Goal: Task Accomplishment & Management: Manage account settings

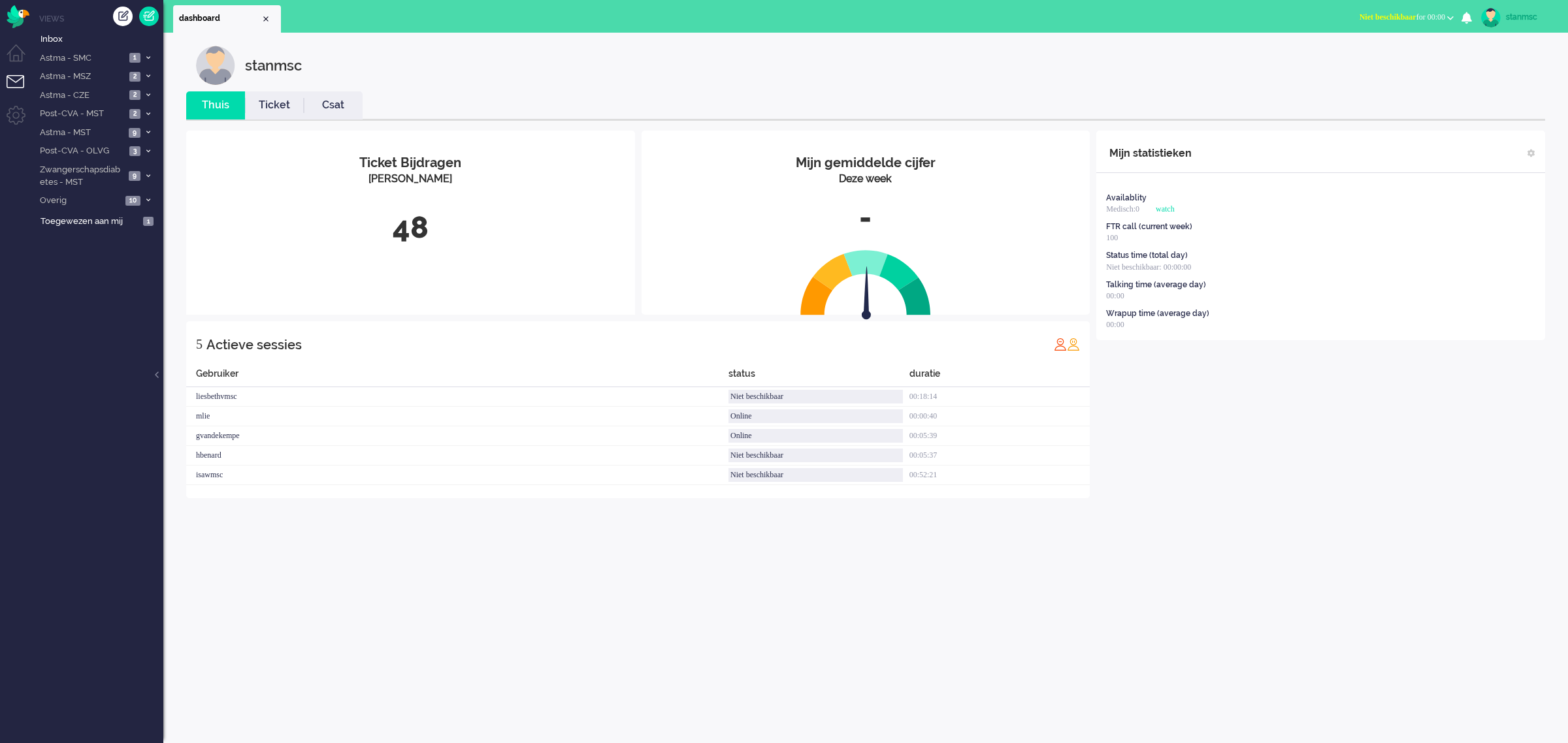
click at [1423, 14] on span "Niet beschikbaar for 00:00" at bounding box center [1403, 17] width 86 height 9
click at [964, 81] on div "stanmsc" at bounding box center [875, 65] width 1359 height 39
click at [269, 100] on link "Ticket" at bounding box center [274, 105] width 59 height 15
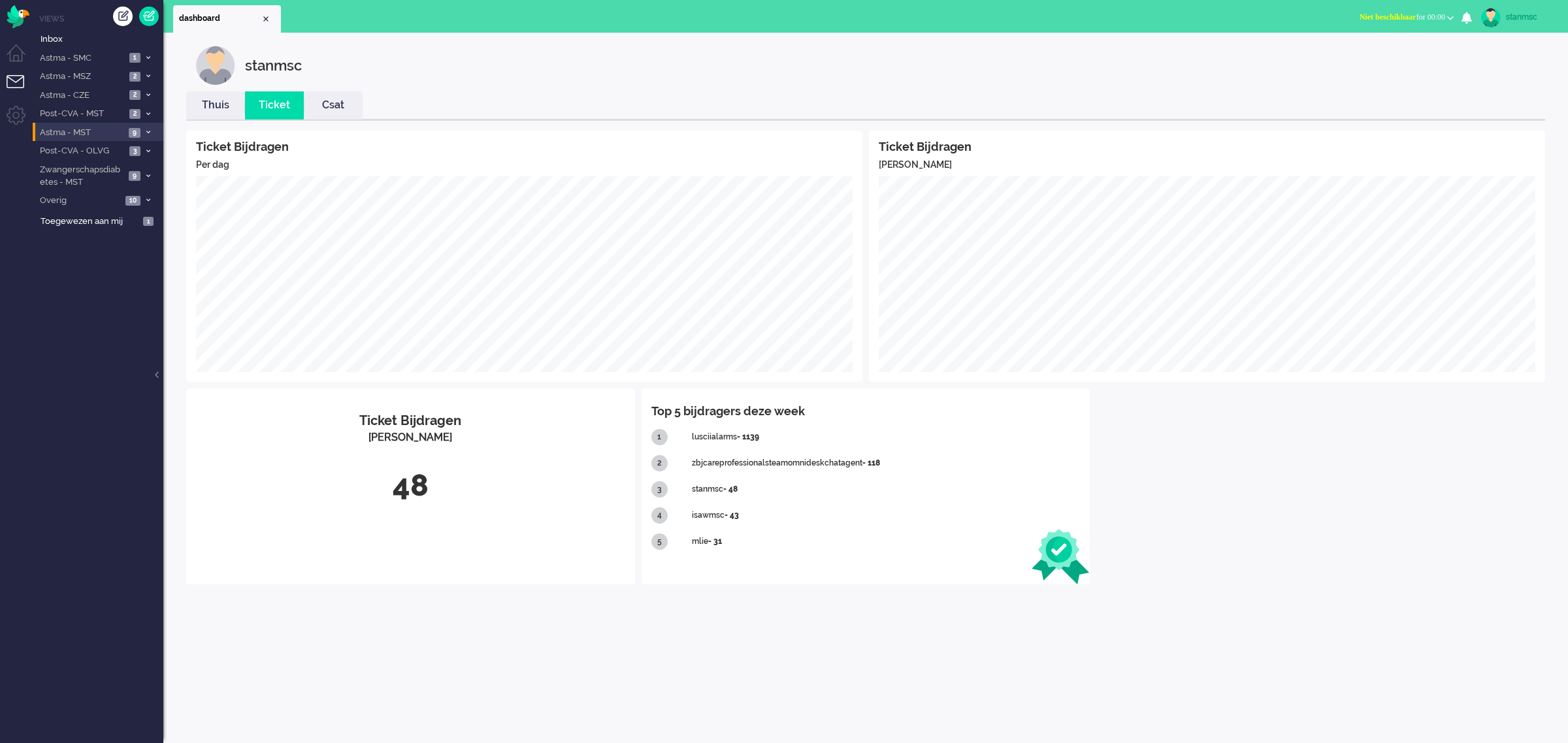
click at [77, 131] on span "Astma - MST" at bounding box center [81, 133] width 87 height 12
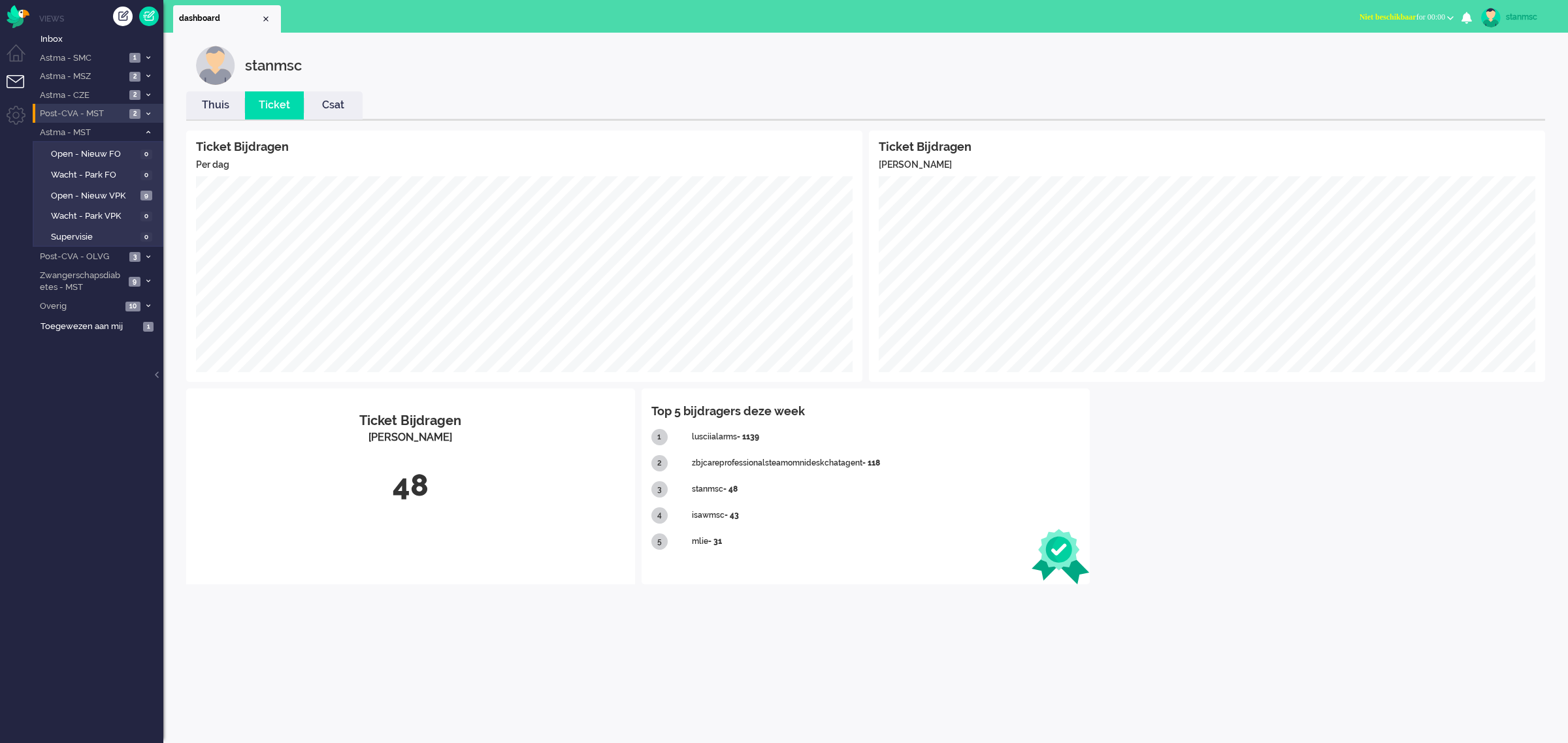
click at [81, 113] on span "Post-CVA - MST" at bounding box center [81, 114] width 88 height 12
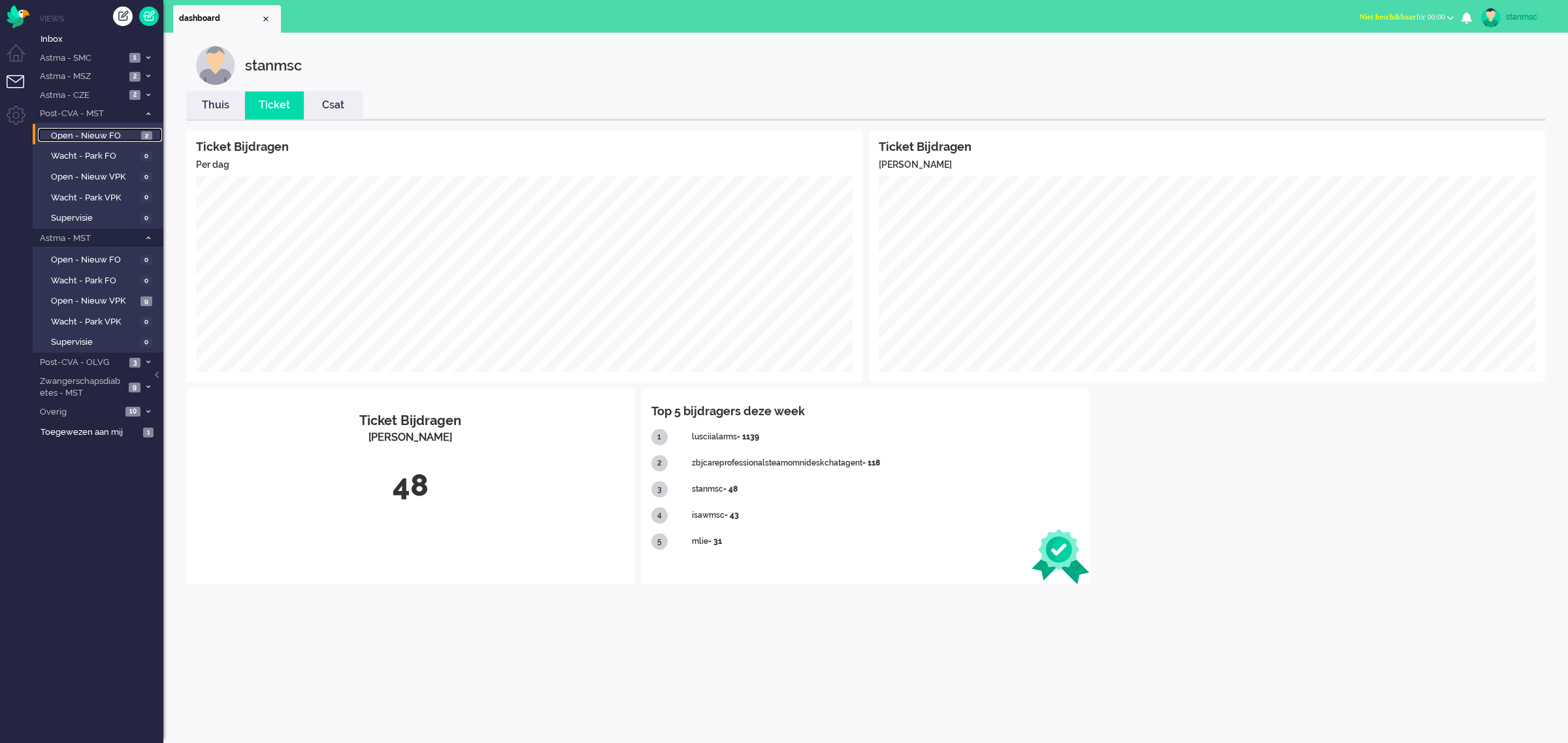
click at [85, 131] on span "Open - Nieuw FO" at bounding box center [94, 136] width 87 height 12
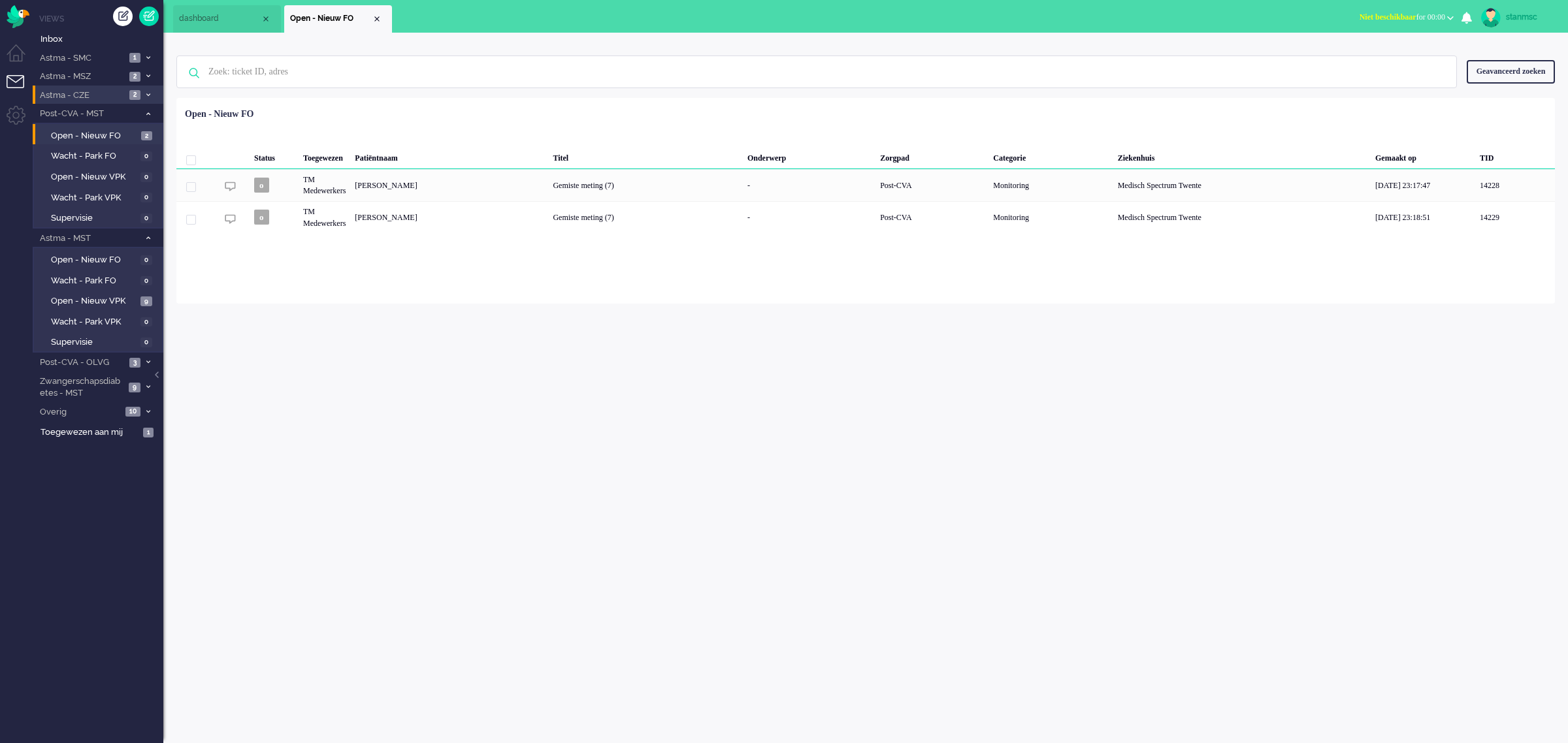
click at [99, 95] on span "Astma - CZE" at bounding box center [81, 96] width 88 height 12
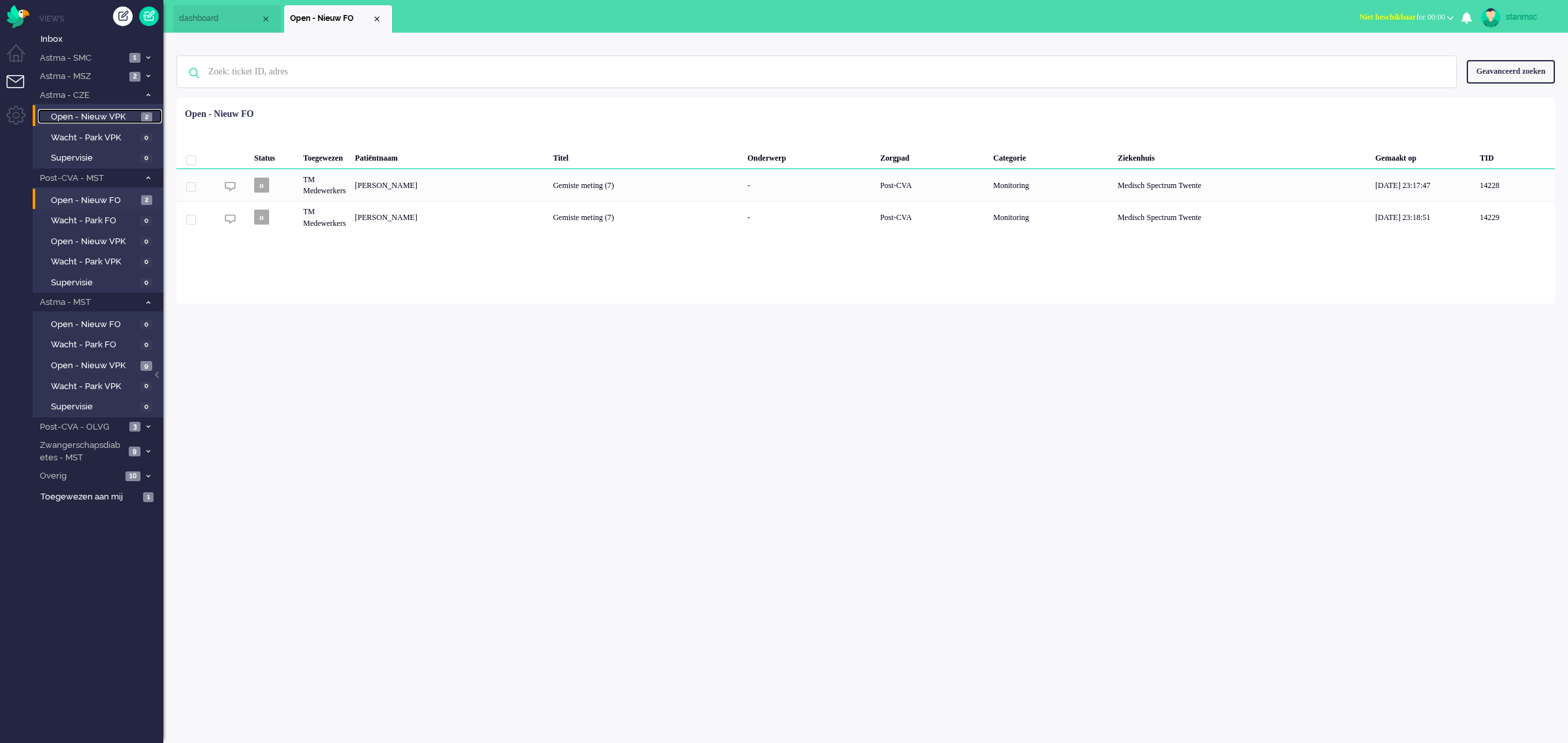
click at [99, 114] on span "Open - Nieuw VPK" at bounding box center [94, 117] width 87 height 12
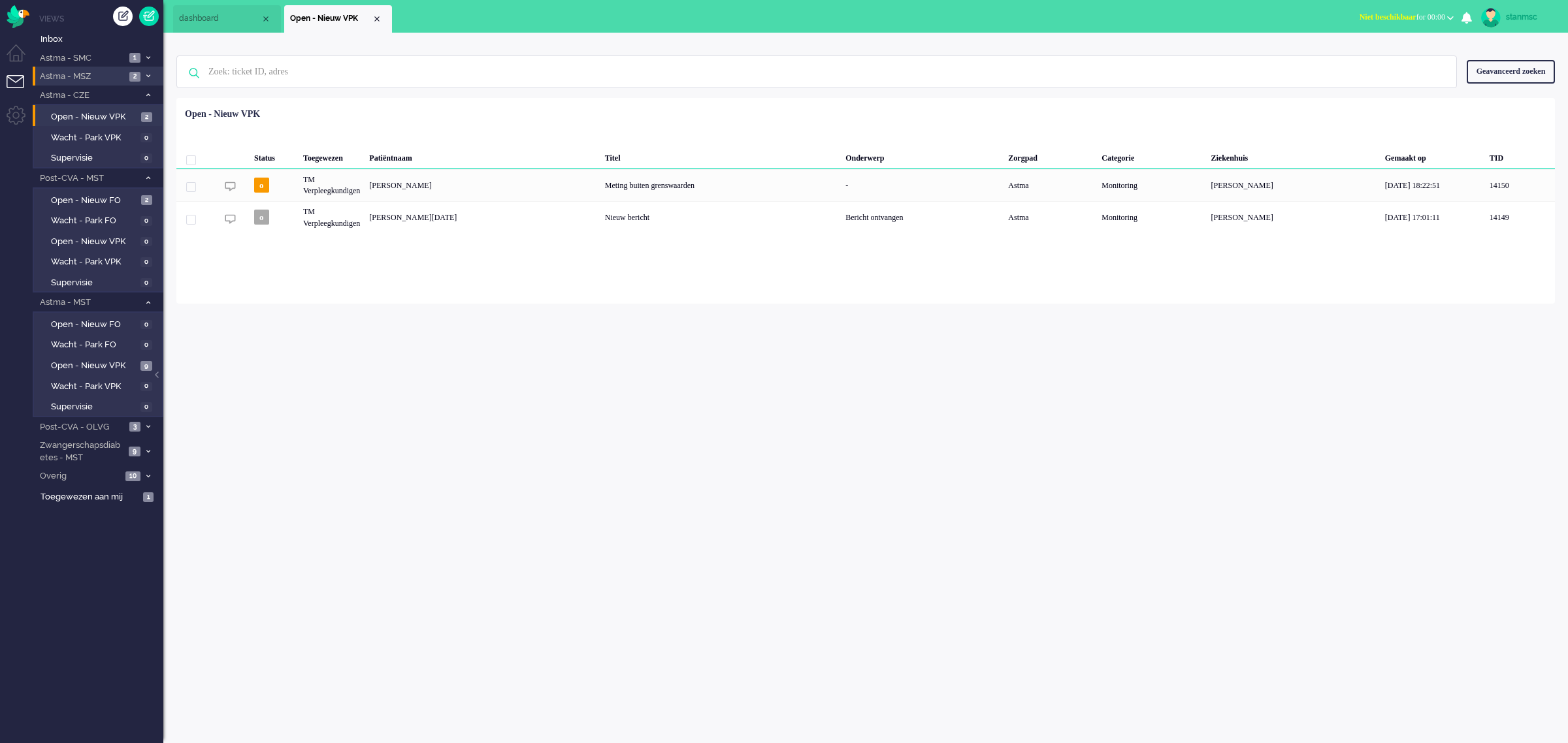
click at [92, 73] on span "Astma - MSZ" at bounding box center [81, 77] width 88 height 12
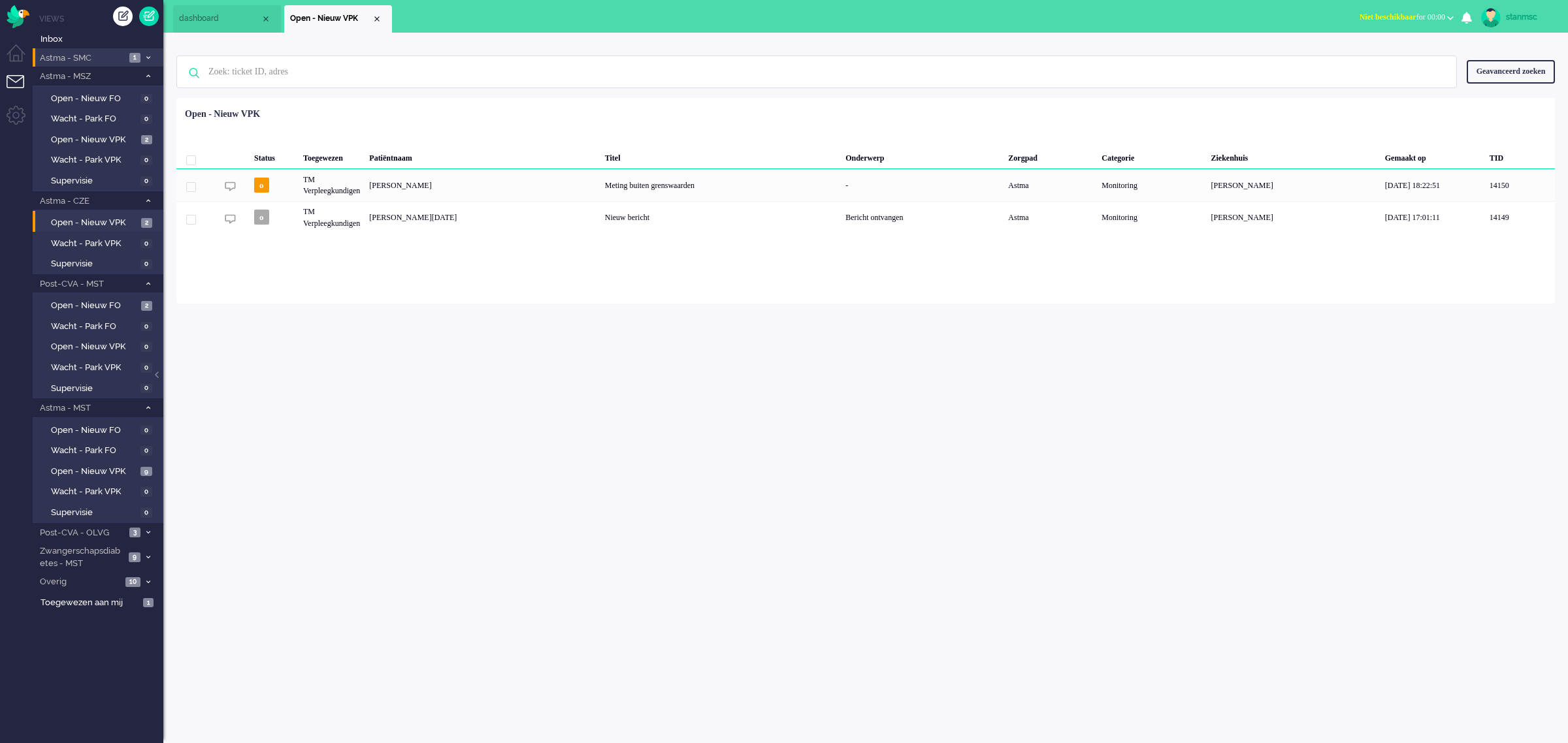
click at [86, 60] on span "Astma - SMC" at bounding box center [81, 59] width 88 height 12
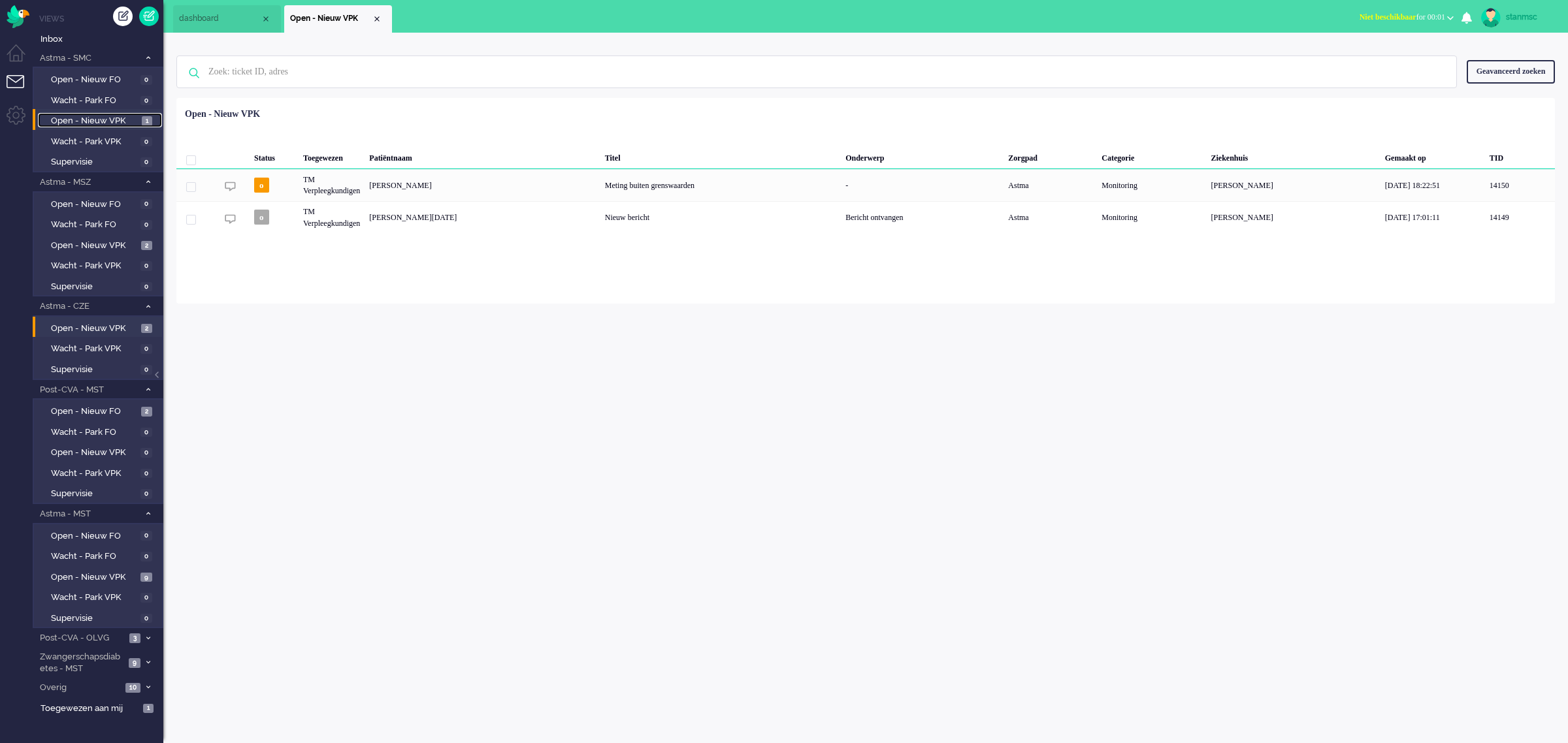
click at [81, 119] on span "Open - Nieuw VPK" at bounding box center [94, 121] width 88 height 12
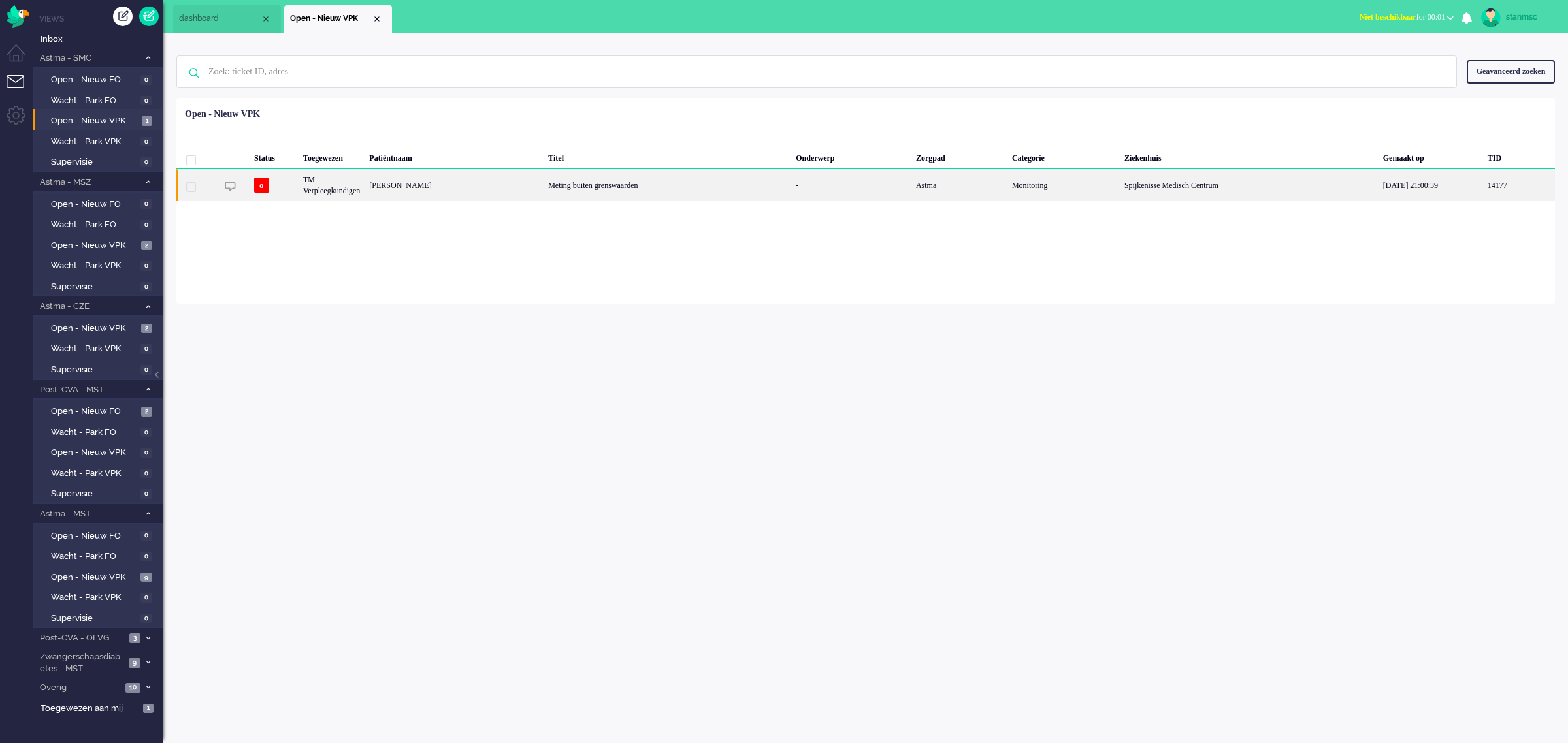
click at [455, 190] on div "Celeste Raquel Driessen" at bounding box center [454, 185] width 179 height 32
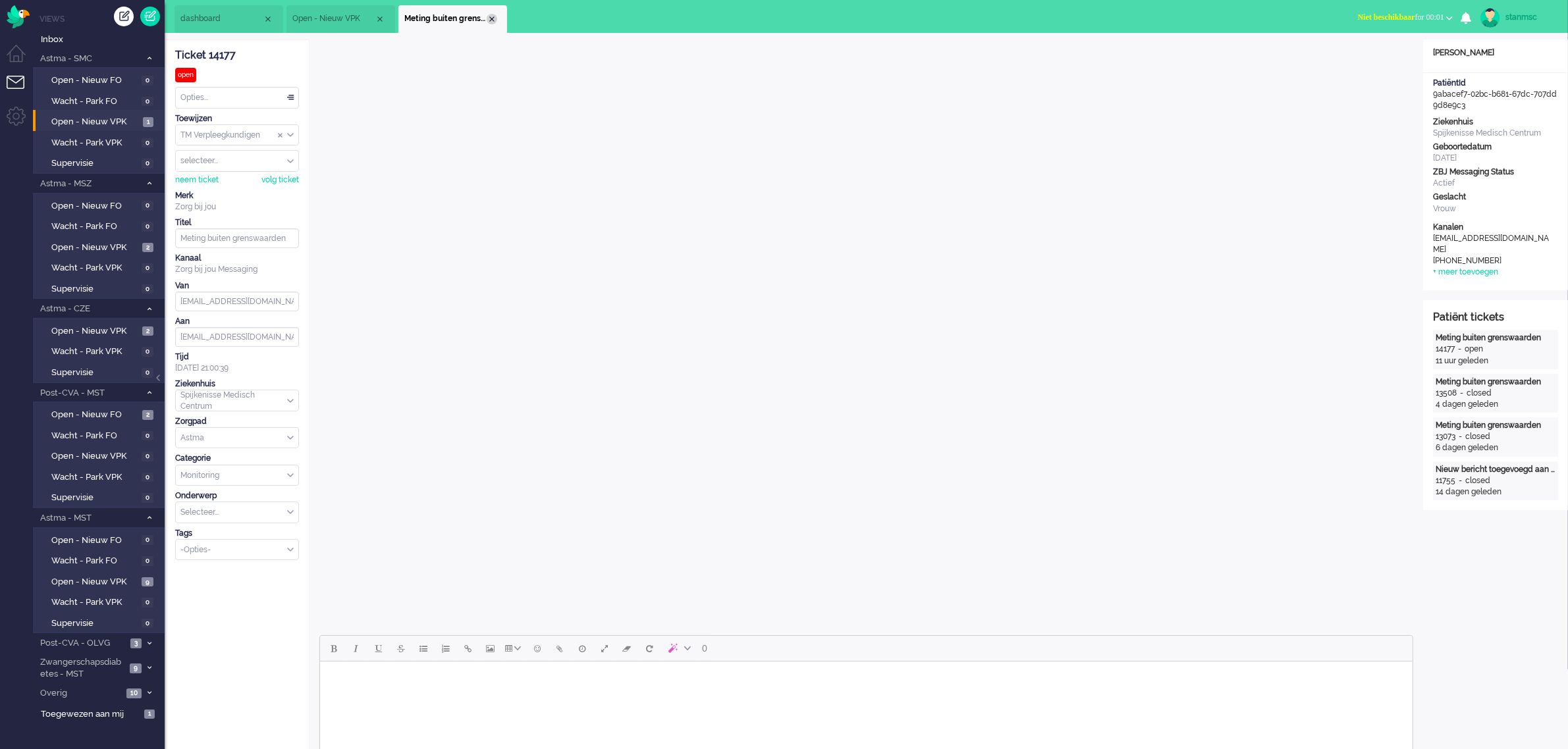
click at [488, 18] on div "Close tab" at bounding box center [491, 19] width 10 height 10
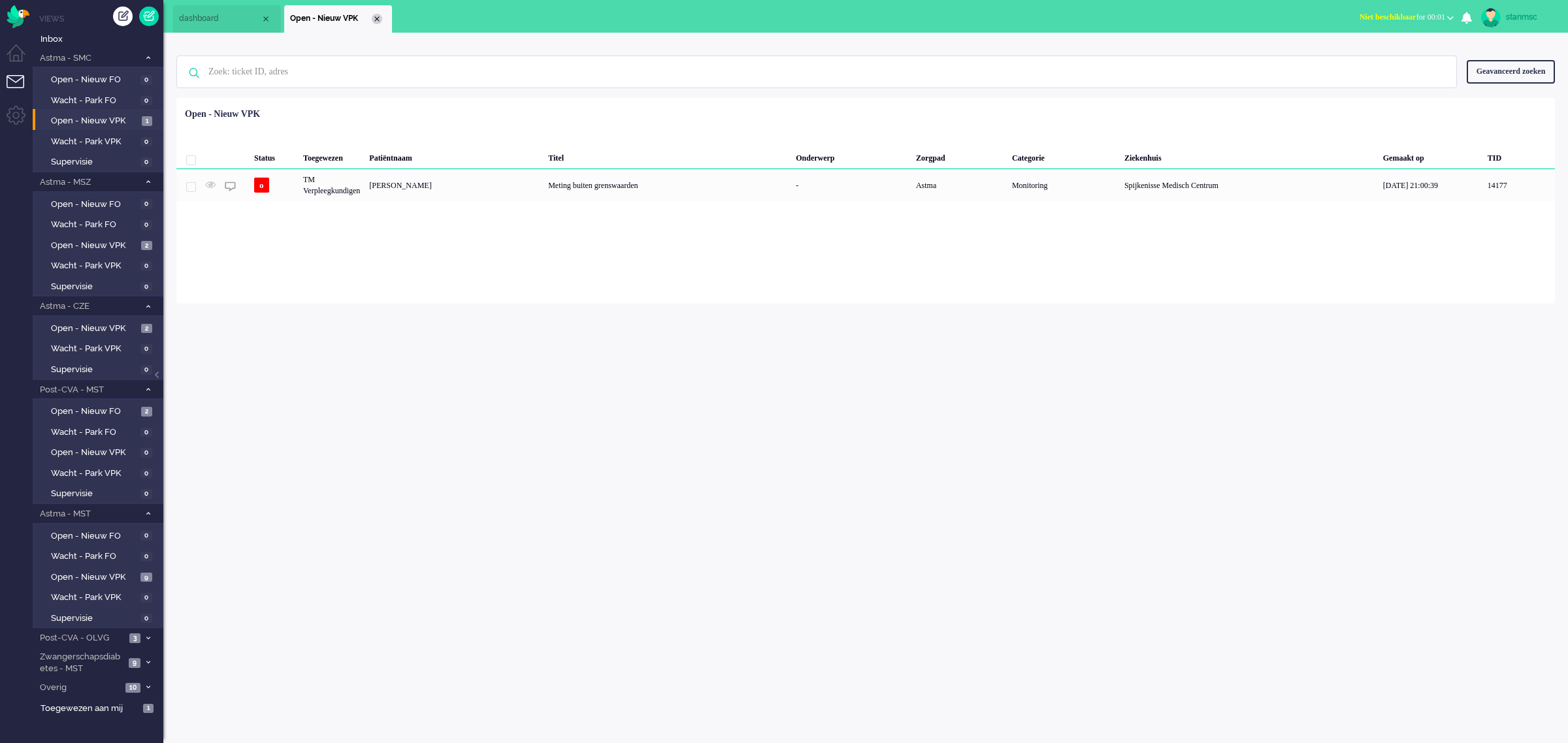
click at [374, 20] on div "Close tab" at bounding box center [376, 19] width 10 height 10
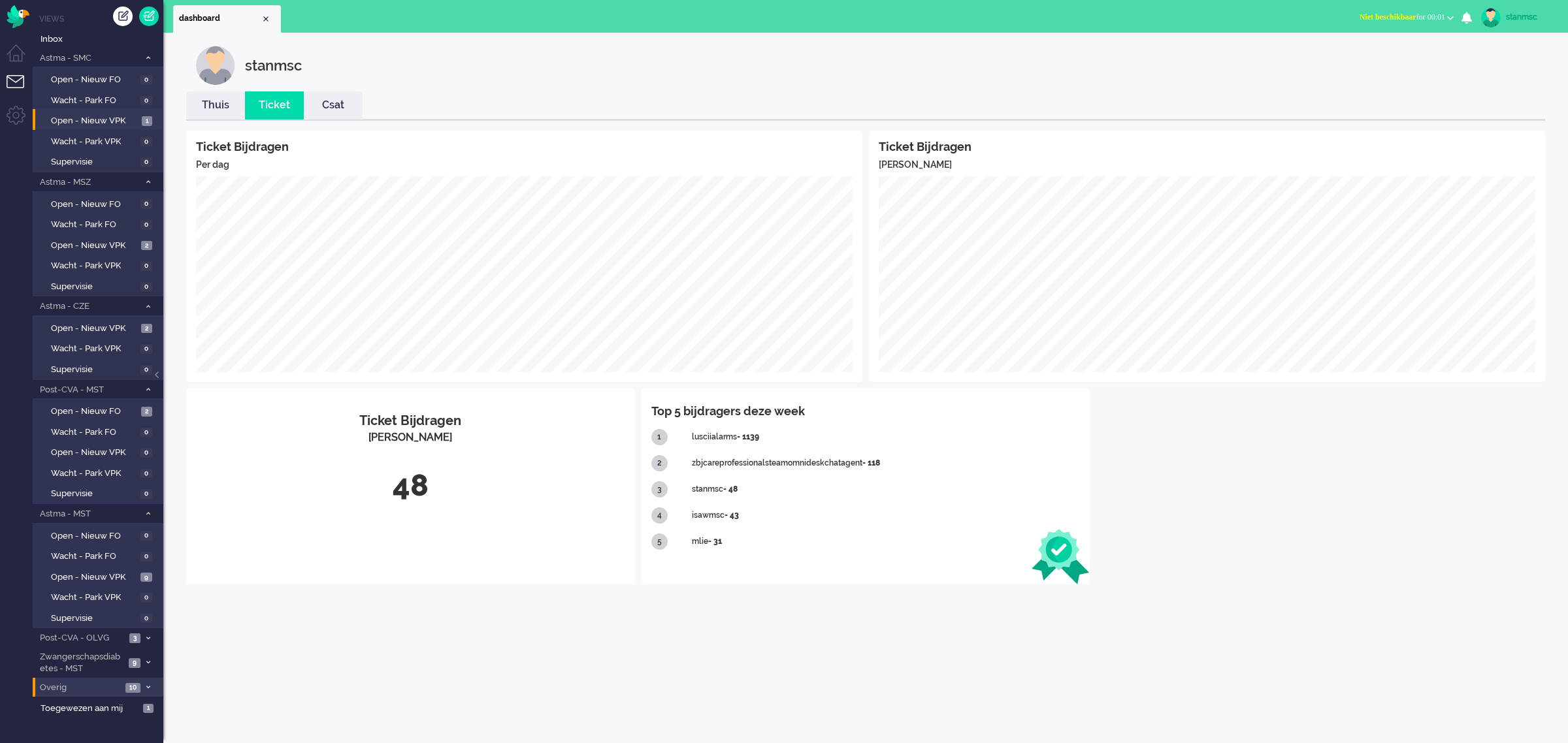
click at [92, 684] on span "Overig" at bounding box center [79, 688] width 83 height 12
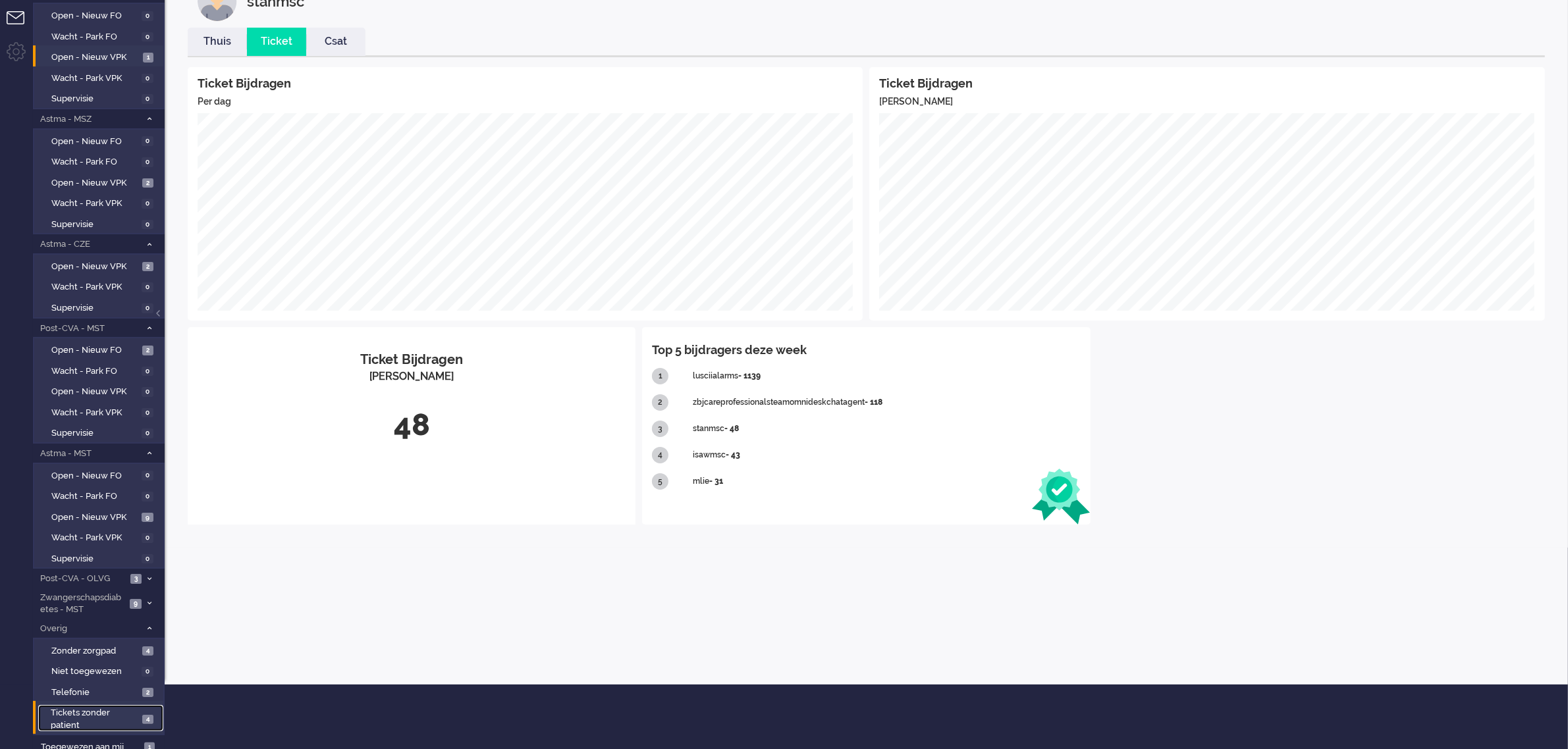
click at [109, 711] on span "Tickets zonder patient" at bounding box center [95, 719] width 88 height 24
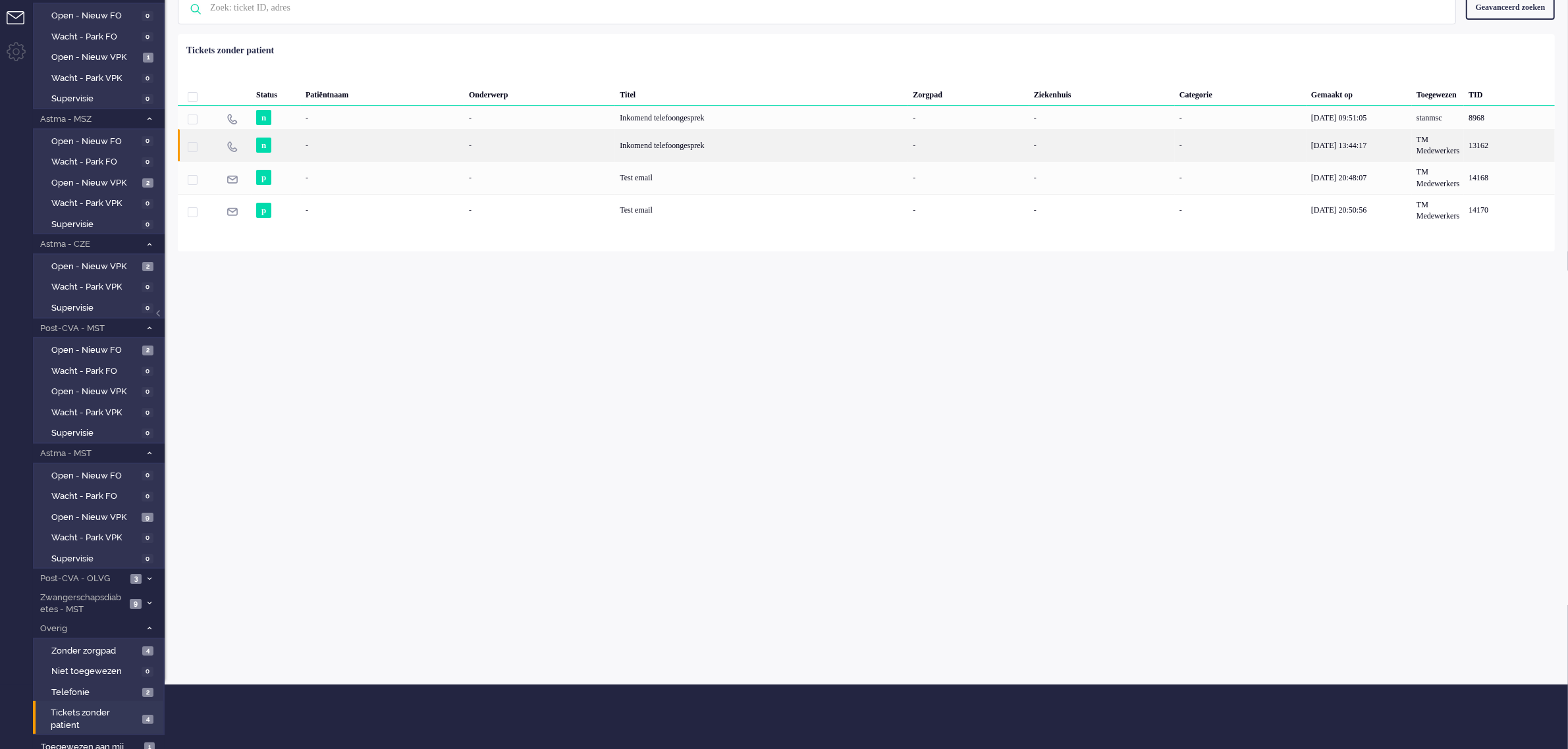
click at [292, 144] on div "n" at bounding box center [276, 145] width 49 height 32
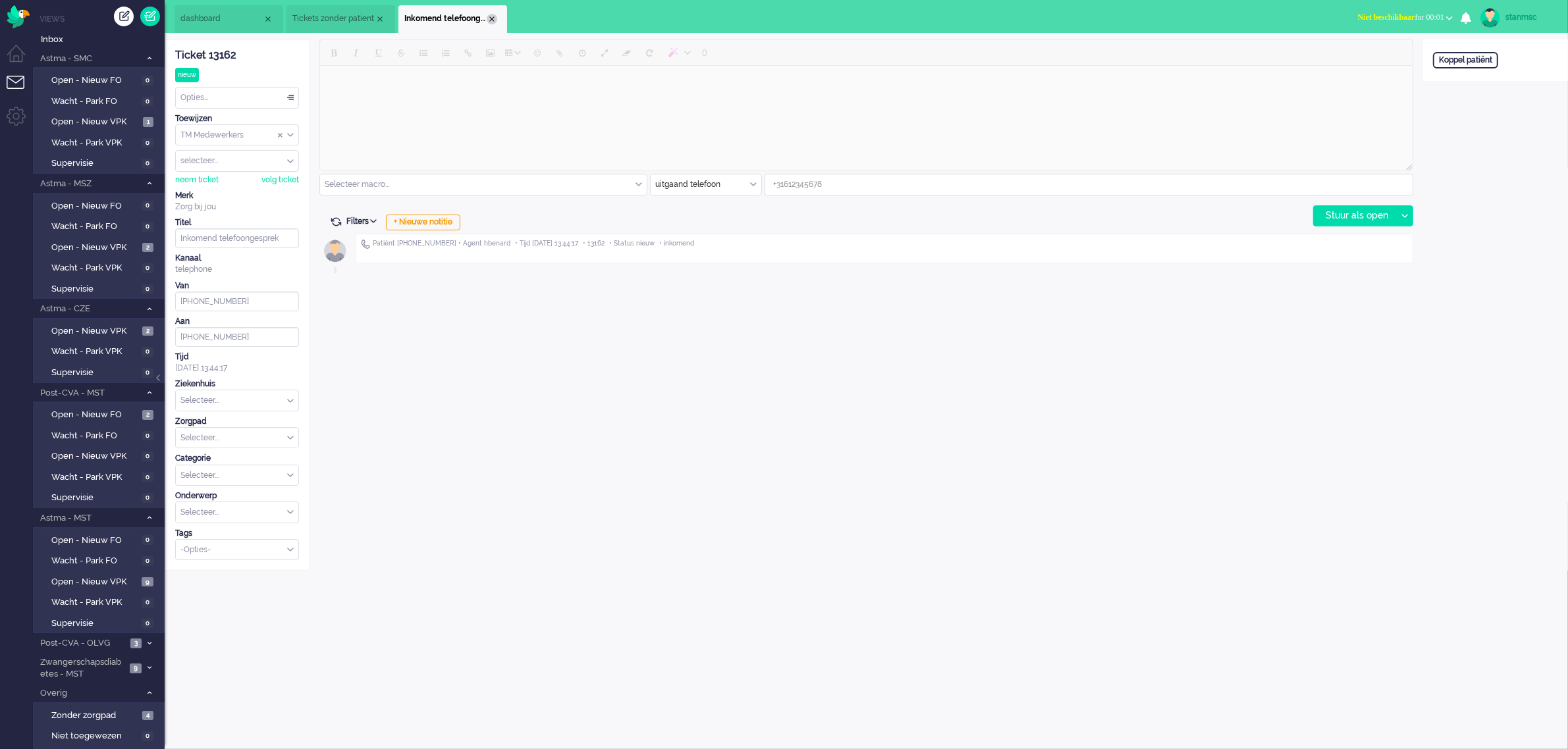
click at [493, 17] on div "Close tab" at bounding box center [491, 19] width 10 height 10
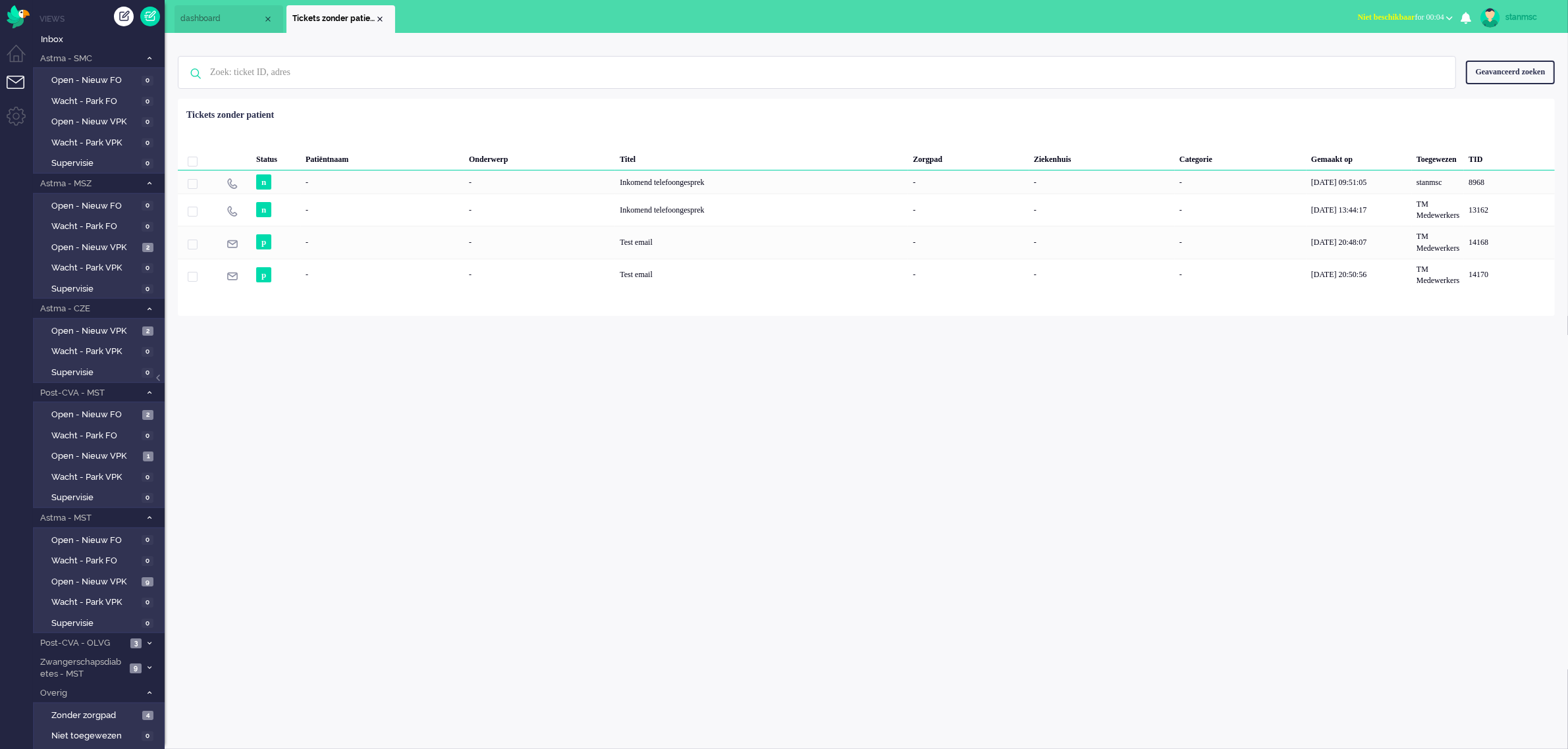
click at [563, 645] on div "stanmsc Thuis Ticket Csat Ticket Bijdragen Per dag Ticket Bijdragen Per Kanaal …" at bounding box center [866, 390] width 1403 height 716
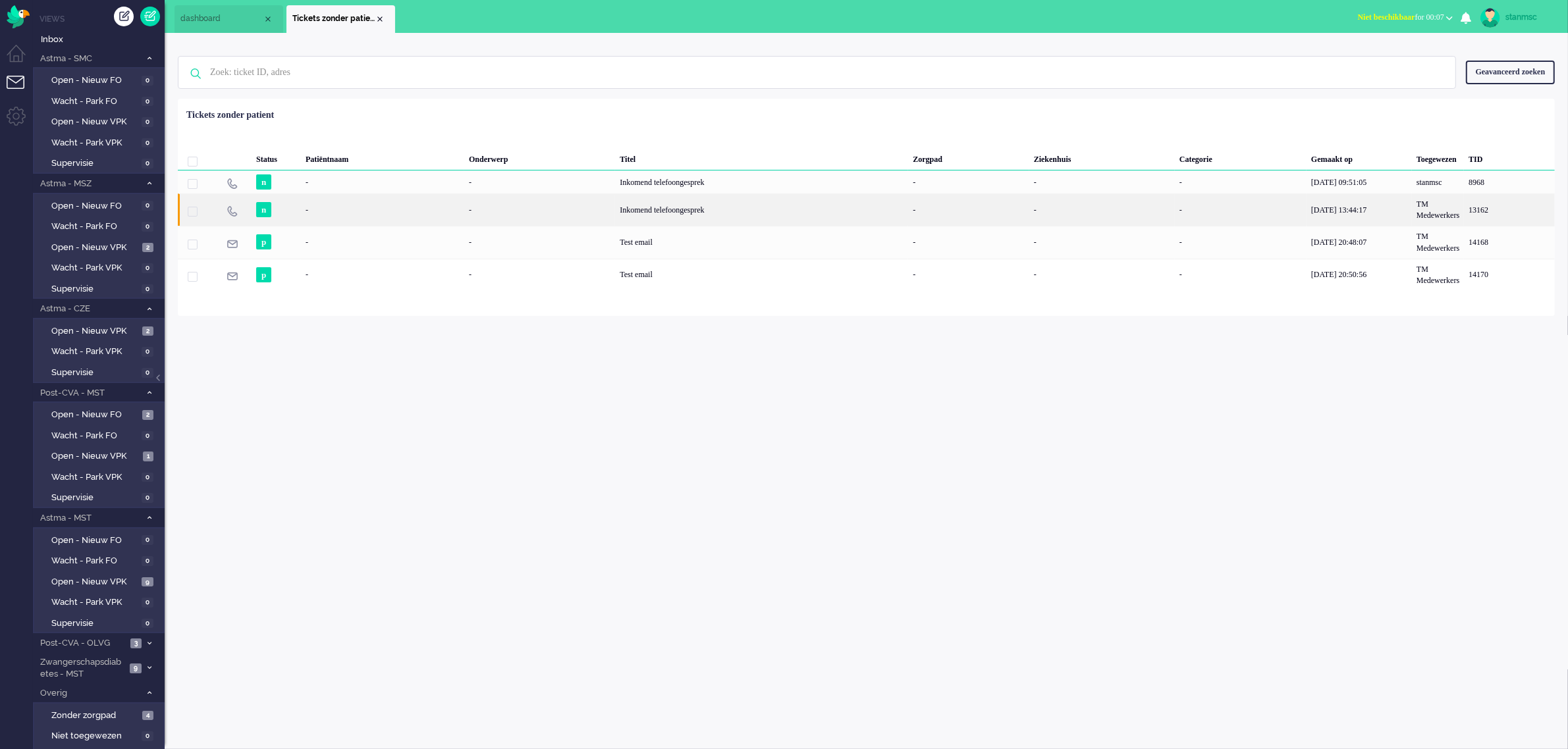
click at [341, 215] on div "-" at bounding box center [382, 210] width 163 height 32
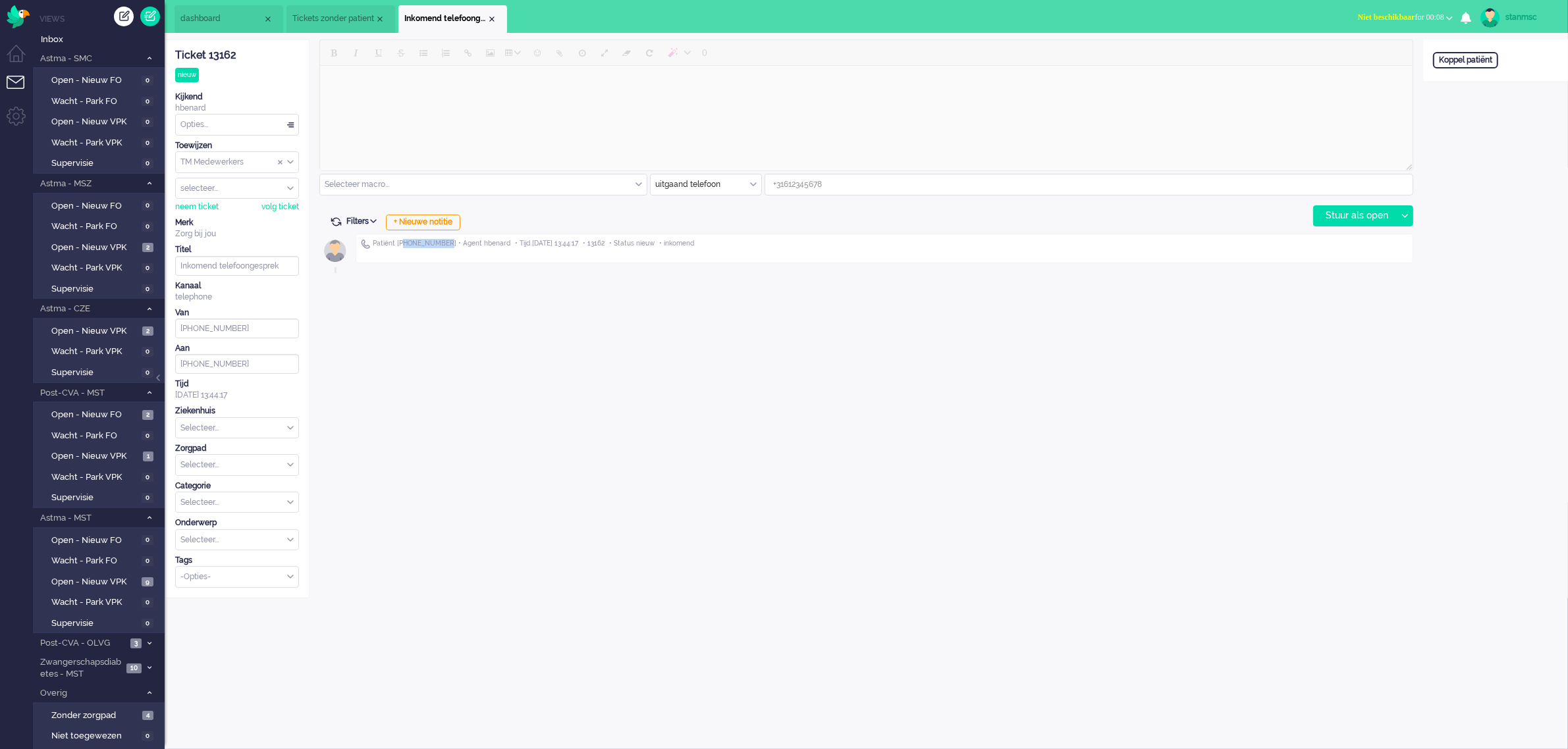
drag, startPoint x: 440, startPoint y: 242, endPoint x: 400, endPoint y: 245, distance: 40.1
click at [400, 245] on span "Patiënt +31648882637 • Agent hbenard" at bounding box center [441, 243] width 138 height 9
copy span "31648882637"
click at [70, 38] on span "Inbox" at bounding box center [103, 40] width 124 height 13
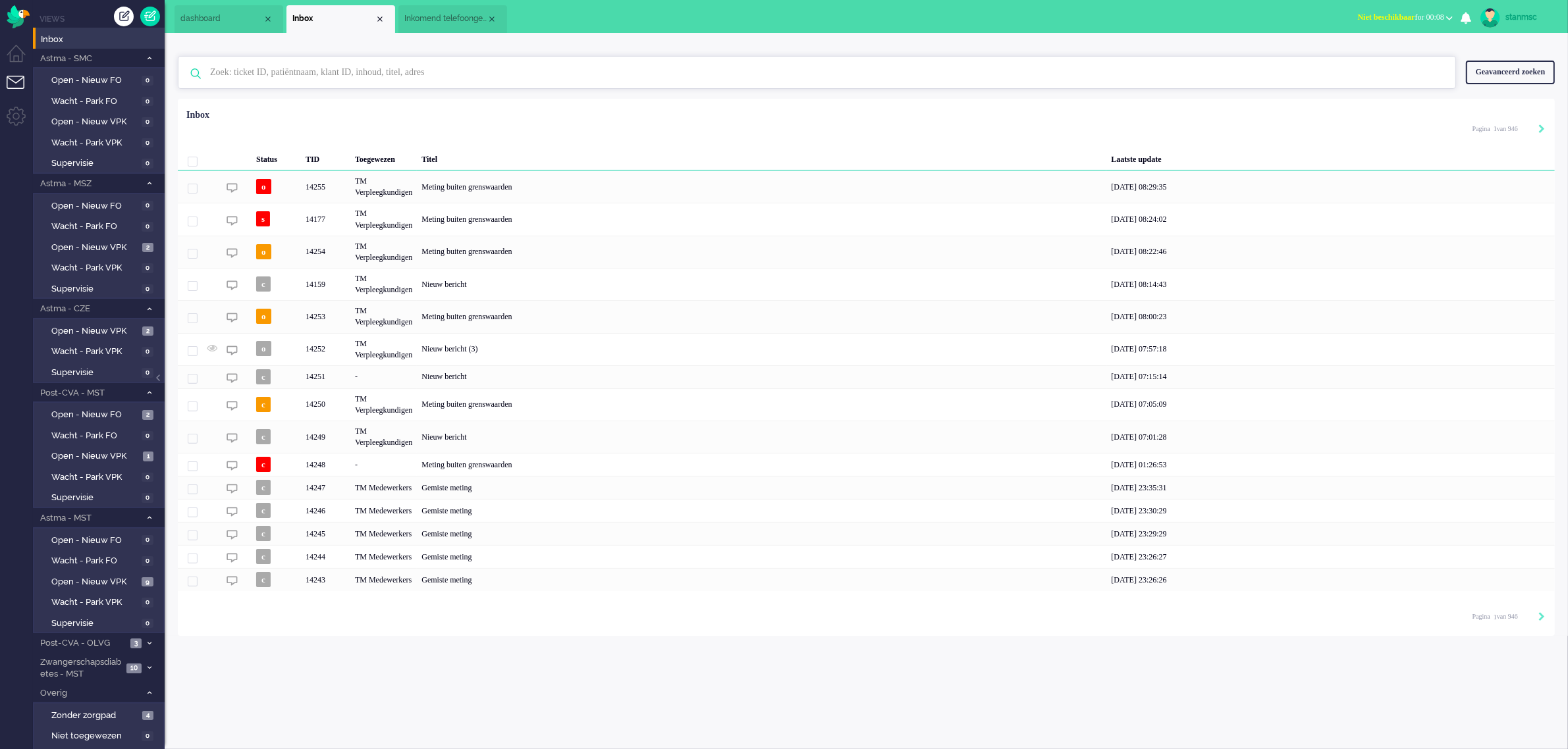
click at [281, 69] on input "text" at bounding box center [819, 72] width 1238 height 31
paste input "31648882637"
type input "31648882637"
click at [60, 37] on span "Inbox" at bounding box center [103, 40] width 124 height 13
click at [91, 579] on span "Open - Nieuw VPK" at bounding box center [95, 582] width 87 height 13
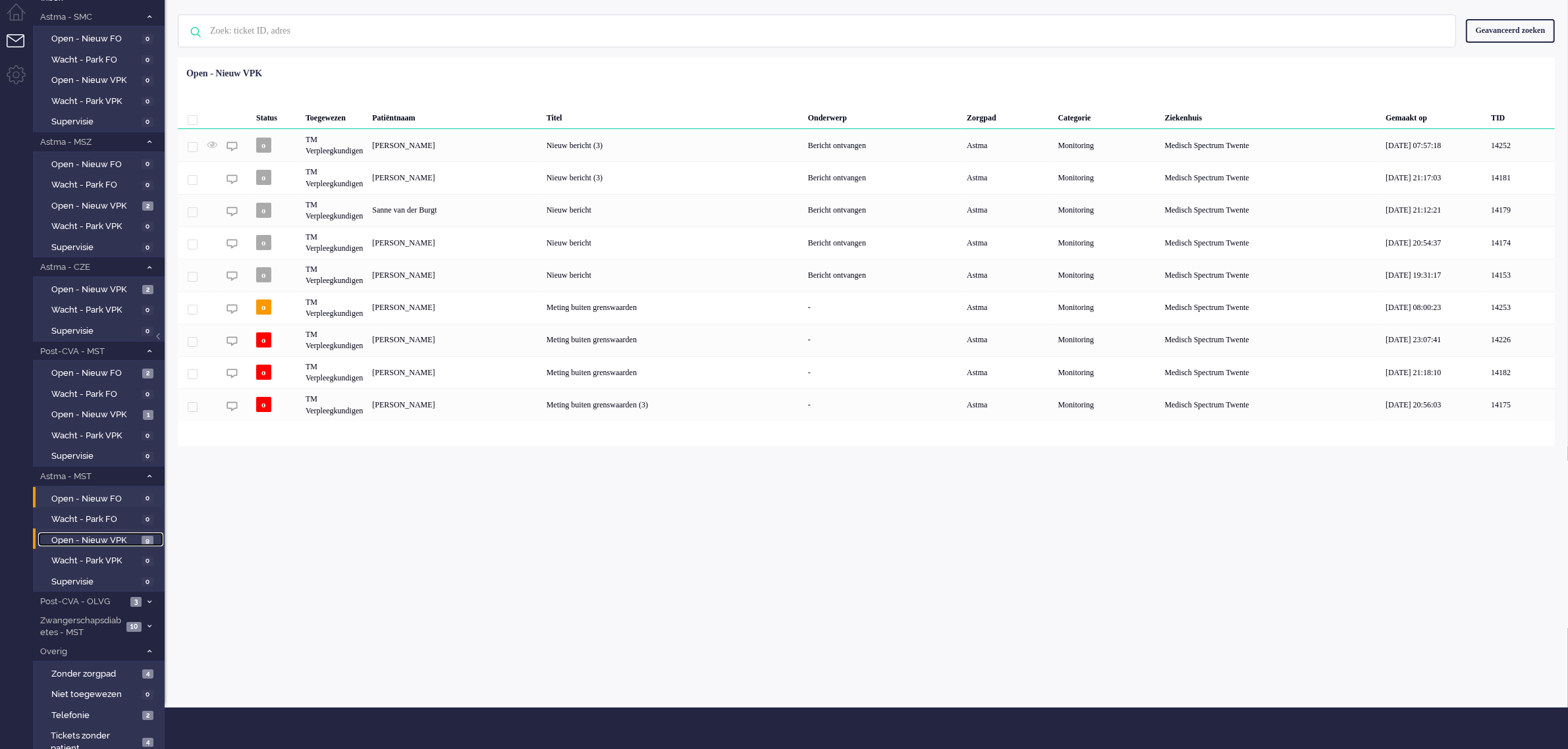
scroll to position [65, 0]
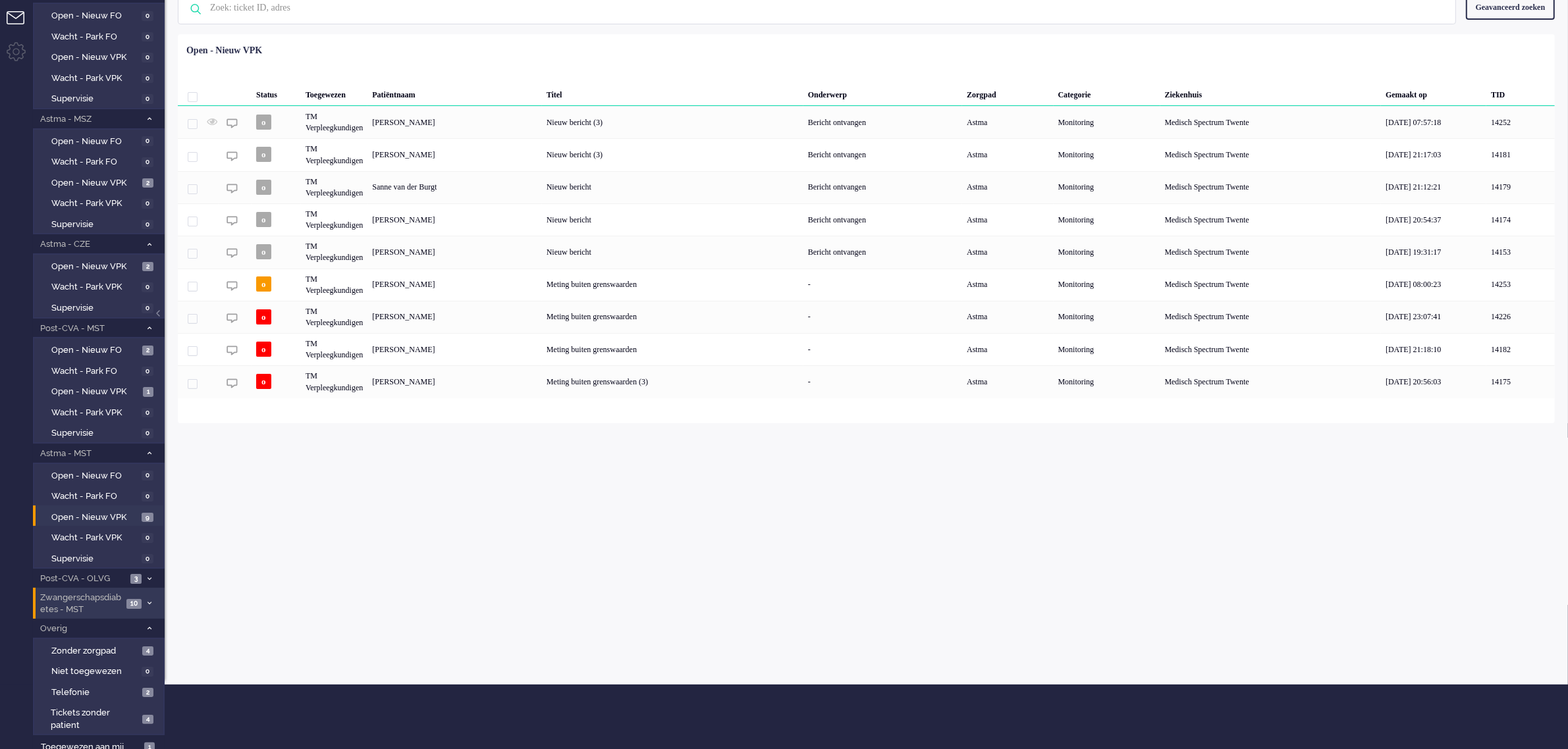
click at [91, 598] on span "Zwangerschapsdiabetes - MST" at bounding box center [80, 604] width 84 height 24
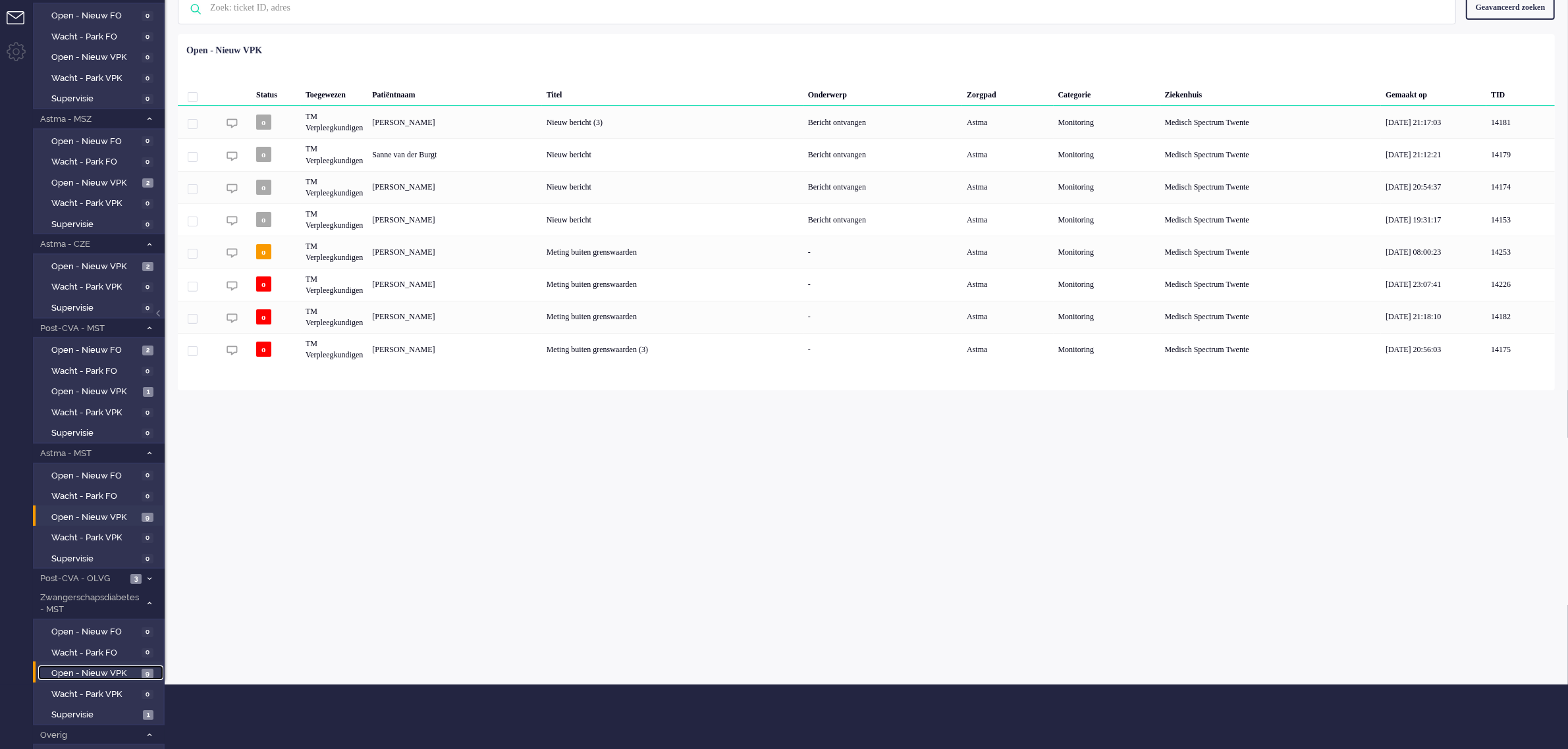
click at [106, 670] on span "Open - Nieuw VPK" at bounding box center [95, 674] width 87 height 13
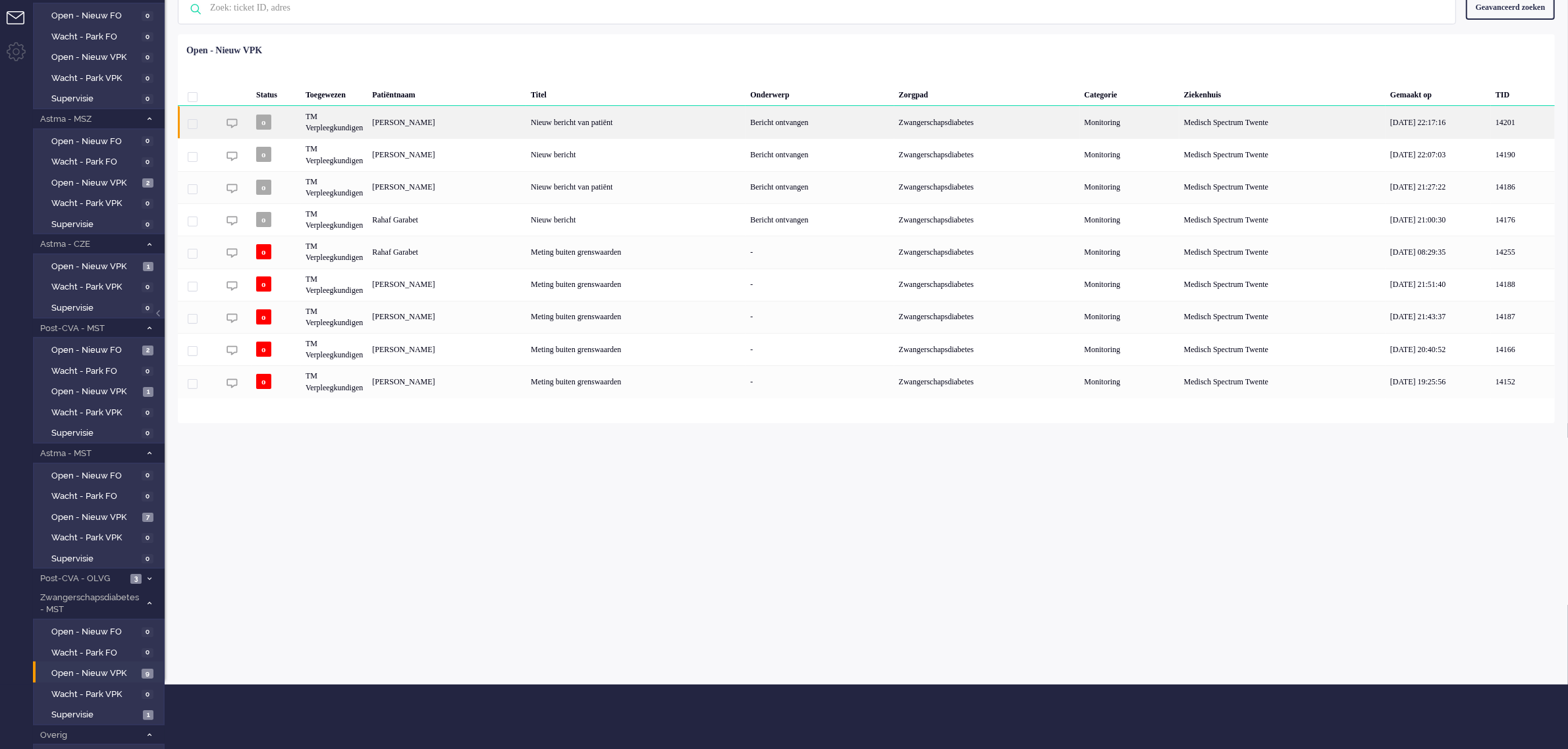
click at [433, 122] on div "[PERSON_NAME]" at bounding box center [447, 122] width 158 height 32
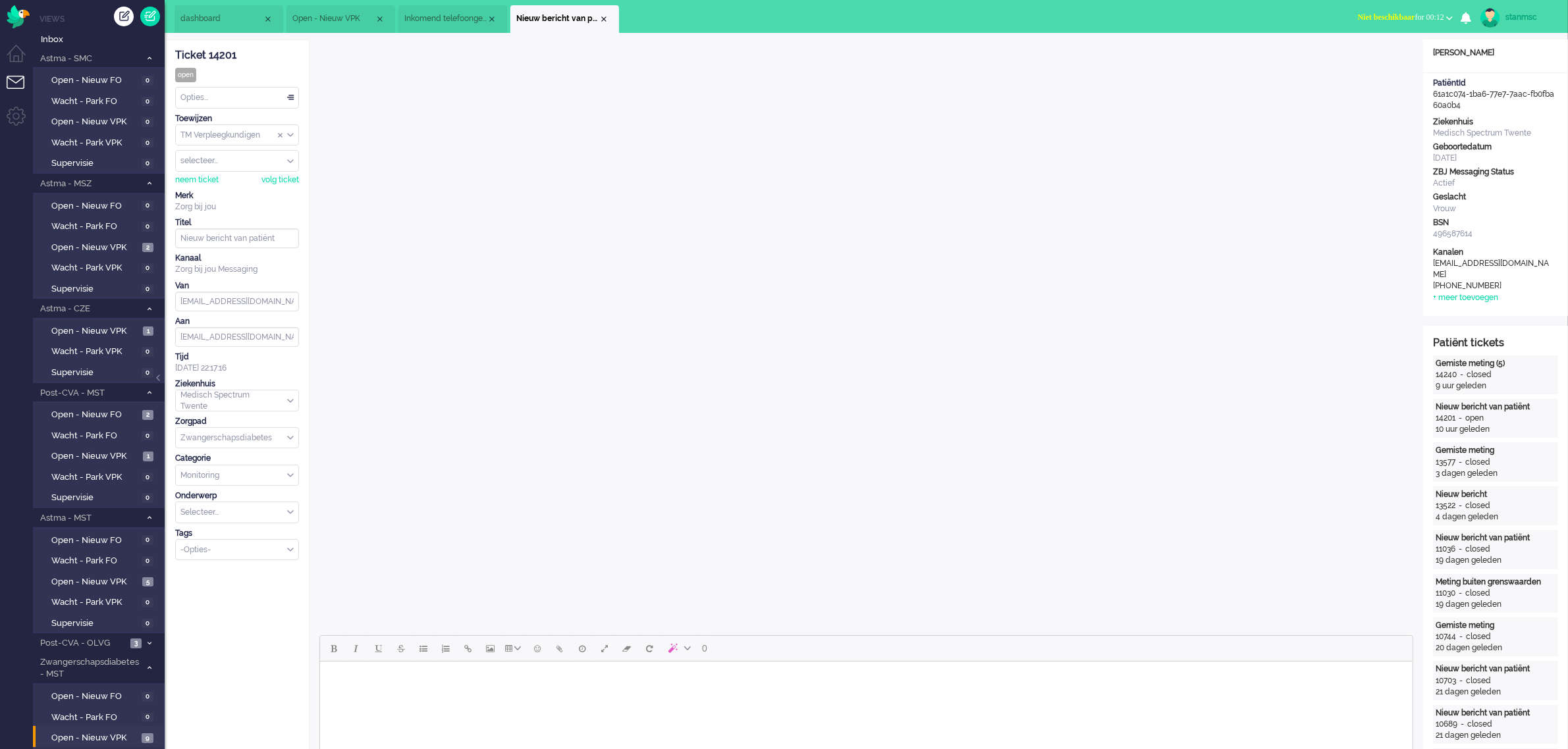
click at [1401, 15] on span "Niet beschikbaar" at bounding box center [1387, 17] width 57 height 9
click at [1370, 57] on label "Online" at bounding box center [1398, 59] width 104 height 11
click at [604, 20] on div "Close tab" at bounding box center [603, 19] width 10 height 10
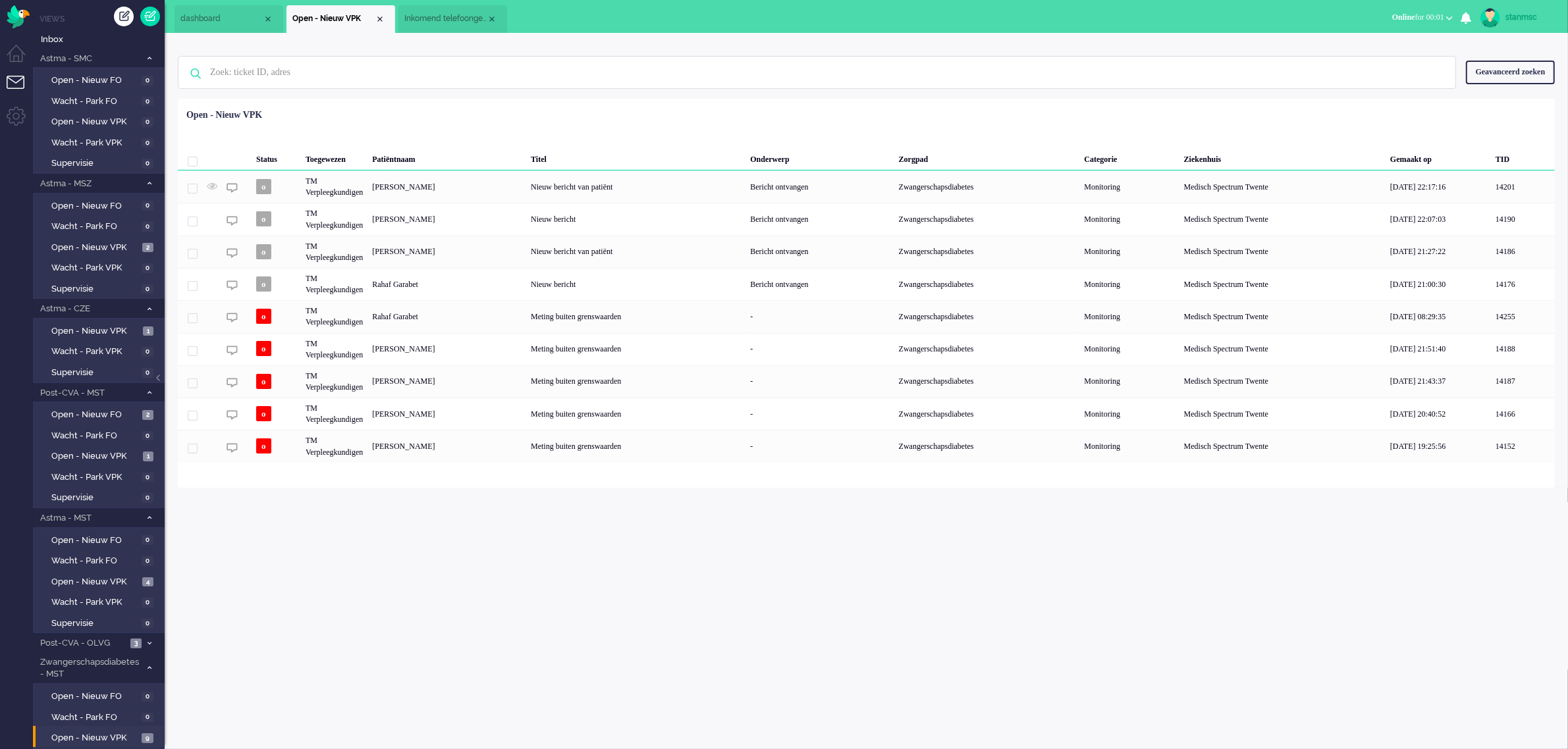
click at [434, 17] on span "Inkomend telefoongesprek" at bounding box center [446, 19] width 82 height 11
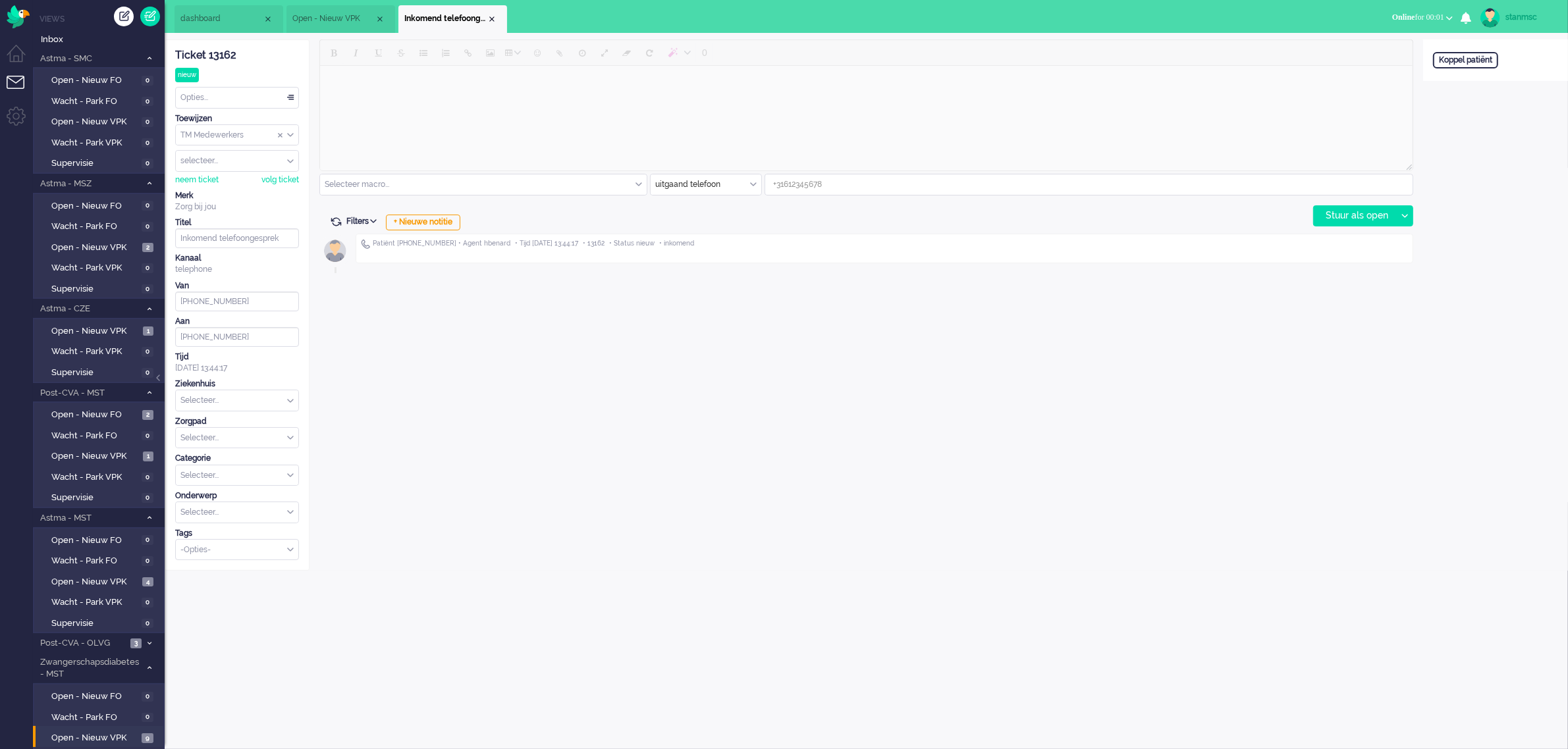
click at [493, 17] on div "Close tab" at bounding box center [491, 19] width 10 height 10
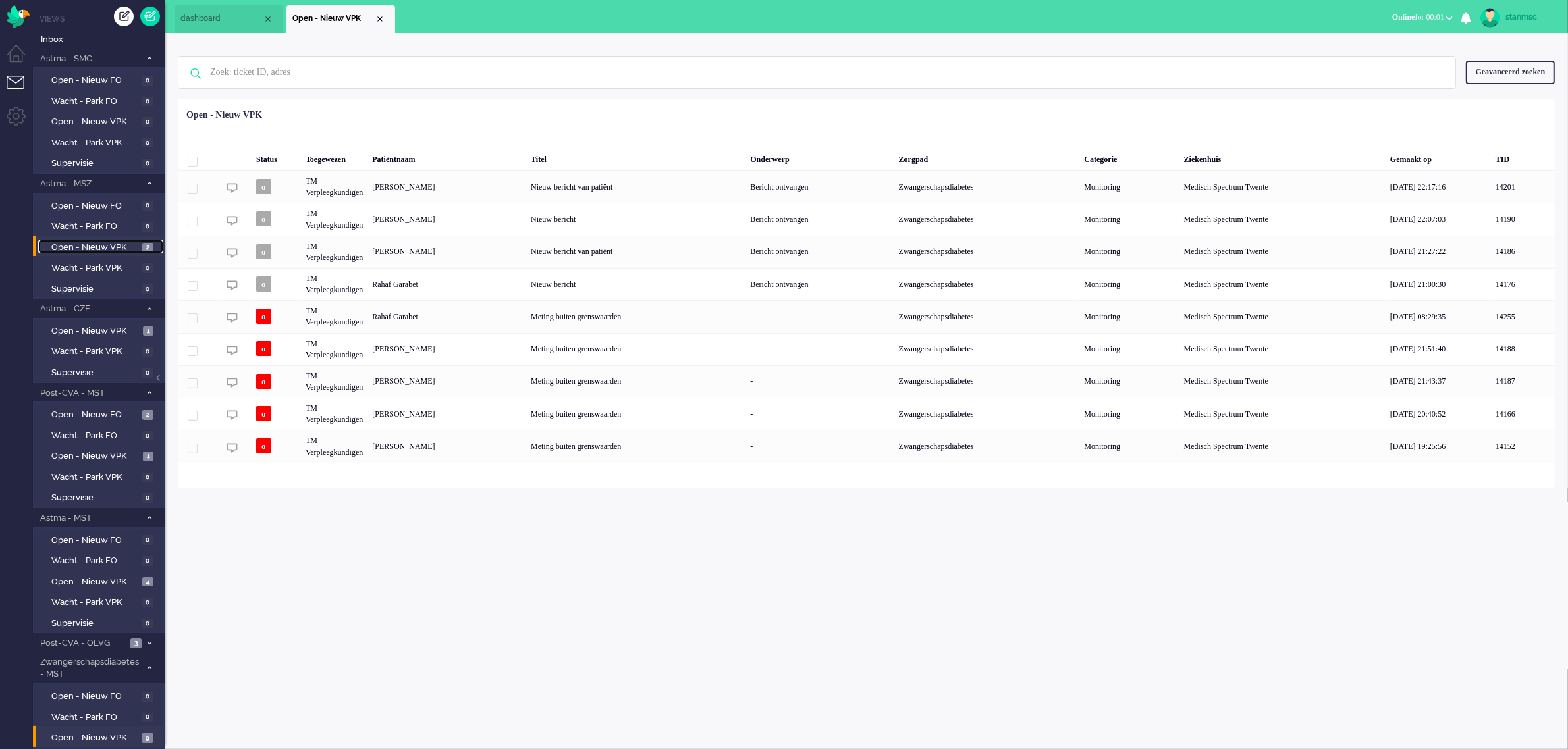
click at [90, 245] on span "Open - Nieuw VPK" at bounding box center [95, 248] width 88 height 13
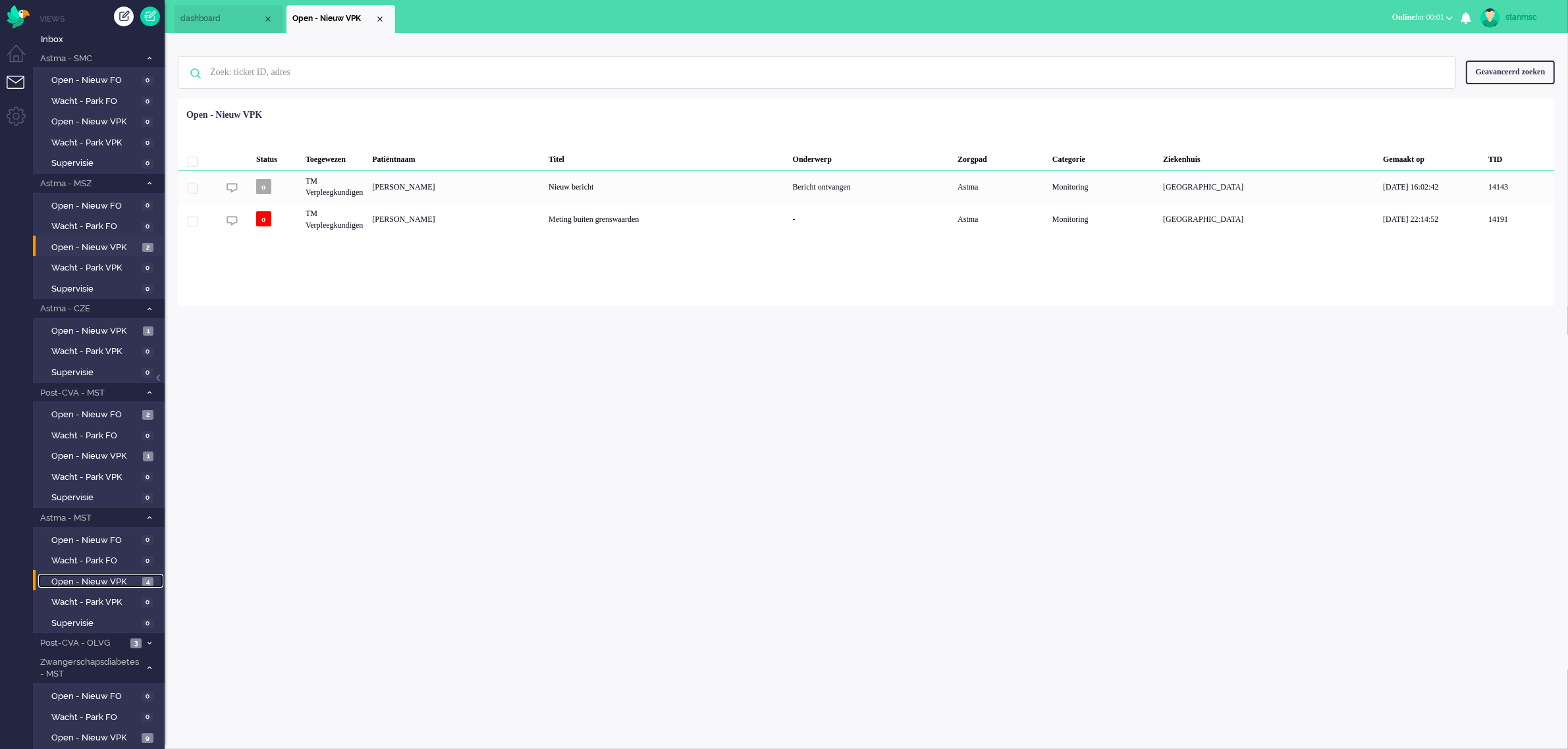
click at [104, 576] on span "Open - Nieuw VPK" at bounding box center [95, 582] width 88 height 13
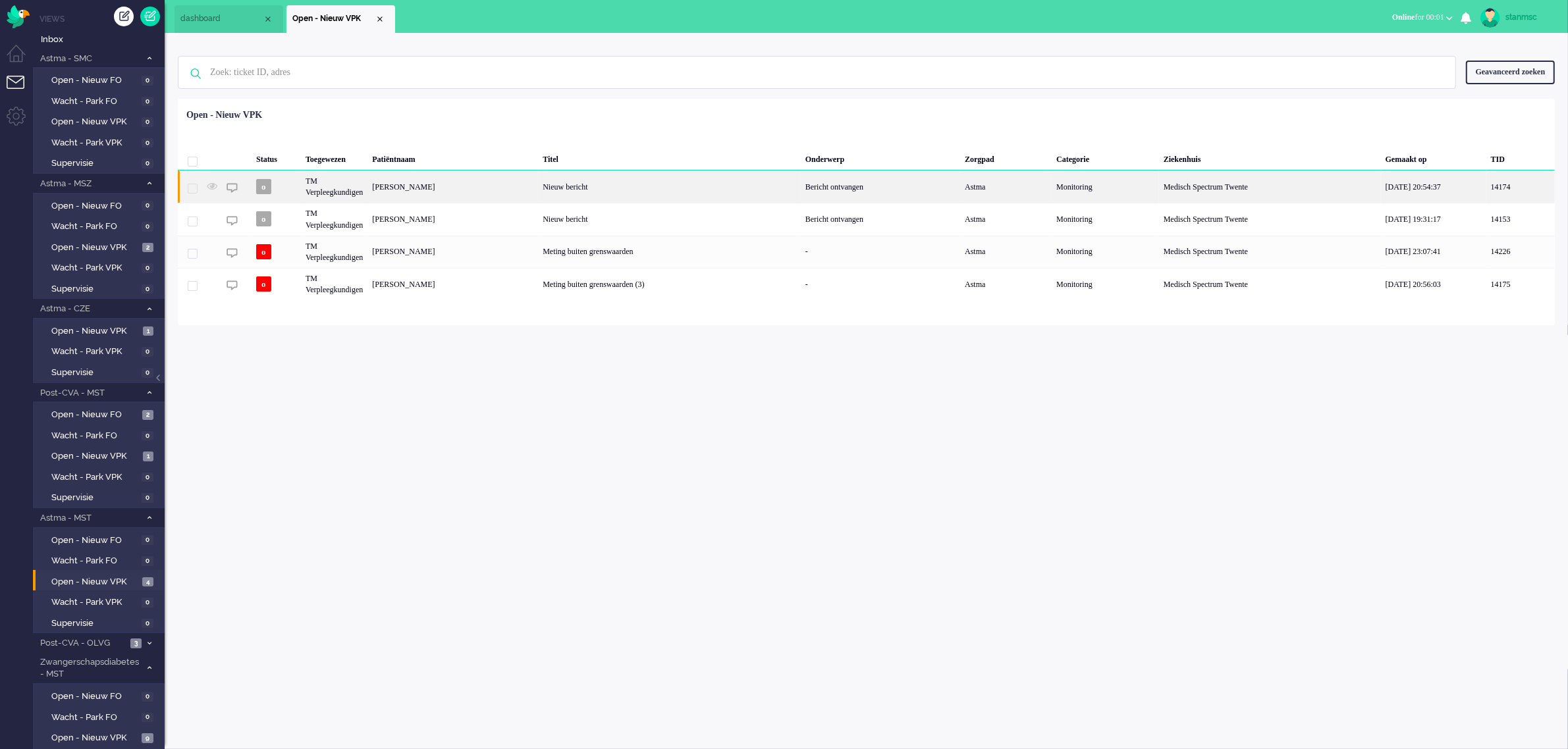
click at [439, 186] on div "Sarin Karasoylu" at bounding box center [452, 186] width 170 height 32
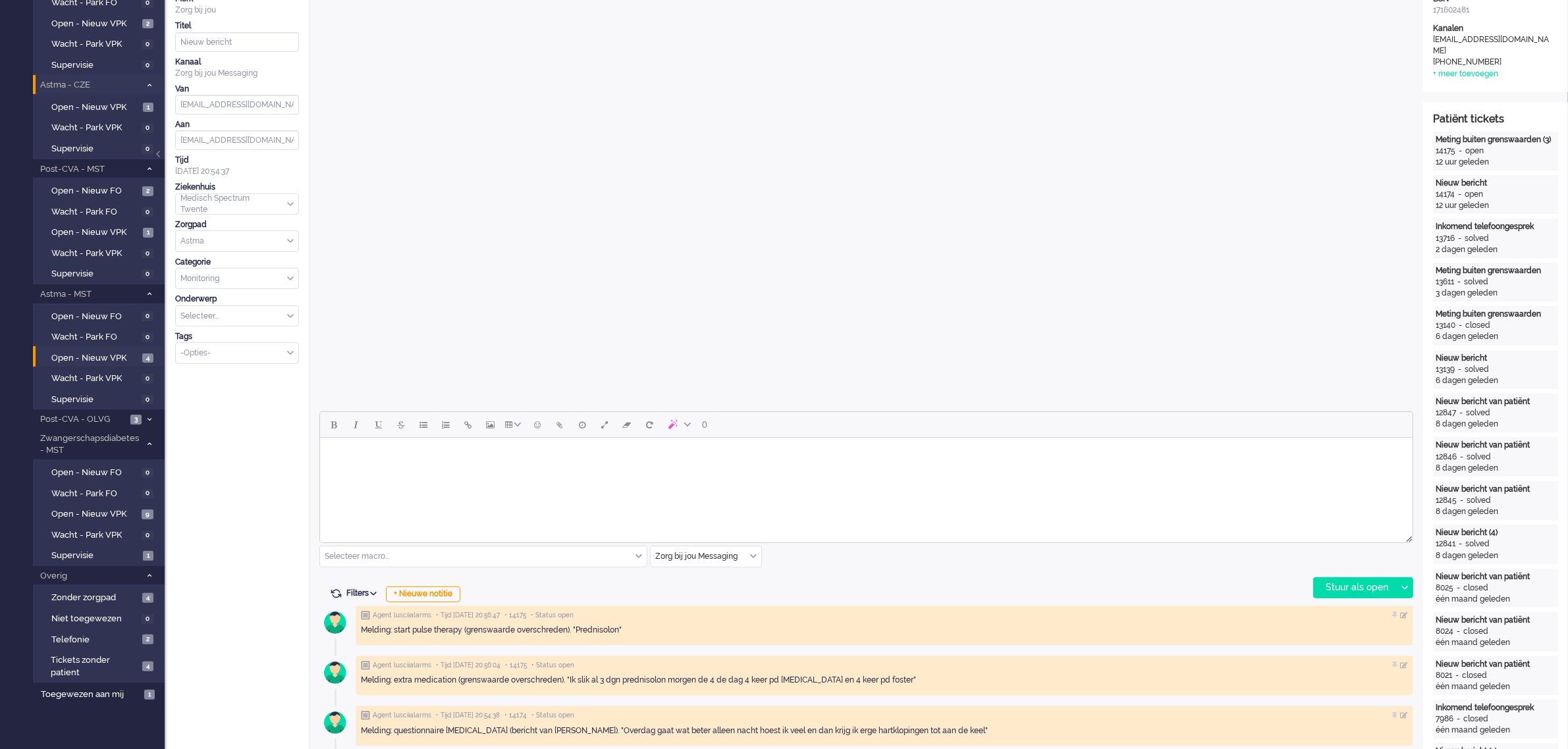
scroll to position [247, 0]
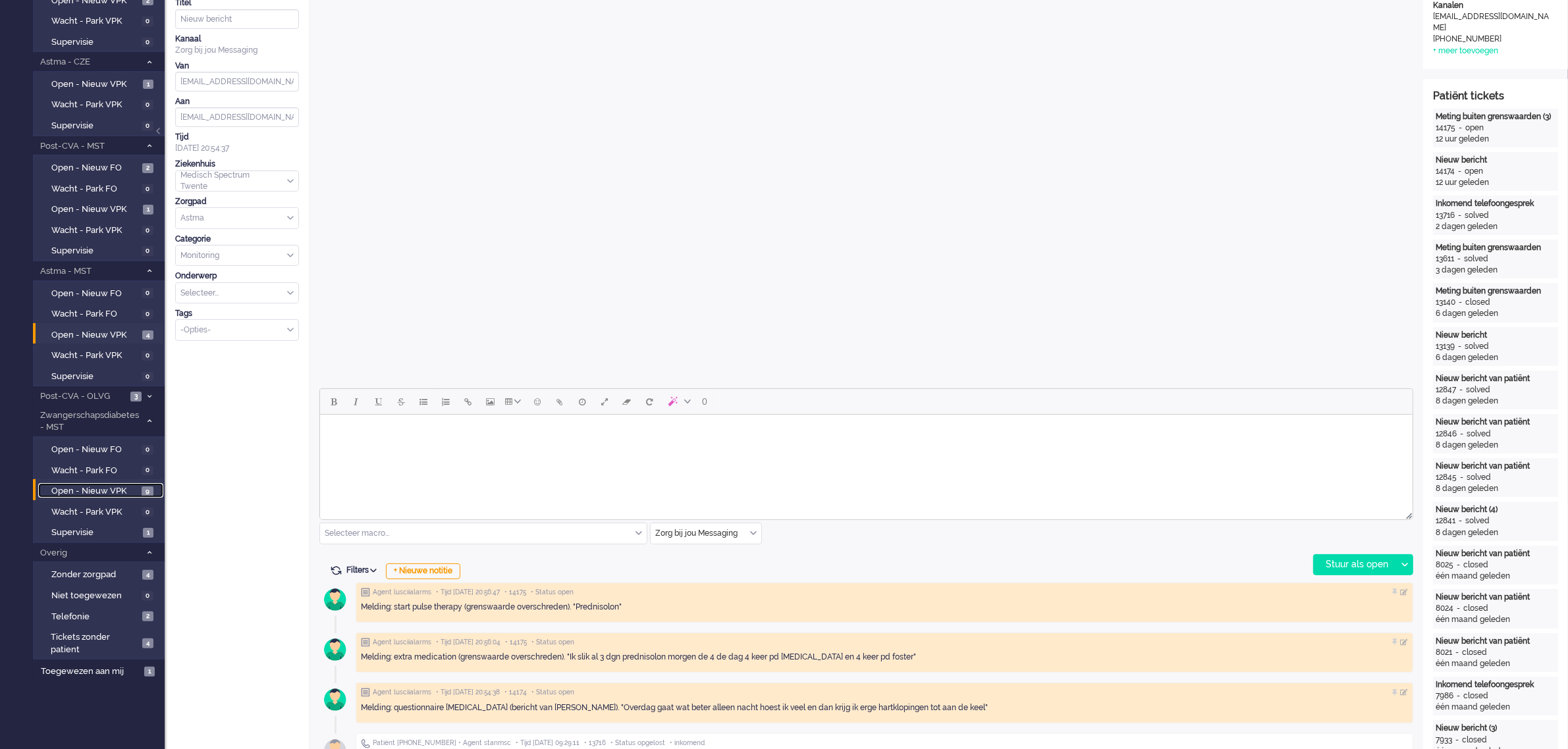
click at [97, 485] on span "Open - Nieuw VPK" at bounding box center [95, 491] width 87 height 13
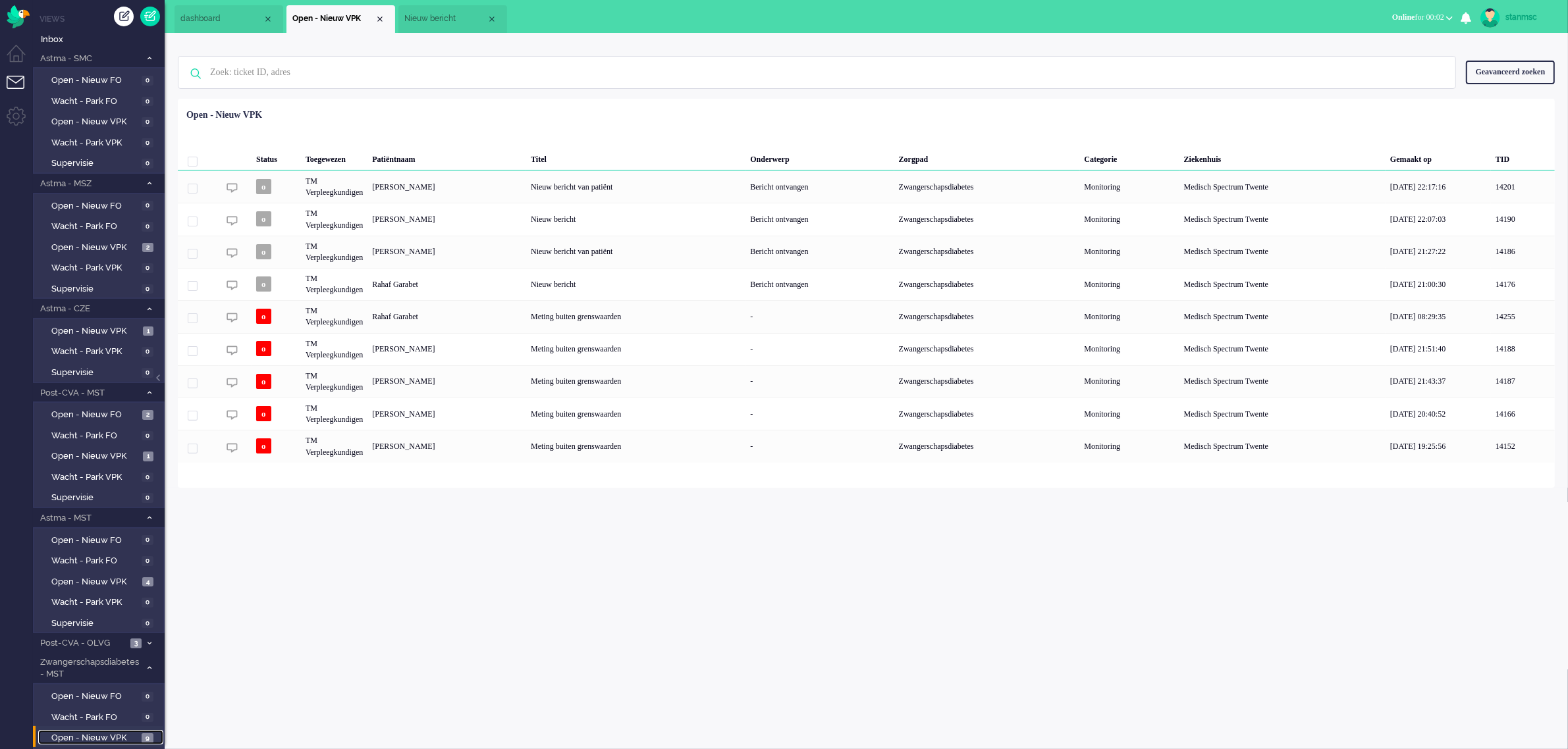
click at [452, 18] on span "Nieuw bericht" at bounding box center [446, 19] width 82 height 11
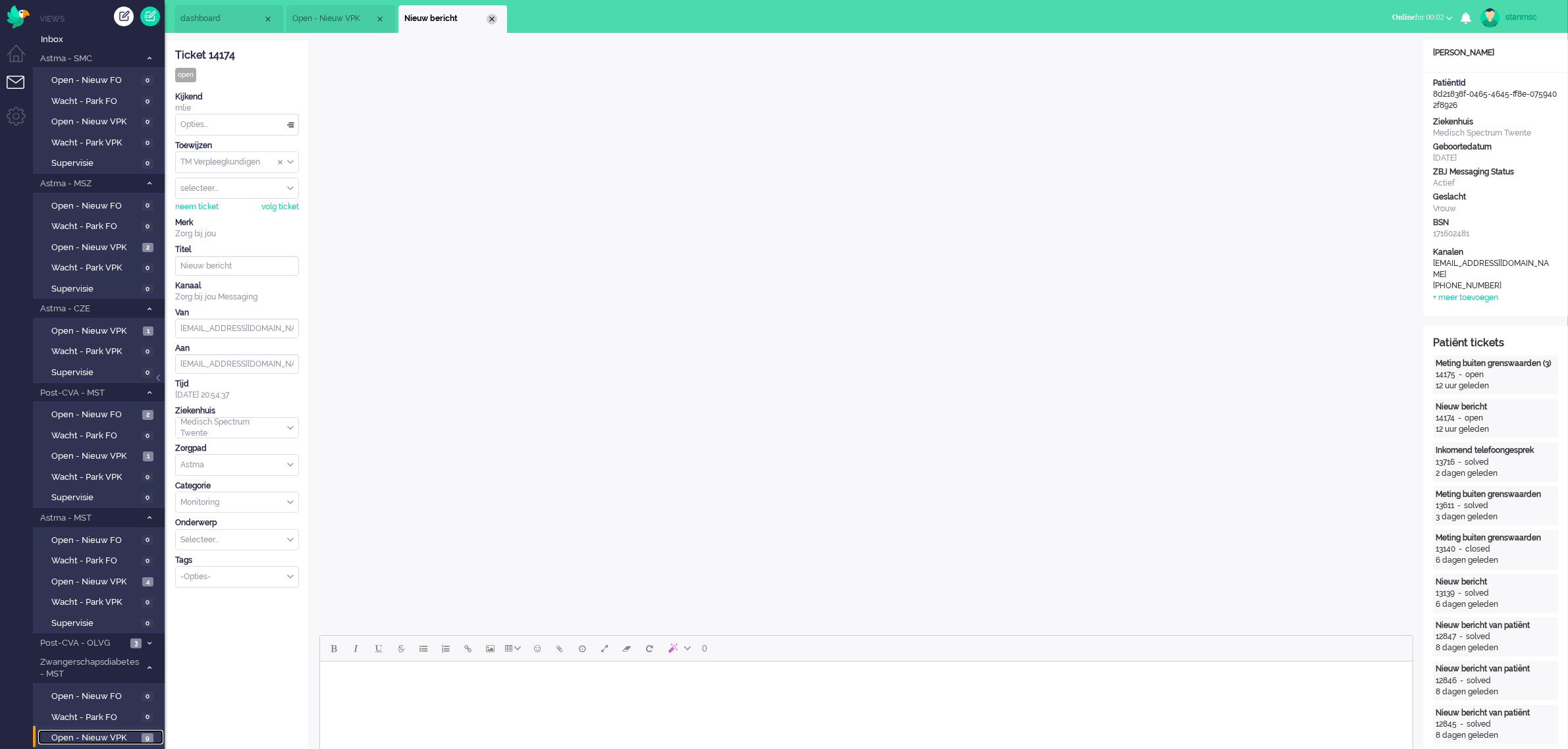
click at [491, 21] on div "Close tab" at bounding box center [491, 19] width 10 height 10
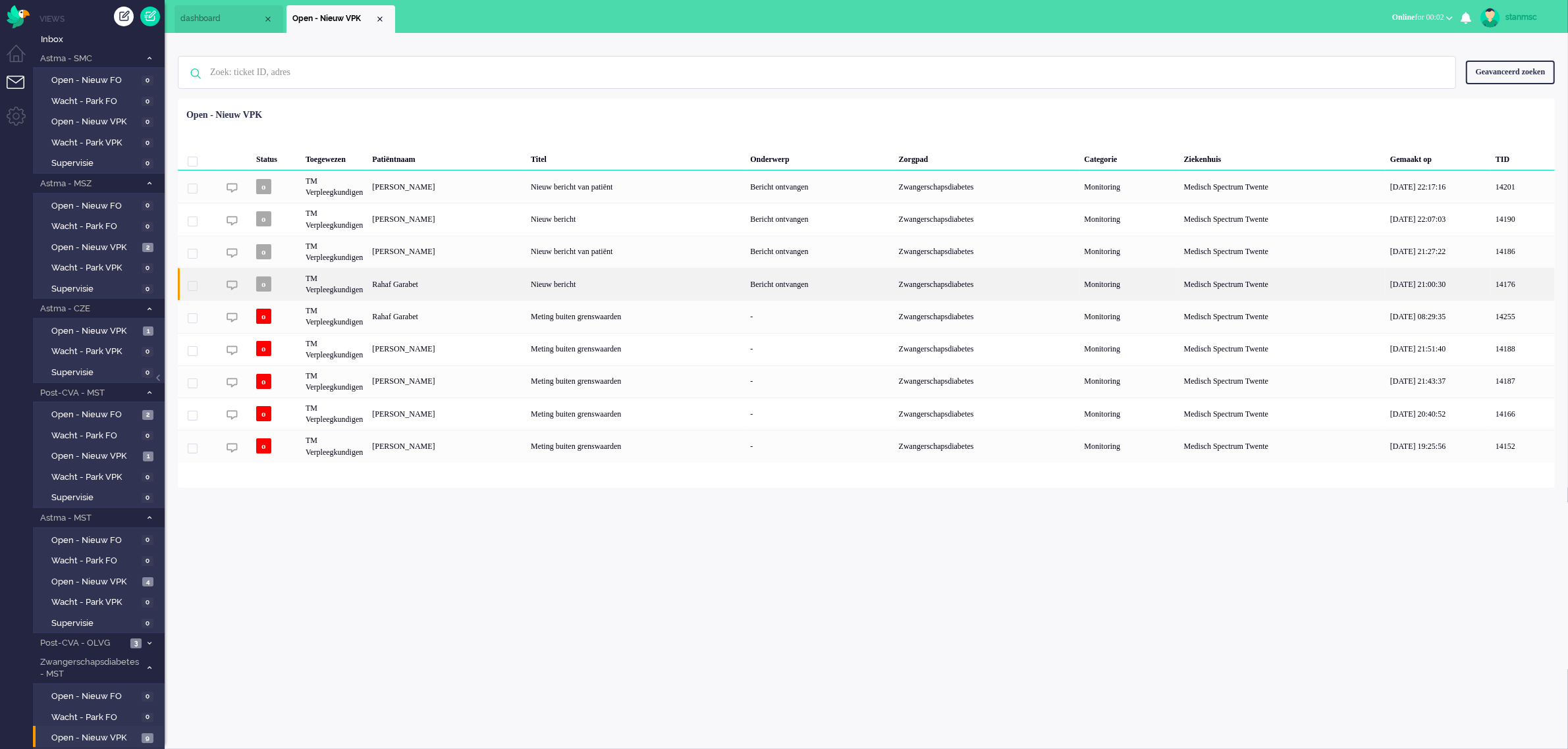
click at [422, 287] on div "Rahaf Garabet" at bounding box center [447, 284] width 158 height 32
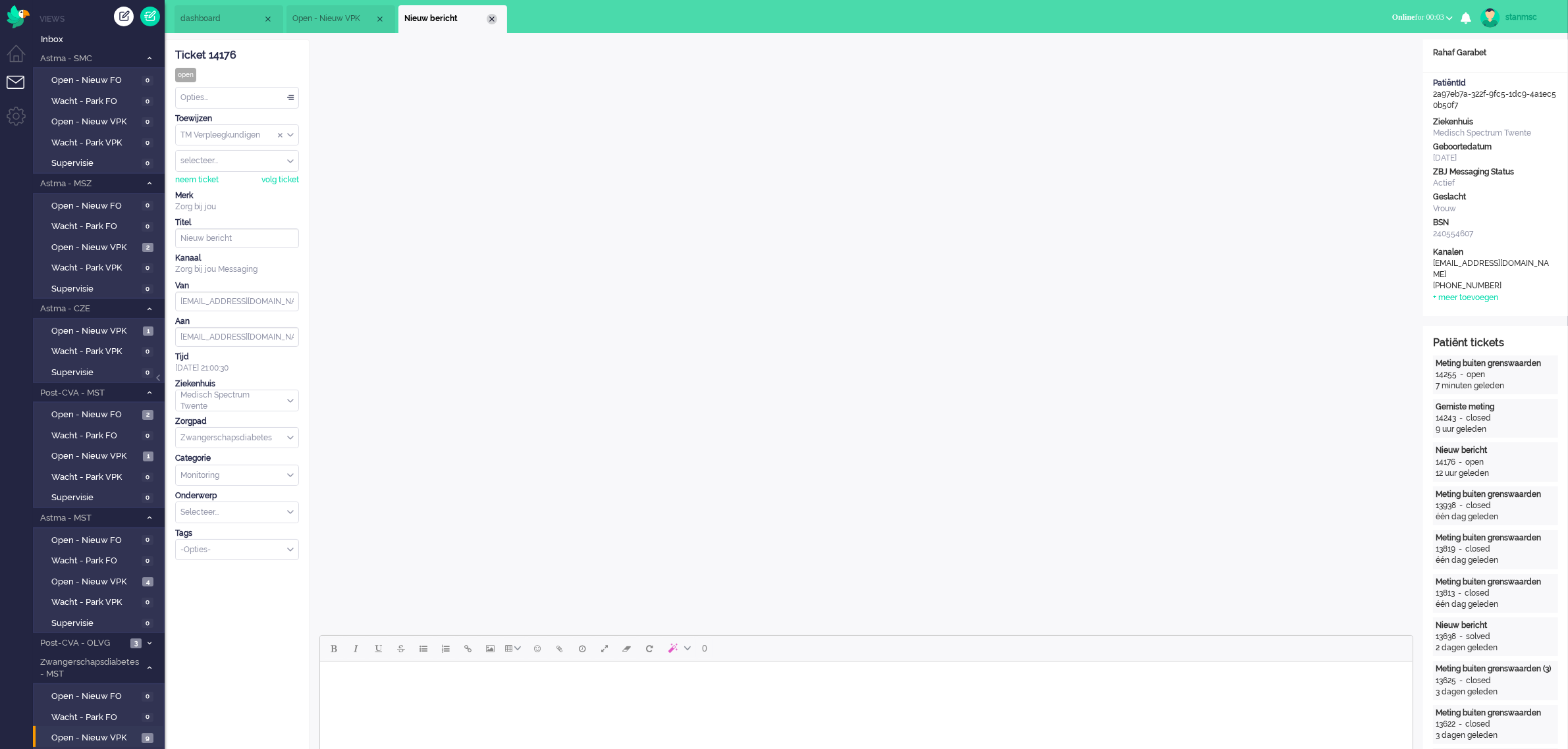
click at [487, 20] on div "Close tab" at bounding box center [491, 19] width 10 height 10
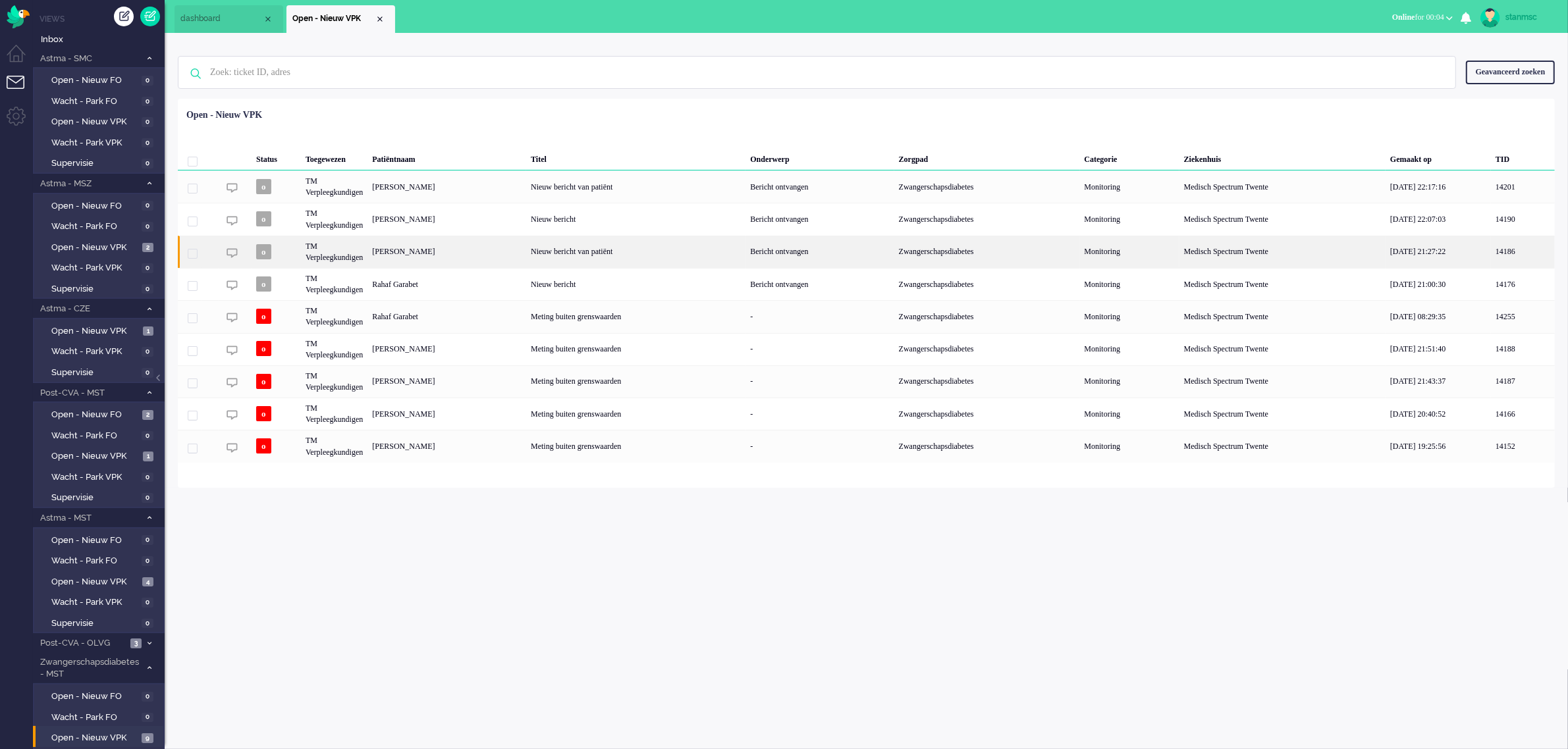
click at [438, 247] on div "Jessica Hendriks" at bounding box center [447, 252] width 158 height 32
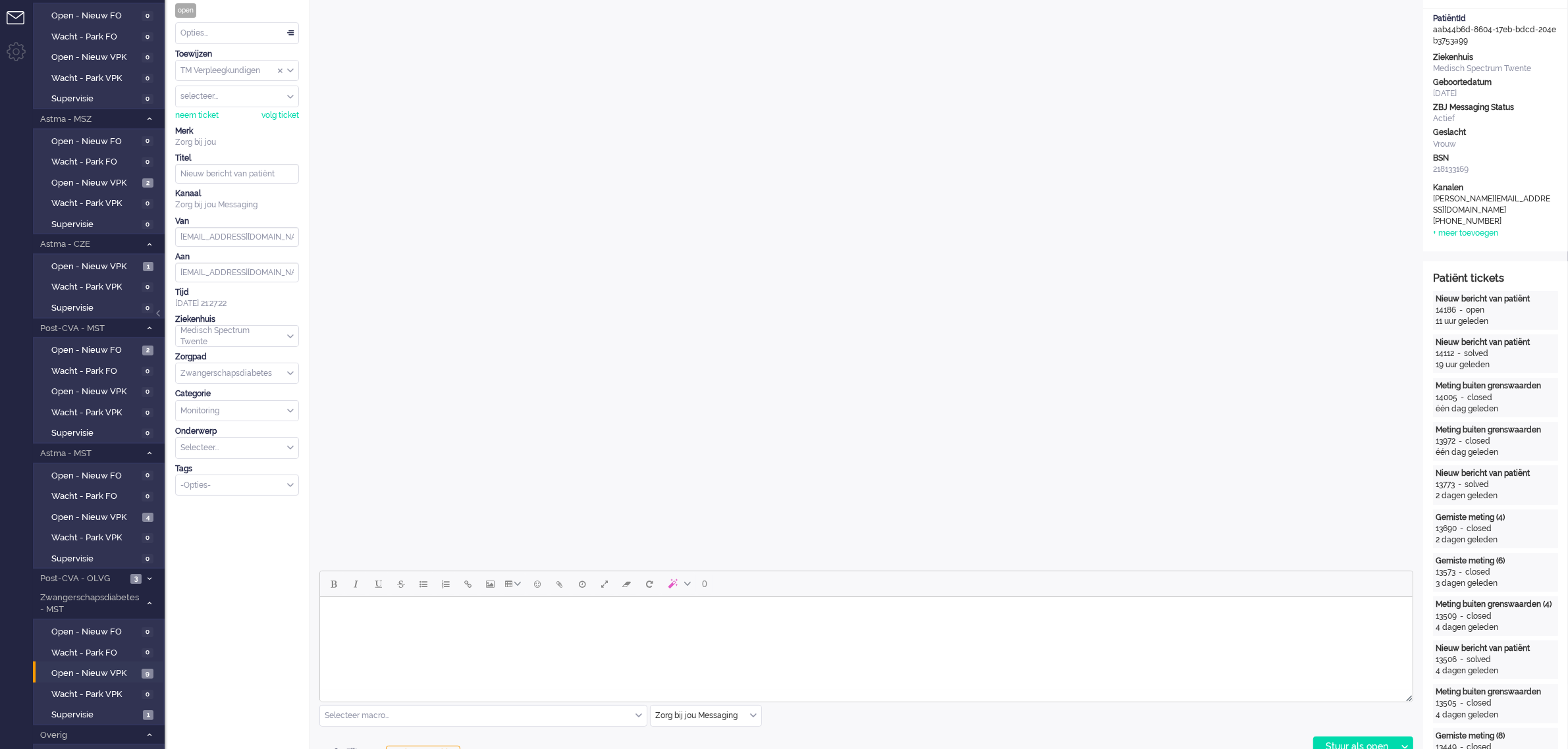
scroll to position [247, 0]
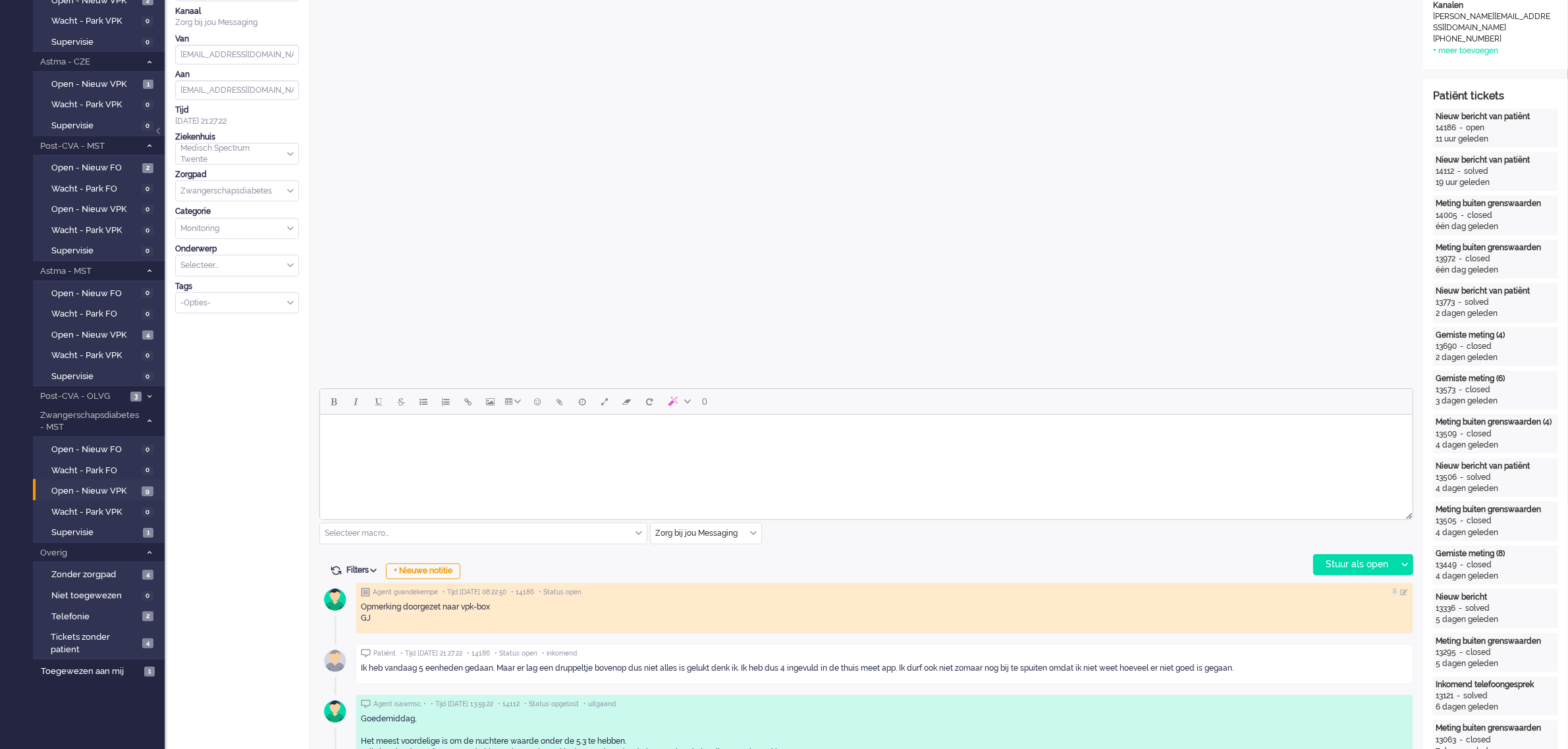
click at [433, 446] on html at bounding box center [866, 431] width 1093 height 33
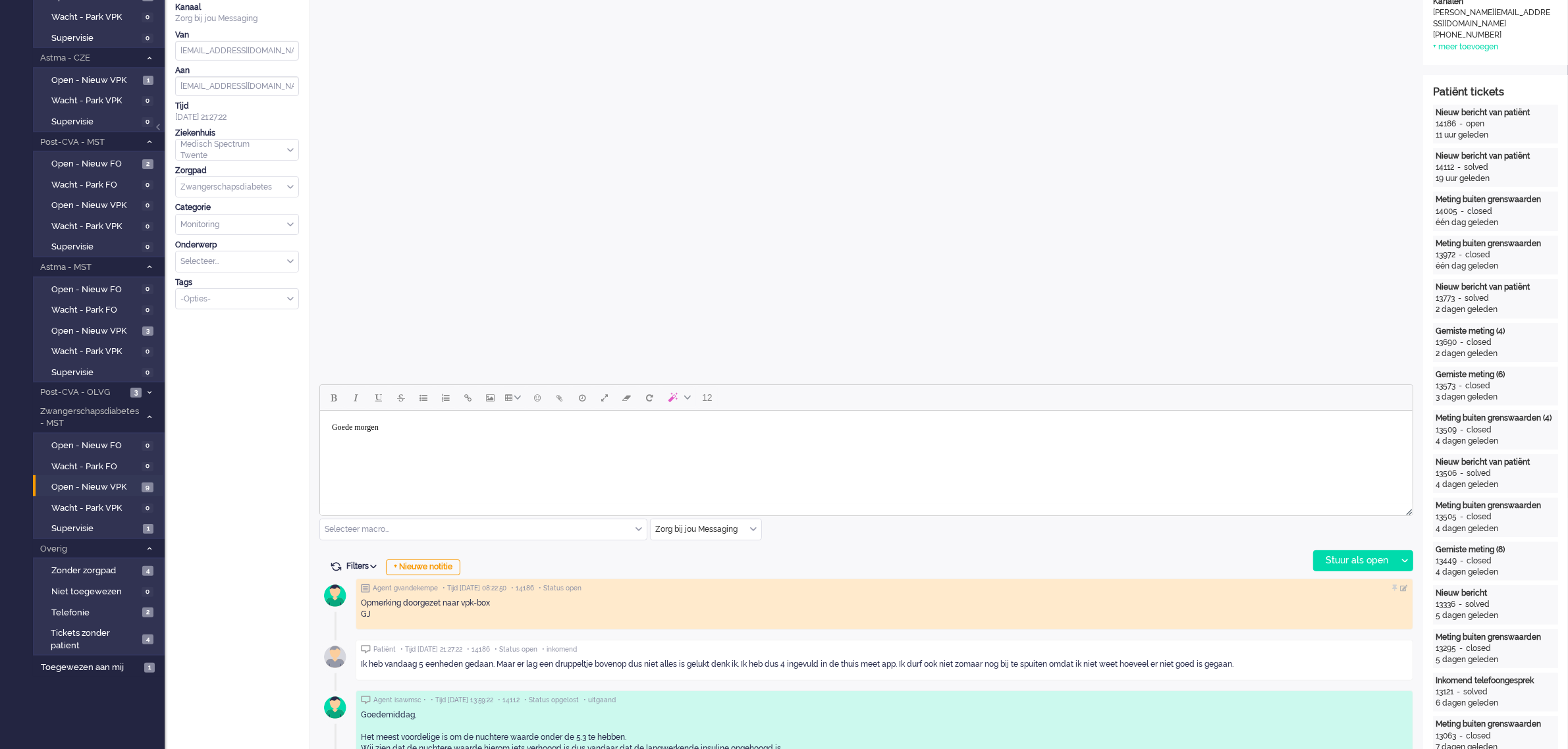
scroll to position [329, 0]
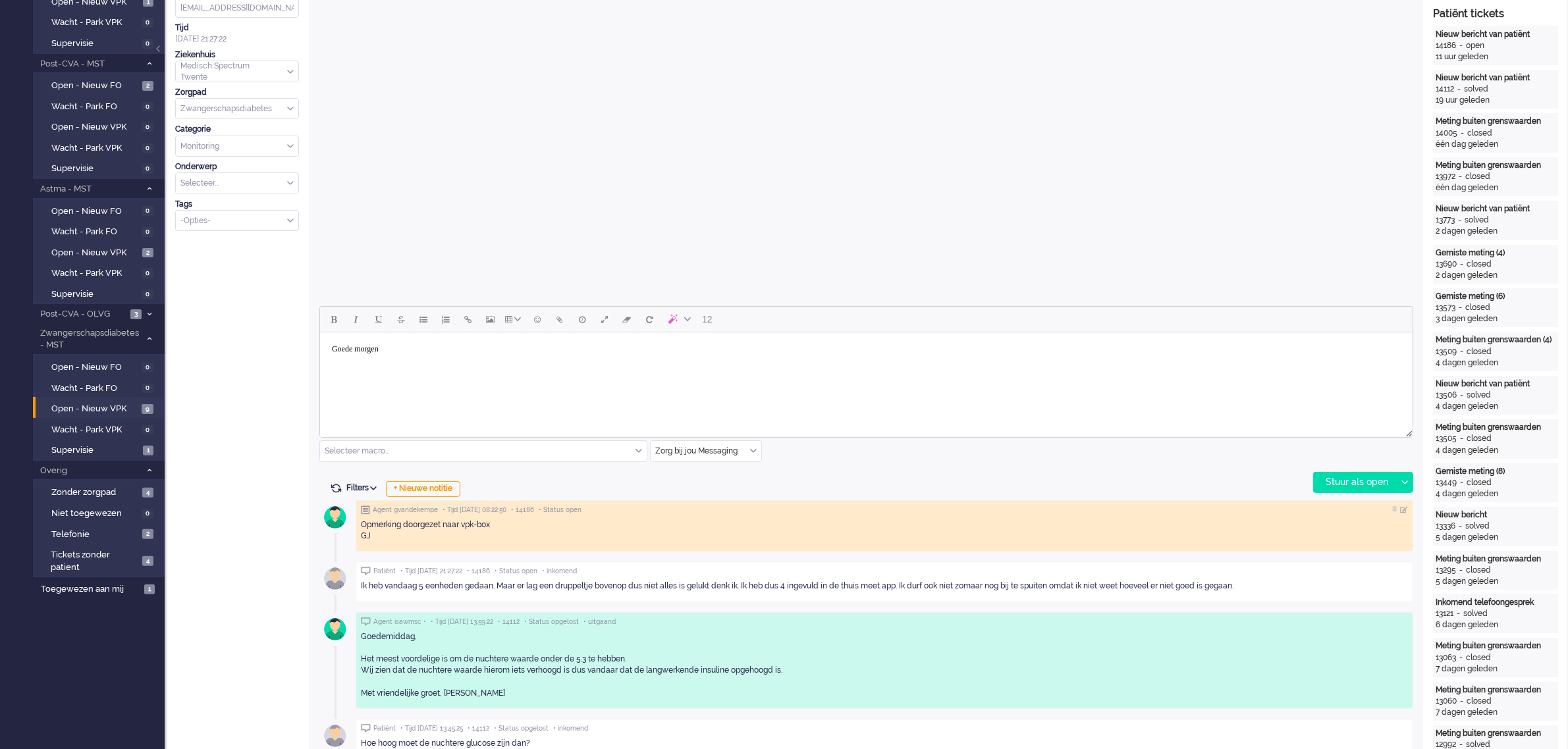
click at [457, 349] on body "Goede morgen" at bounding box center [865, 349] width 1082 height 23
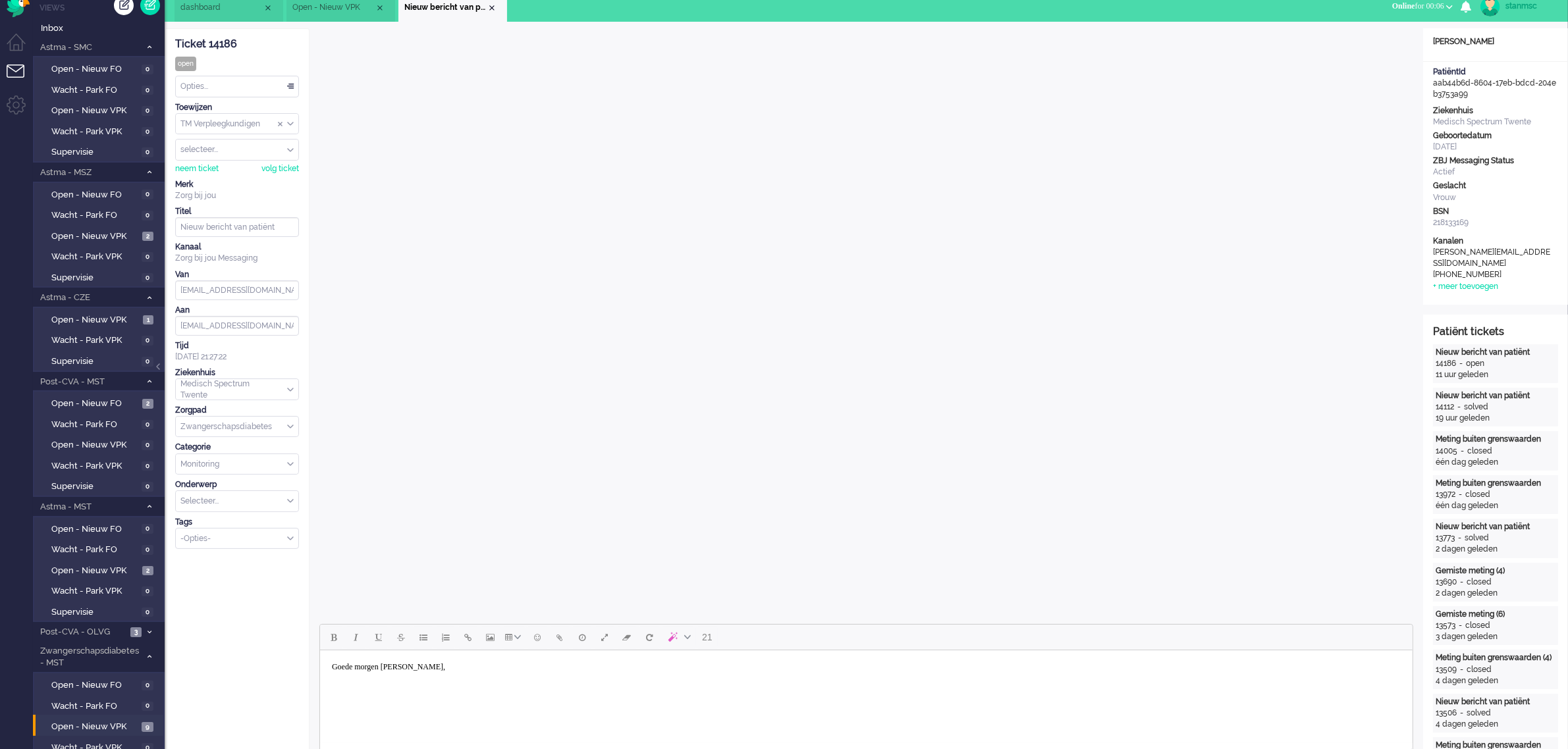
scroll to position [0, 0]
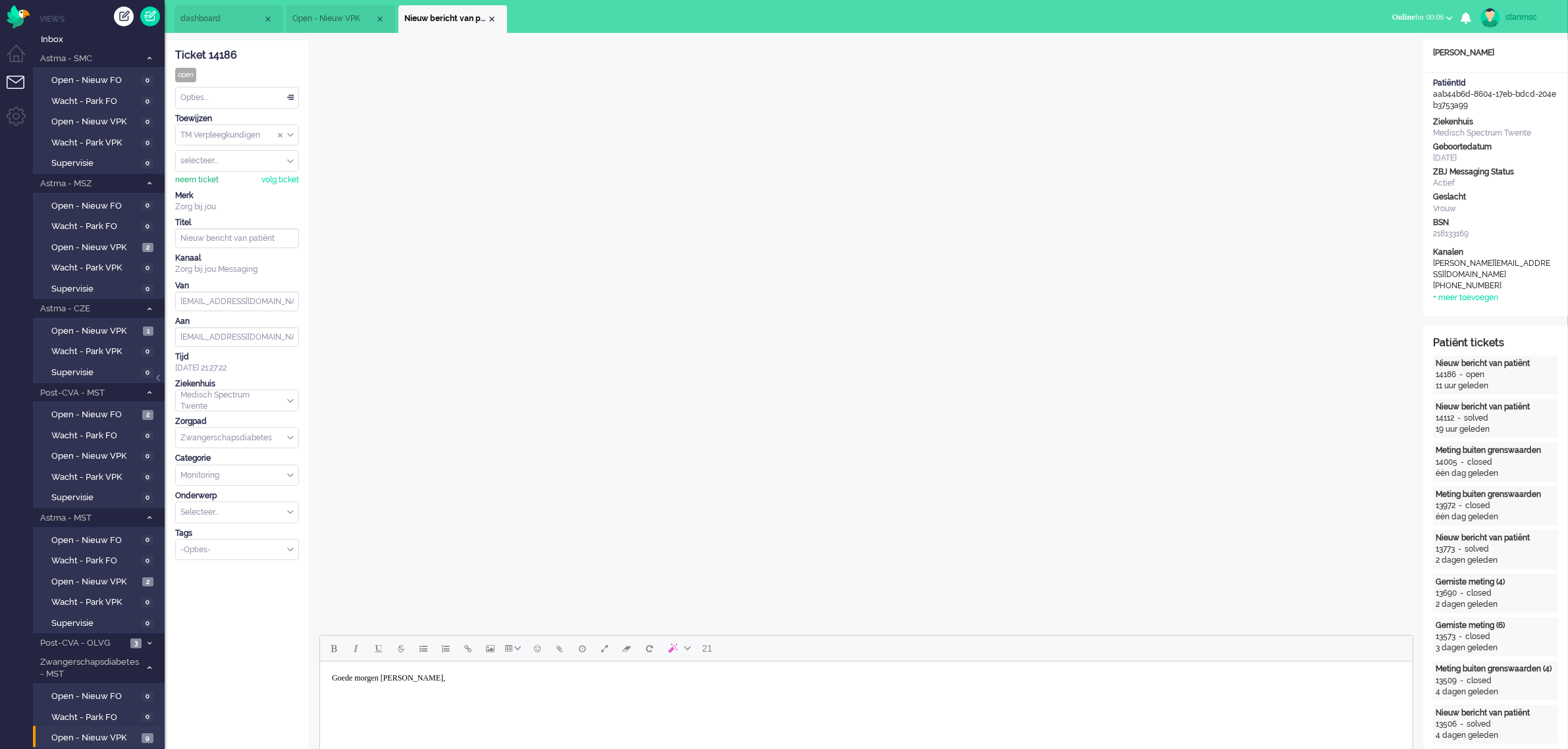
click at [206, 176] on div "neem ticket" at bounding box center [197, 180] width 44 height 11
click at [366, 706] on body "Goede morgen Jessica," at bounding box center [865, 689] width 1082 height 43
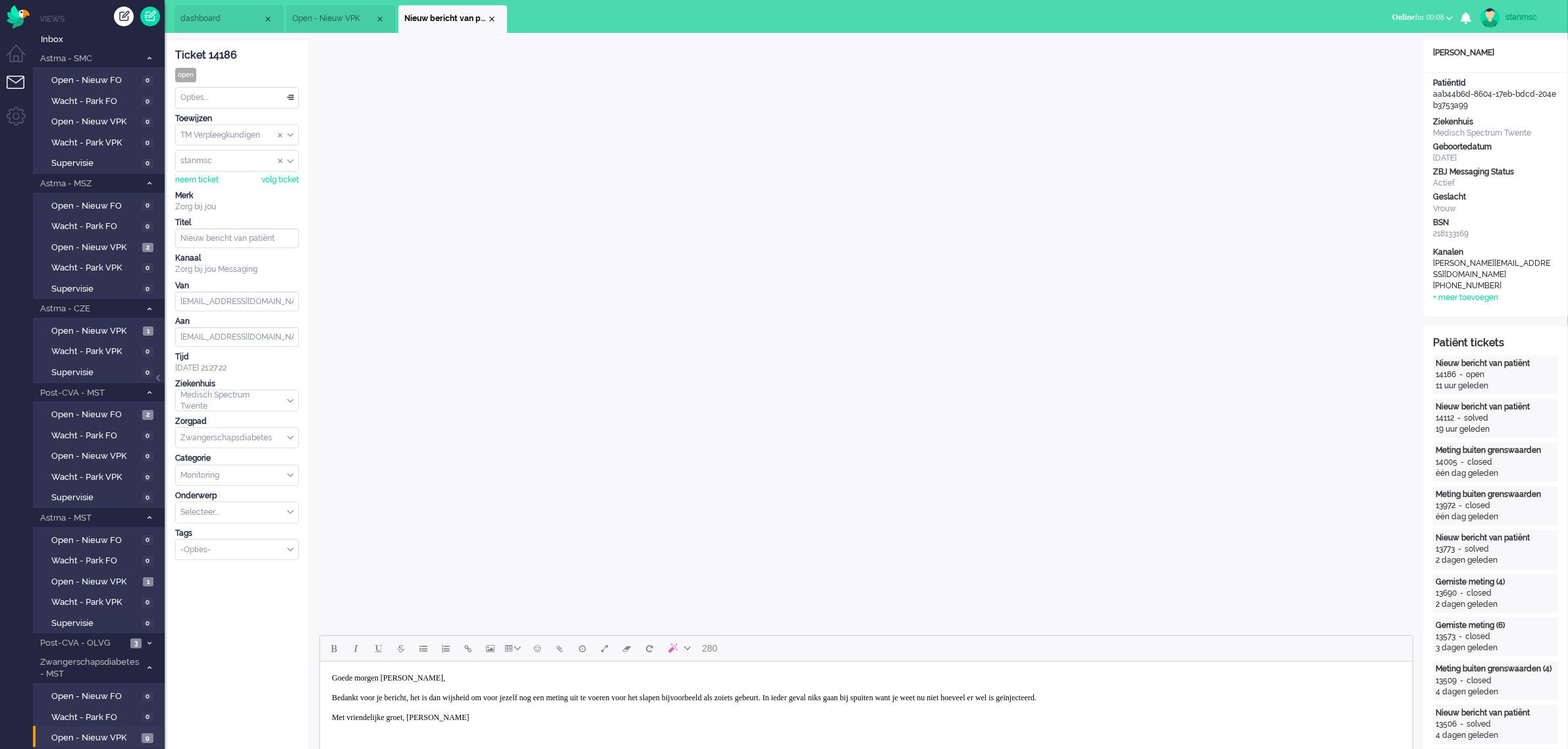
click at [1228, 698] on body "Goede morgen Jessica, Bedankt voor je bericht, het is dan wijsheid om voor jeze…" at bounding box center [865, 698] width 1082 height 63
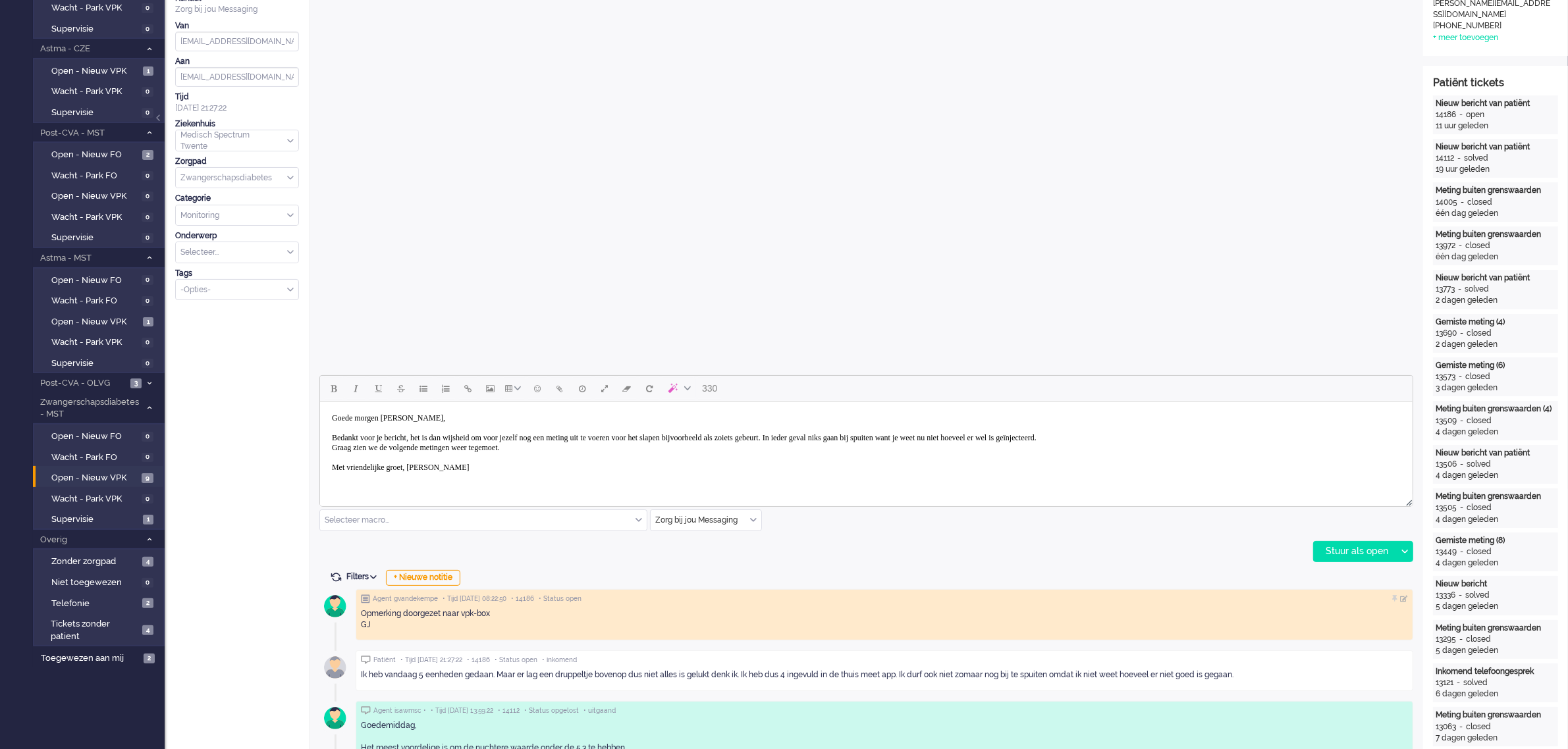
scroll to position [329, 0]
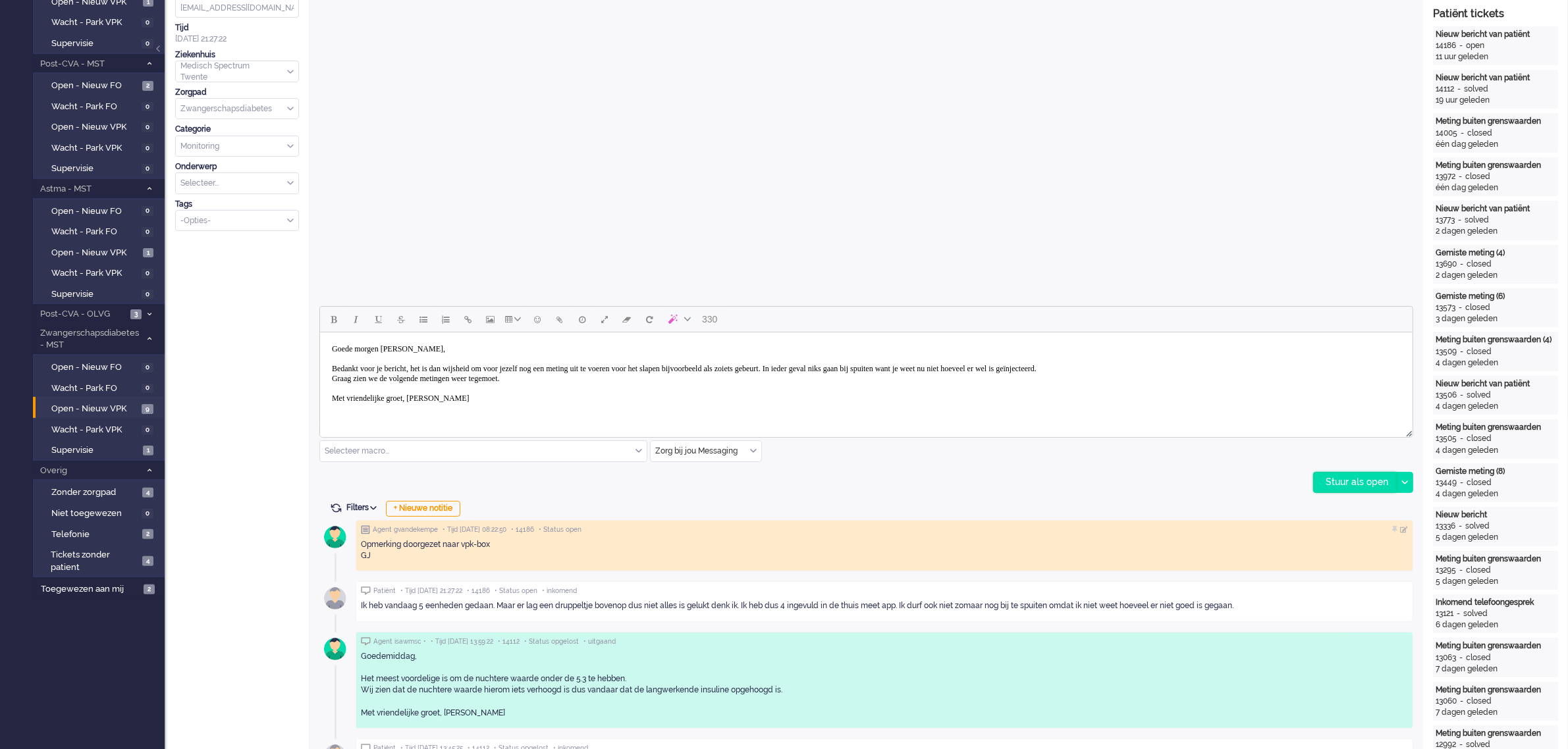
click at [1344, 484] on div "Stuur als open" at bounding box center [1355, 482] width 82 height 19
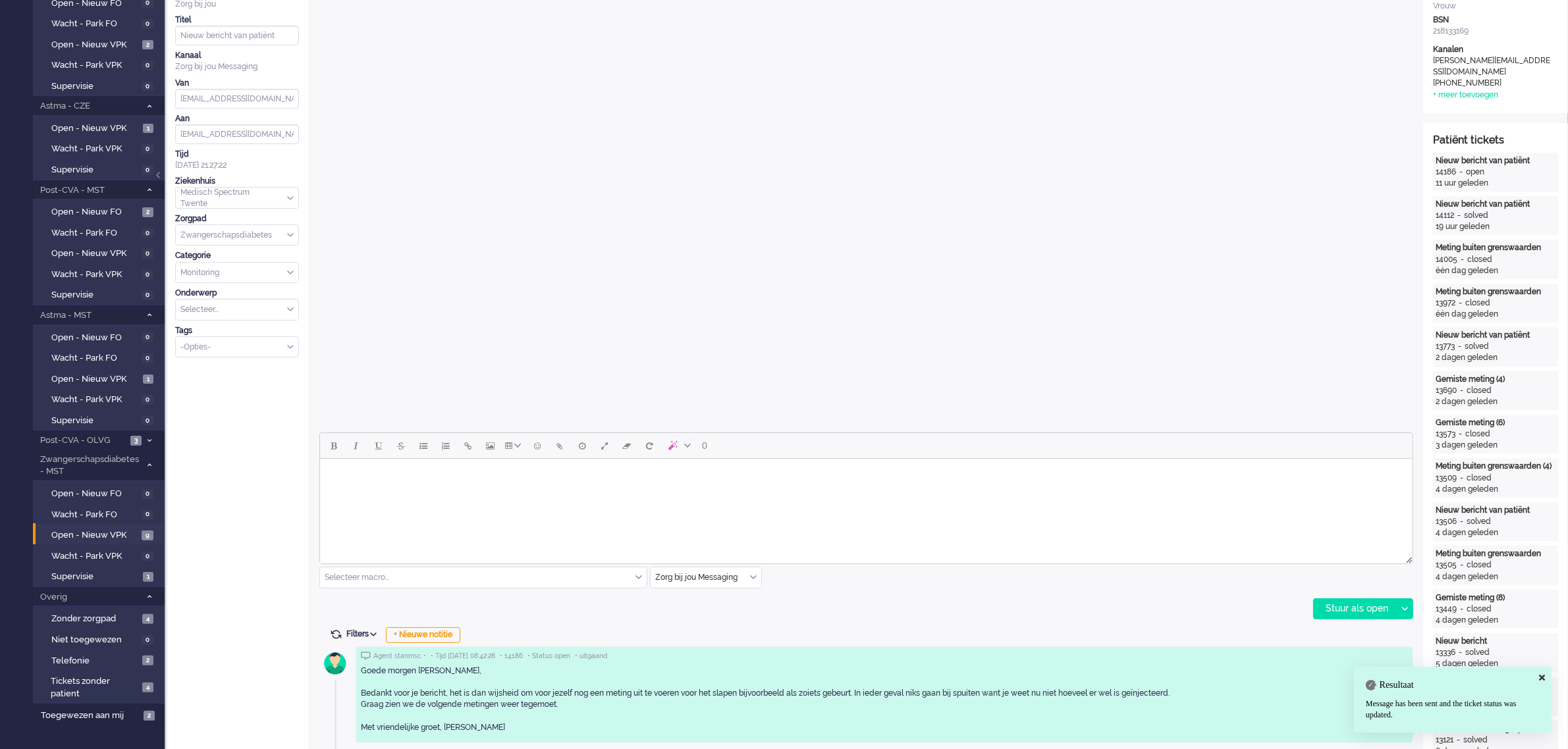
scroll to position [0, 0]
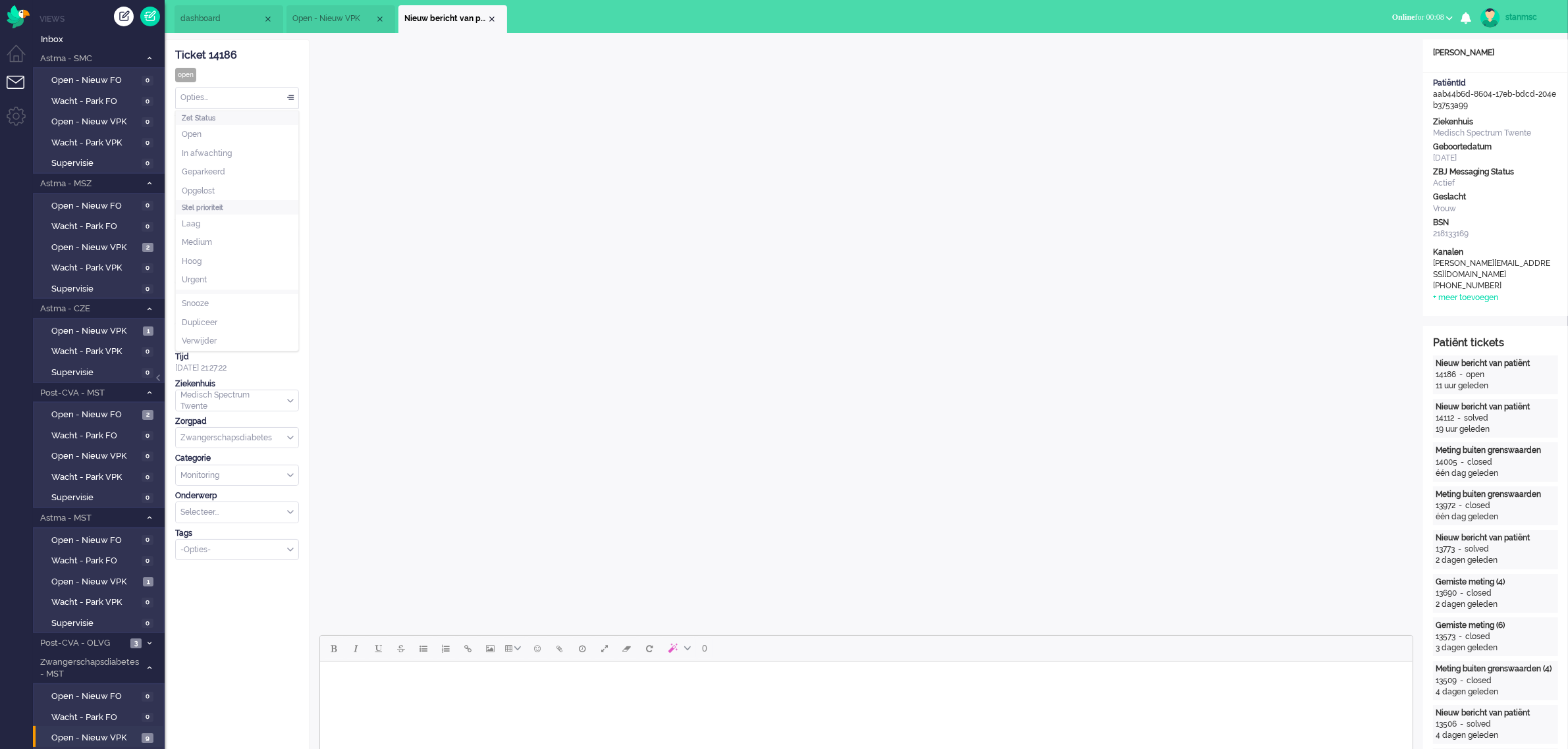
click at [235, 95] on div "Opties..." at bounding box center [237, 97] width 122 height 20
click at [232, 186] on li "Opgelost" at bounding box center [237, 191] width 122 height 19
click at [494, 18] on div "Close tab" at bounding box center [491, 19] width 10 height 10
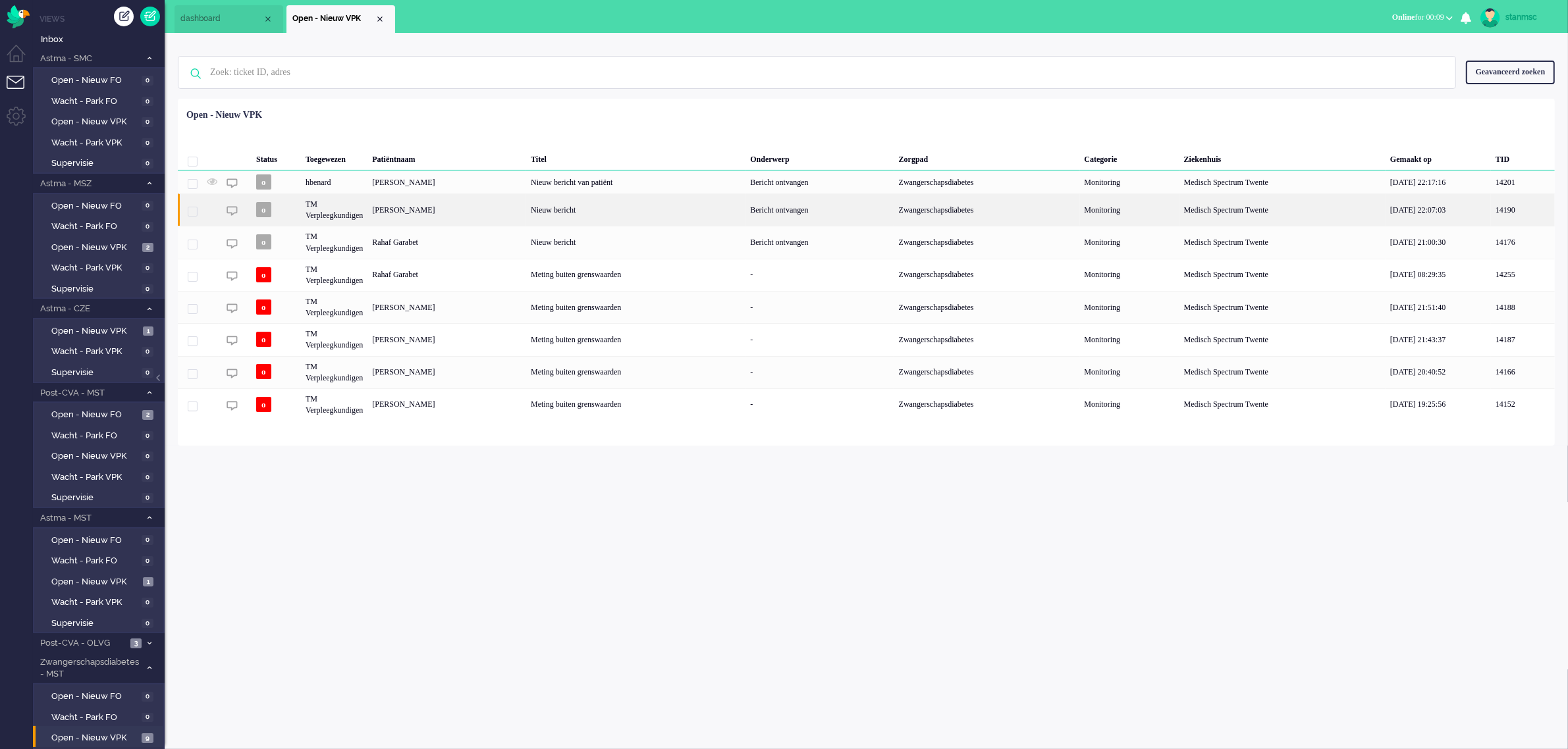
click at [421, 211] on div "Xiao Jong Hu" at bounding box center [447, 210] width 158 height 32
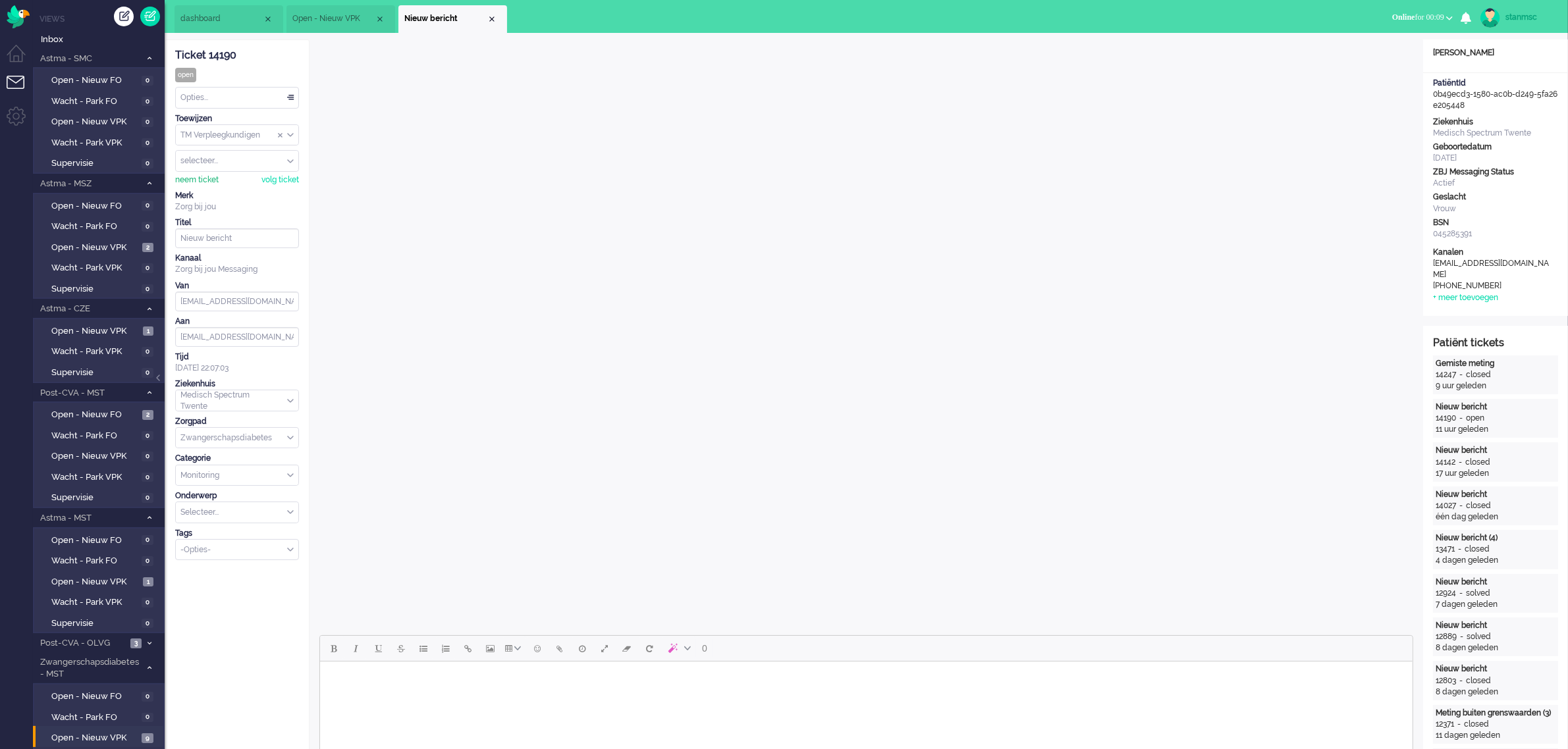
click at [198, 178] on div "neem ticket" at bounding box center [197, 180] width 44 height 11
click at [216, 101] on div "Opties..." at bounding box center [237, 97] width 122 height 20
click at [219, 186] on li "Opgelost" at bounding box center [237, 191] width 122 height 19
click at [494, 22] on div "Close tab" at bounding box center [491, 19] width 10 height 10
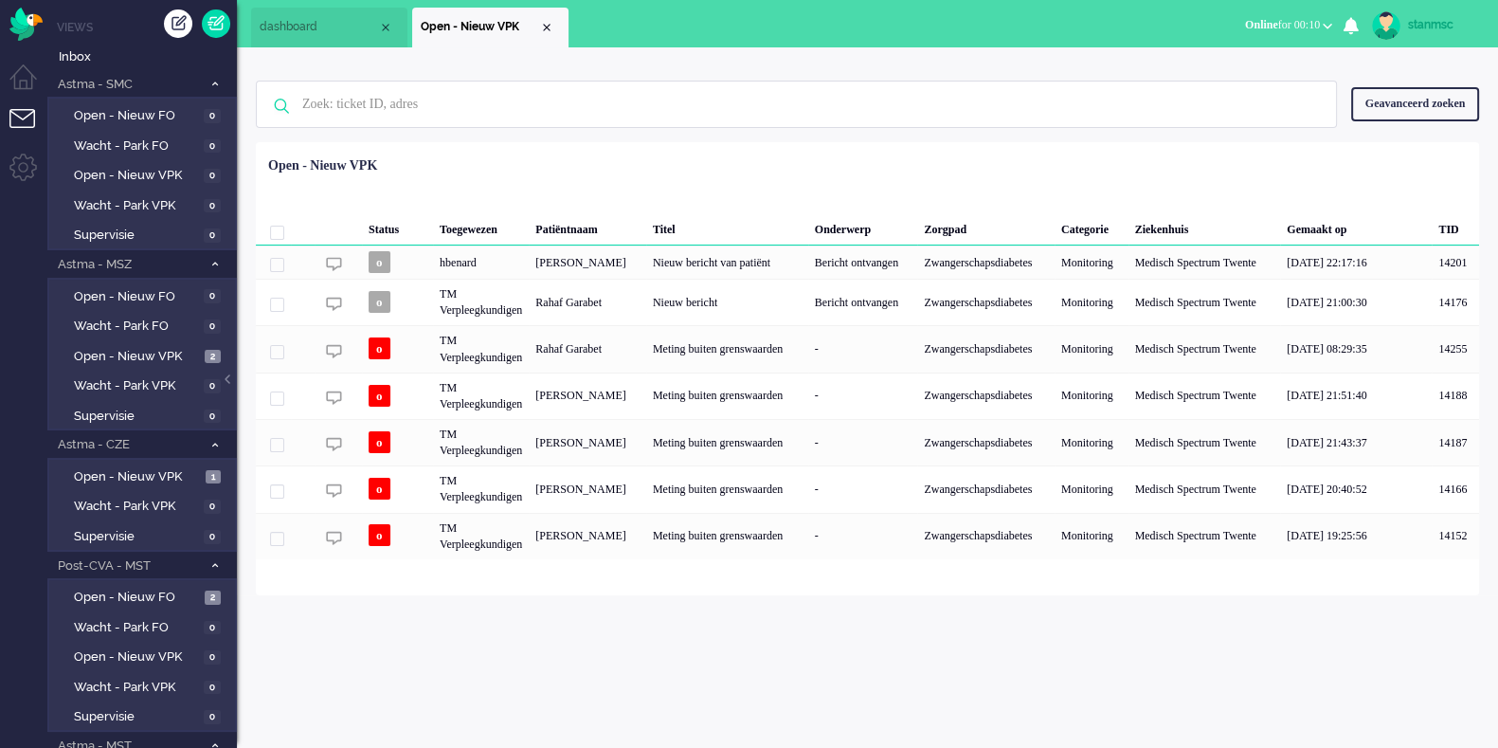
click at [1298, 26] on span "Online for 00:10" at bounding box center [1282, 24] width 75 height 13
click at [1252, 61] on label "Niet beschikbaar" at bounding box center [1254, 64] width 150 height 16
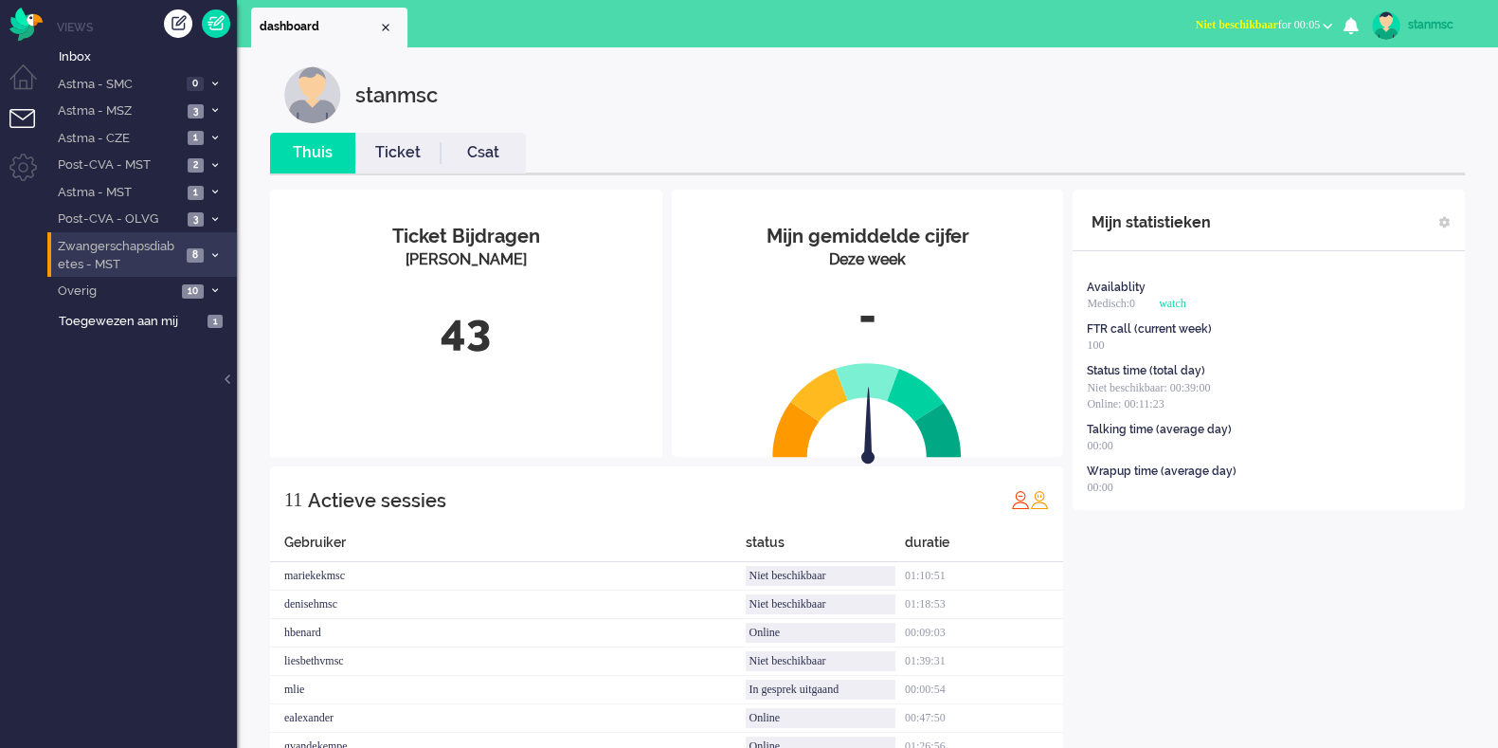
click at [109, 265] on span "Zwangerschapsdiabetes - MST" at bounding box center [118, 255] width 126 height 35
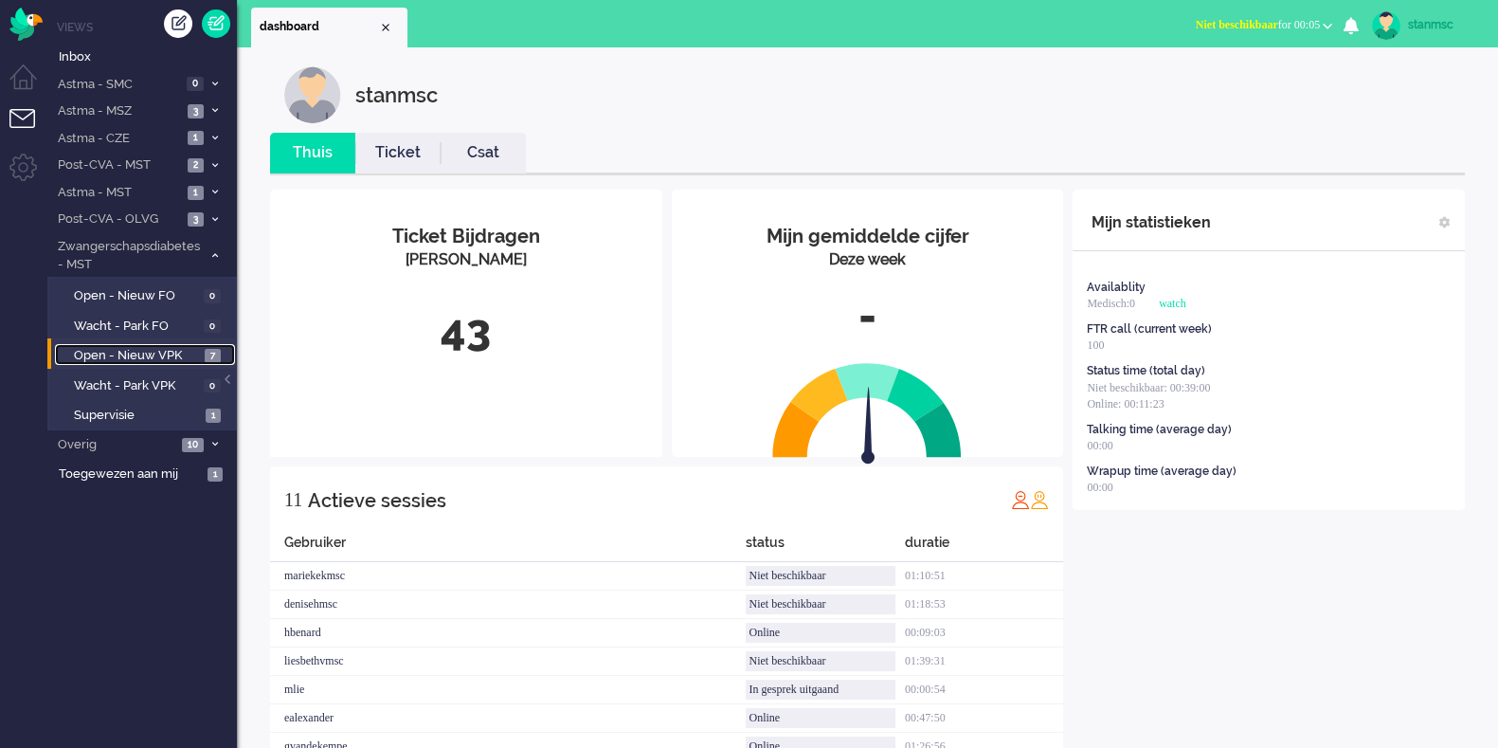
click at [134, 354] on span "Open - Nieuw VPK" at bounding box center [137, 356] width 126 height 18
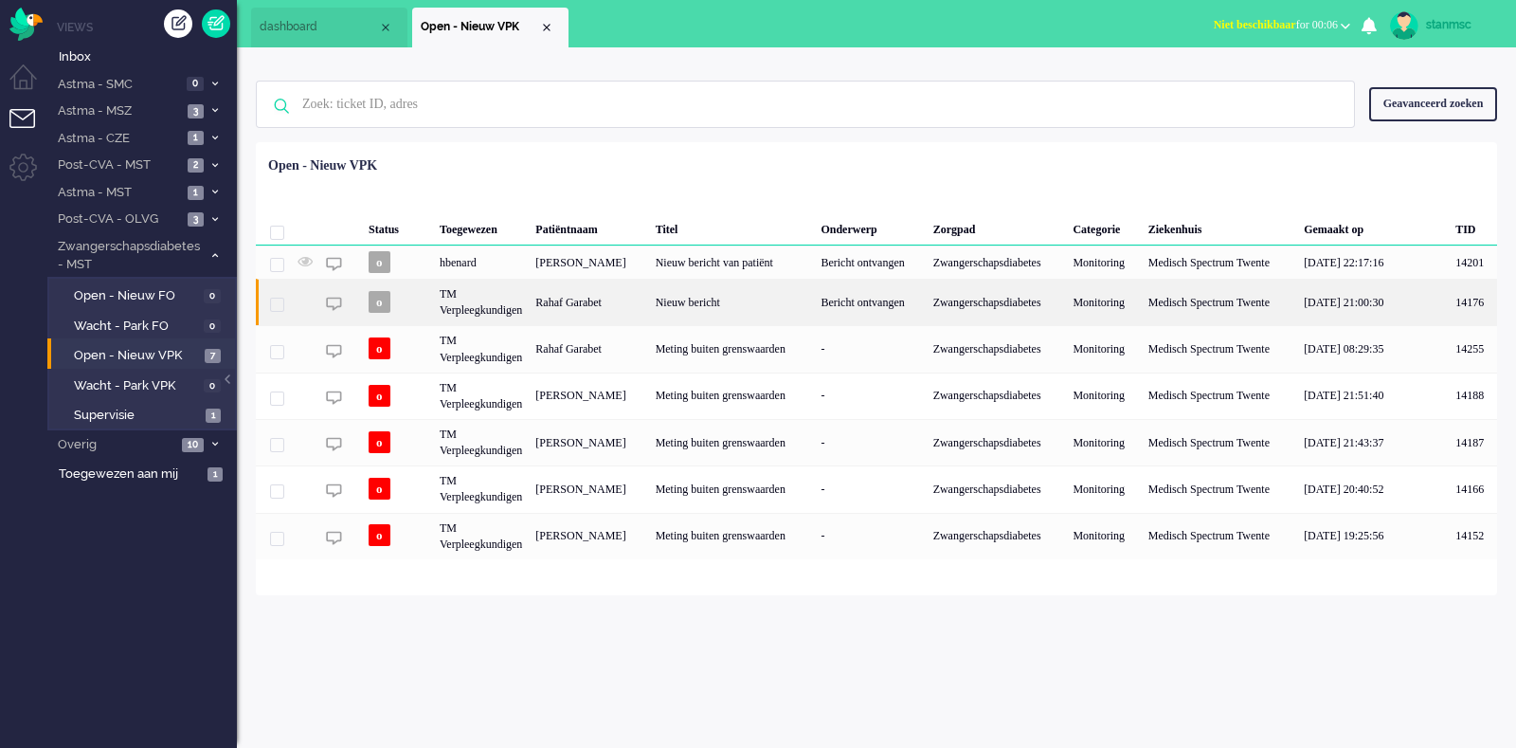
click at [529, 317] on div "TM Verpleegkundigen" at bounding box center [481, 302] width 96 height 46
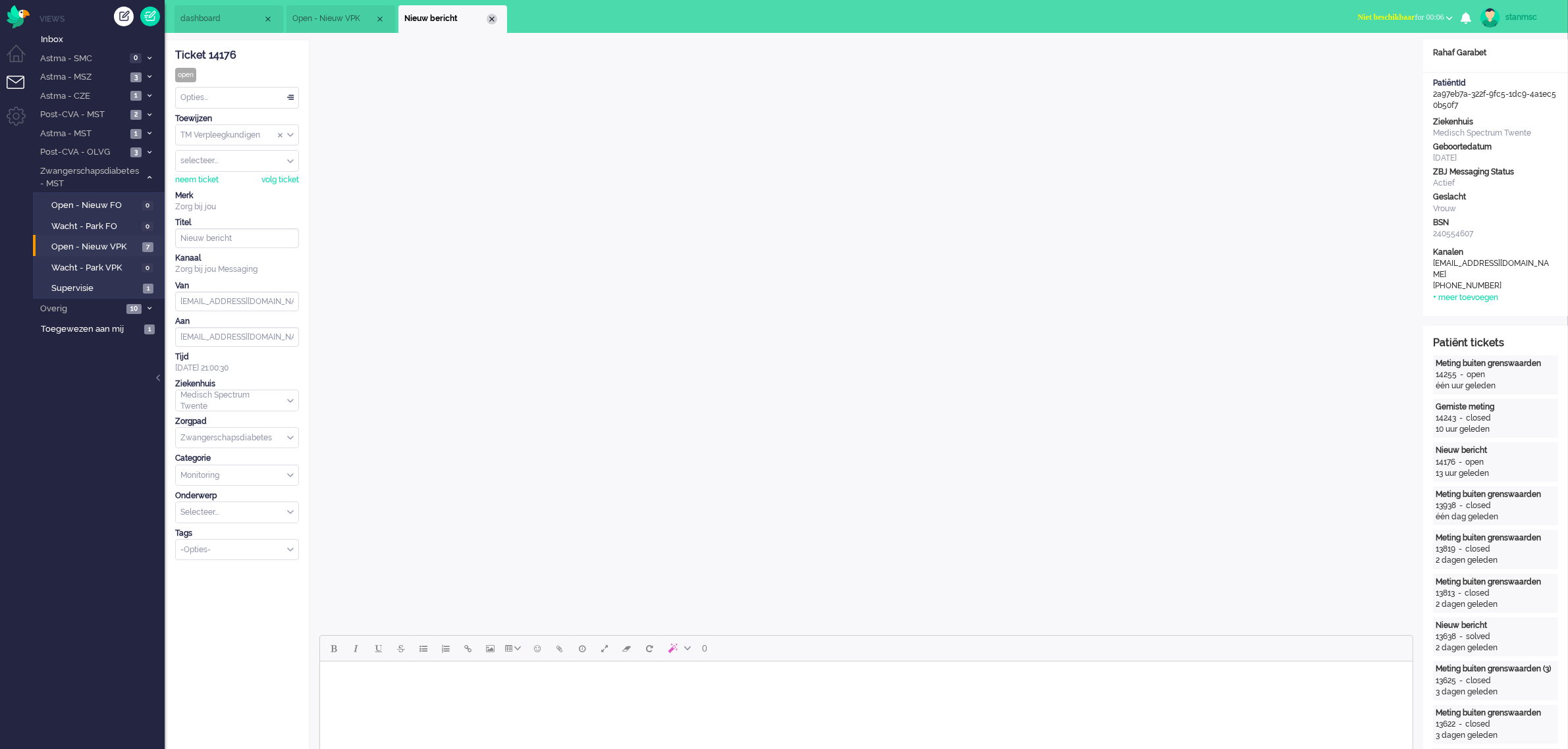
click at [494, 19] on div "Close tab" at bounding box center [491, 19] width 10 height 10
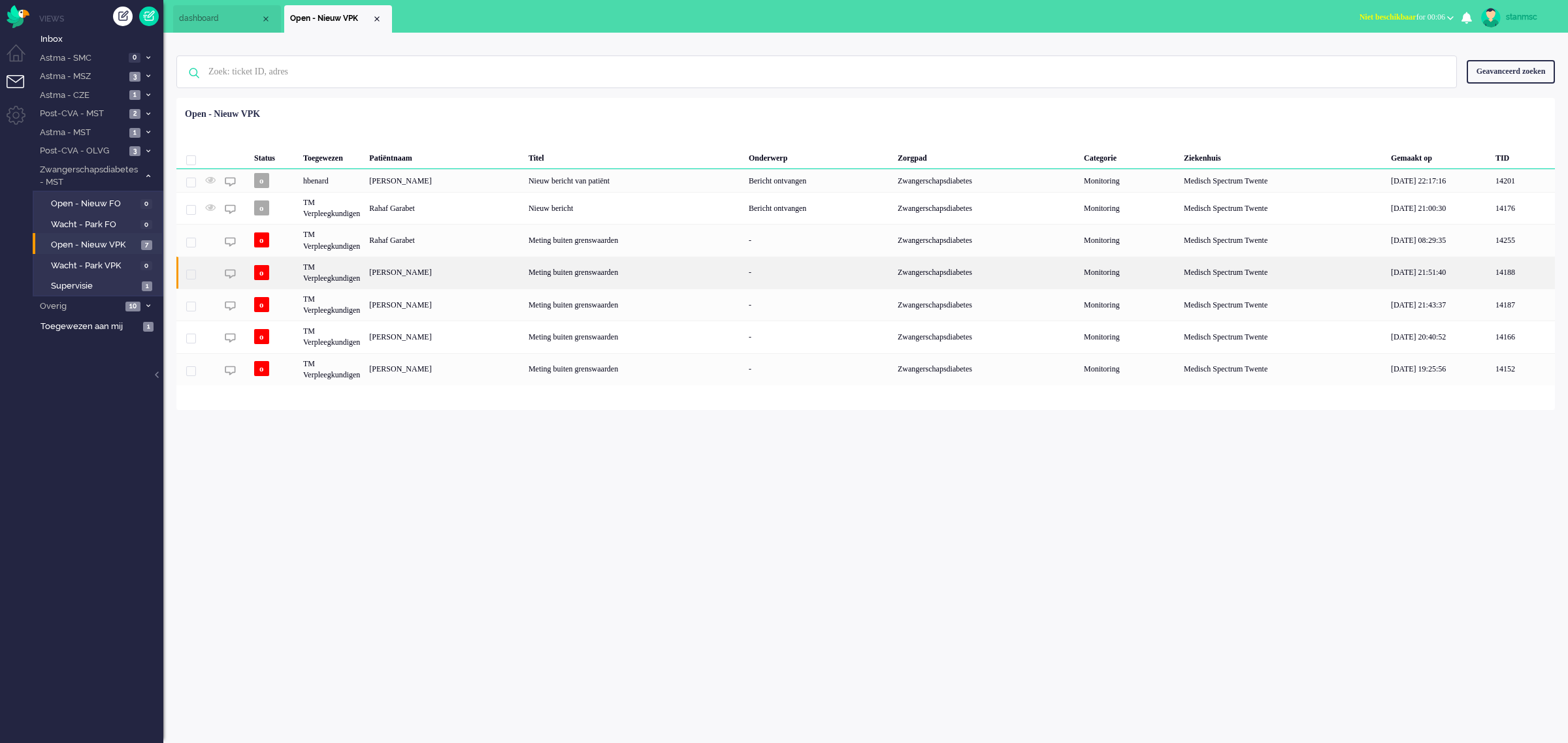
click at [412, 272] on div "[PERSON_NAME]" at bounding box center [444, 272] width 159 height 32
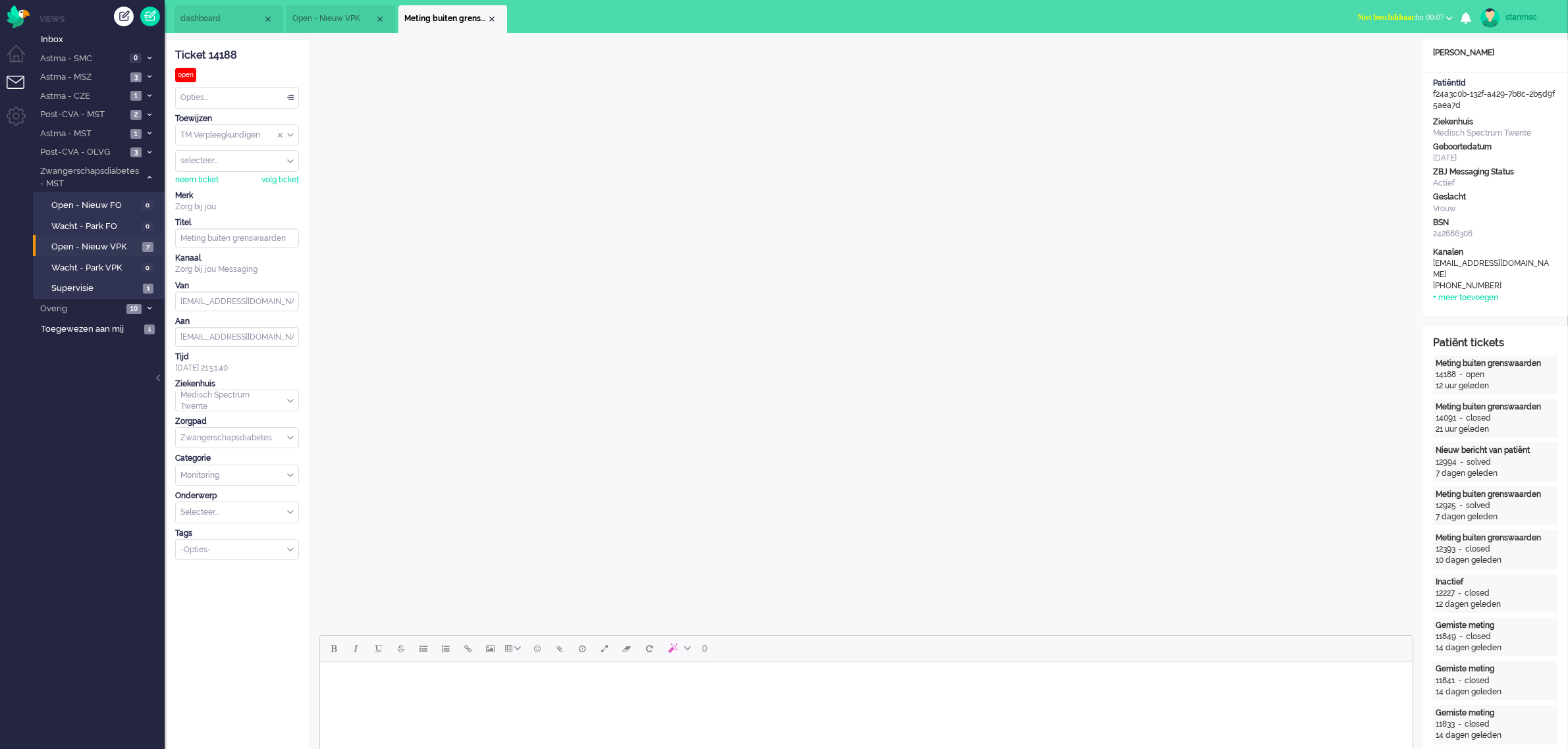
click at [336, 13] on span "Open - Nieuw VPK" at bounding box center [334, 19] width 82 height 11
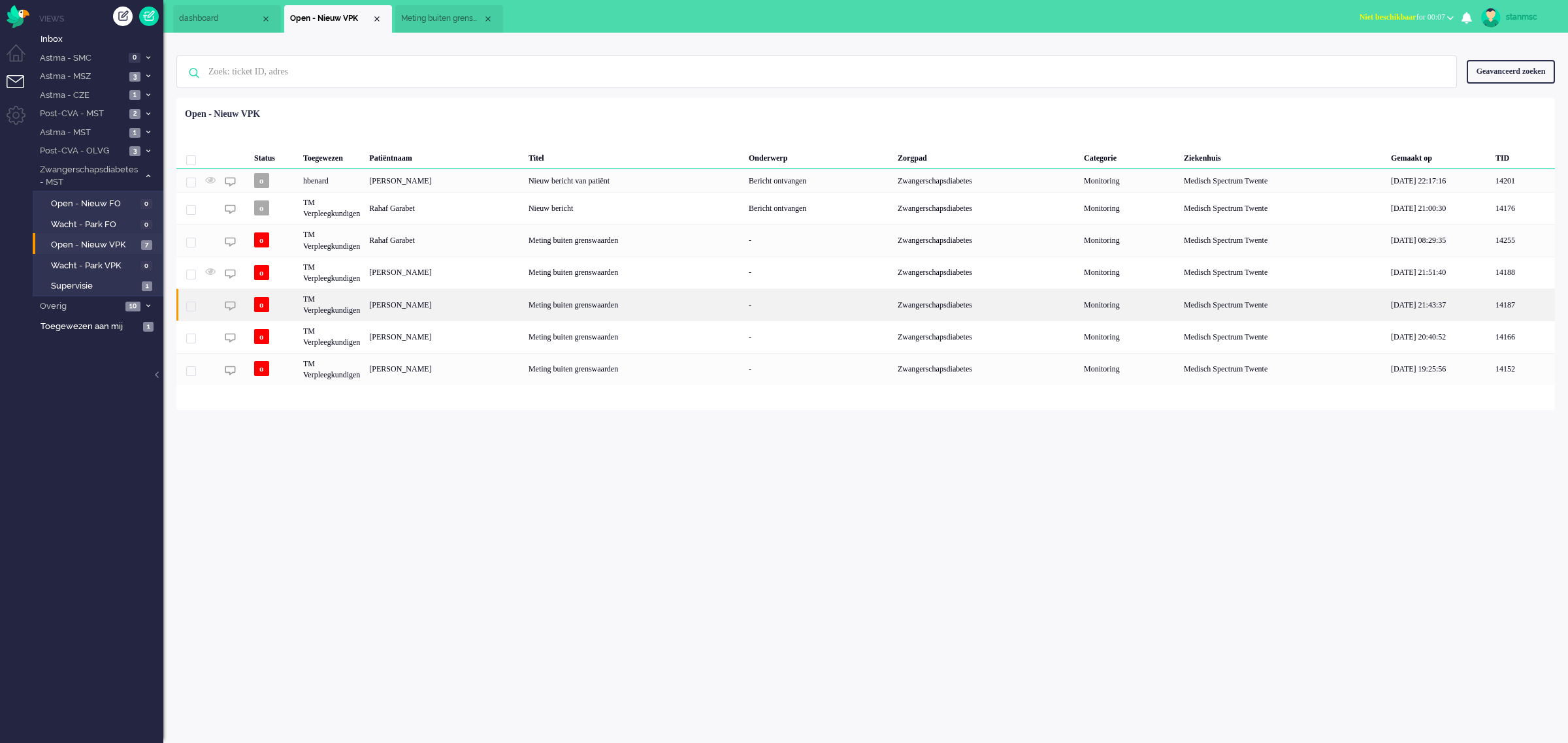
click at [396, 304] on div "[PERSON_NAME]" at bounding box center [444, 305] width 159 height 32
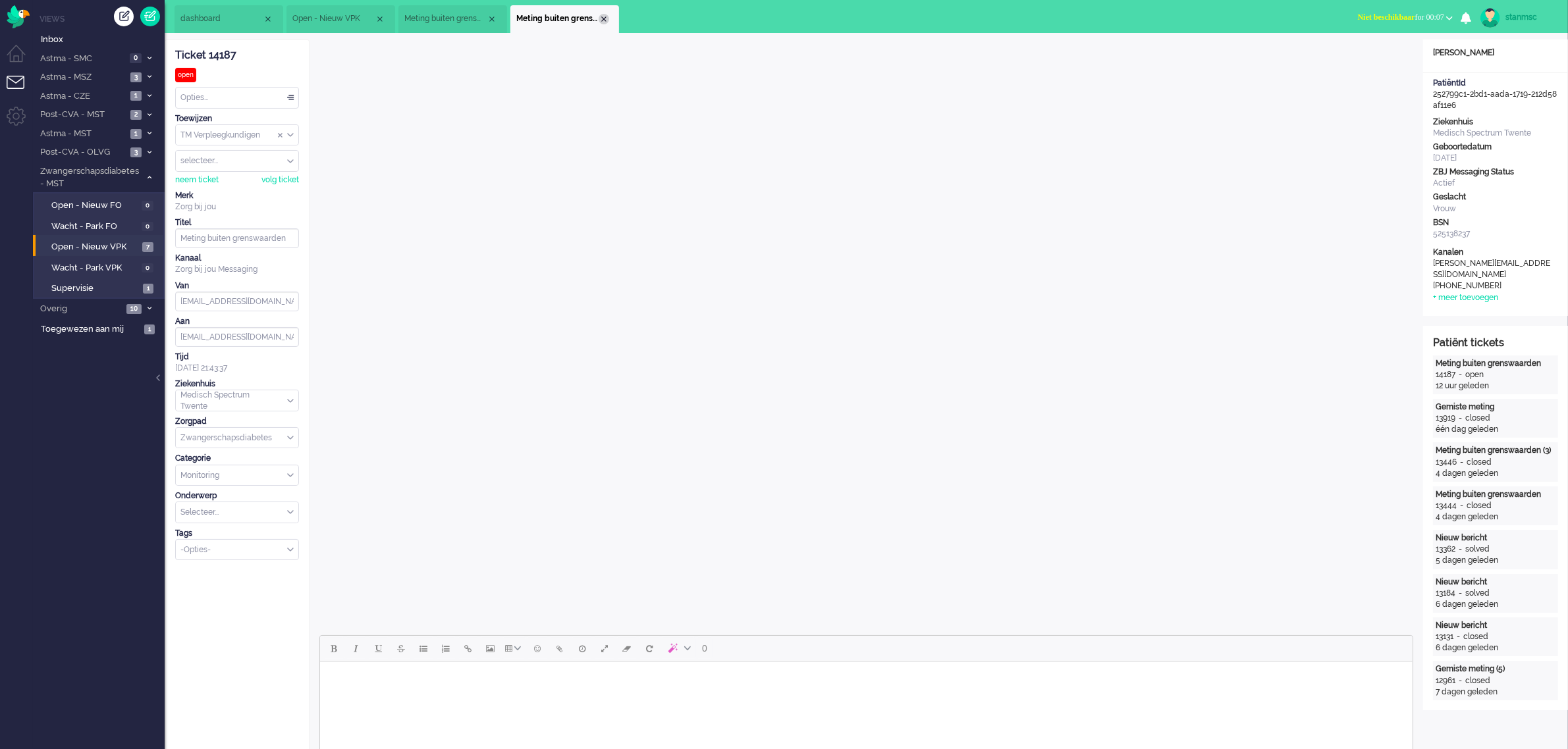
click at [603, 18] on div "Close tab" at bounding box center [603, 19] width 10 height 10
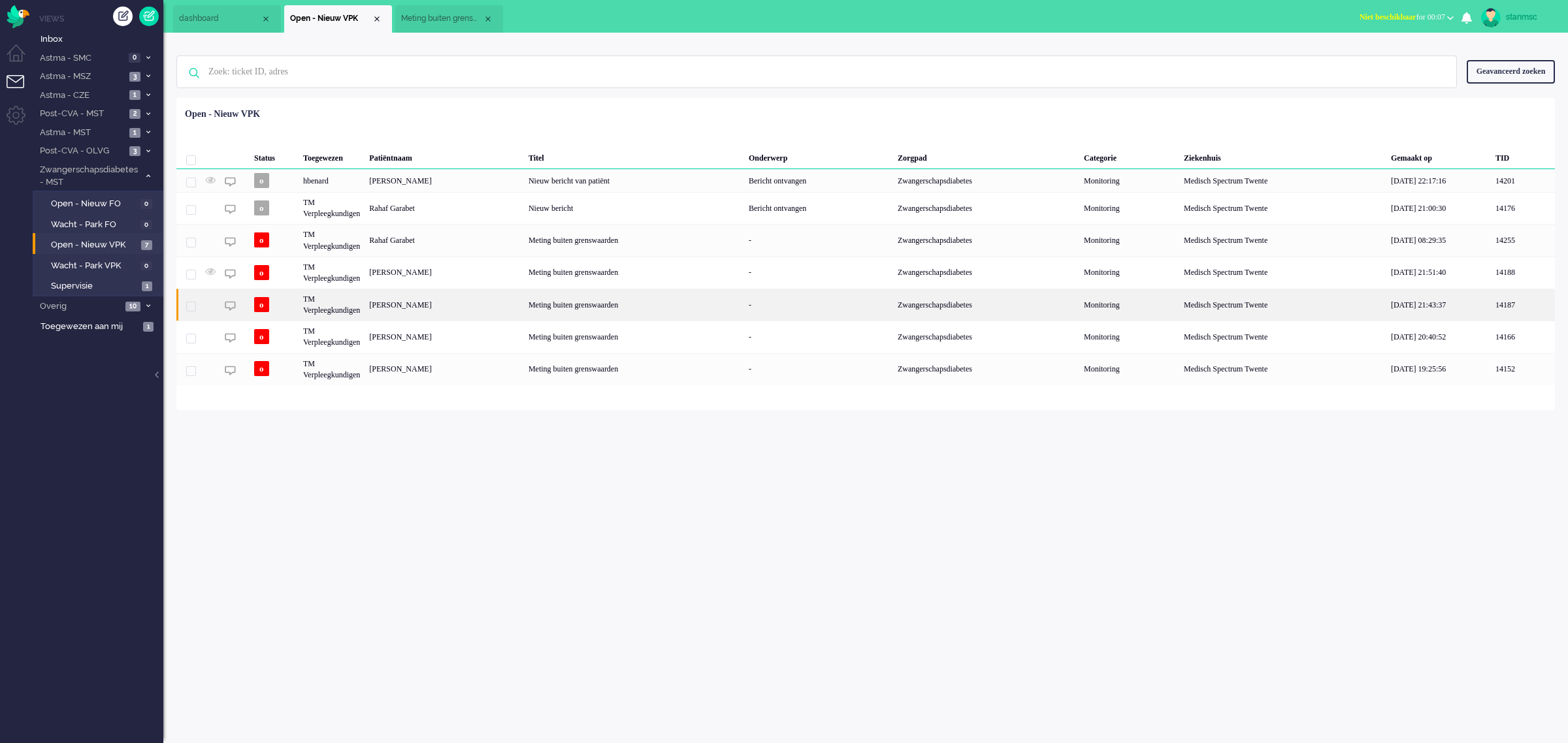
click at [337, 309] on div "TM Verpleegkundigen" at bounding box center [332, 305] width 66 height 32
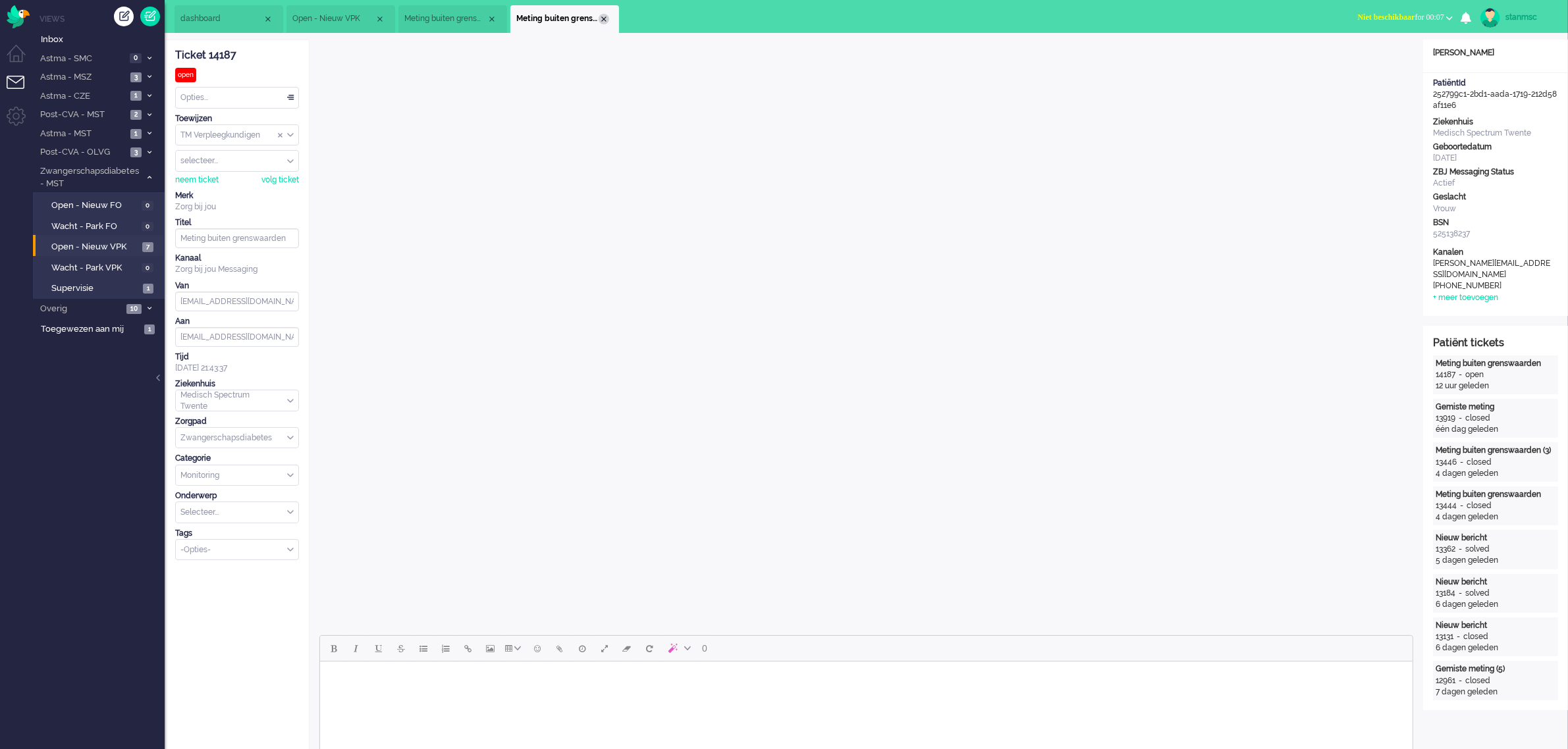
click at [605, 17] on div "Close tab" at bounding box center [603, 19] width 10 height 10
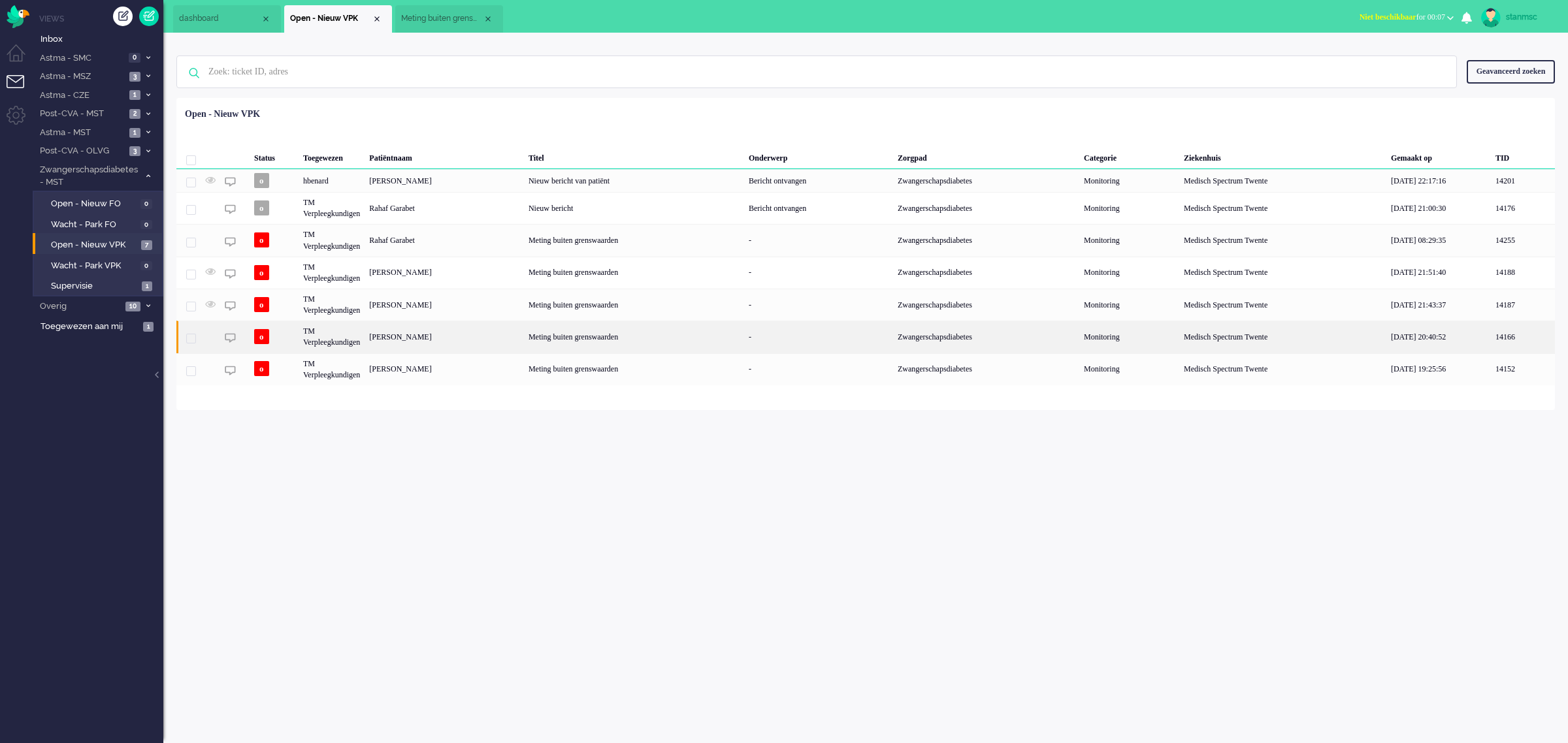
click at [348, 343] on div "TM Verpleegkundigen" at bounding box center [332, 336] width 66 height 32
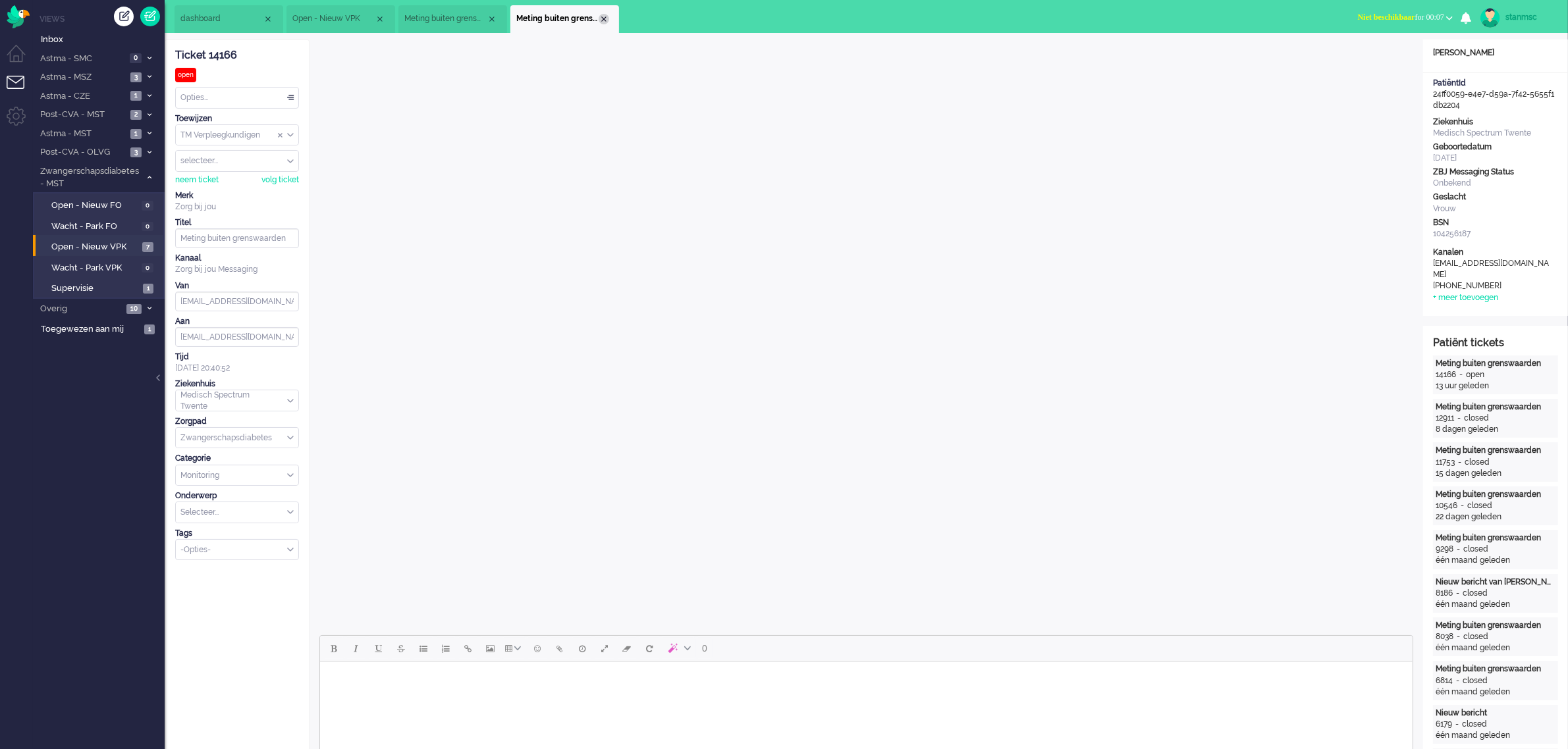
click at [603, 19] on div "Close tab" at bounding box center [603, 19] width 10 height 10
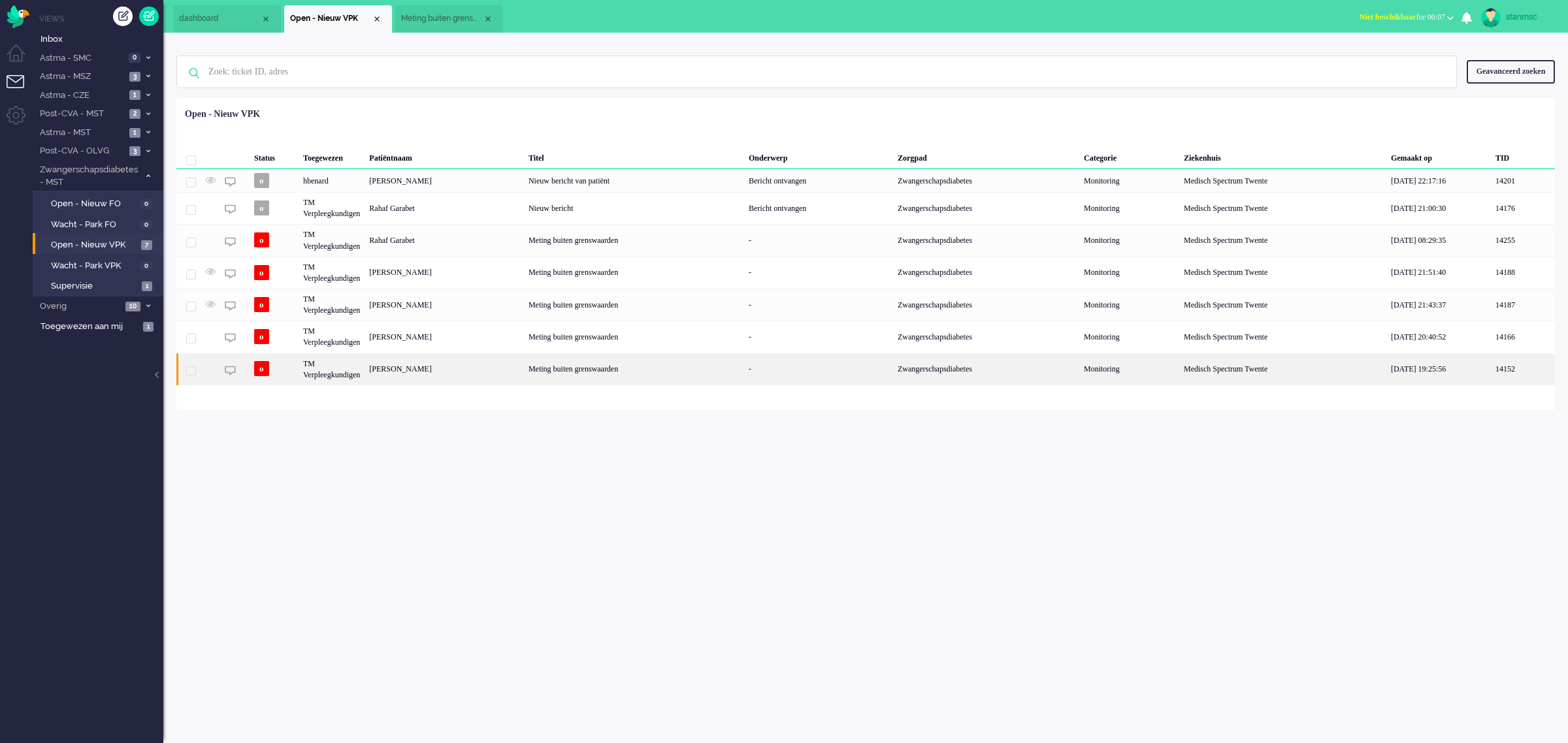
click at [383, 369] on div "[PERSON_NAME]" at bounding box center [444, 369] width 159 height 32
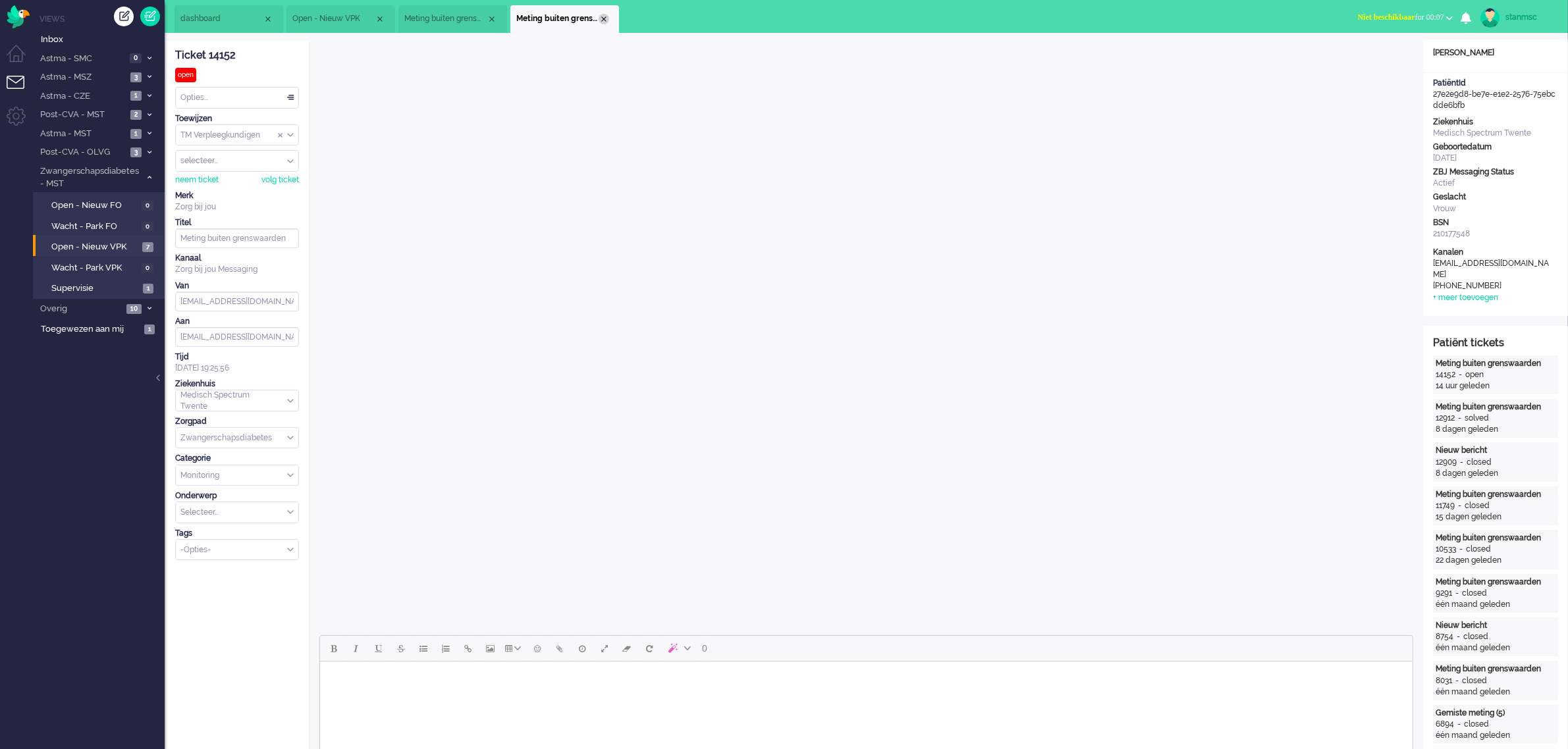
click at [603, 18] on div "Close tab" at bounding box center [603, 19] width 10 height 10
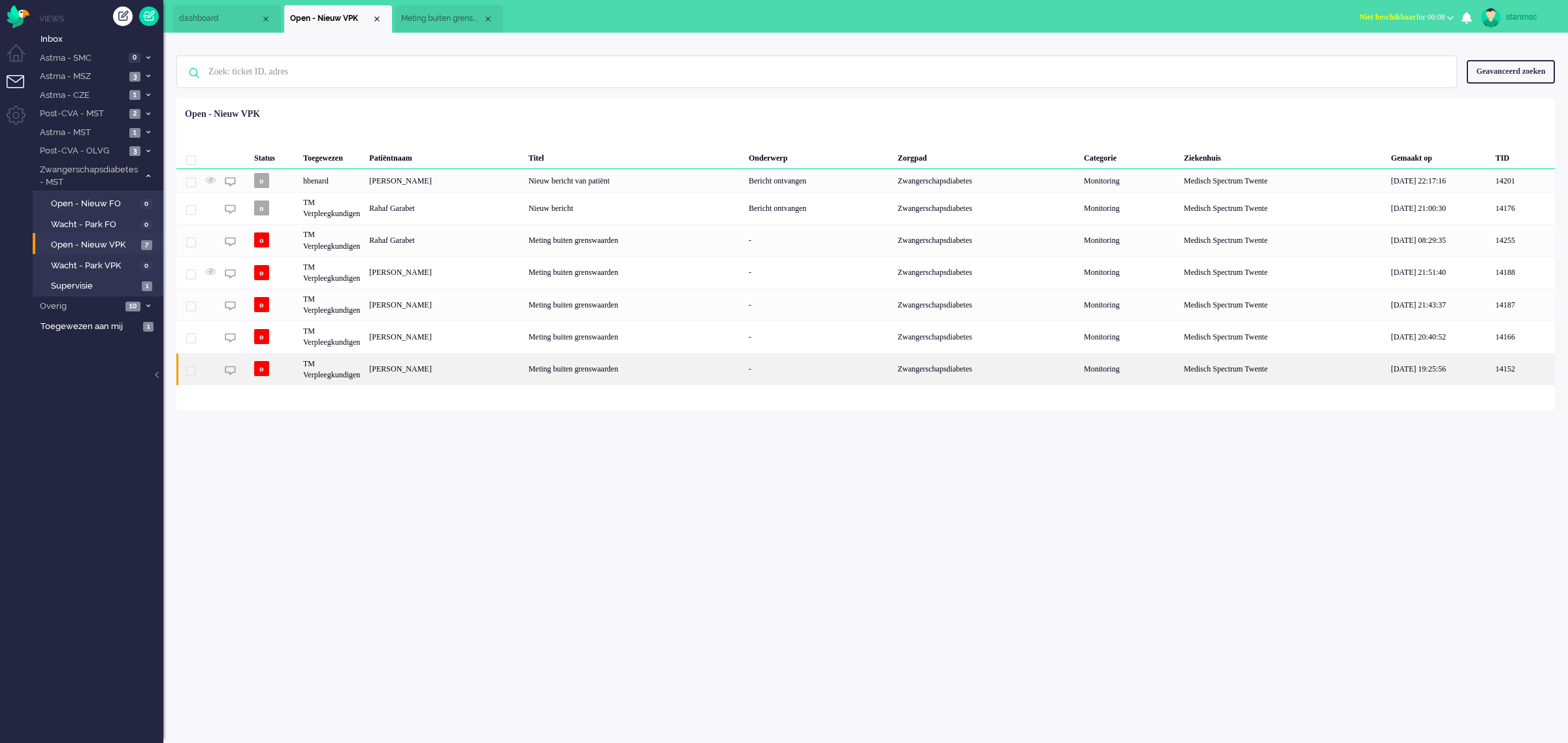
click at [347, 367] on div "TM Verpleegkundigen" at bounding box center [332, 369] width 66 height 32
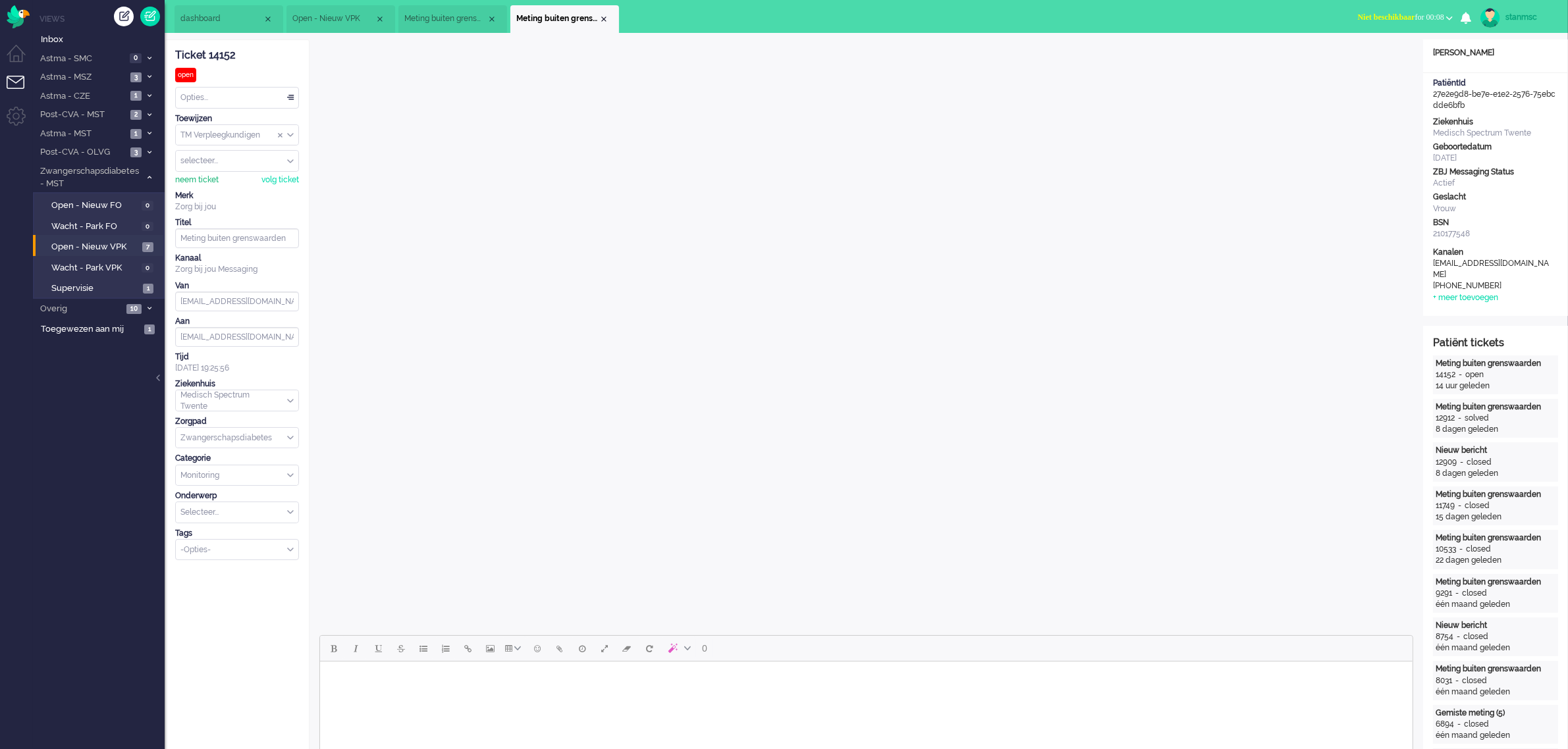
click at [203, 181] on div "neem ticket" at bounding box center [197, 180] width 44 height 11
click at [833, 19] on span "Niet beschikbaar" at bounding box center [1387, 17] width 57 height 9
click at [833, 58] on label "Online" at bounding box center [1398, 59] width 104 height 11
click at [195, 97] on div "Opties..." at bounding box center [237, 97] width 122 height 20
click at [224, 185] on li "Opgelost" at bounding box center [237, 191] width 122 height 19
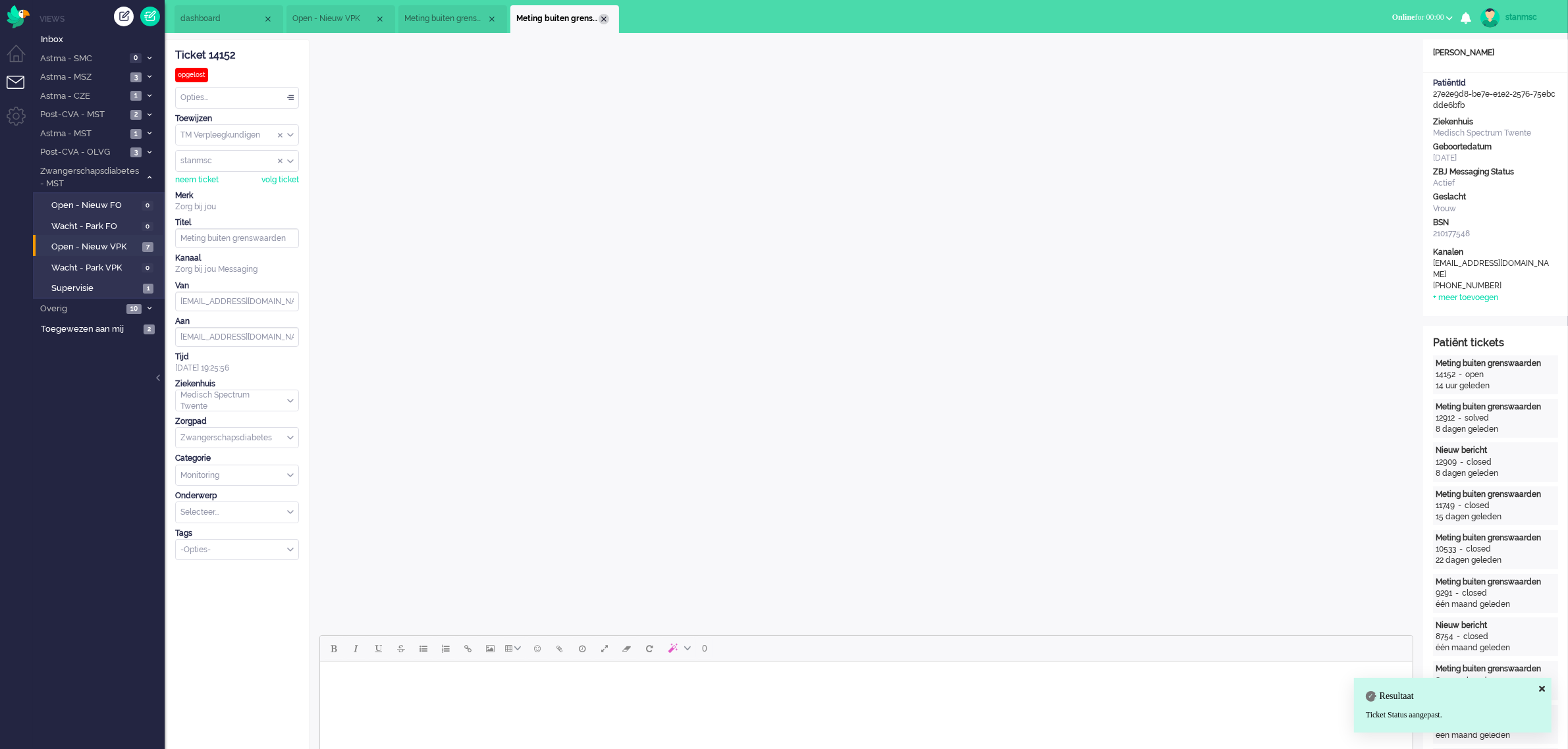
click at [607, 19] on div "Close tab" at bounding box center [603, 19] width 10 height 10
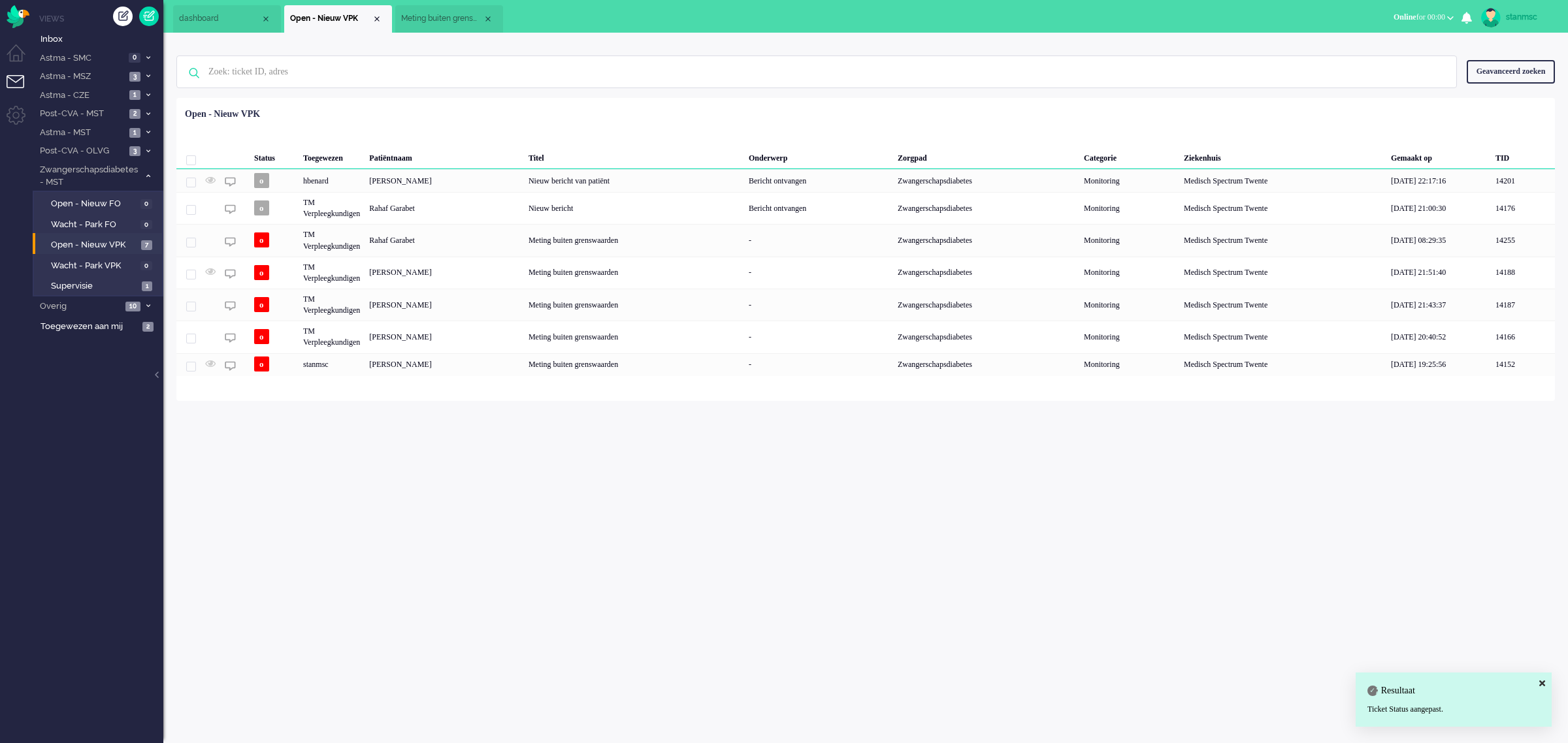
click at [431, 19] on span "Meting buiten grenswaarden" at bounding box center [442, 19] width 81 height 11
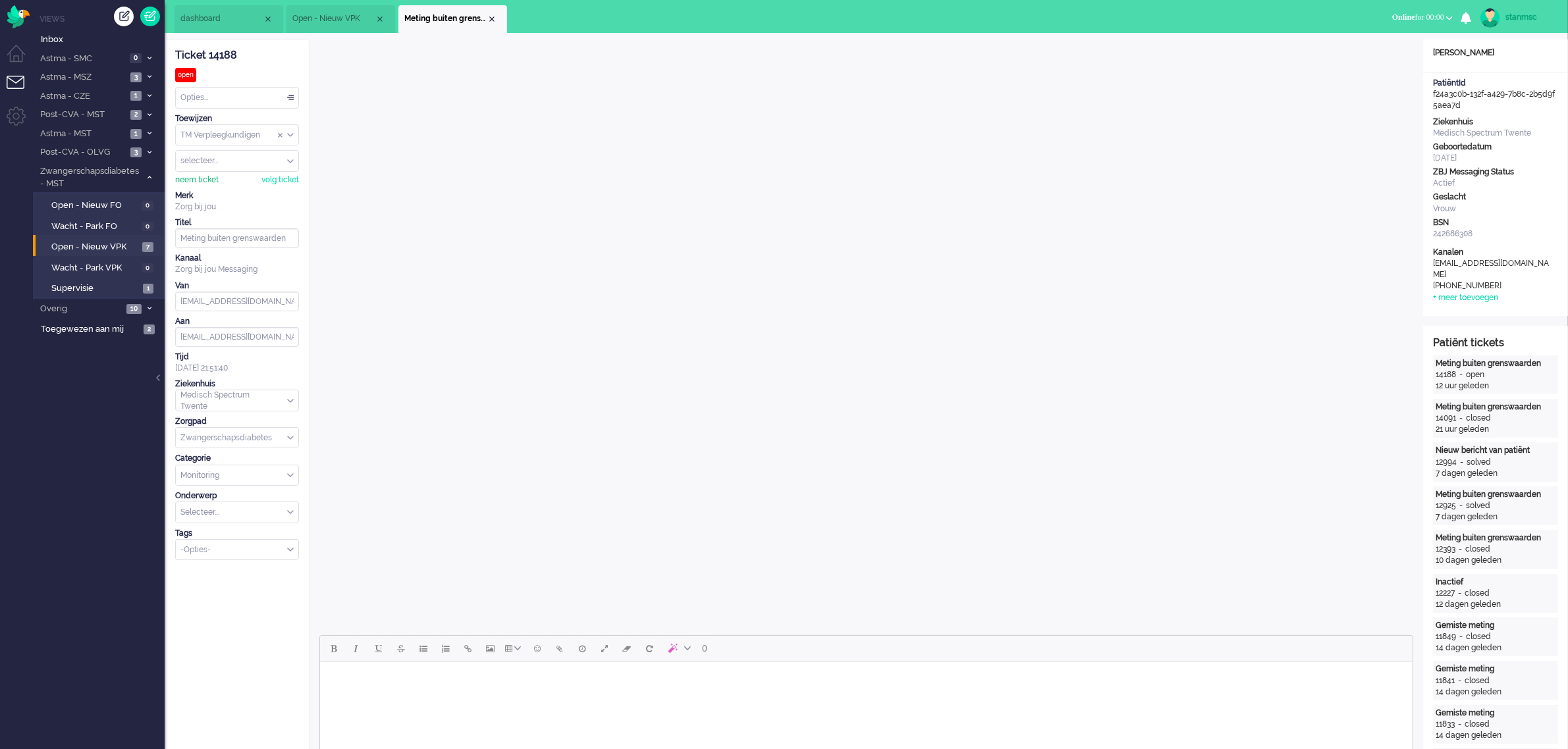
click at [204, 179] on div "neem ticket" at bounding box center [197, 180] width 44 height 11
click at [247, 89] on div "Opties..." at bounding box center [237, 97] width 122 height 20
click at [228, 188] on li "Opgelost" at bounding box center [237, 191] width 122 height 19
click at [489, 17] on div "Close tab" at bounding box center [491, 19] width 10 height 10
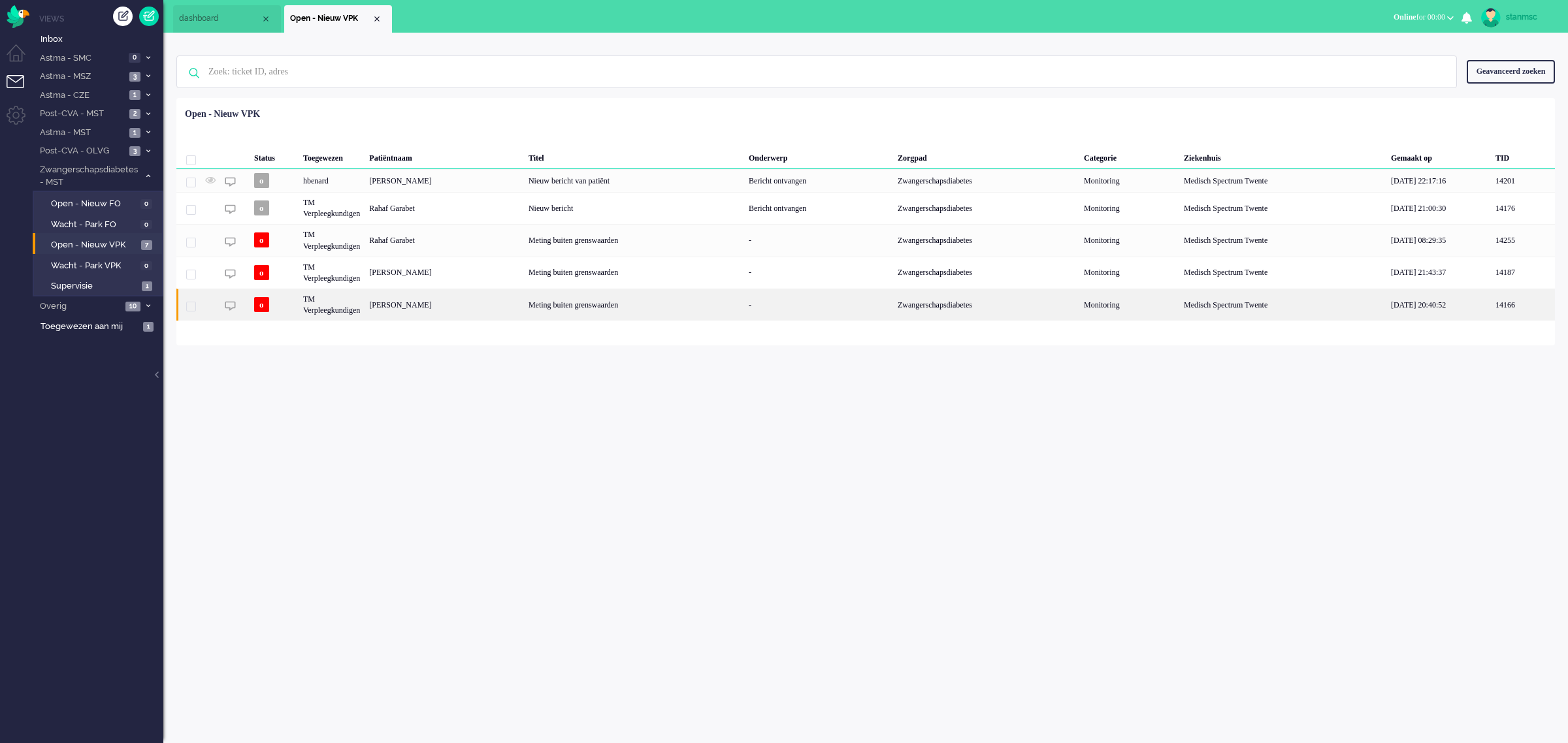
click at [429, 301] on div "[PERSON_NAME]" at bounding box center [444, 305] width 159 height 32
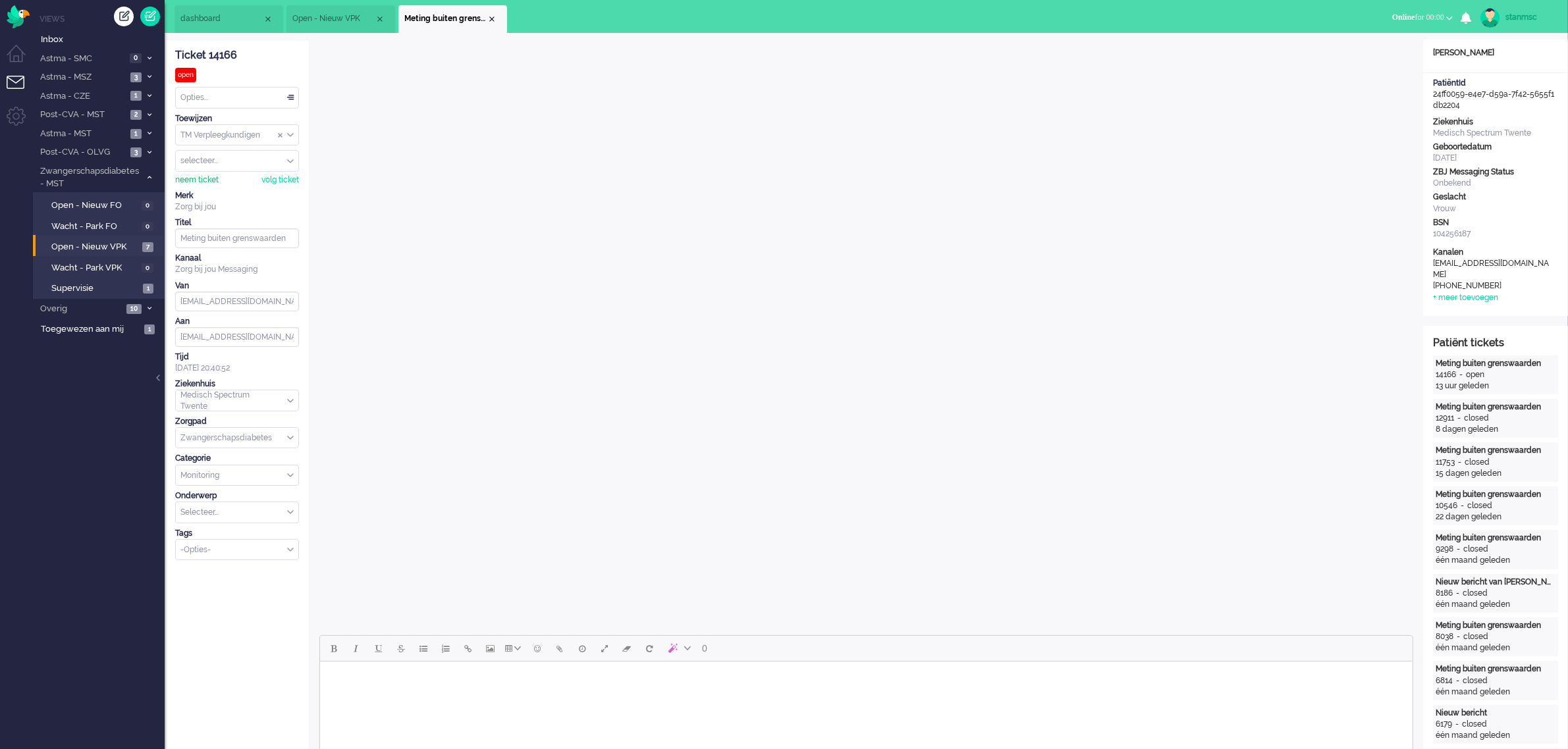
click at [208, 182] on div "neem ticket" at bounding box center [197, 180] width 44 height 11
click at [229, 99] on div "Opties..." at bounding box center [237, 97] width 122 height 20
click at [219, 193] on li "Opgelost" at bounding box center [237, 191] width 122 height 19
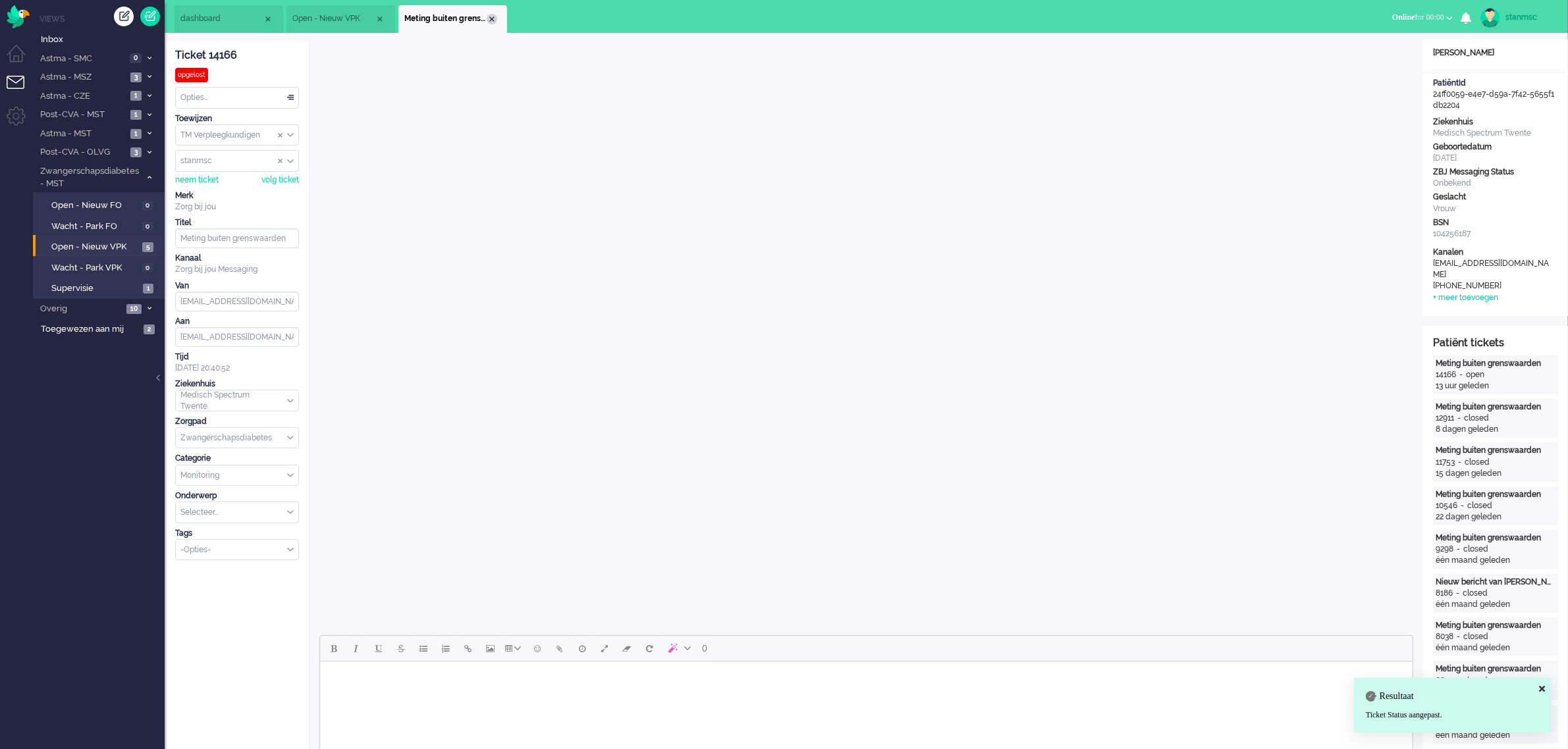
click at [489, 17] on div "Close tab" at bounding box center [491, 19] width 10 height 10
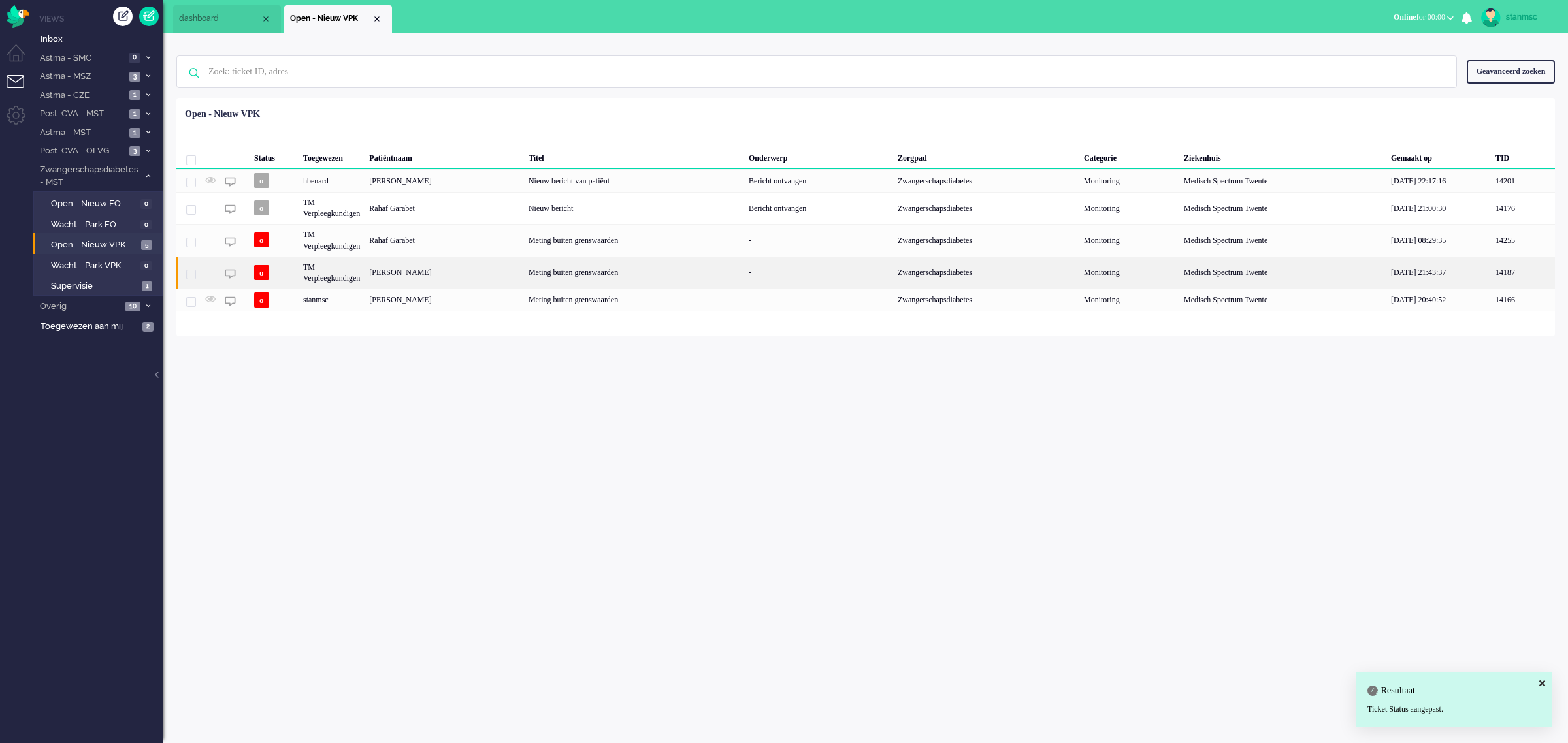
click at [333, 273] on div "TM Verpleegkundigen" at bounding box center [332, 272] width 66 height 32
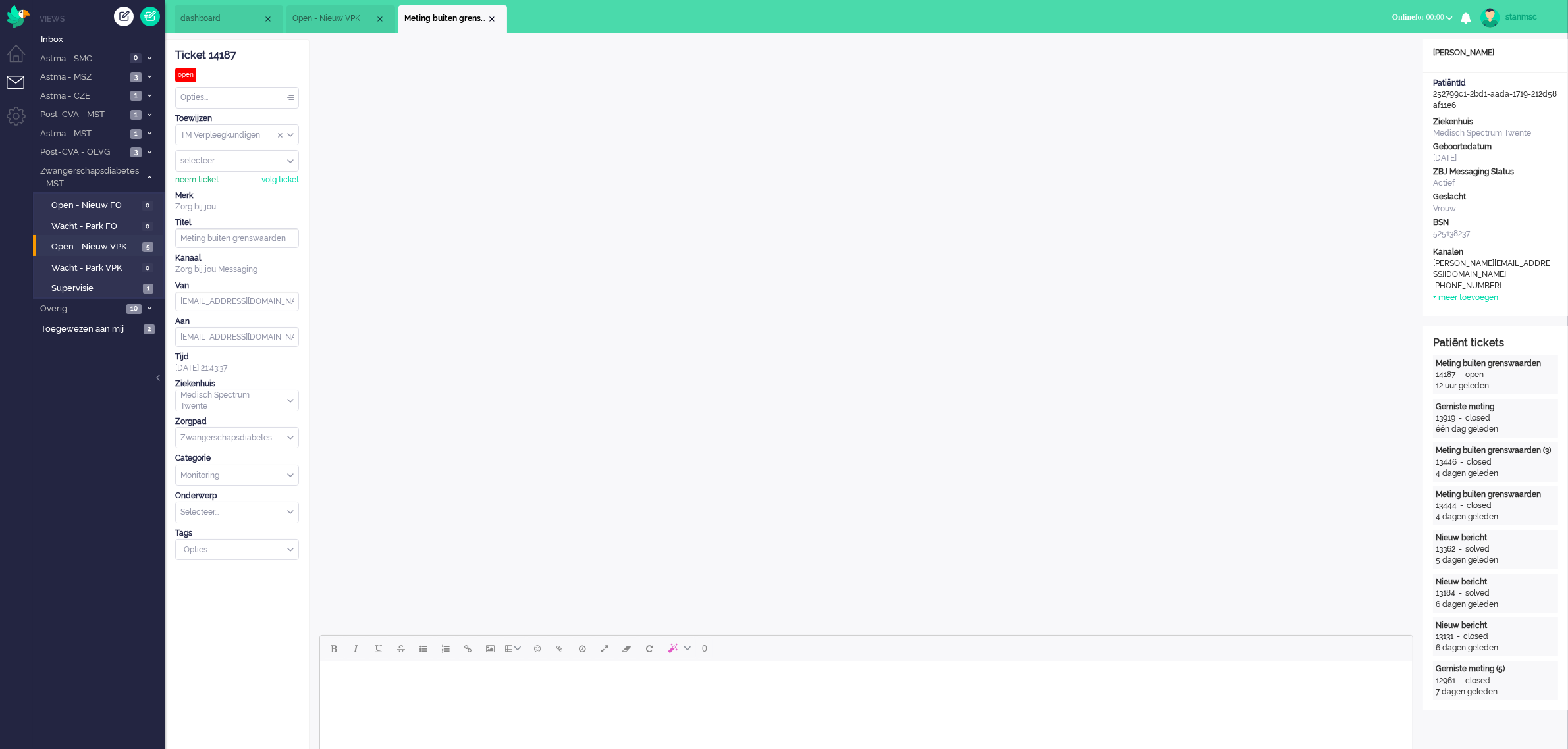
click at [199, 179] on div "neem ticket" at bounding box center [197, 180] width 44 height 11
click at [207, 100] on div "Opties..." at bounding box center [237, 97] width 122 height 20
click at [206, 192] on span "Opgelost" at bounding box center [198, 191] width 33 height 11
click at [492, 15] on div "Close tab" at bounding box center [491, 19] width 10 height 10
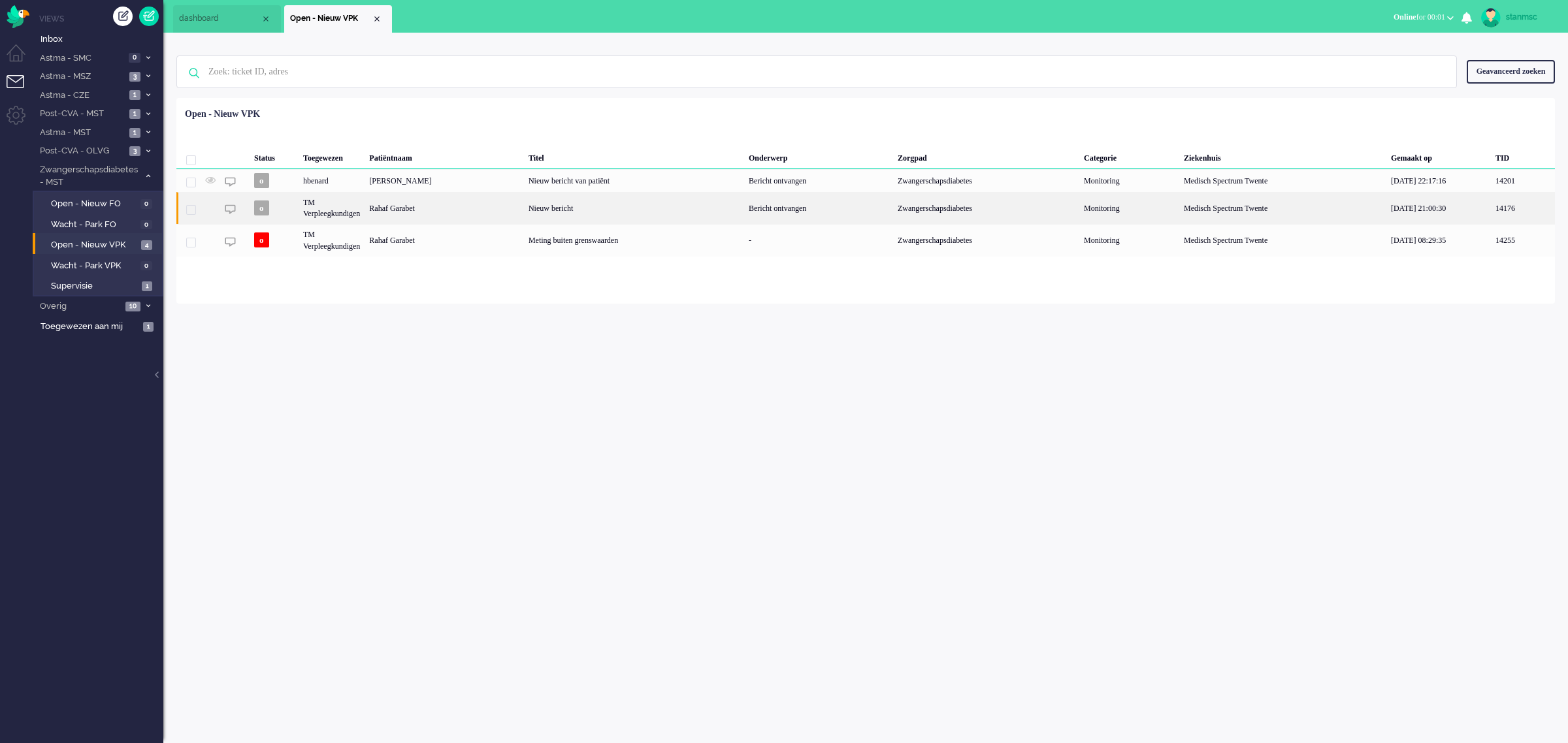
click at [344, 210] on div "TM Verpleegkundigen" at bounding box center [332, 208] width 66 height 32
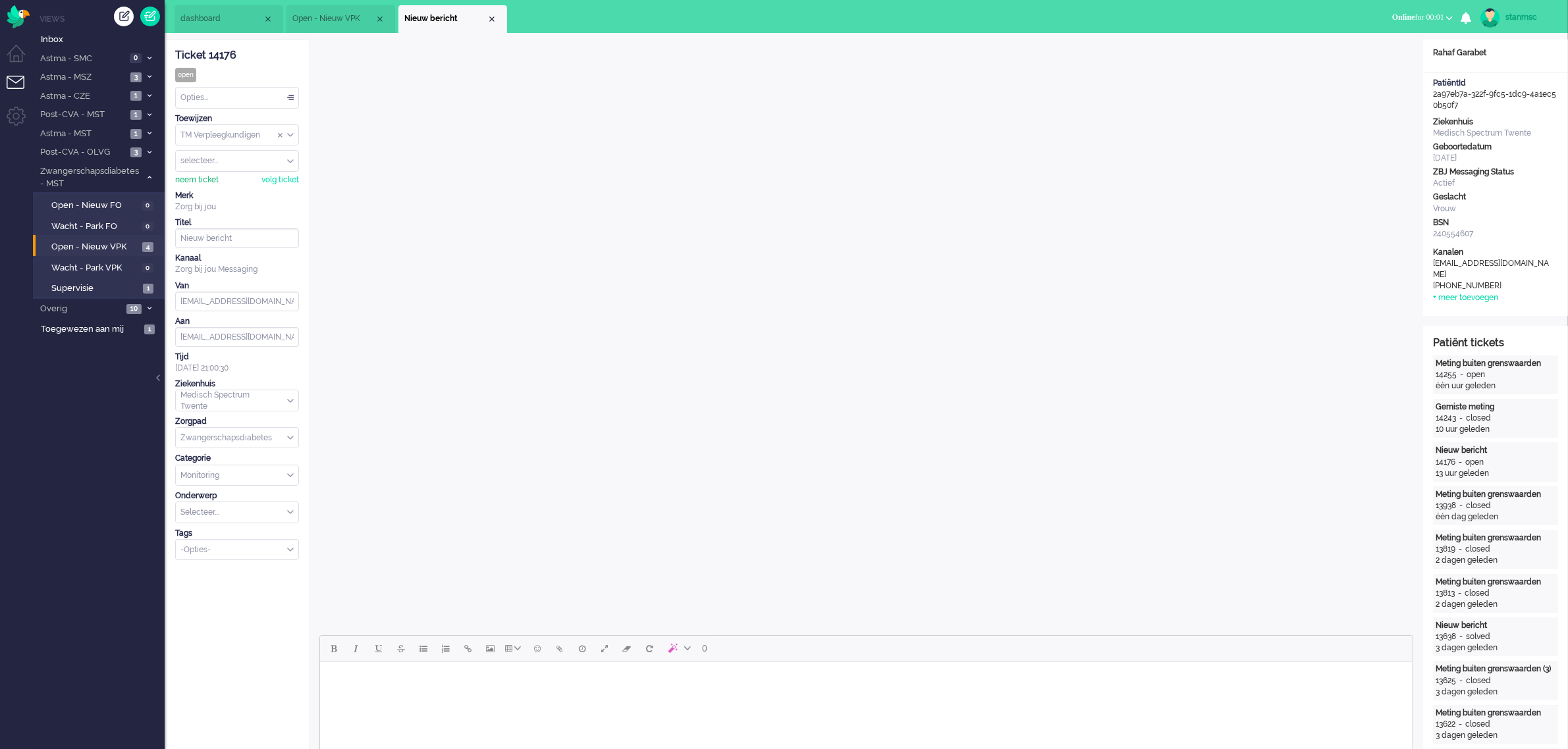
click at [204, 176] on div "neem ticket" at bounding box center [197, 180] width 44 height 11
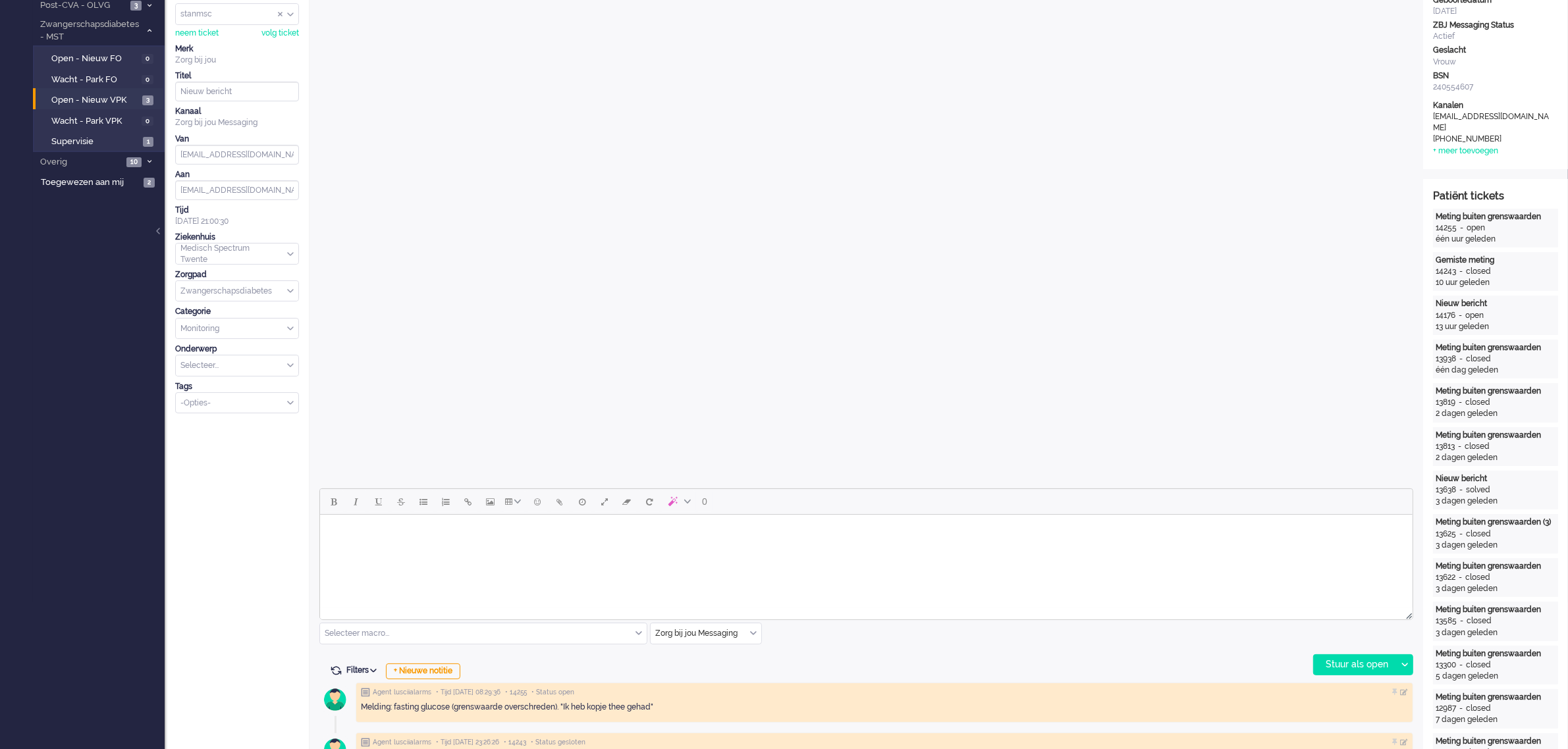
scroll to position [165, 0]
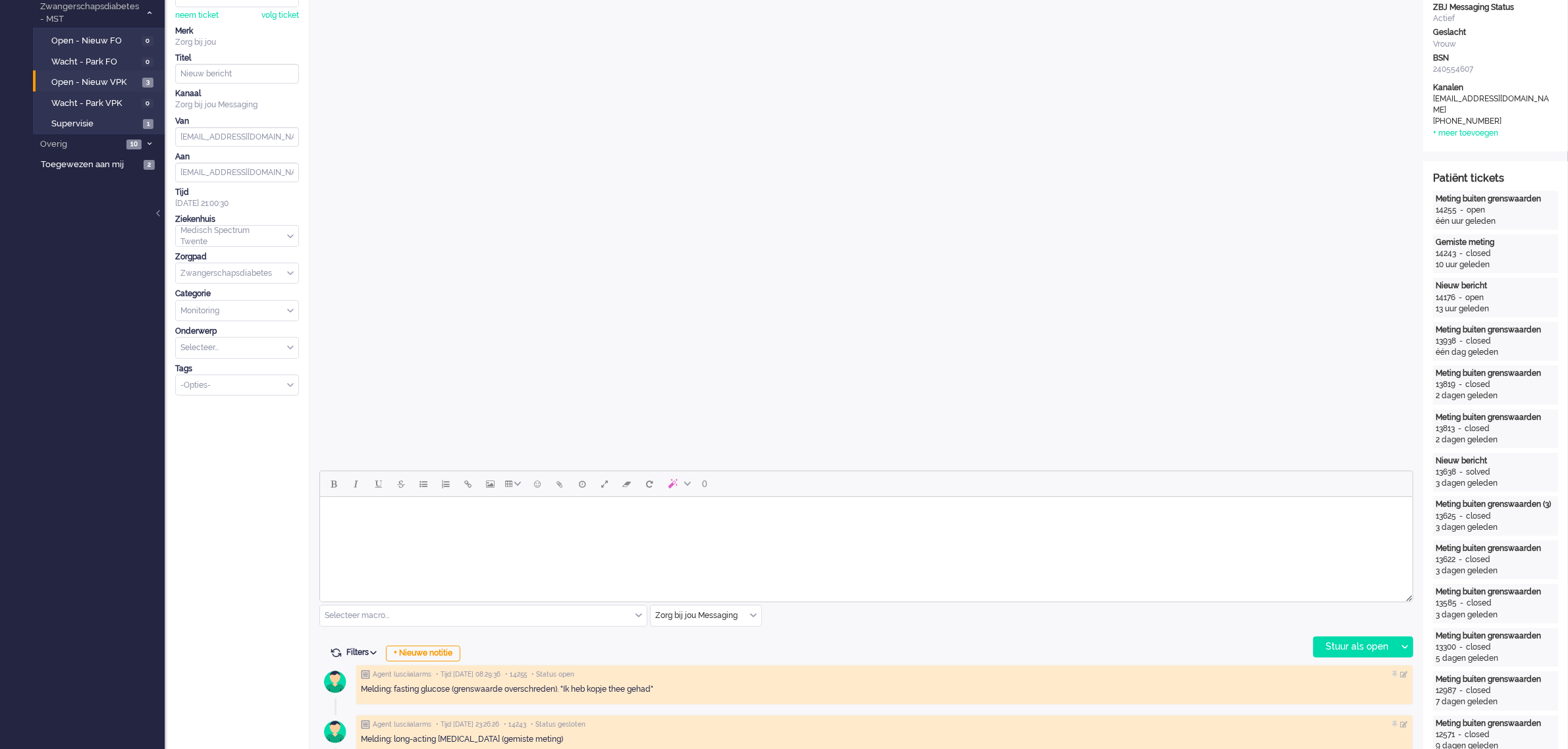
click at [756, 415] on div "Zorg bij jou Messaging" at bounding box center [705, 616] width 111 height 20
click at [718, 415] on span "uitgaand telefoon" at bounding box center [689, 655] width 65 height 11
click at [833, 415] on div "Stuur als open" at bounding box center [1355, 647] width 82 height 19
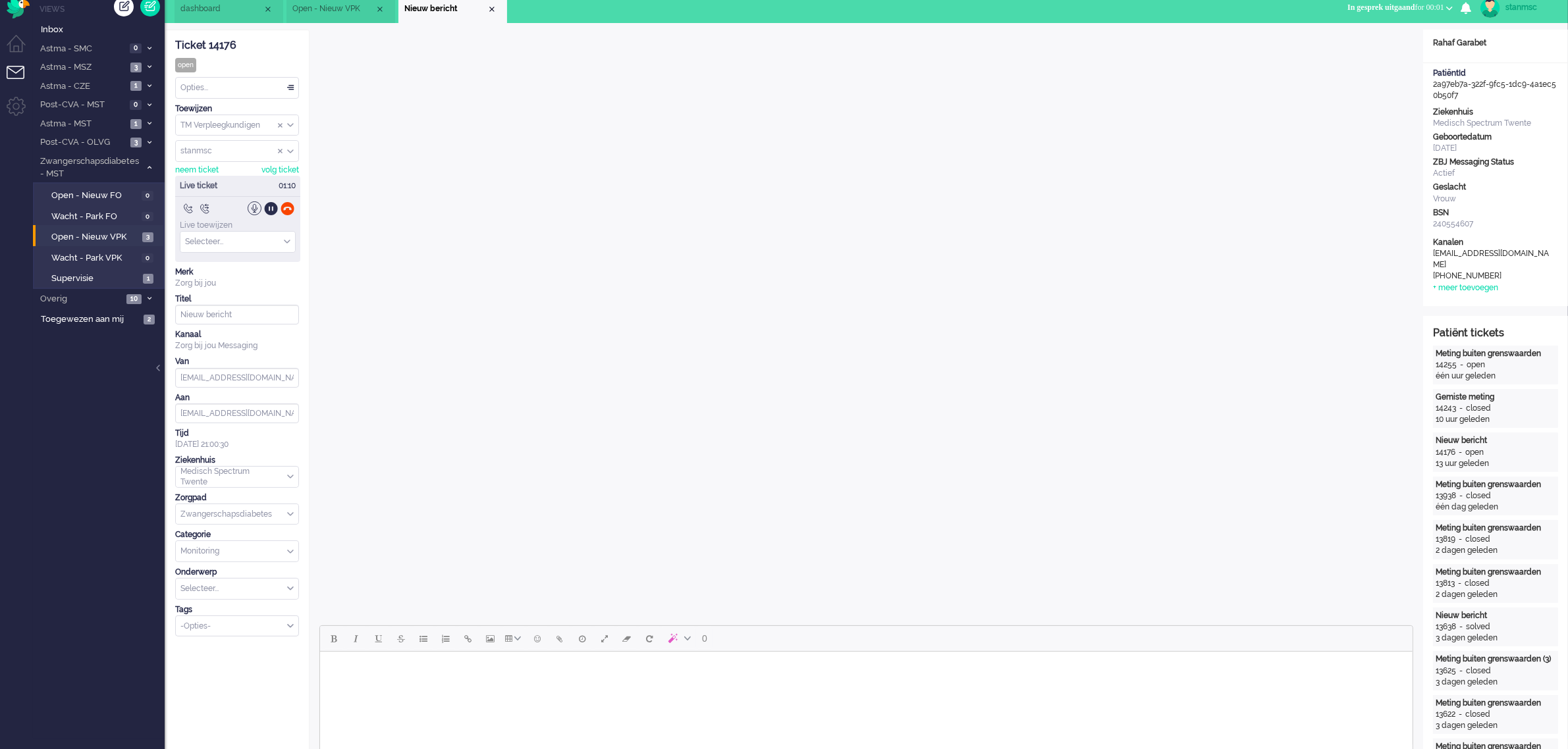
scroll to position [0, 0]
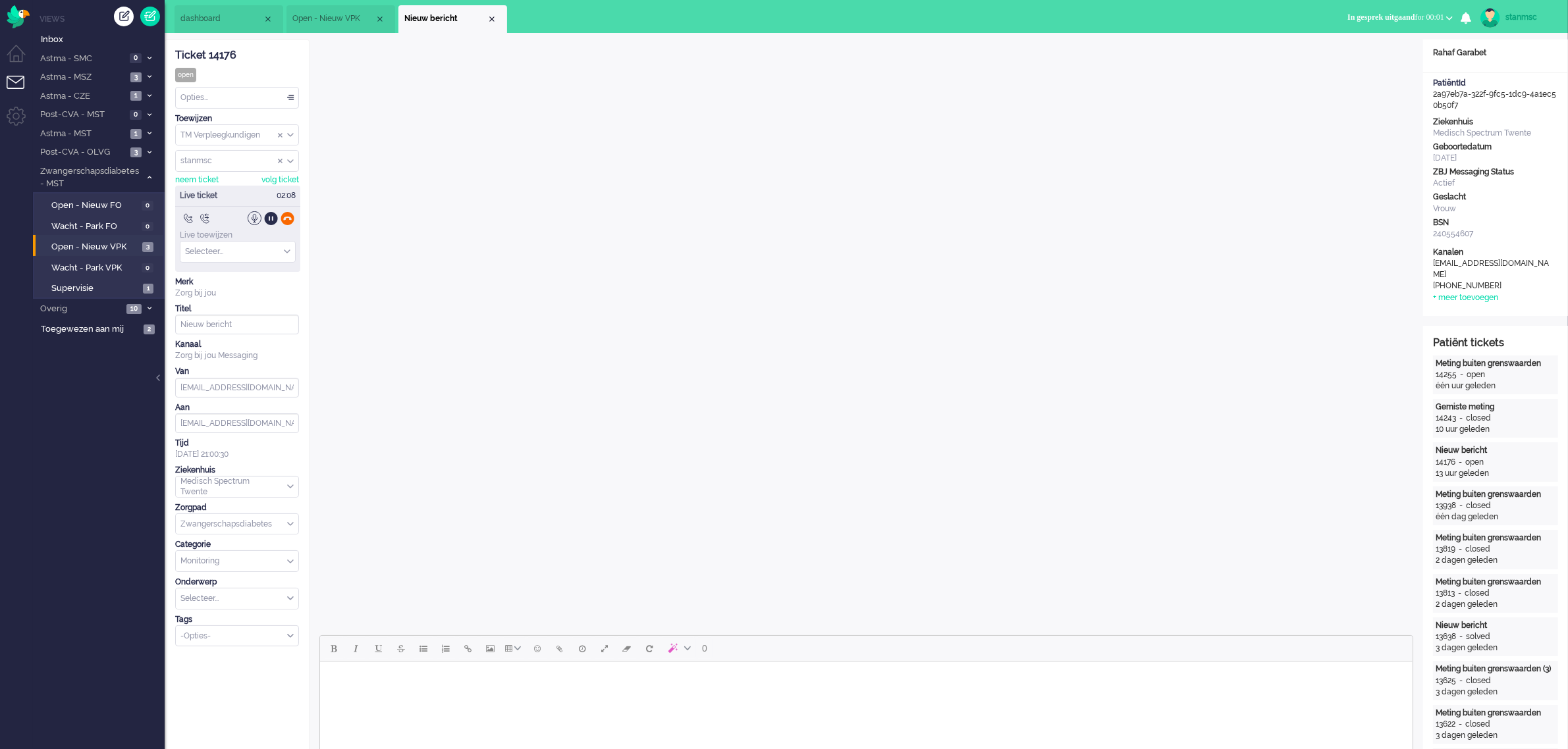
click at [288, 217] on div at bounding box center [288, 218] width 14 height 14
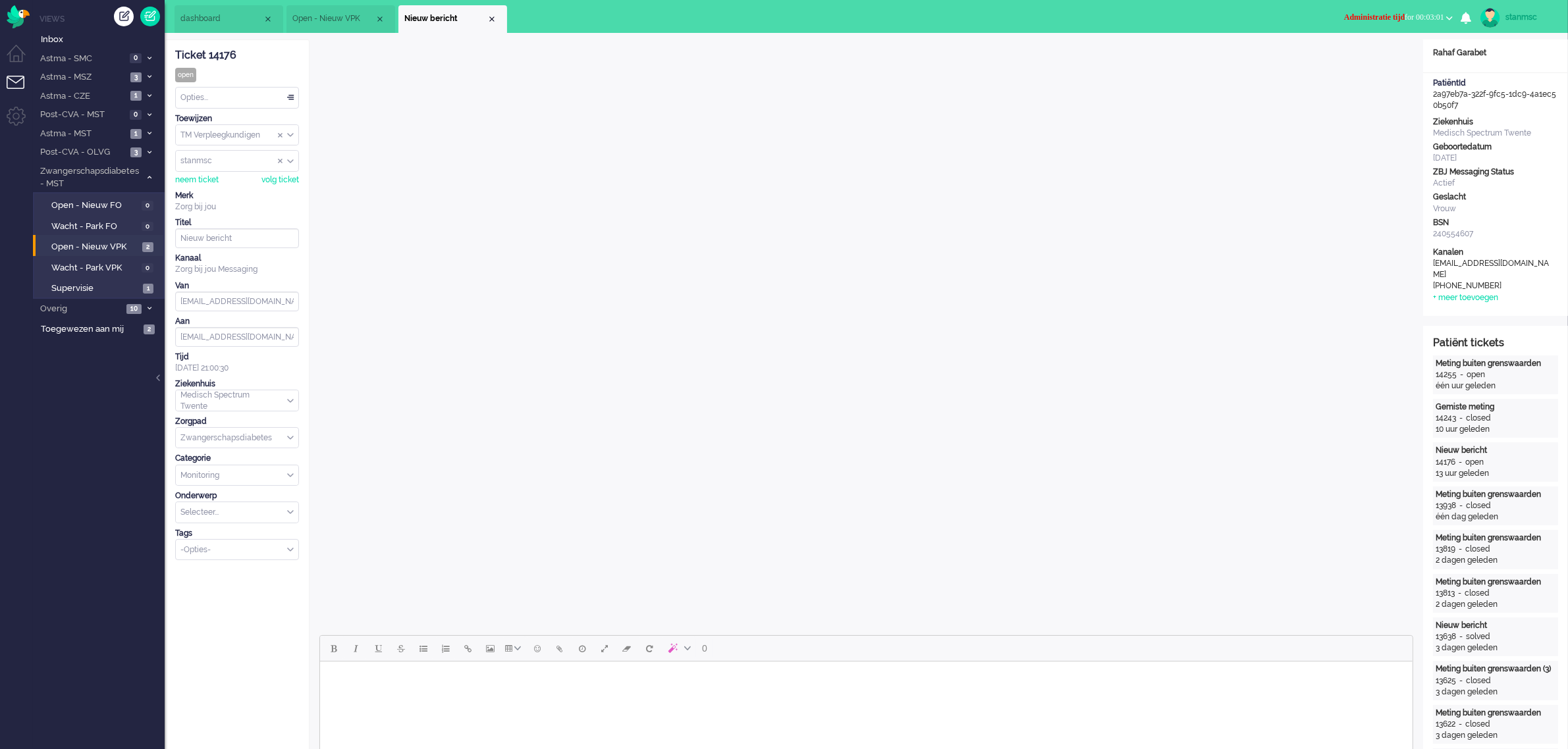
click at [833, 17] on span "Administratie tijd for 00:03:01" at bounding box center [1394, 17] width 100 height 9
click at [833, 59] on label "Online" at bounding box center [1398, 59] width 104 height 11
click at [493, 21] on div "Close tab" at bounding box center [491, 19] width 10 height 10
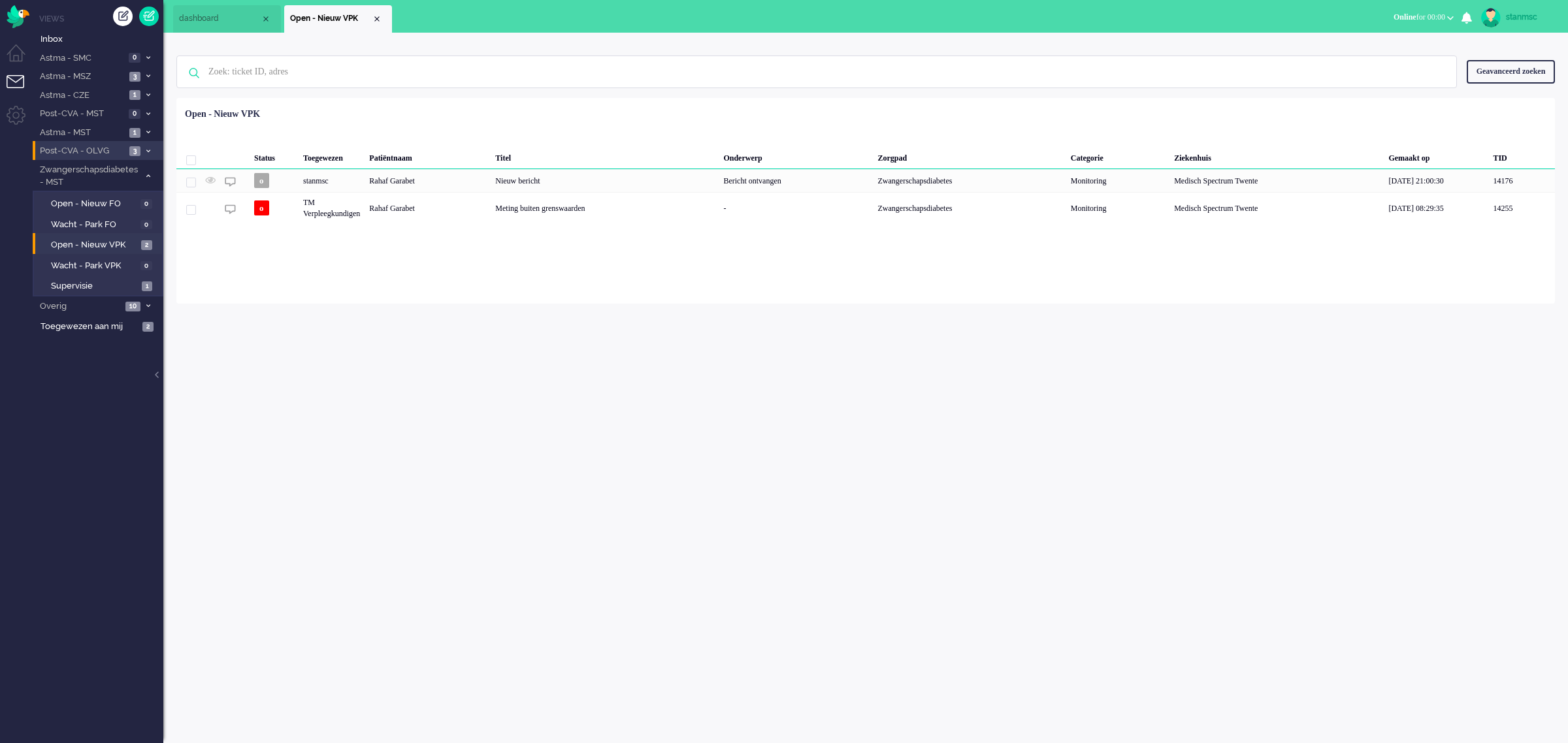
click at [79, 149] on span "Post-CVA - OLVG" at bounding box center [81, 151] width 88 height 12
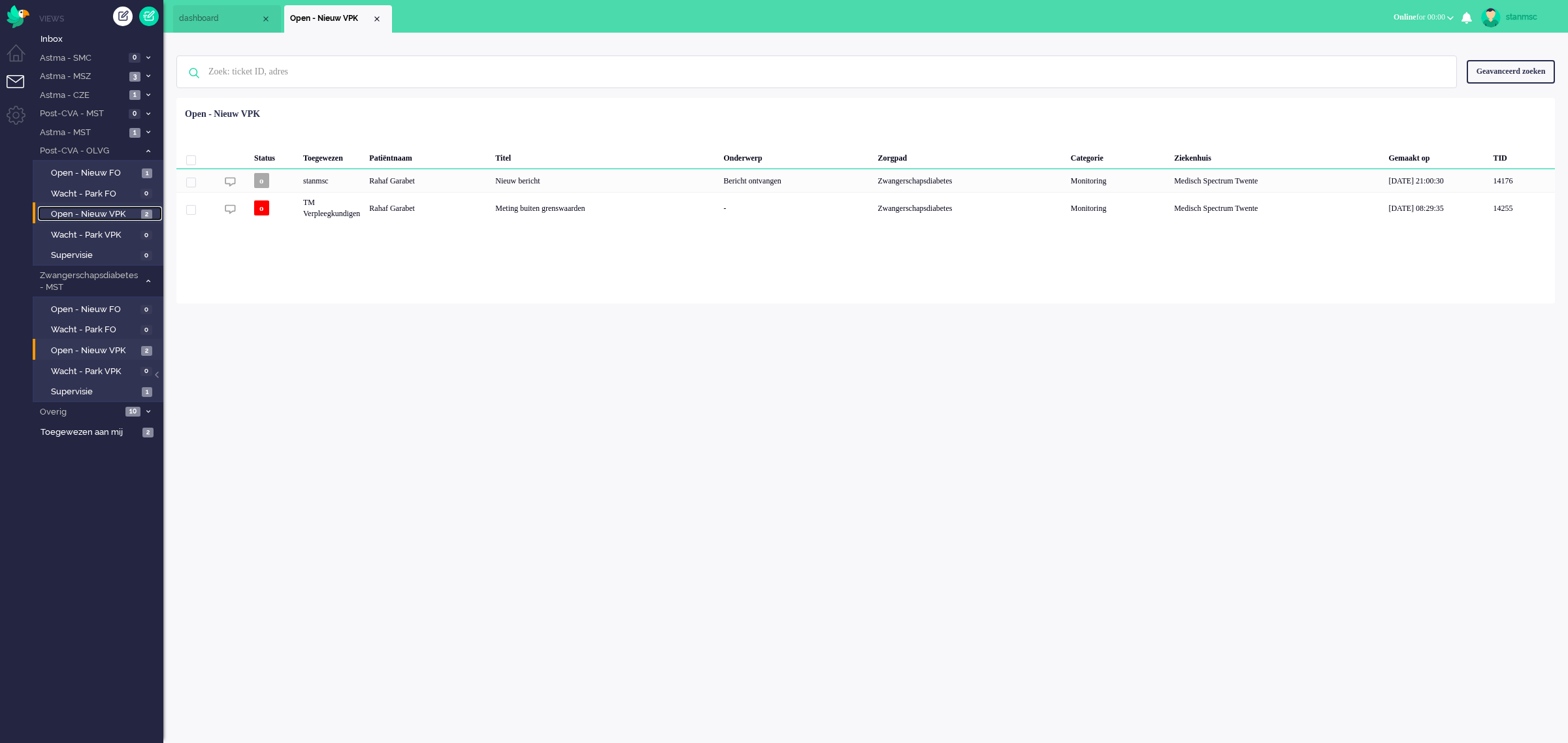
click at [93, 216] on span "Open - Nieuw VPK" at bounding box center [94, 214] width 87 height 12
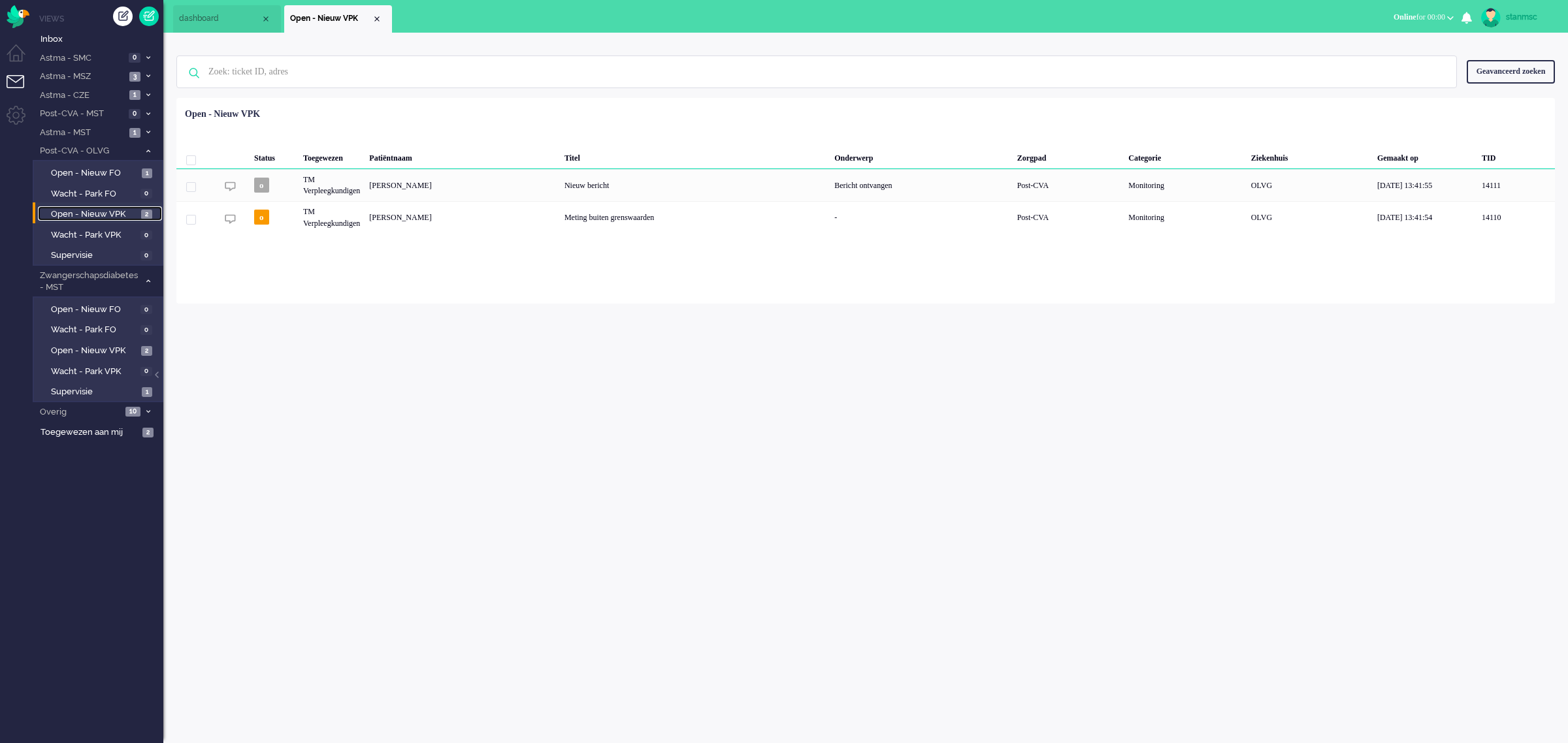
click at [218, 15] on span "dashboard" at bounding box center [220, 19] width 81 height 11
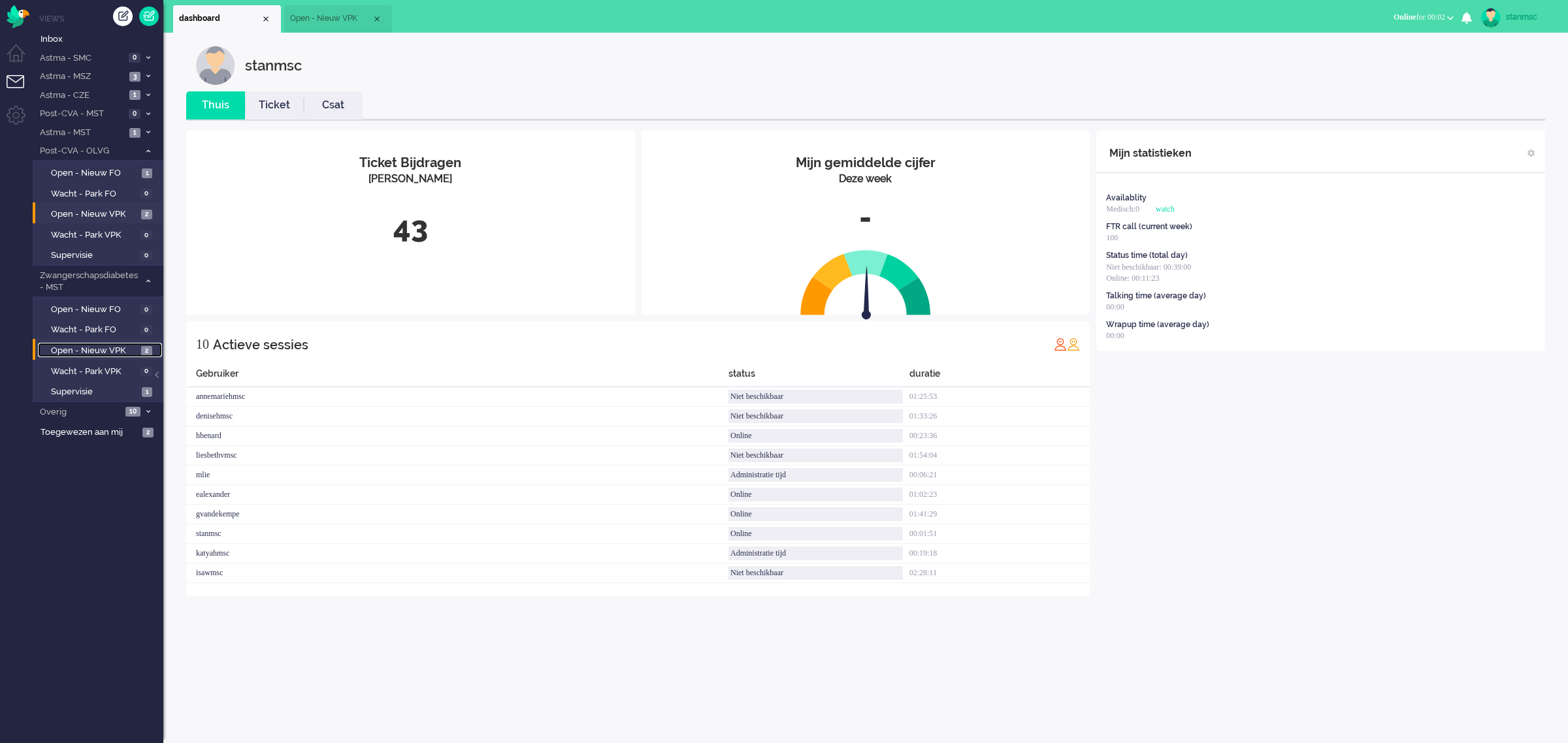
click at [95, 347] on span "Open - Nieuw VPK" at bounding box center [94, 351] width 87 height 12
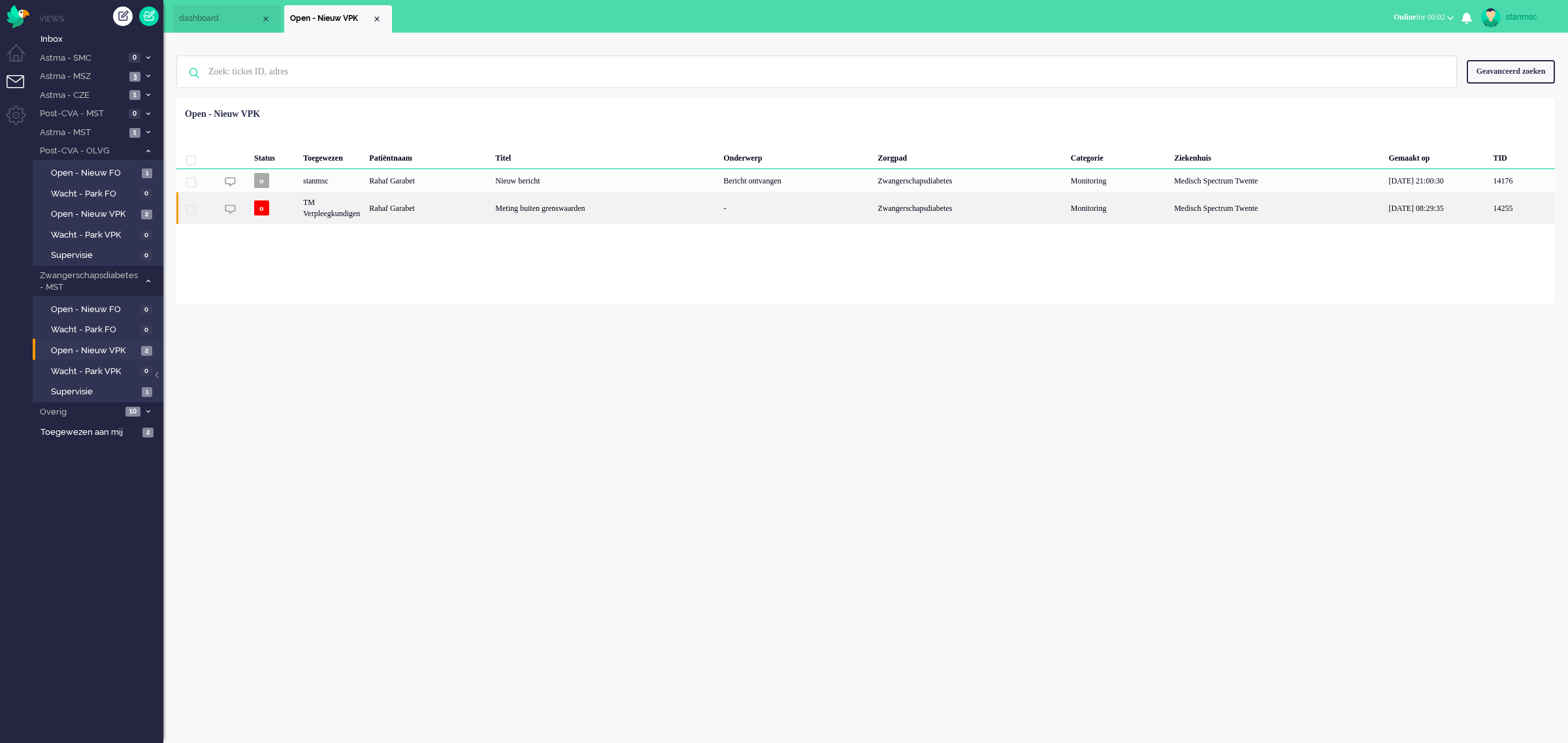
click at [350, 210] on div "TM Verpleegkundigen" at bounding box center [332, 208] width 66 height 32
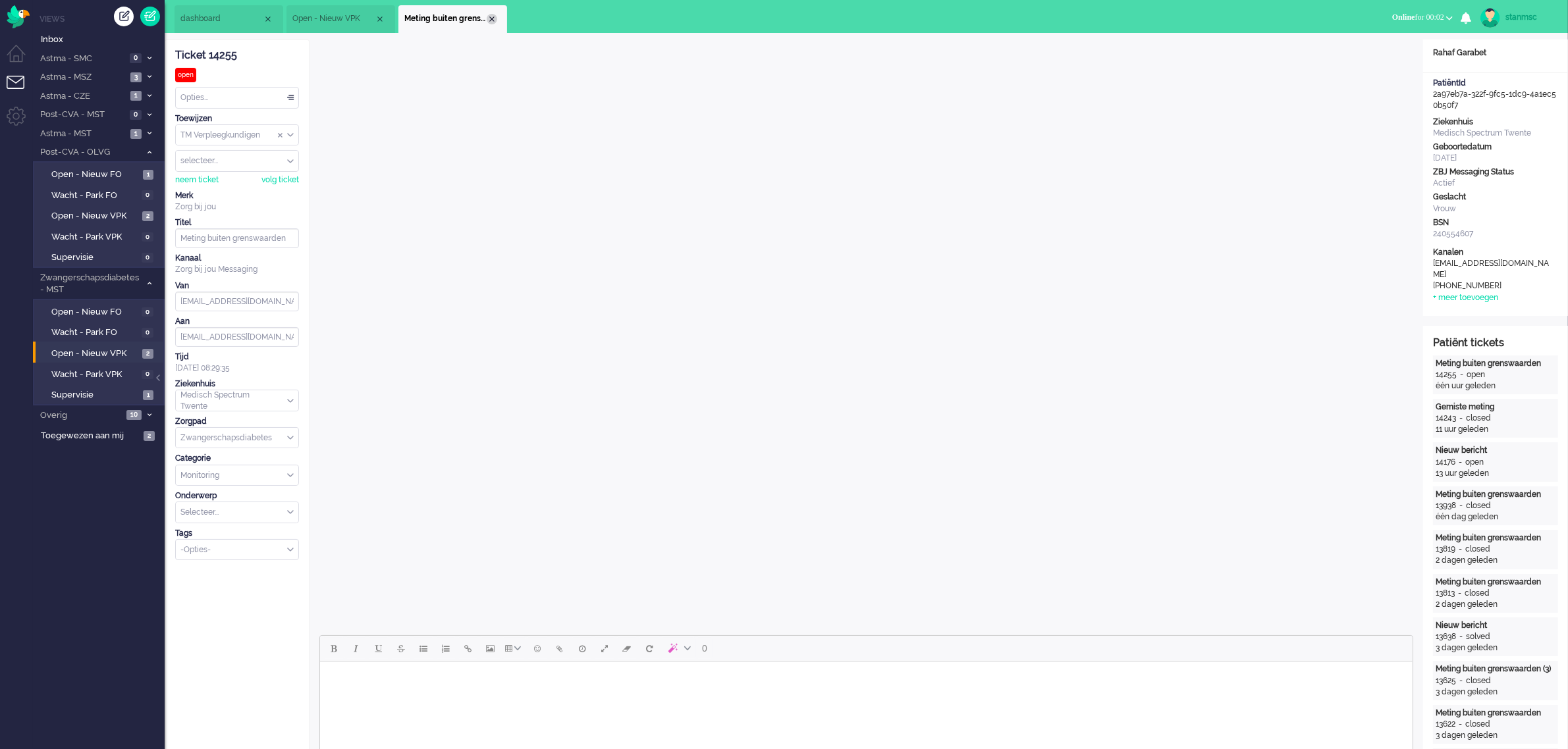
click at [491, 19] on div "Close tab" at bounding box center [491, 19] width 10 height 10
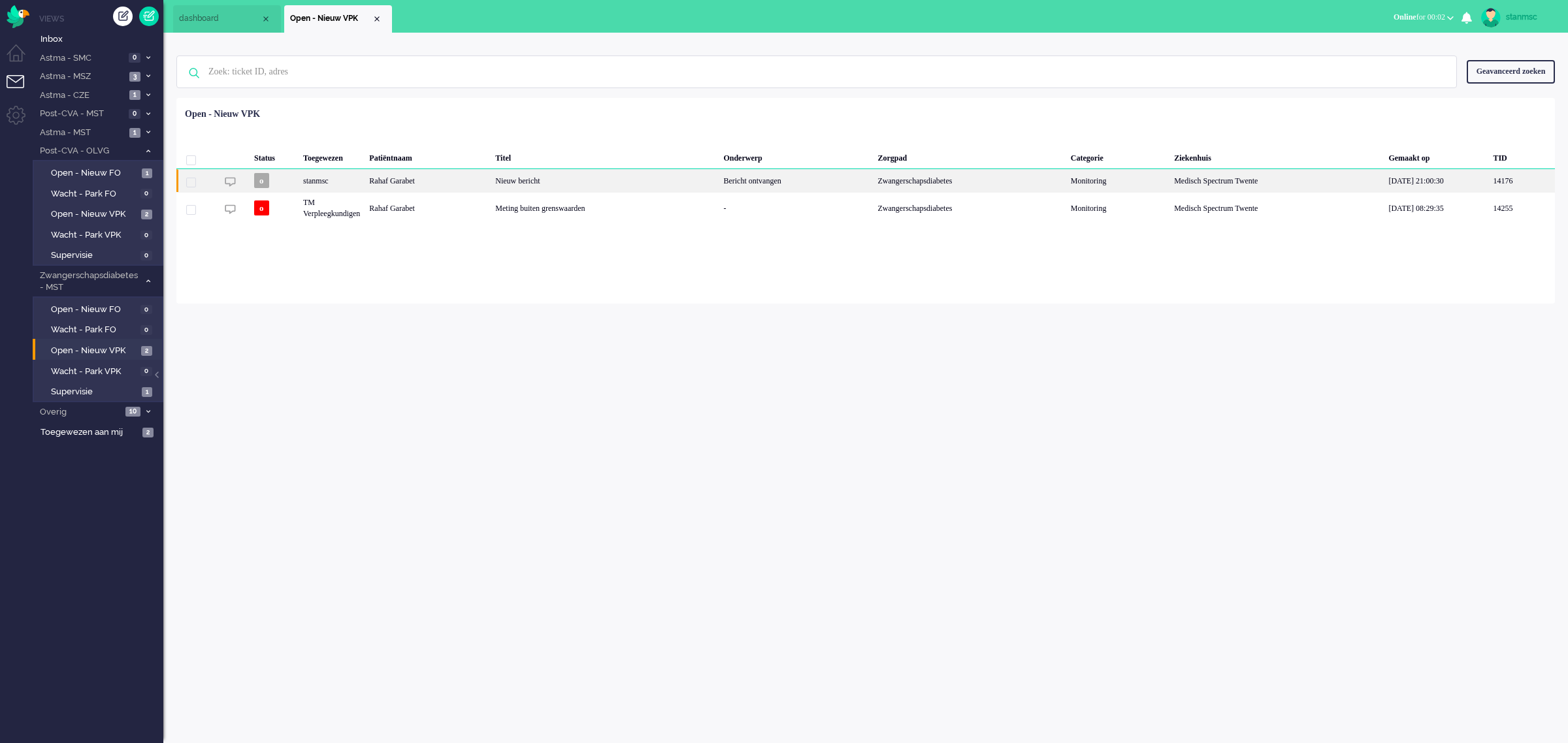
click at [404, 181] on div "Rahaf Garabet" at bounding box center [428, 180] width 126 height 23
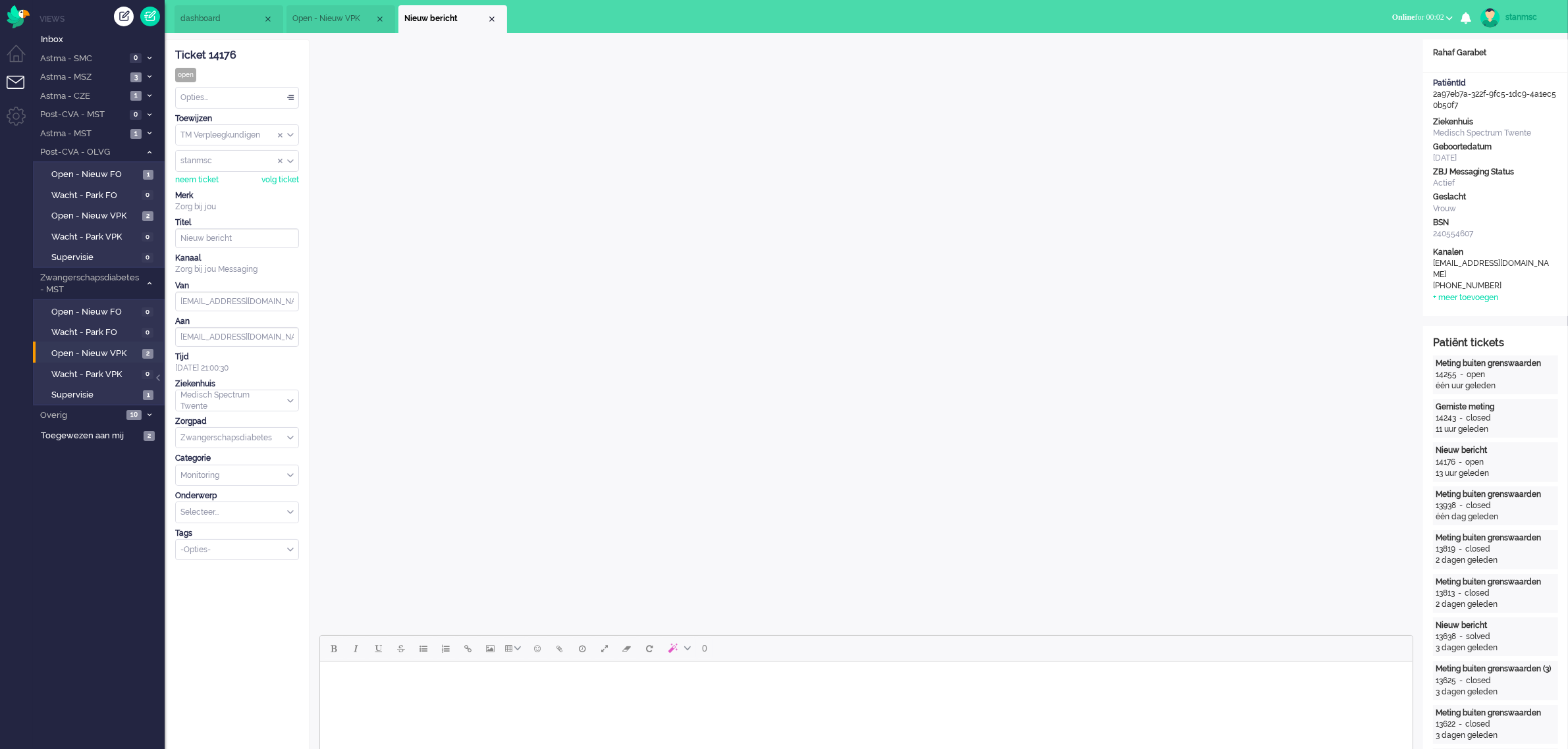
click at [222, 97] on div "Opties..." at bounding box center [237, 97] width 122 height 20
click at [214, 190] on span "Opgelost" at bounding box center [198, 191] width 33 height 11
click at [489, 18] on div "Close tab" at bounding box center [491, 19] width 10 height 10
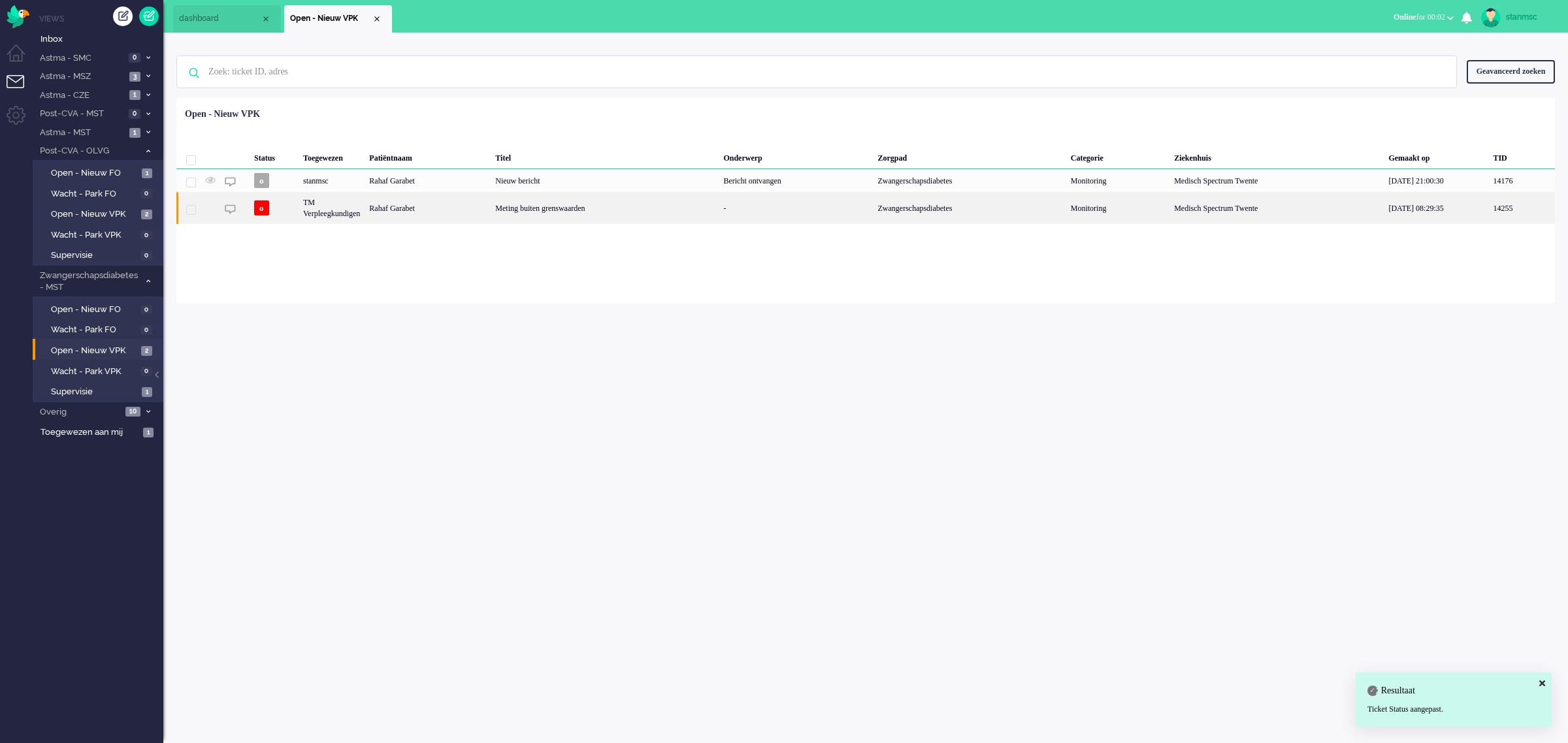
click at [360, 207] on div "TM Verpleegkundigen" at bounding box center [332, 208] width 66 height 32
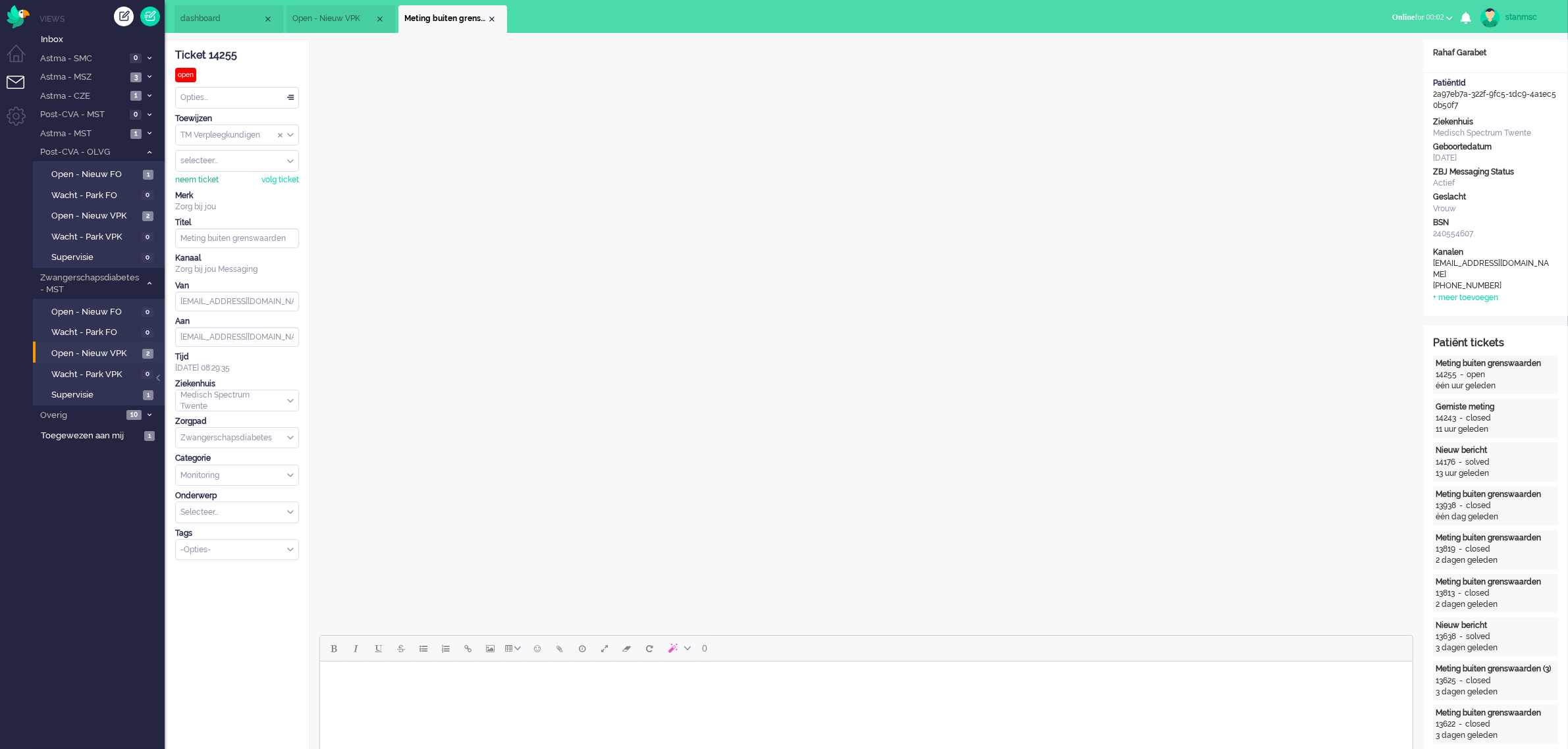
click at [208, 181] on div "neem ticket" at bounding box center [197, 180] width 44 height 11
click at [293, 415] on div "-Opties-" at bounding box center [237, 550] width 122 height 20
click at [252, 415] on li "supervisie" at bounding box center [237, 569] width 122 height 19
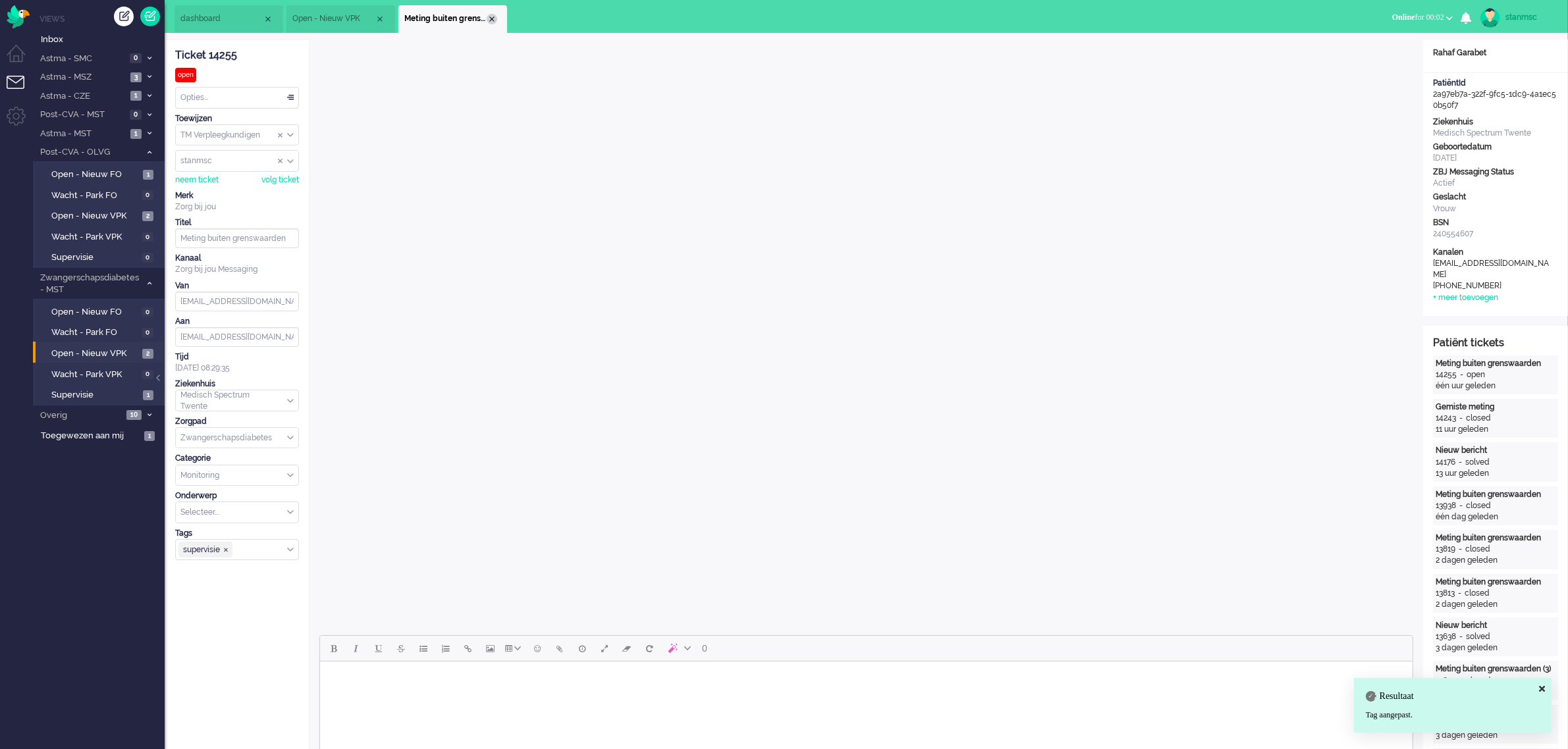
click at [489, 21] on div "Close tab" at bounding box center [491, 19] width 10 height 10
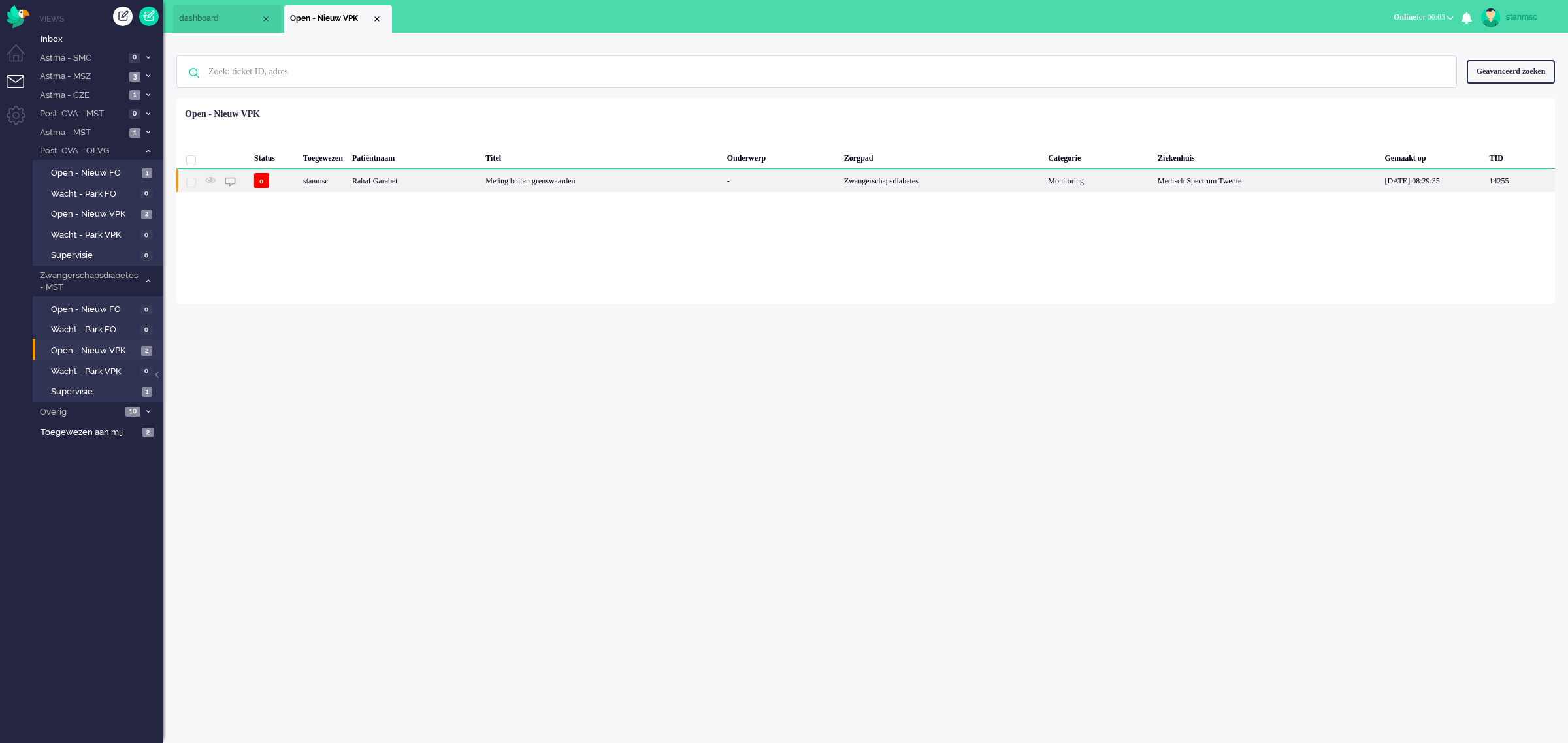
click at [348, 183] on div "stanmsc" at bounding box center [323, 180] width 49 height 23
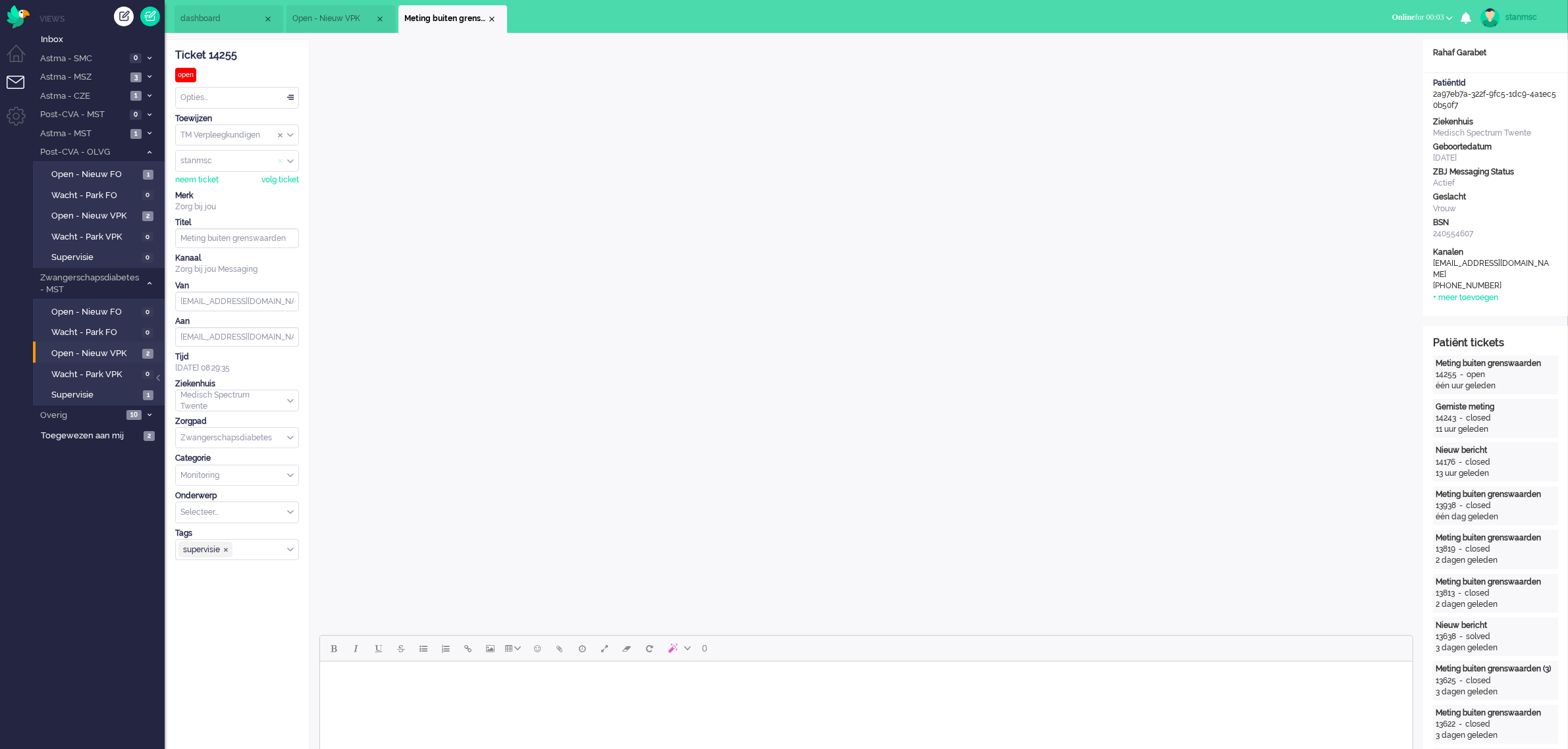
click at [278, 162] on span "Assign User" at bounding box center [281, 161] width 6 height 9
click at [262, 163] on input "Assign User" at bounding box center [237, 160] width 122 height 20
type input "h"
click at [213, 249] on li "hbenard" at bounding box center [237, 256] width 122 height 19
click at [494, 21] on div "Close tab" at bounding box center [491, 19] width 10 height 10
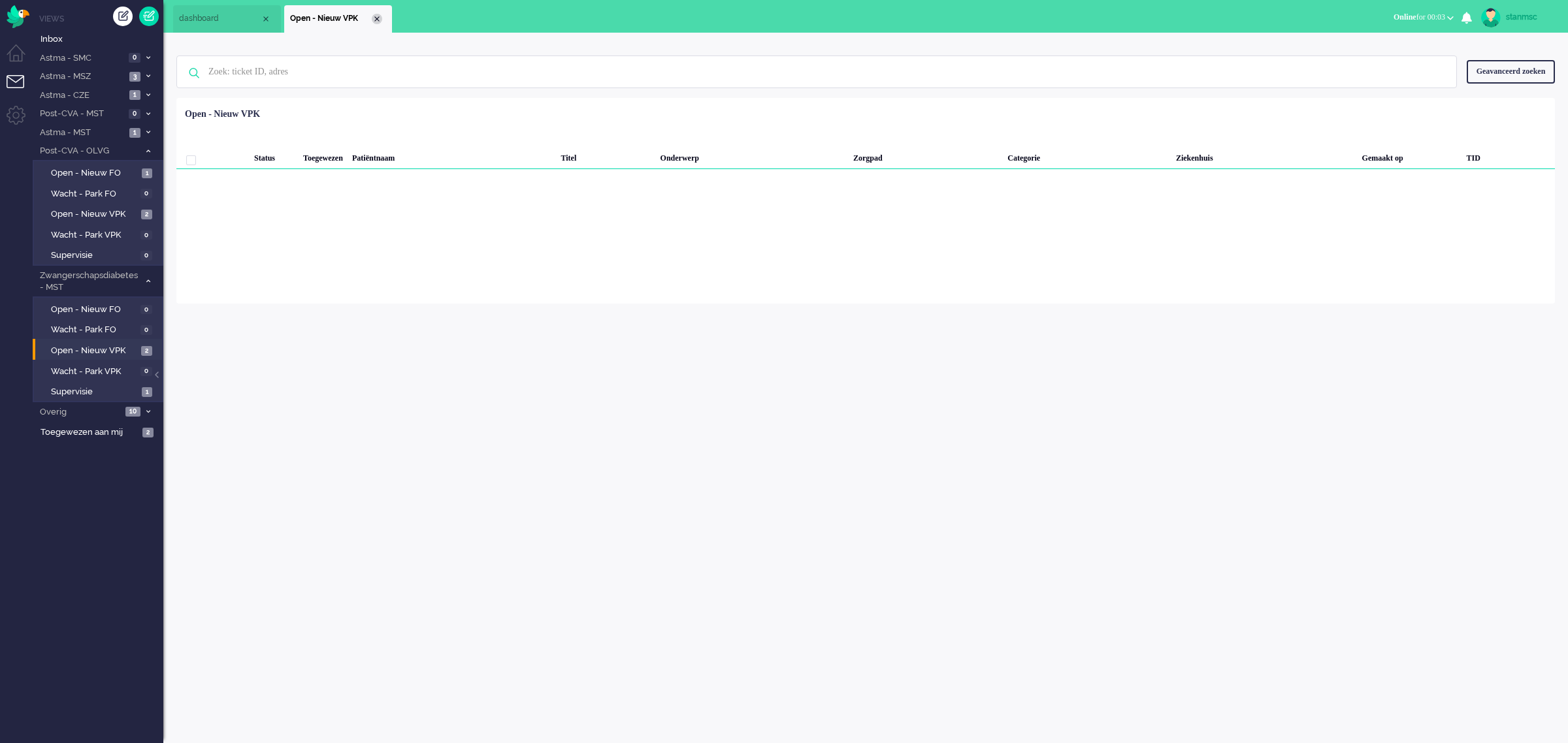
click at [379, 17] on div "Close tab" at bounding box center [376, 19] width 10 height 10
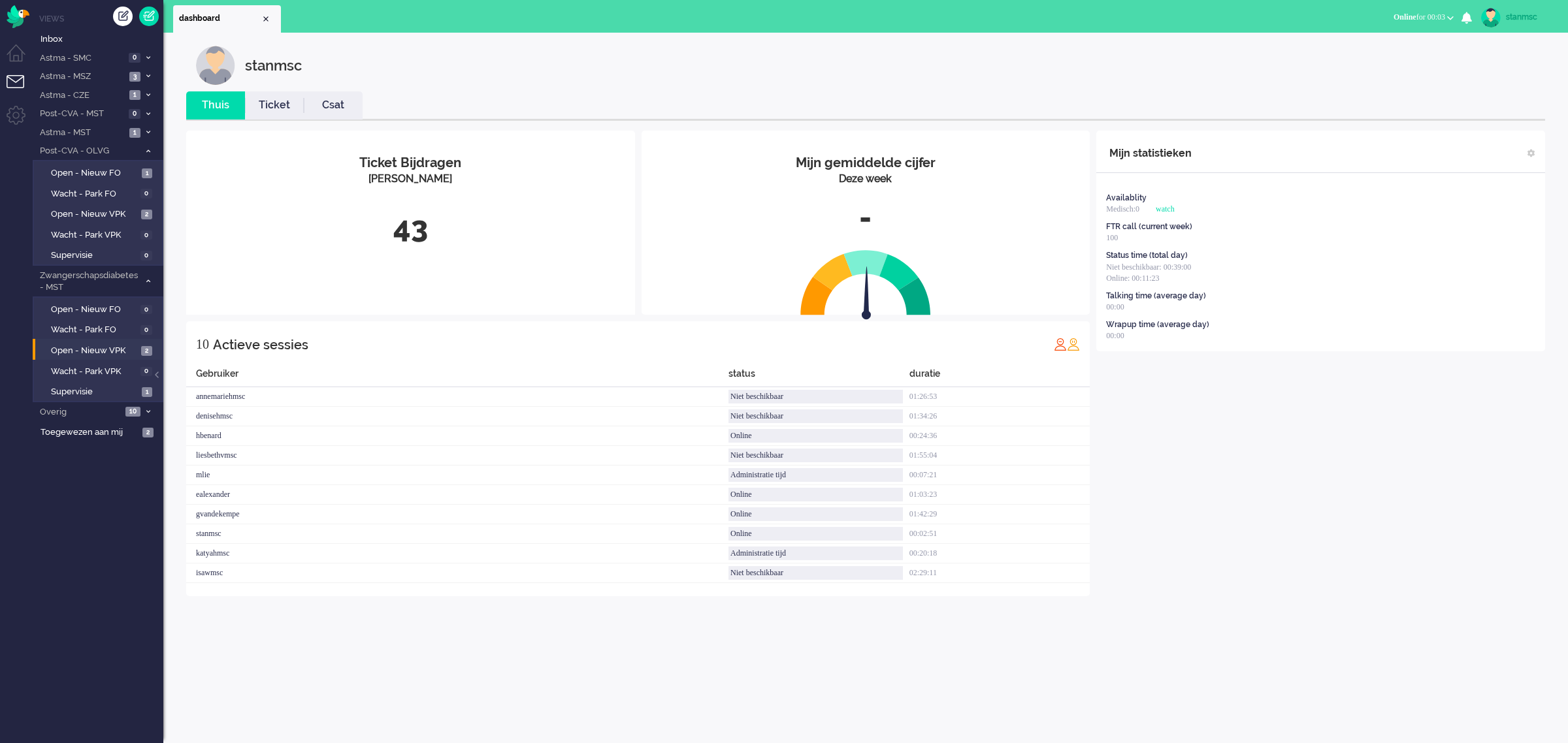
click at [279, 108] on link "Ticket" at bounding box center [274, 105] width 59 height 15
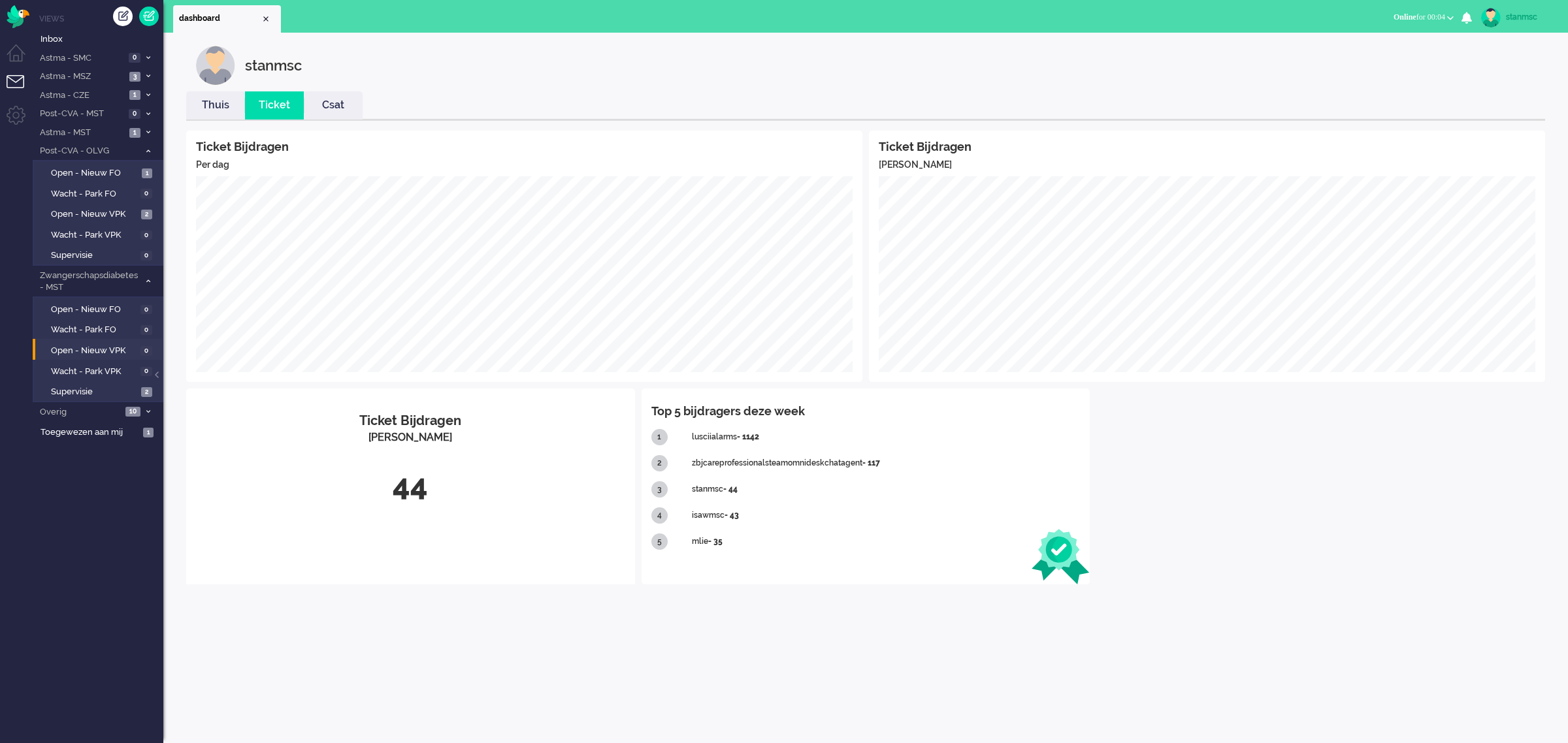
click at [205, 108] on link "Thuis" at bounding box center [215, 105] width 59 height 15
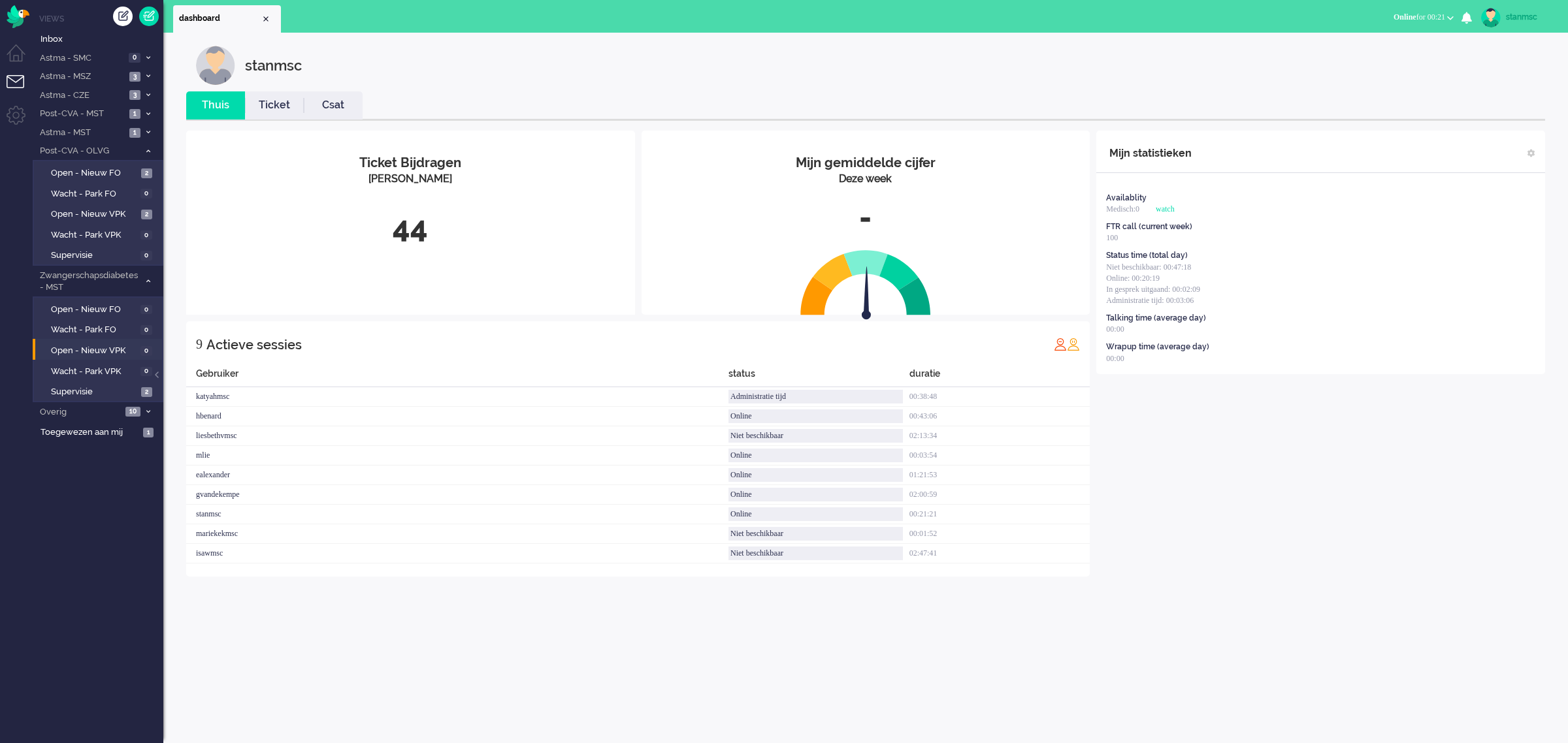
click at [266, 101] on link "Ticket" at bounding box center [274, 105] width 59 height 15
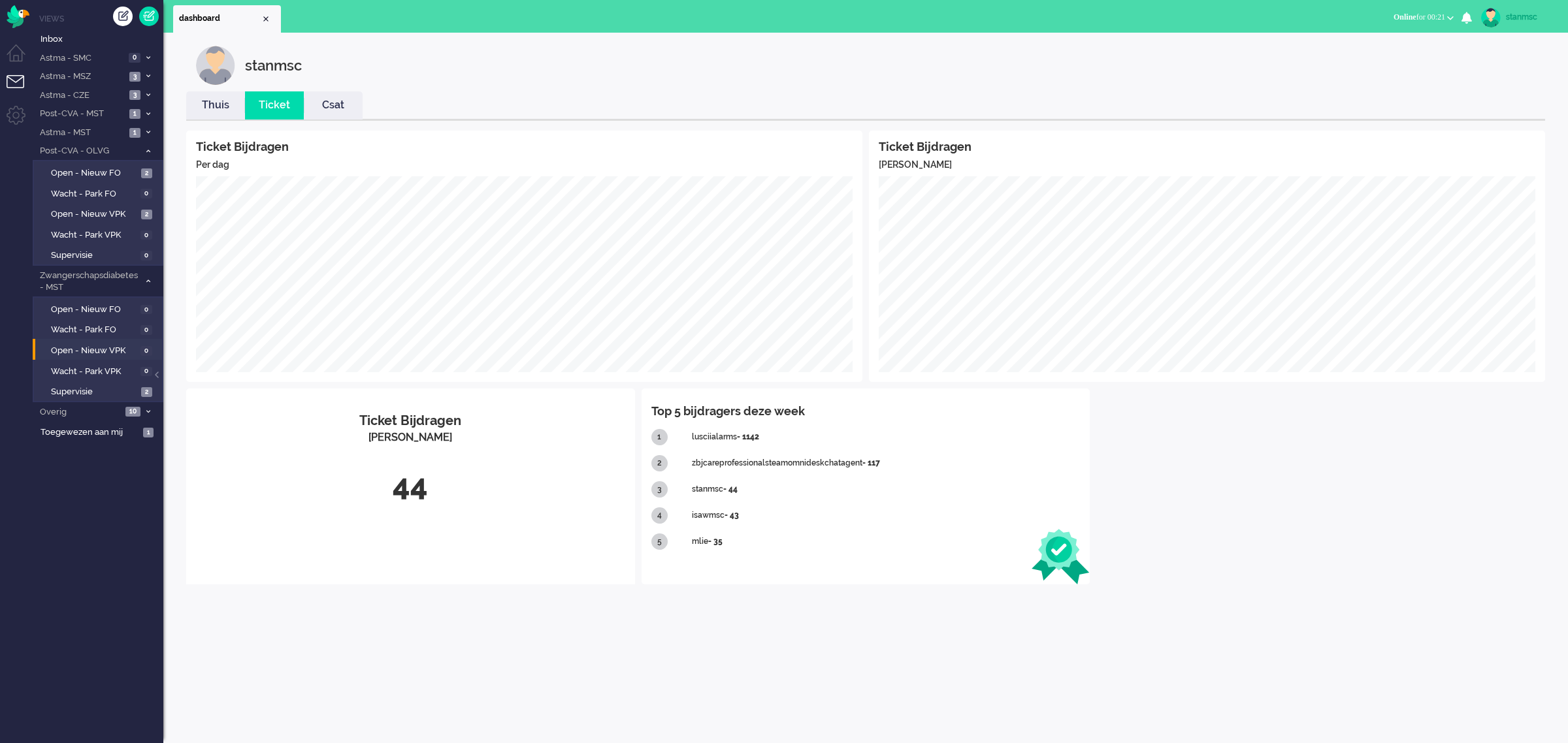
click at [230, 109] on link "Thuis" at bounding box center [215, 105] width 59 height 15
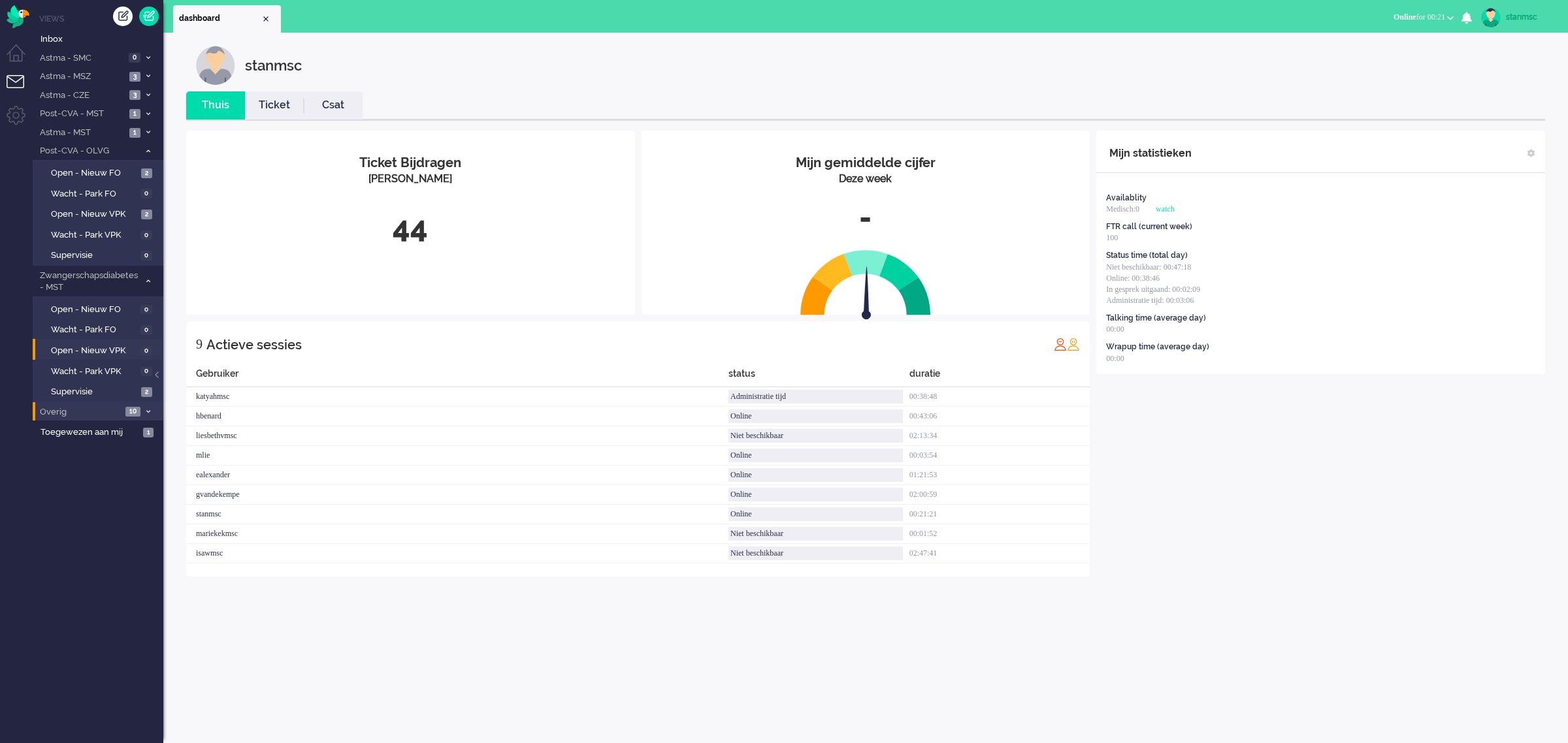
click at [95, 408] on span "Overig" at bounding box center [79, 412] width 83 height 12
click at [94, 411] on span "Zonder zorgpad" at bounding box center [94, 434] width 87 height 12
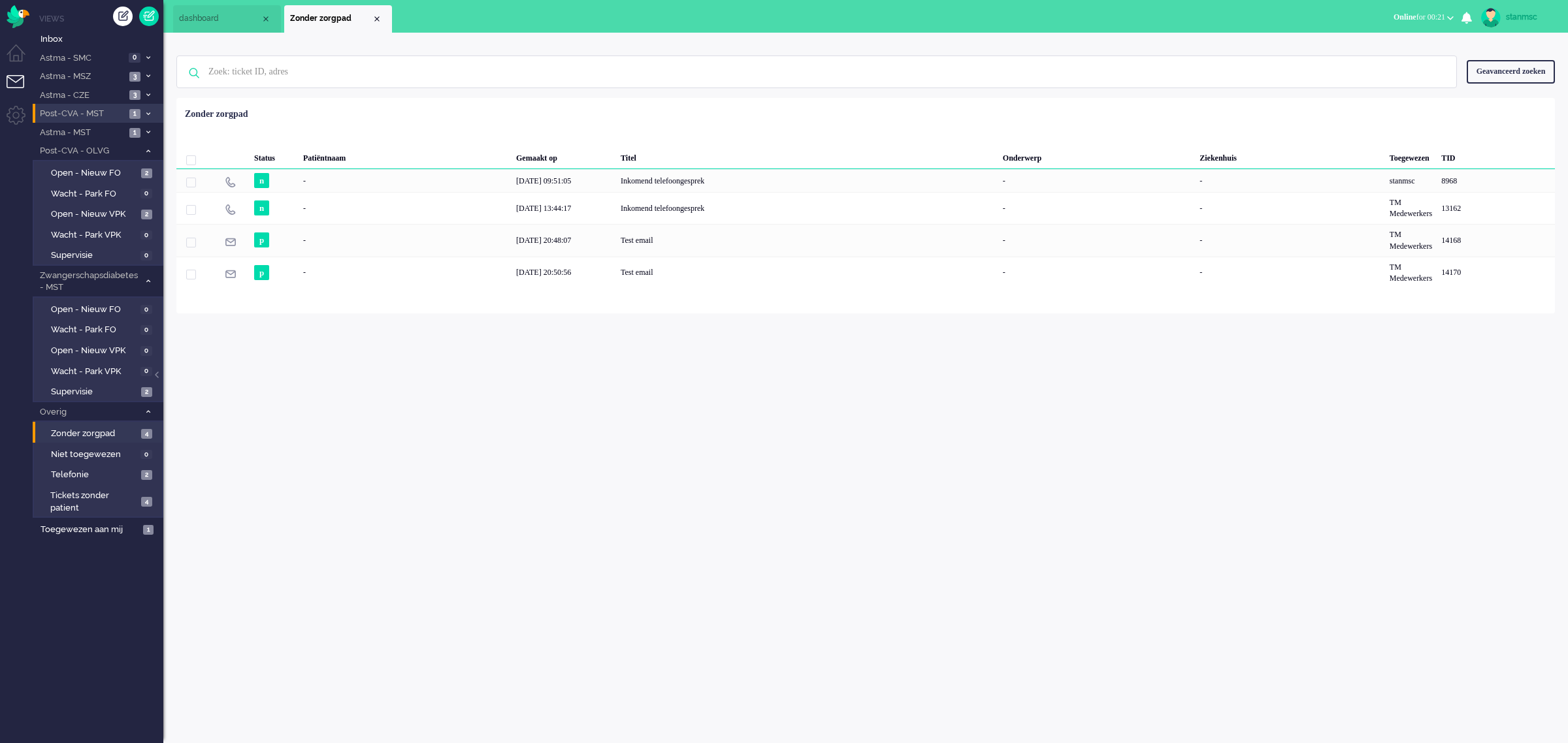
click at [99, 114] on span "Post-CVA - MST" at bounding box center [81, 114] width 88 height 12
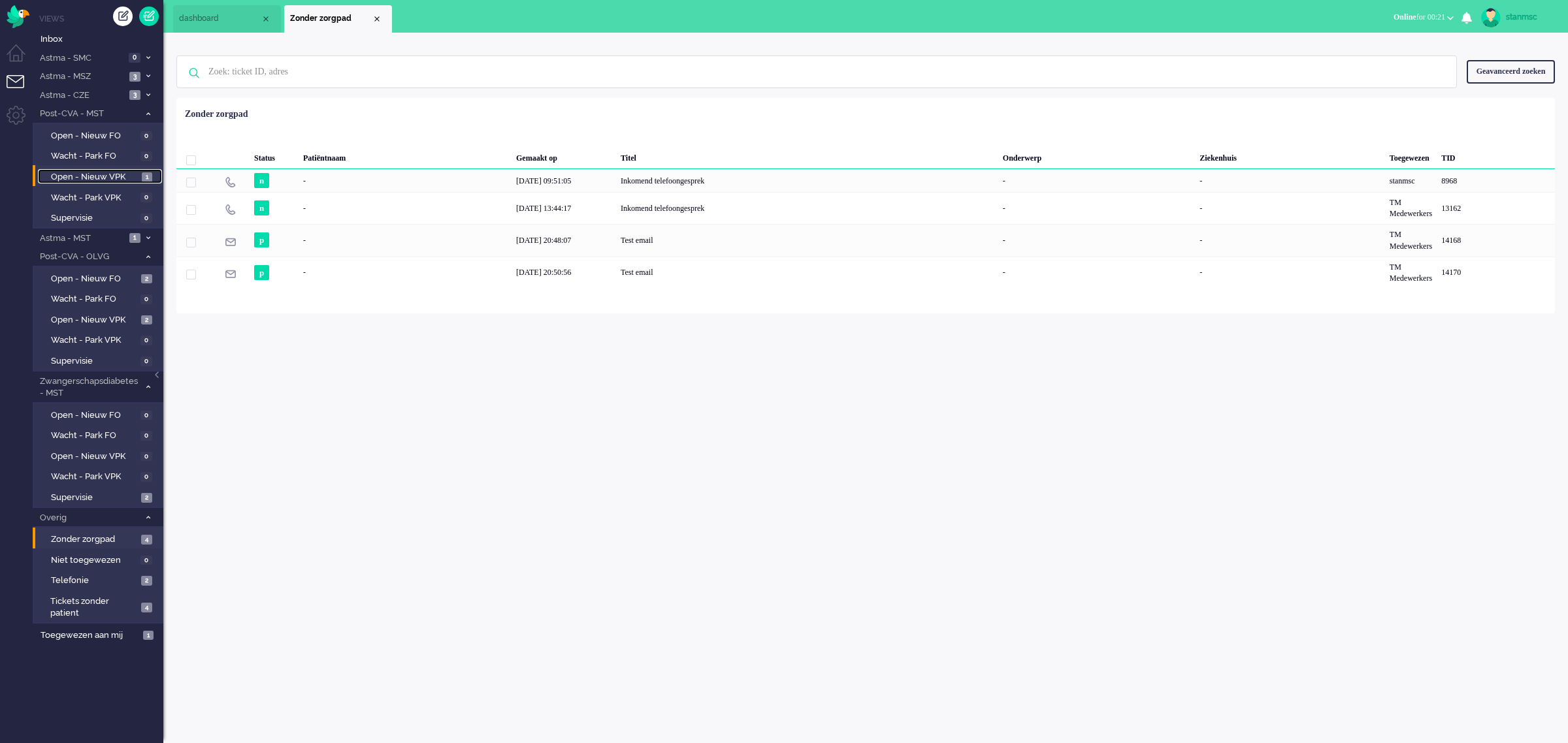
click at [93, 175] on span "Open - Nieuw VPK" at bounding box center [94, 177] width 88 height 12
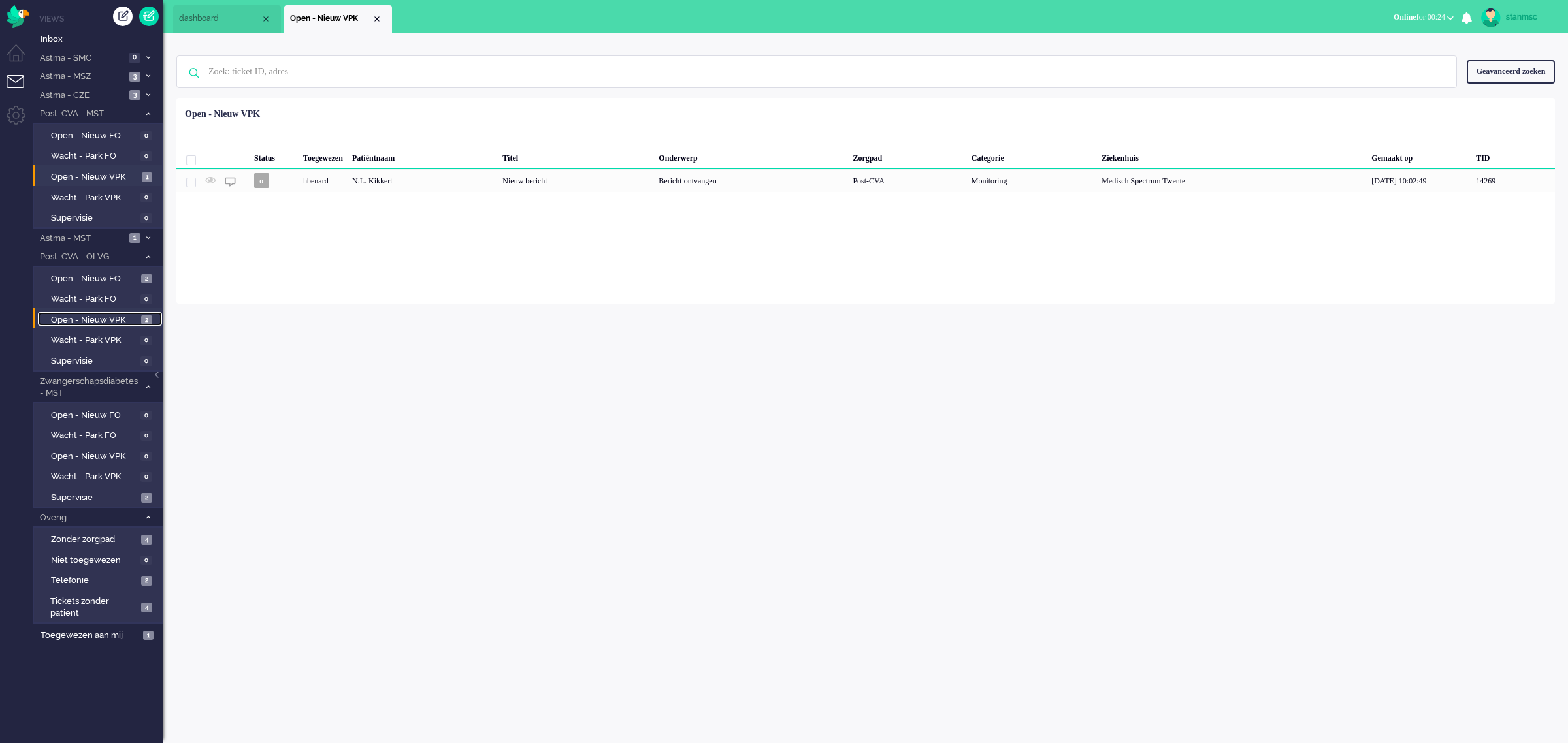
click at [94, 318] on span "Open - Nieuw VPK" at bounding box center [94, 320] width 87 height 12
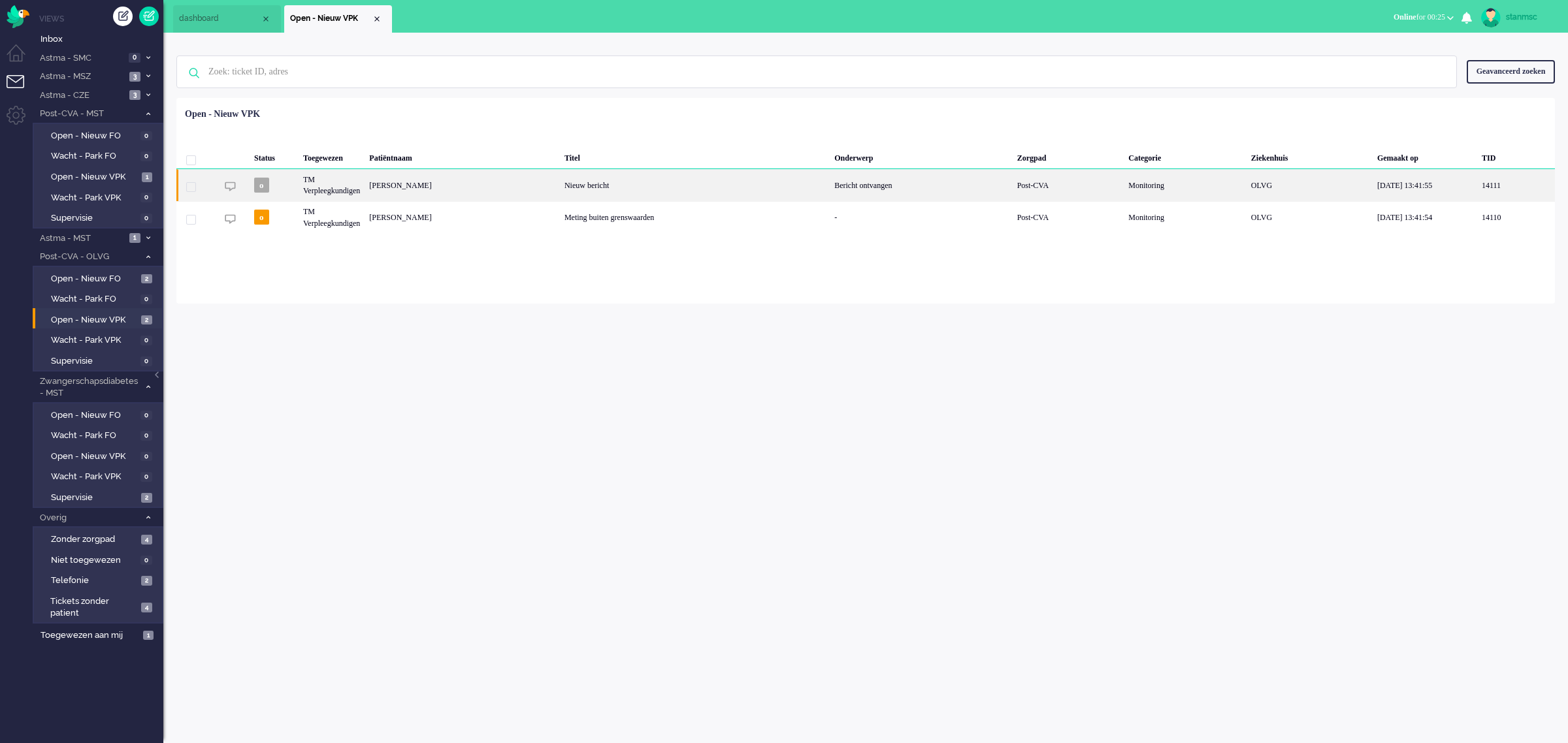
click at [514, 187] on div "[PERSON_NAME]" at bounding box center [462, 185] width 195 height 32
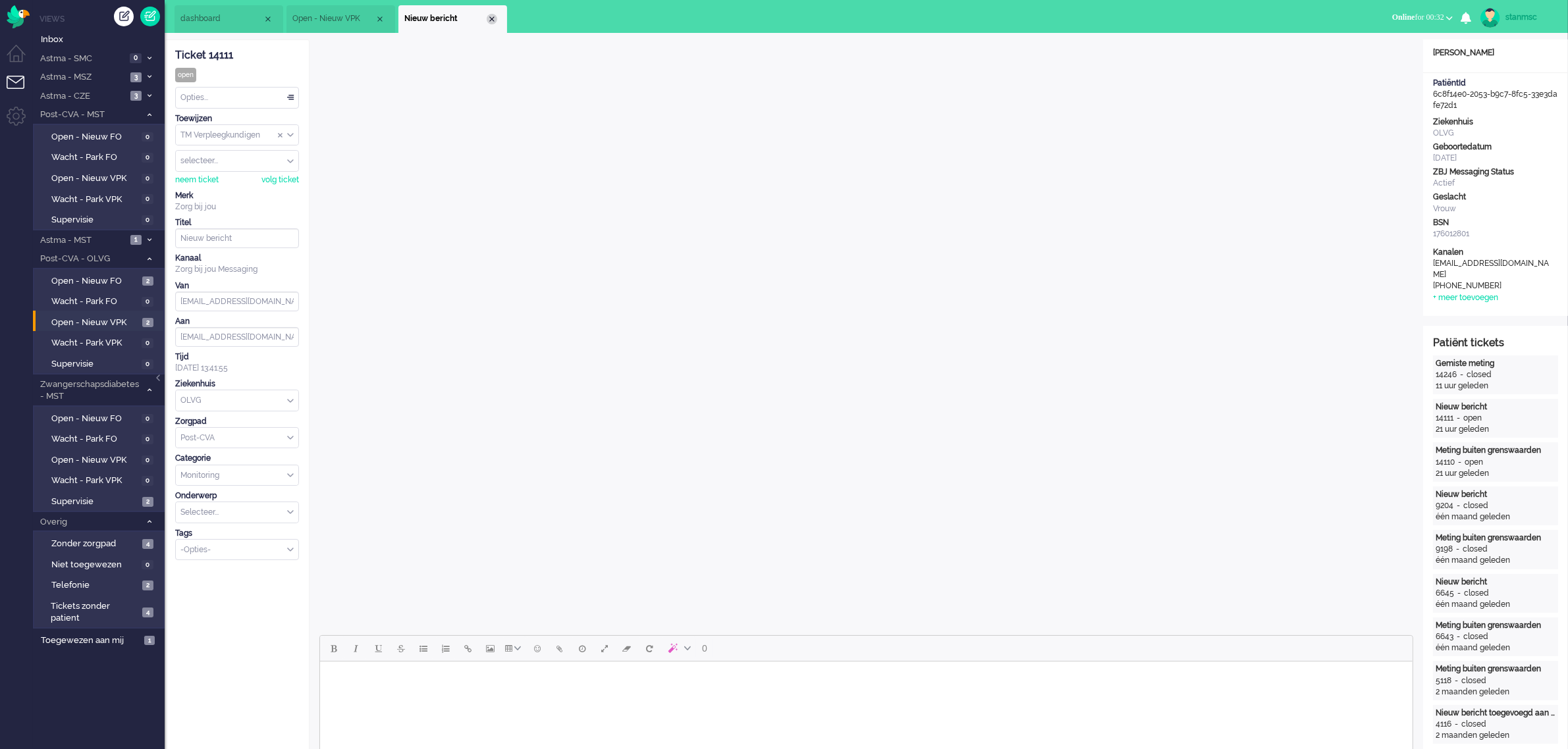
click at [489, 19] on div "Close tab" at bounding box center [491, 19] width 10 height 10
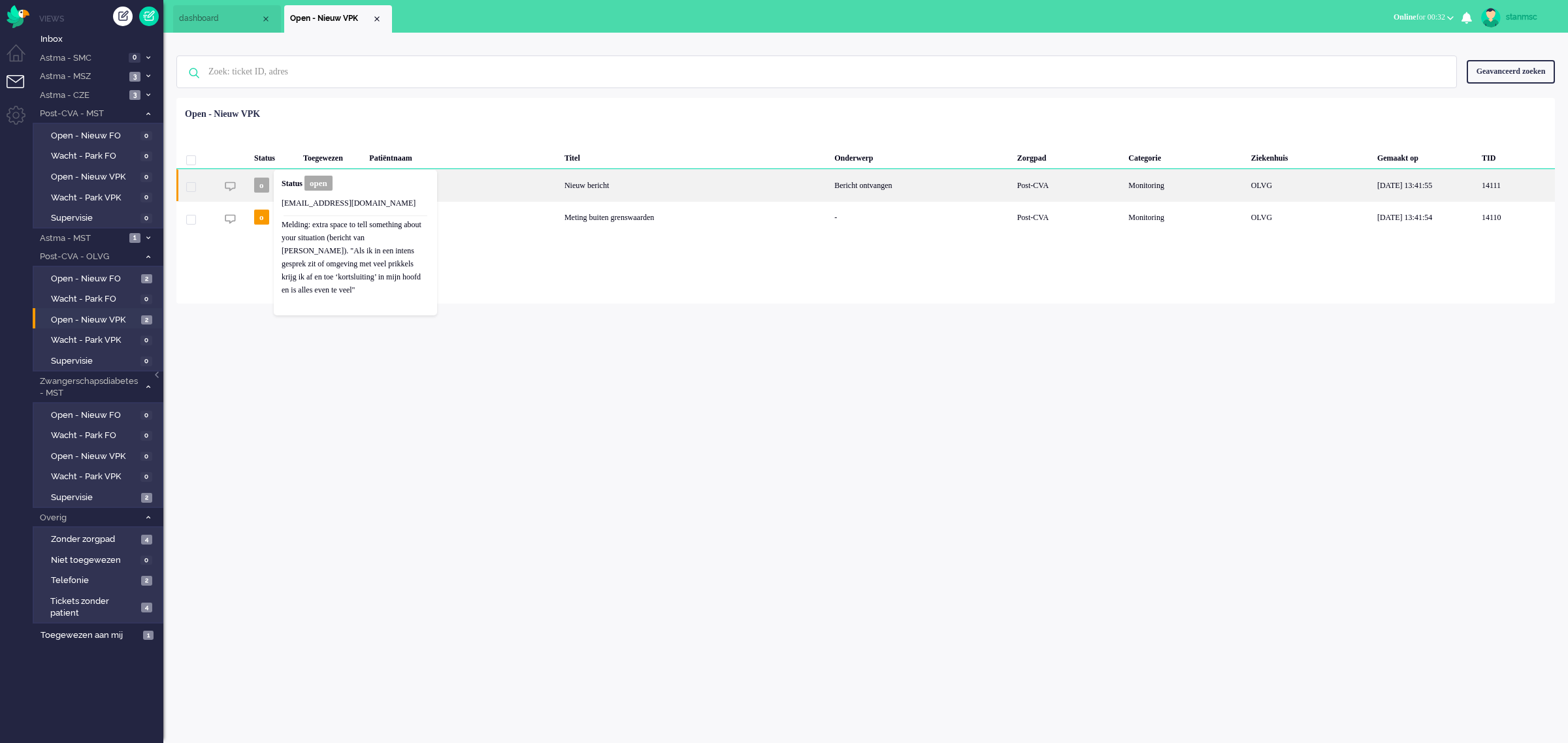
click at [530, 194] on div "[PERSON_NAME]" at bounding box center [462, 185] width 195 height 32
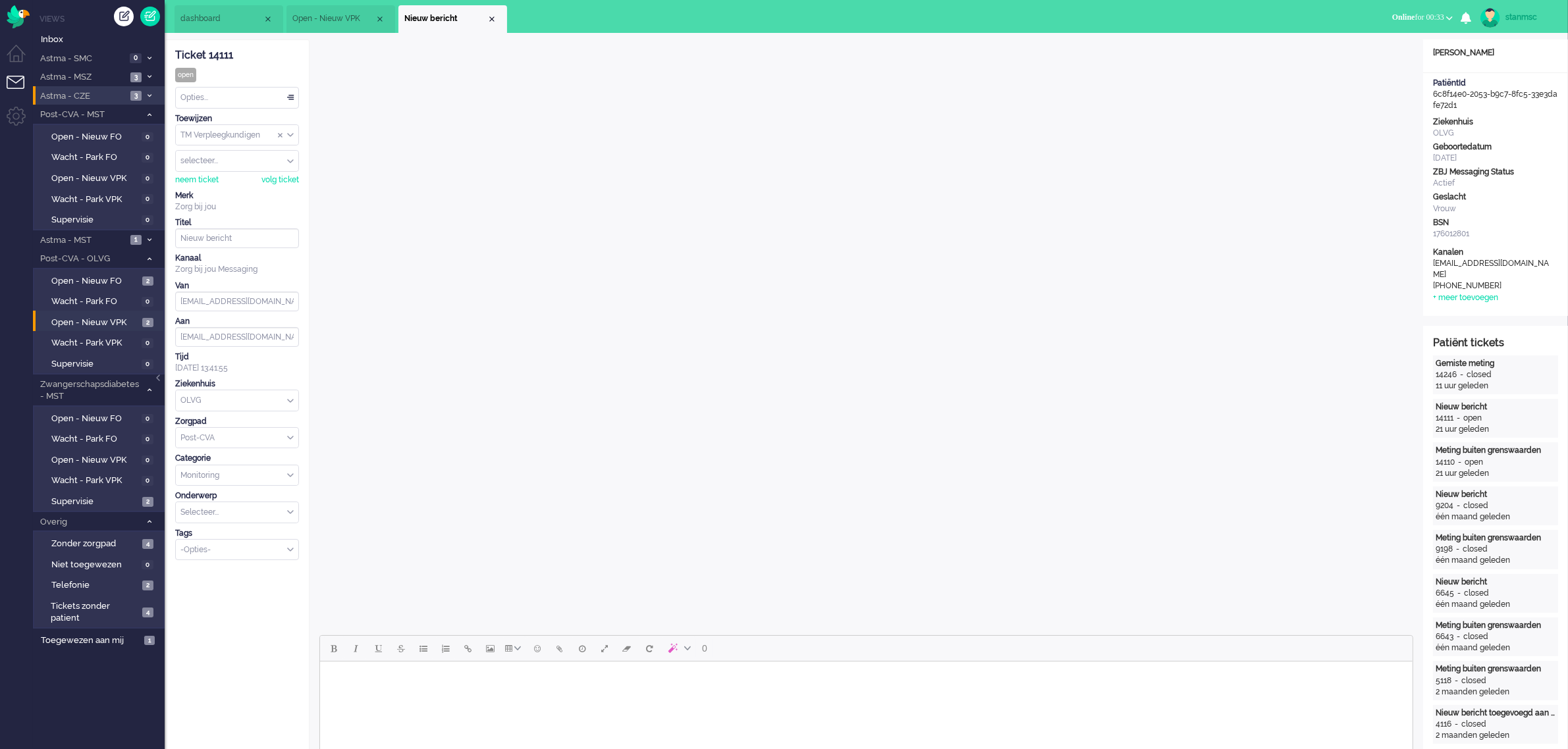
click at [81, 97] on span "Astma - CZE" at bounding box center [82, 97] width 88 height 13
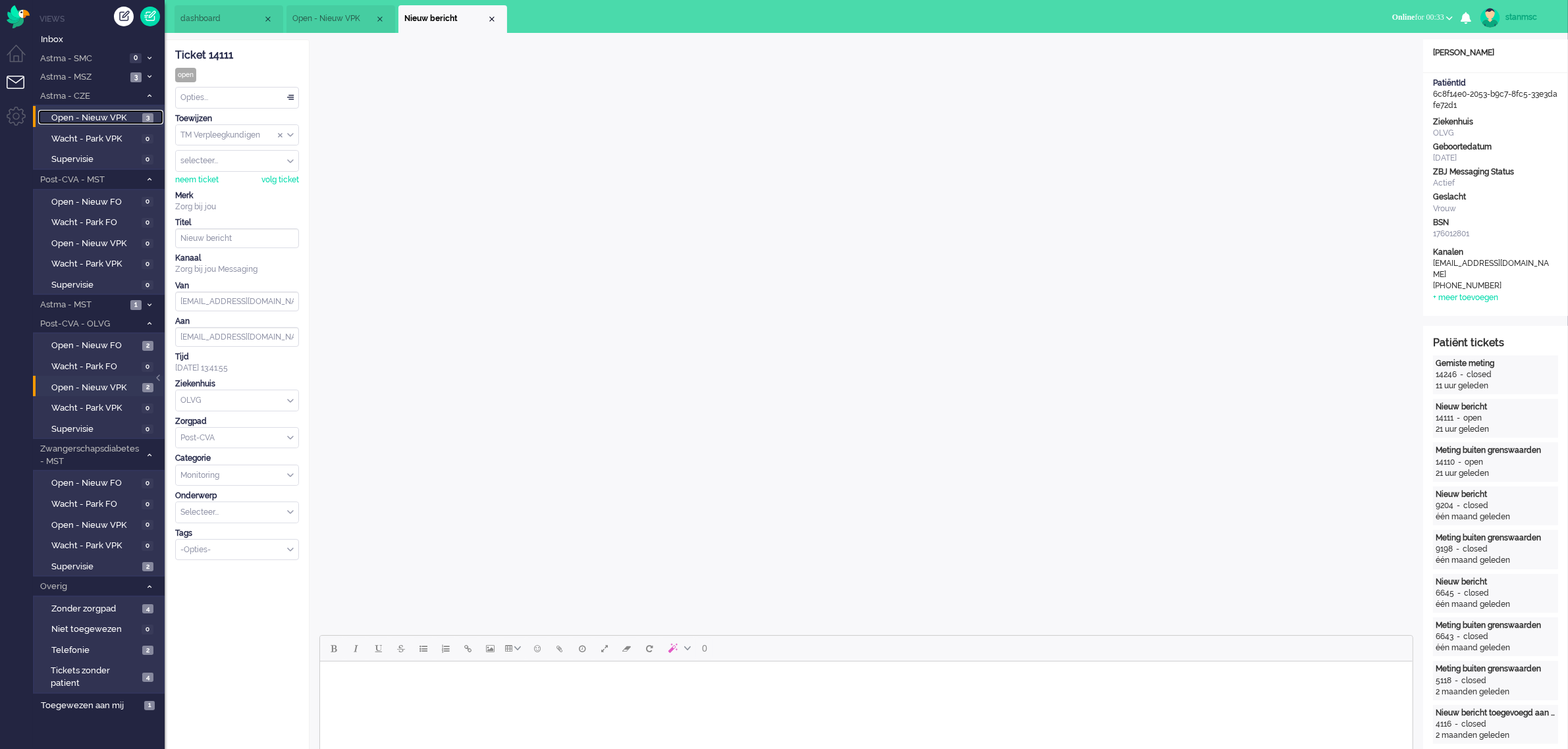
click at [89, 114] on span "Open - Nieuw VPK" at bounding box center [95, 118] width 88 height 13
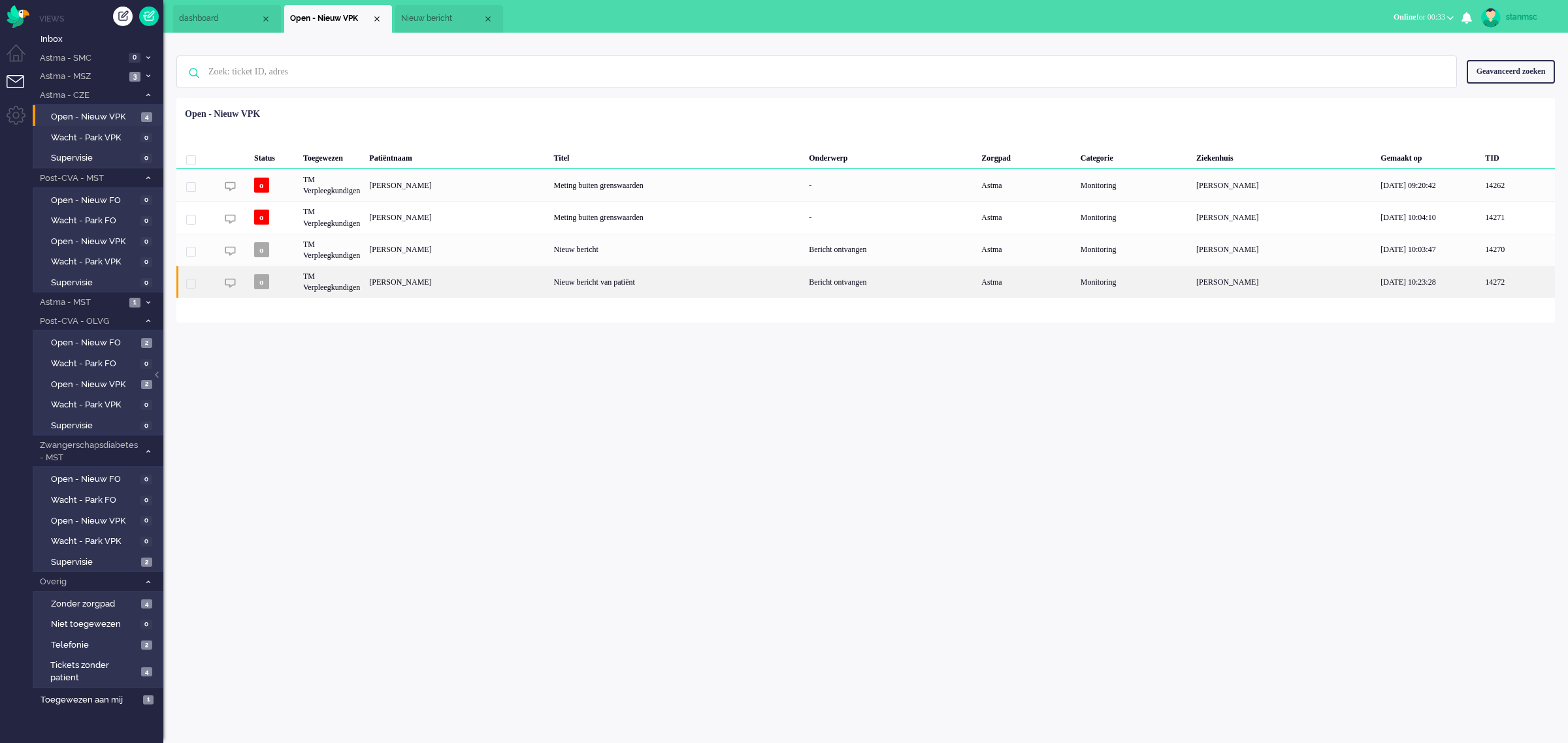
click at [365, 283] on div "TM Verpleegkundigen" at bounding box center [332, 282] width 66 height 32
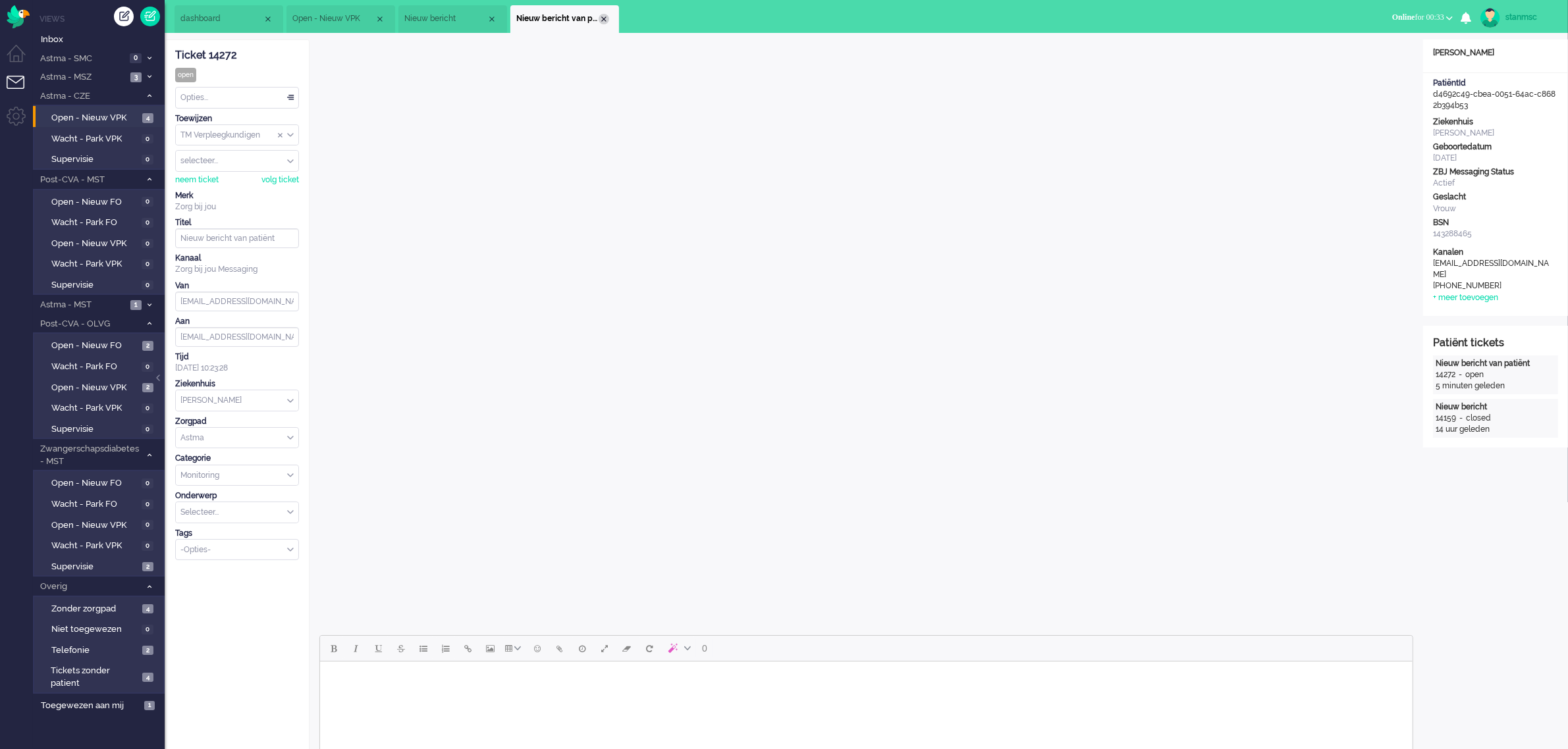
click at [603, 17] on div "Close tab" at bounding box center [603, 19] width 10 height 10
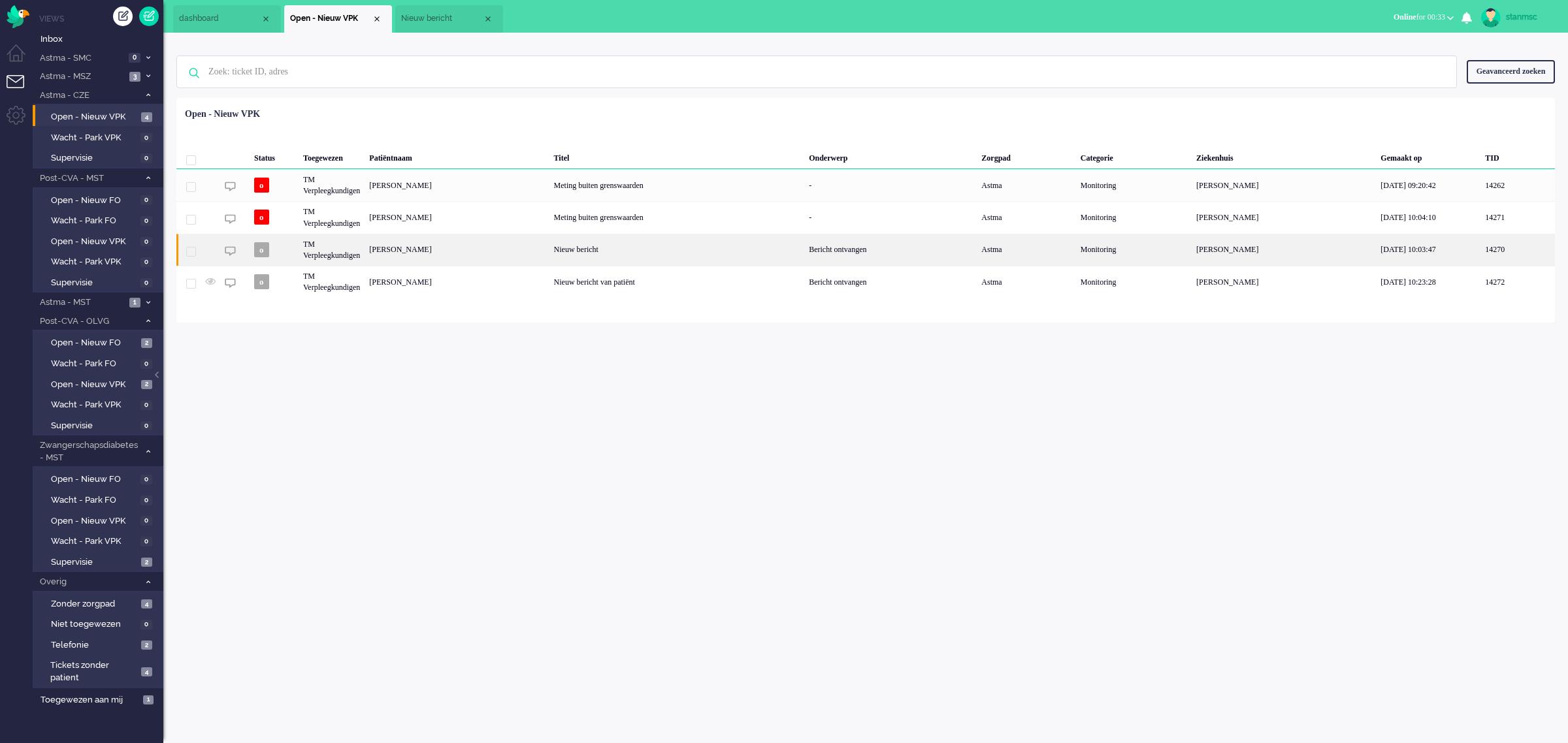
click at [407, 254] on div "[PERSON_NAME]" at bounding box center [456, 250] width 184 height 32
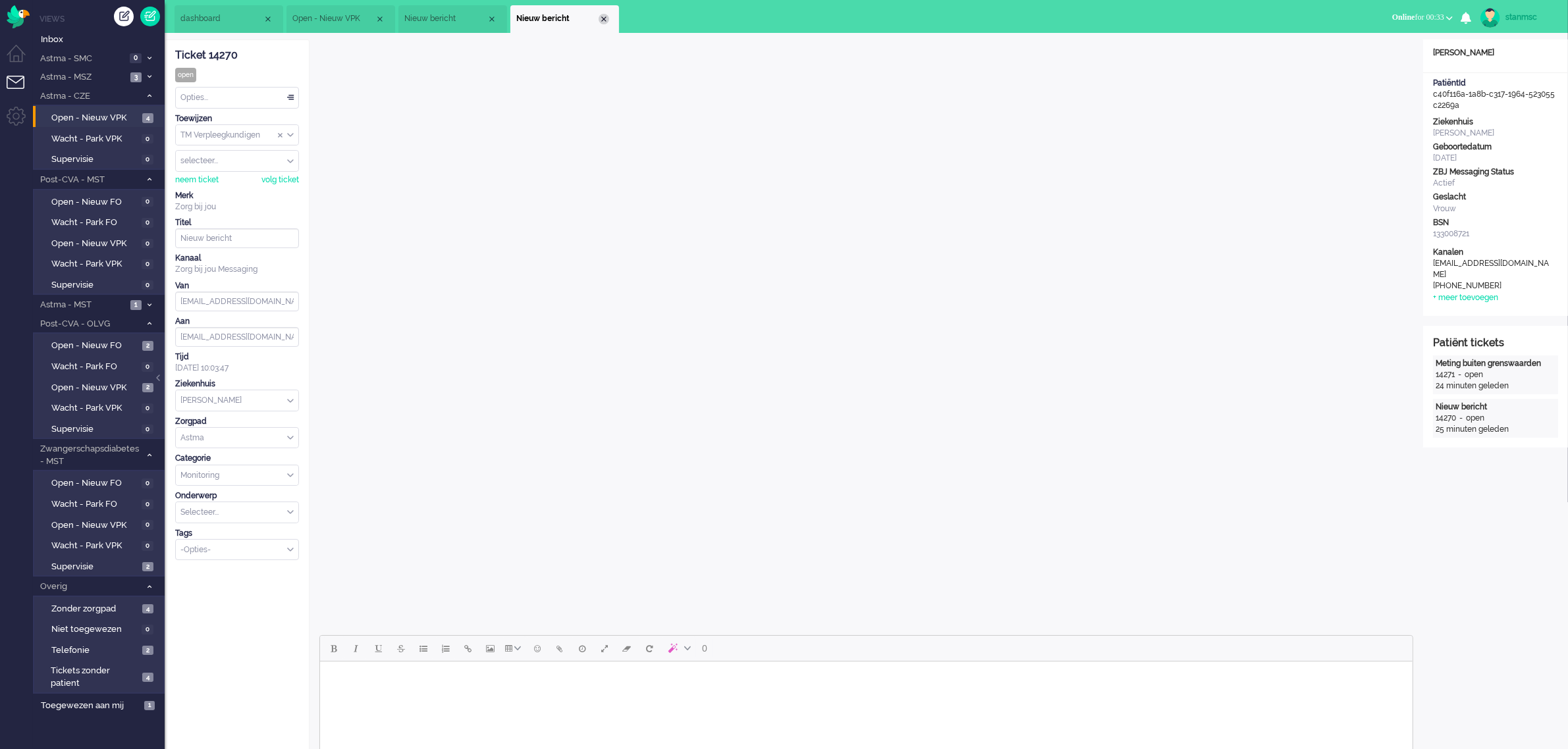
click at [604, 18] on div "Close tab" at bounding box center [603, 19] width 10 height 10
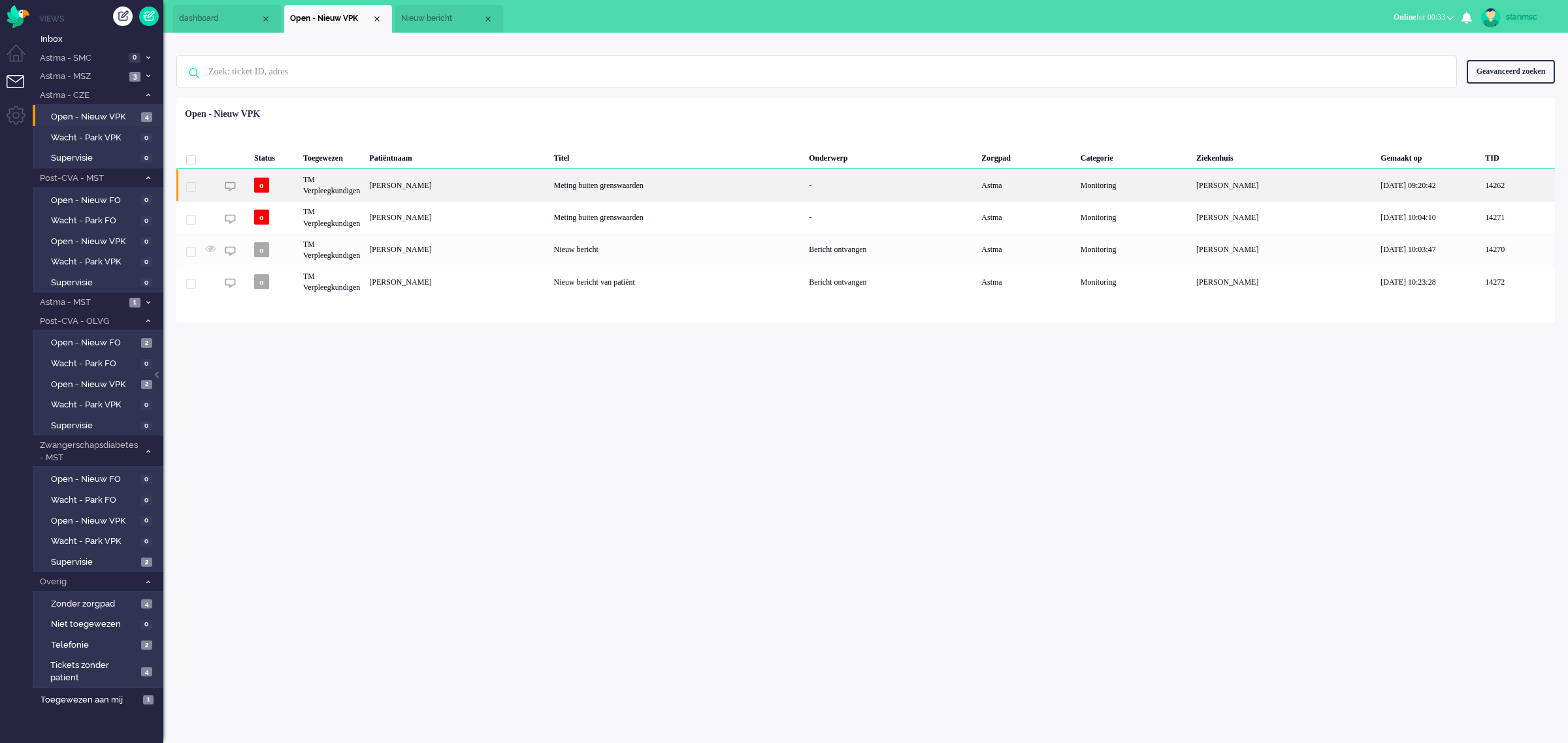
click at [435, 187] on div "[PERSON_NAME]" at bounding box center [456, 185] width 184 height 32
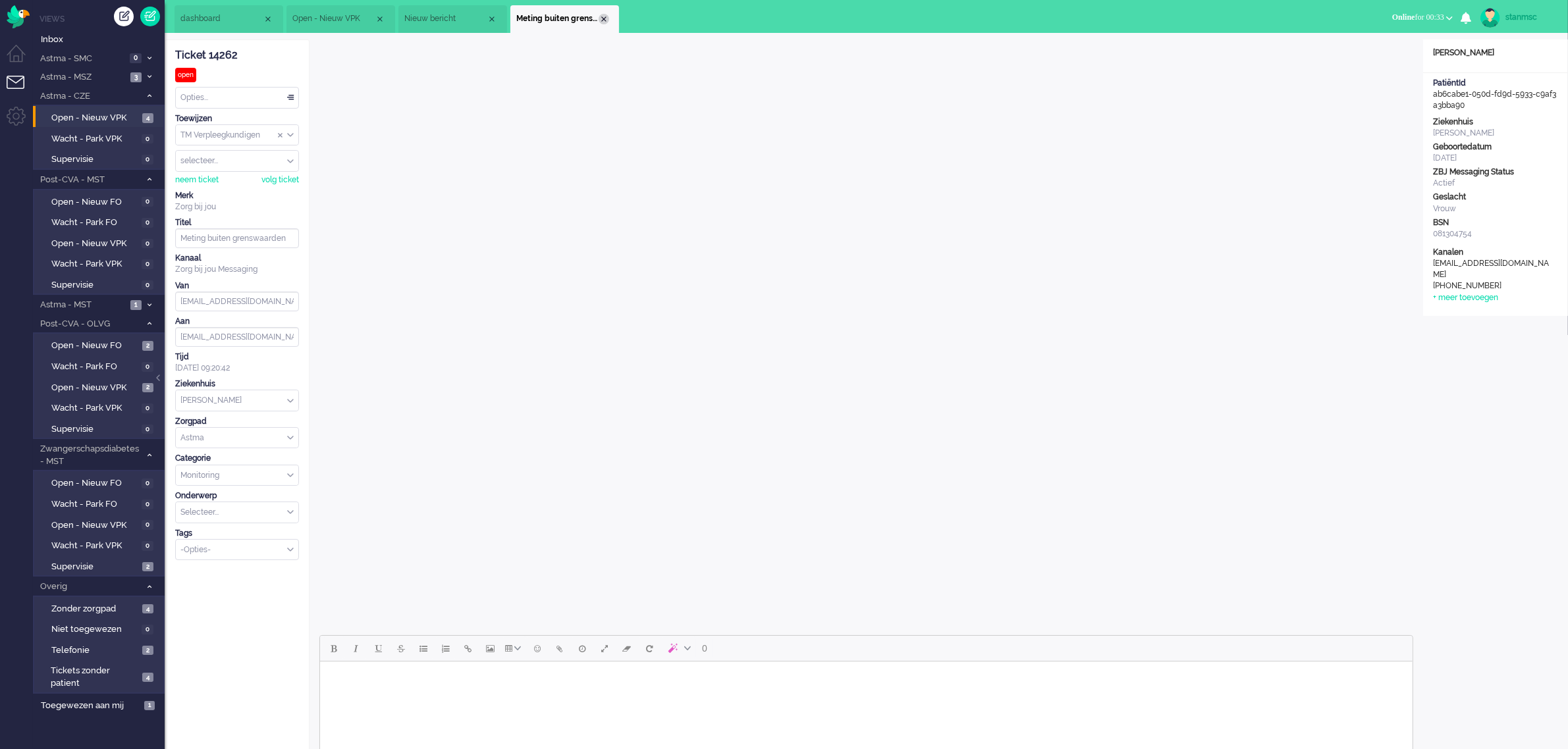
click at [603, 17] on div "Close tab" at bounding box center [603, 19] width 10 height 10
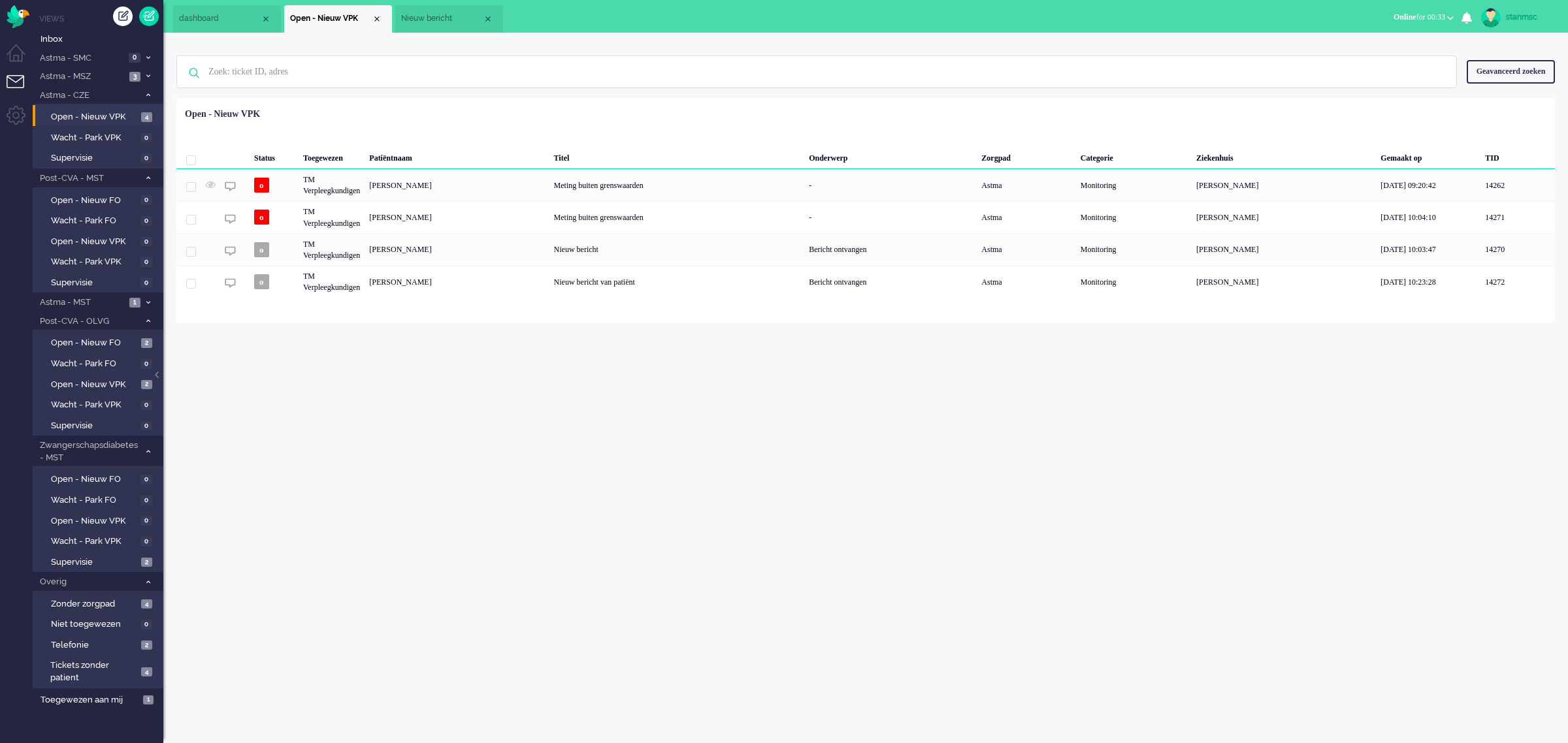
click at [432, 20] on span "Nieuw bericht" at bounding box center [442, 19] width 81 height 11
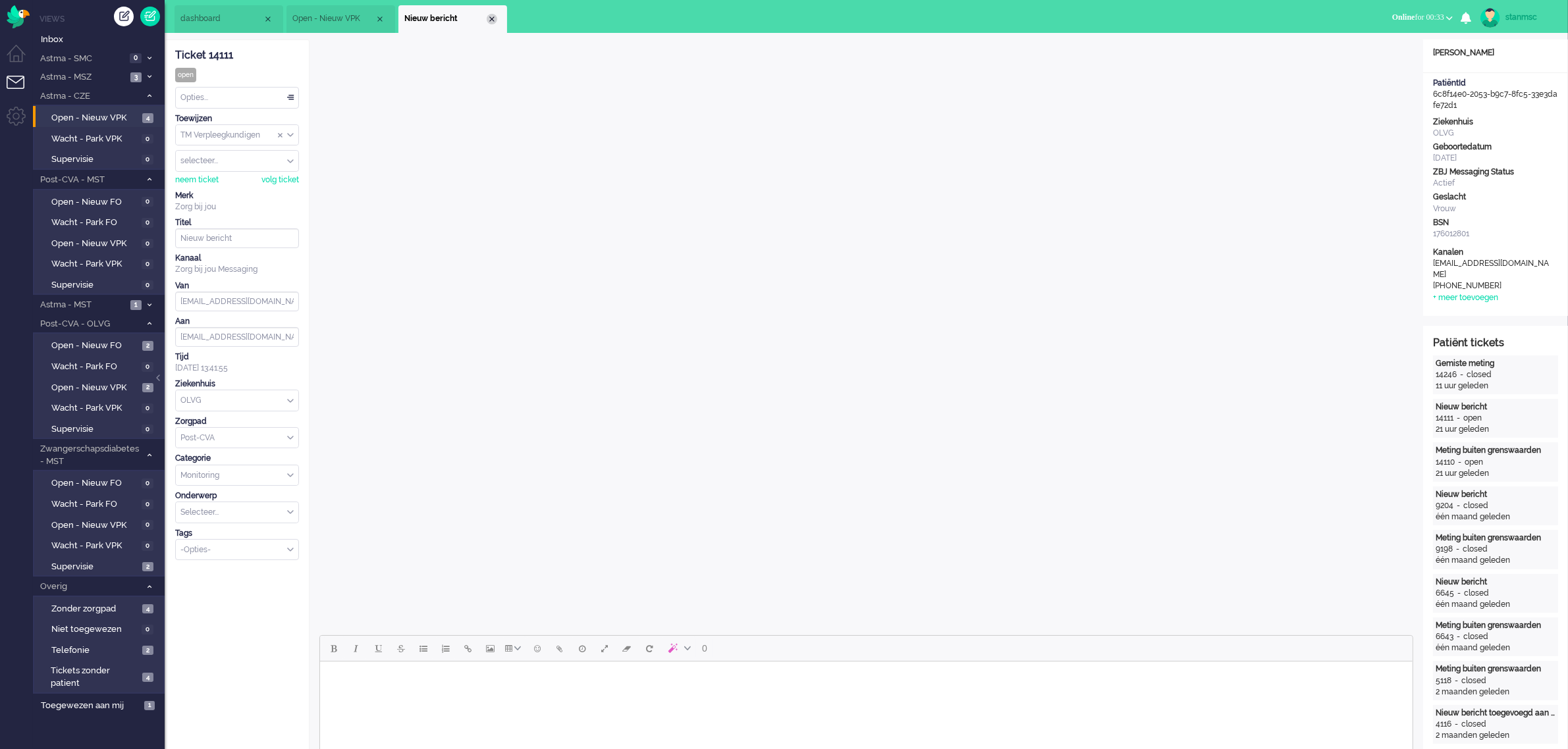
click at [493, 17] on div "Close tab" at bounding box center [491, 19] width 10 height 10
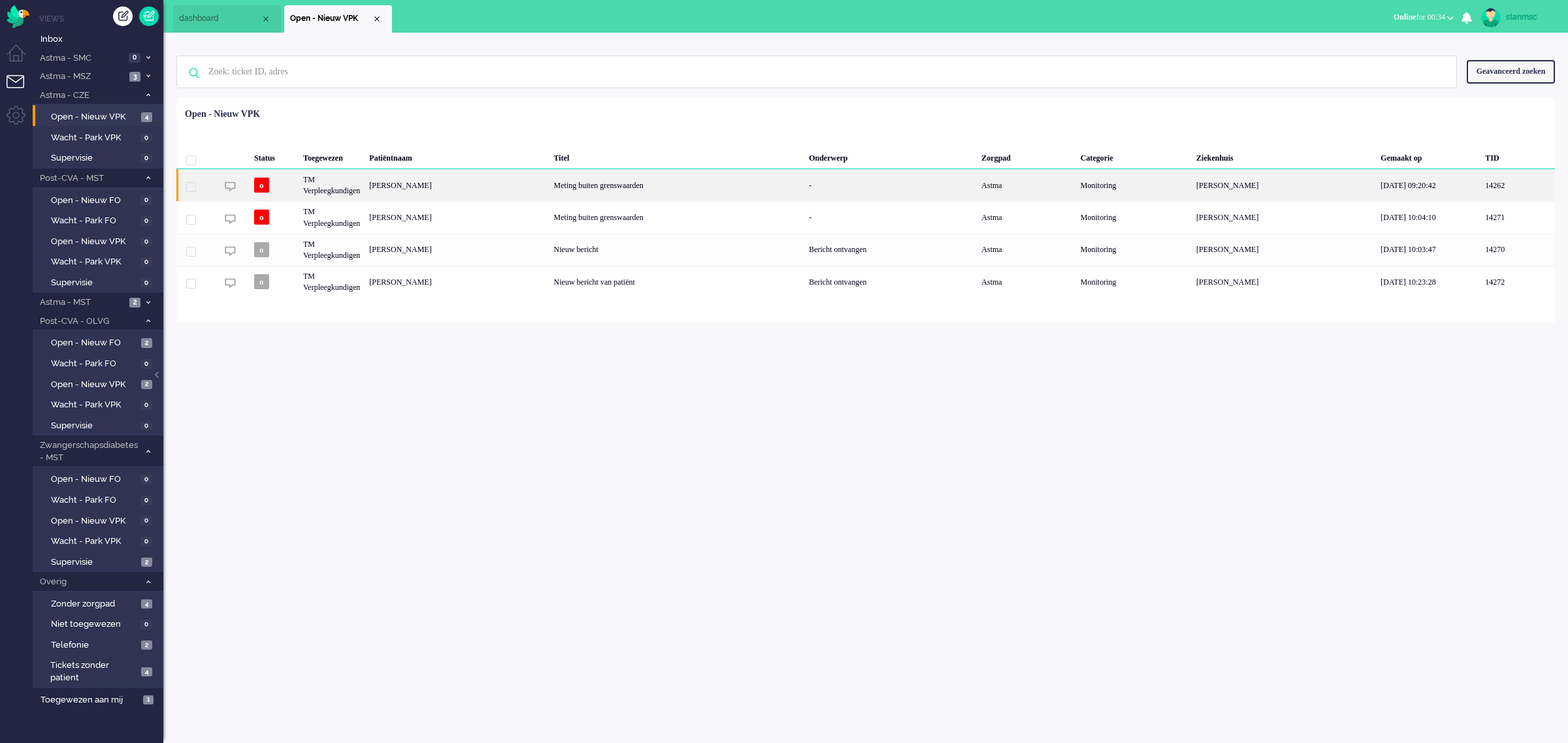
click at [454, 186] on div "[PERSON_NAME]" at bounding box center [456, 185] width 184 height 32
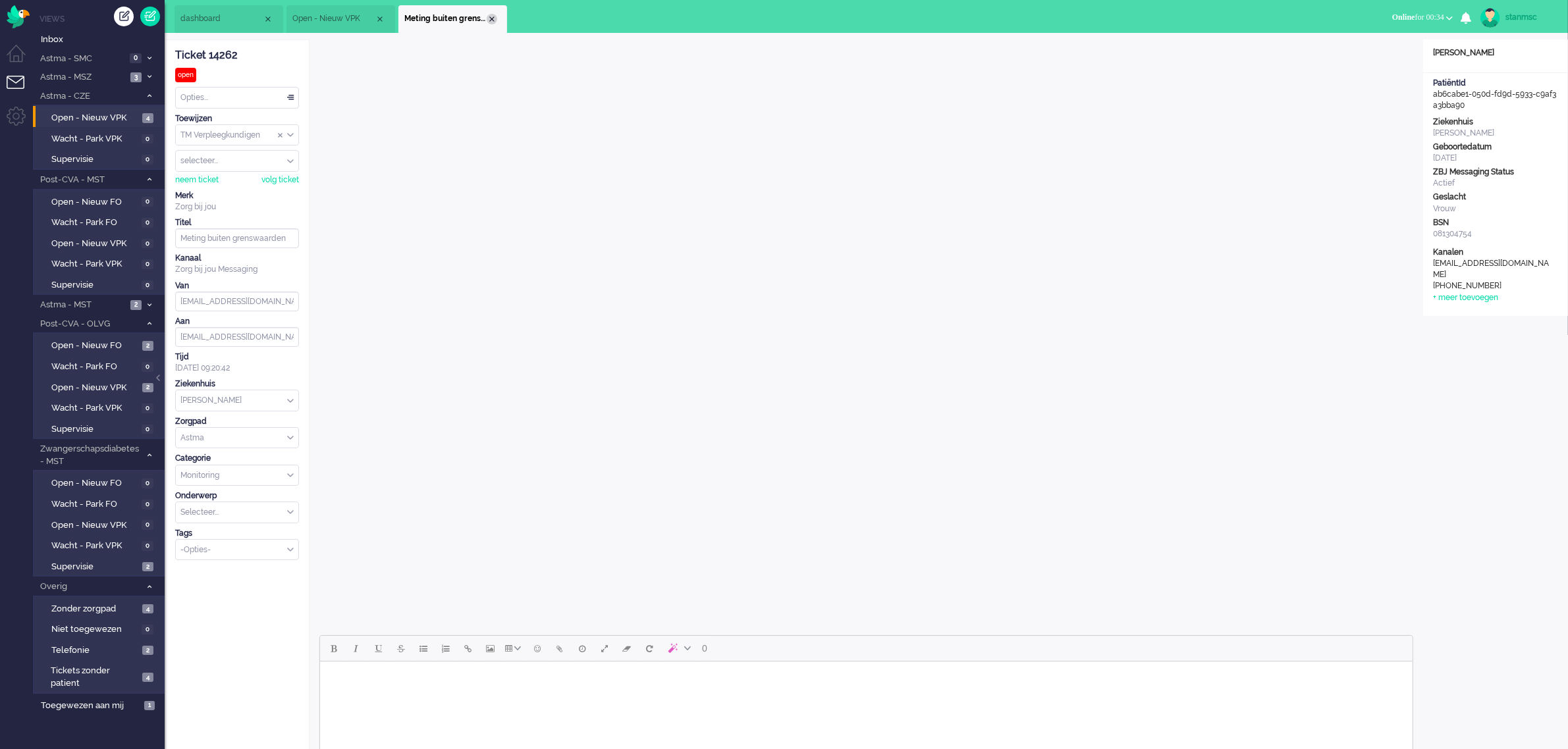
click at [495, 19] on div "Close tab" at bounding box center [491, 19] width 10 height 10
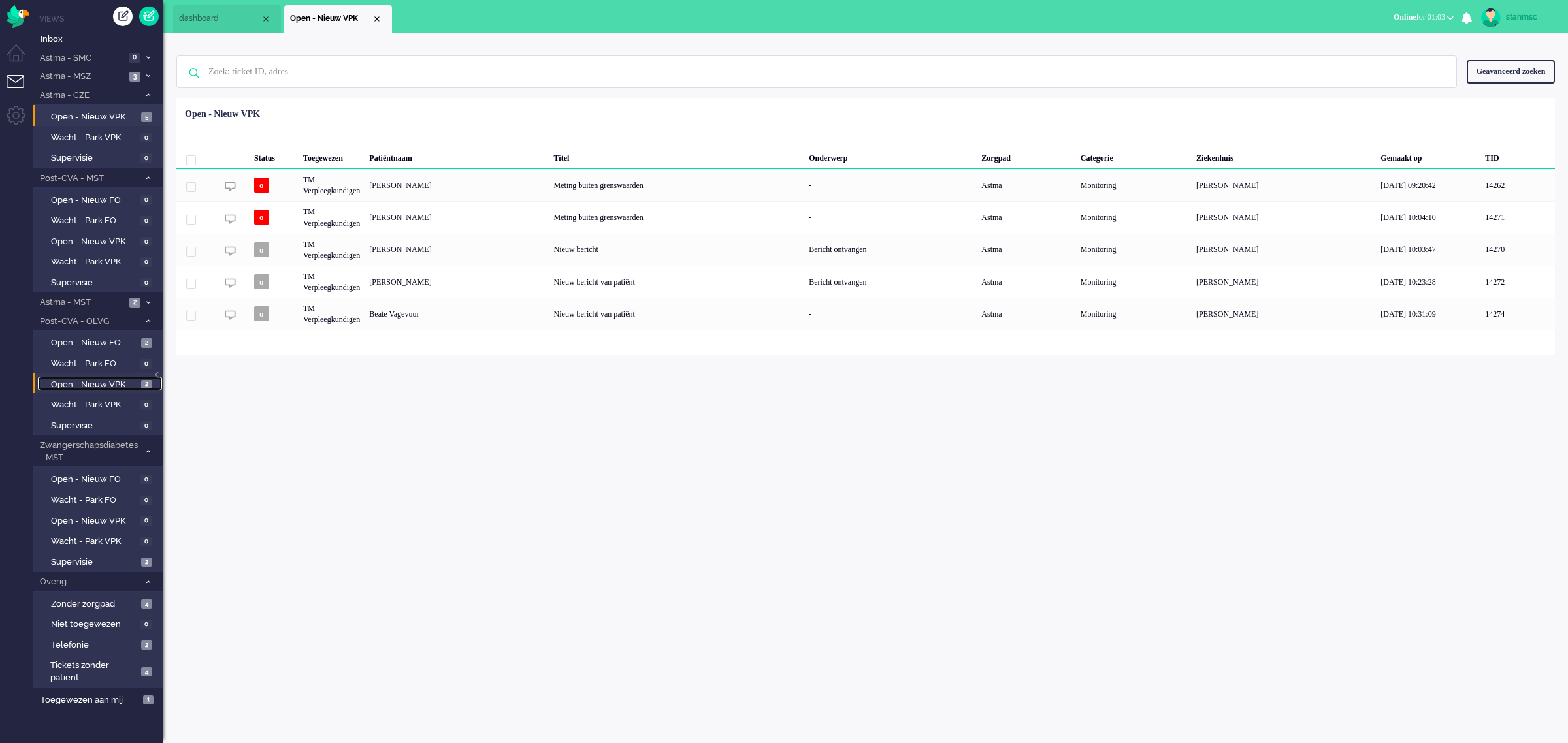
click at [90, 380] on span "Open - Nieuw VPK" at bounding box center [94, 385] width 87 height 12
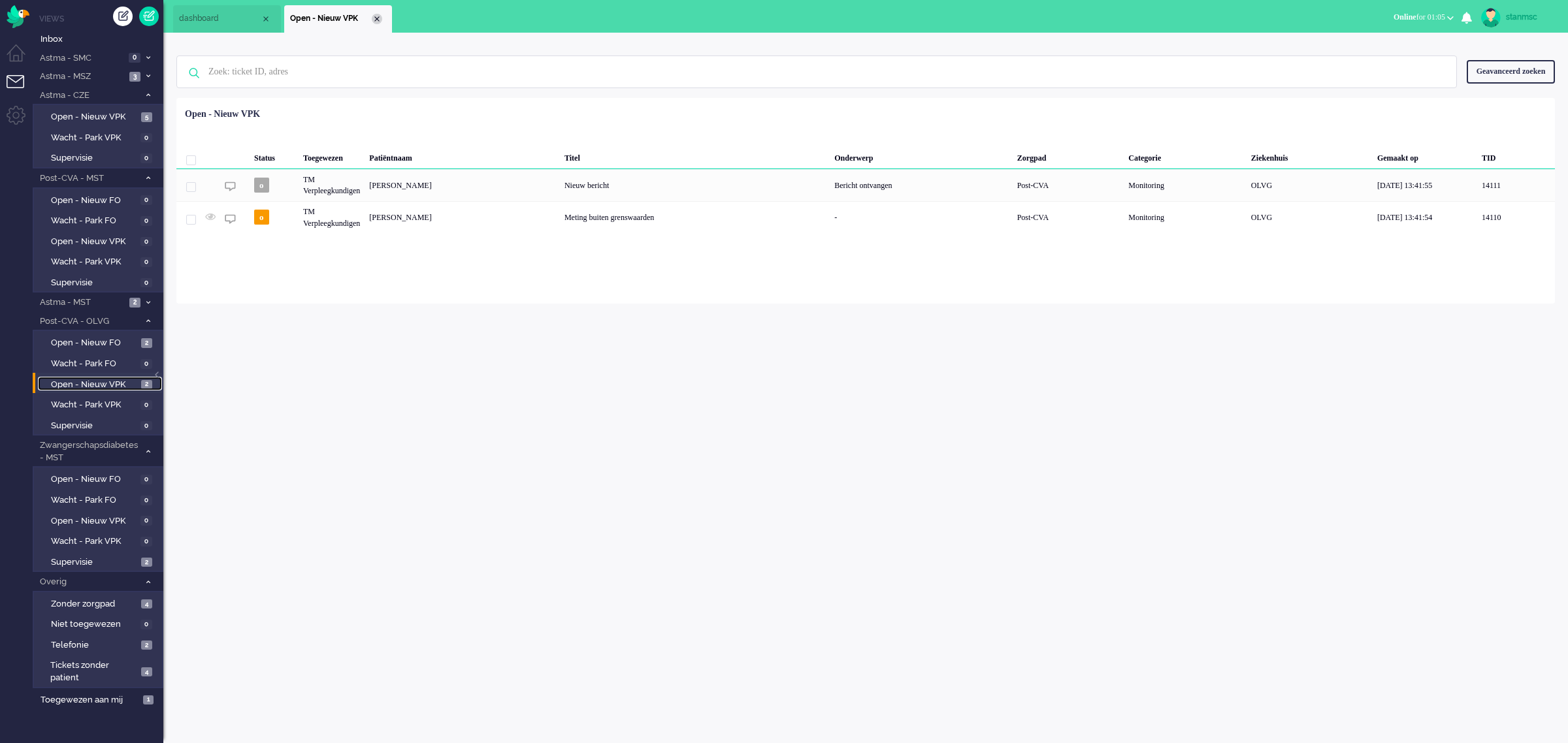
click at [374, 17] on div "Close tab" at bounding box center [376, 19] width 10 height 10
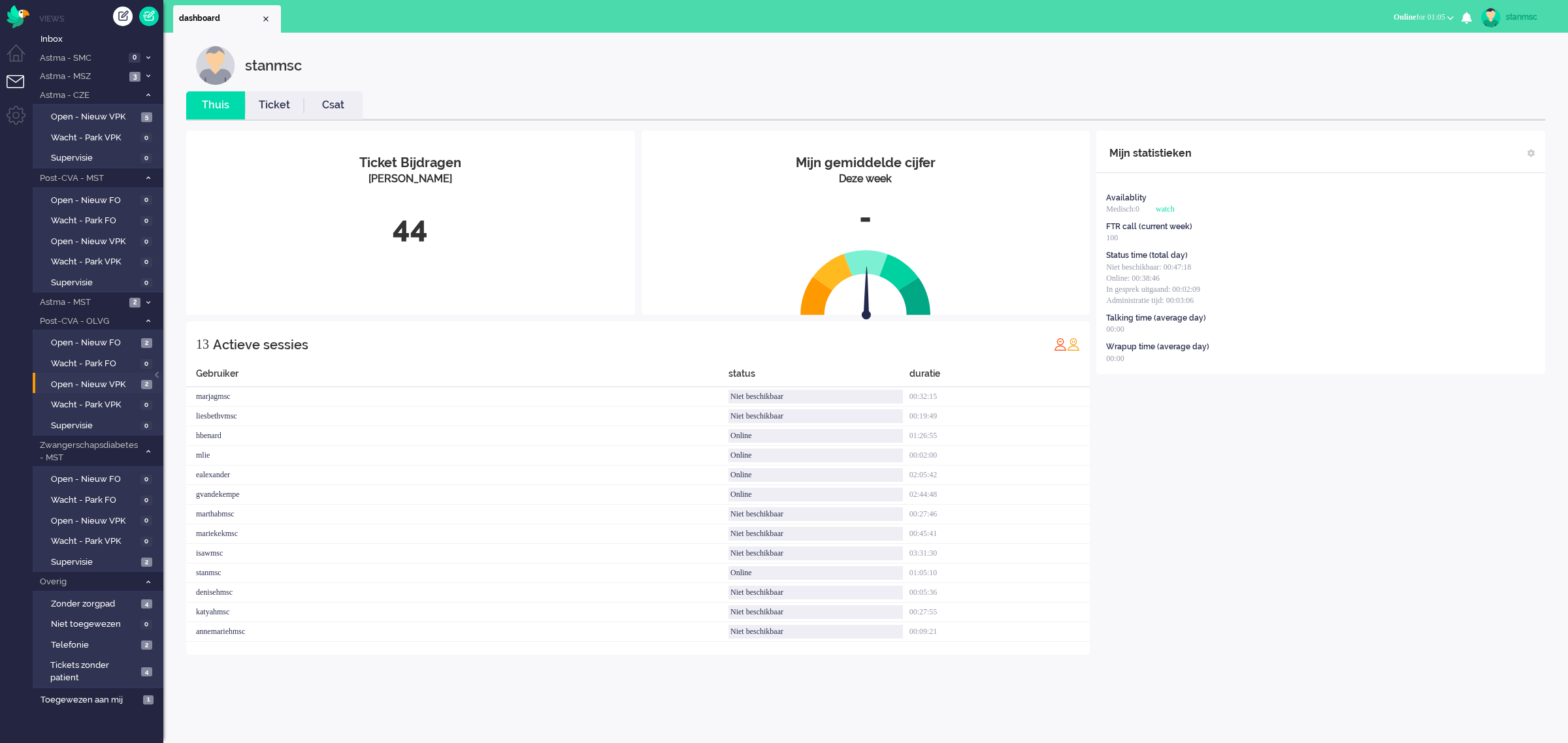
click at [826, 14] on span "Online for 01:05" at bounding box center [1419, 17] width 52 height 9
click at [826, 43] on label "Niet beschikbaar" at bounding box center [1400, 44] width 103 height 11
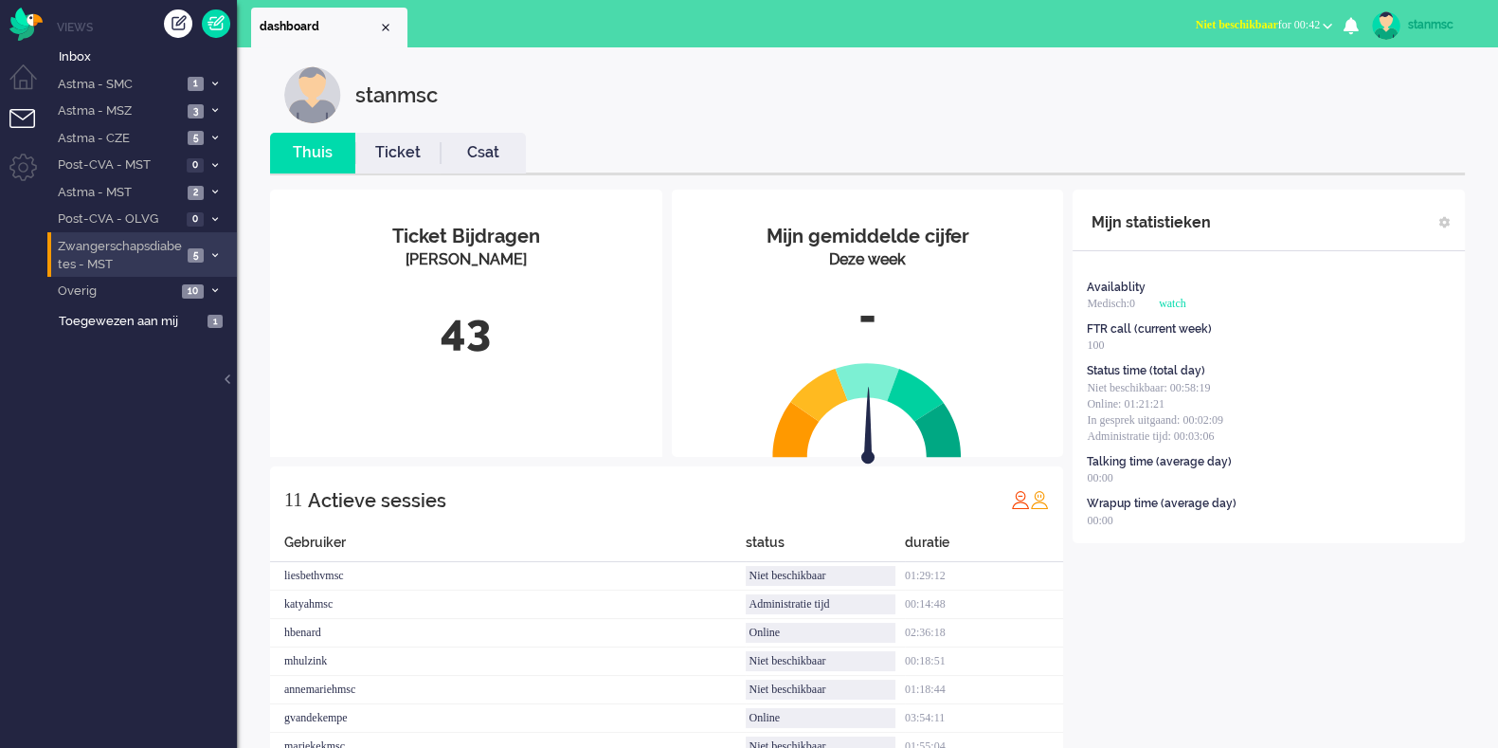
click at [133, 253] on span "Zwangerschapsdiabetes - MST" at bounding box center [118, 255] width 127 height 35
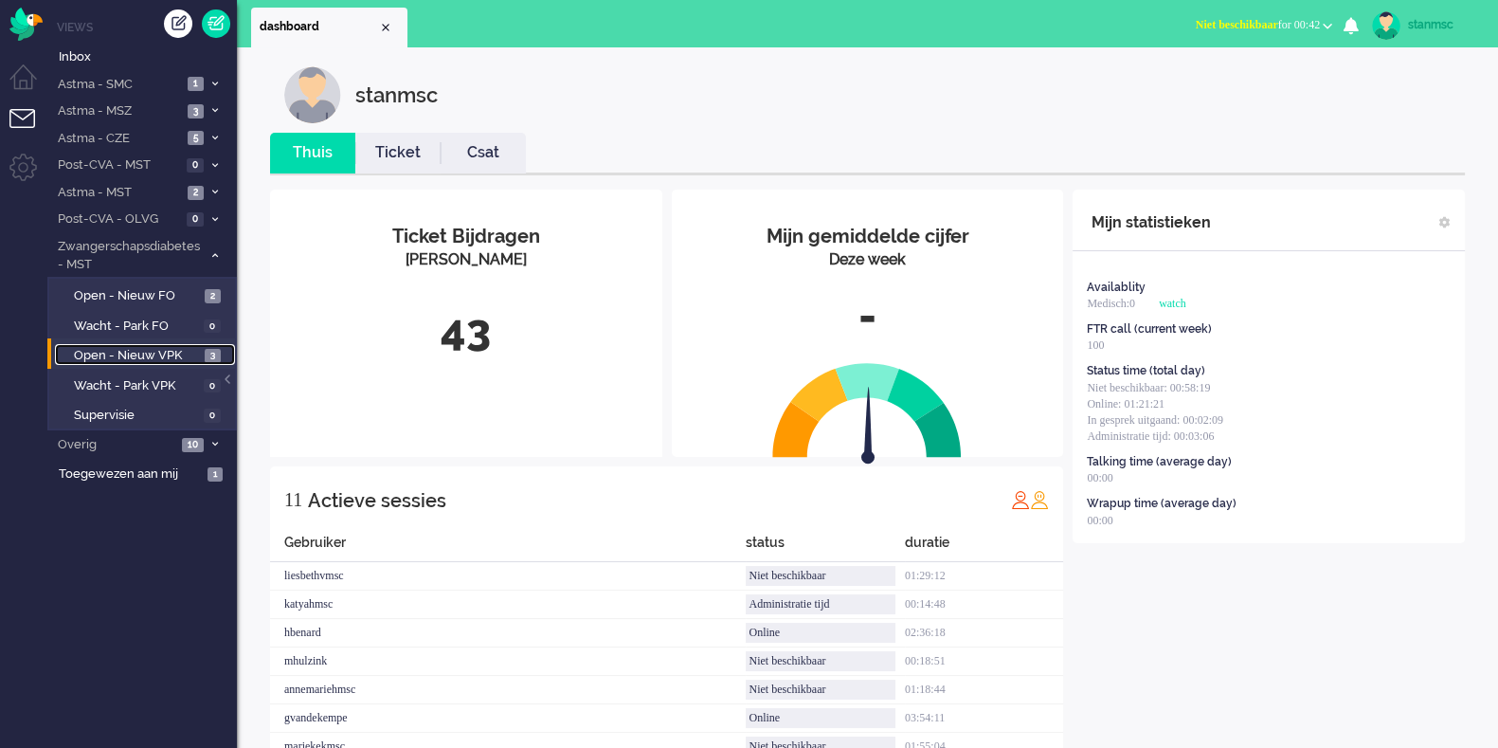
click at [149, 353] on span "Open - Nieuw VPK" at bounding box center [137, 356] width 126 height 18
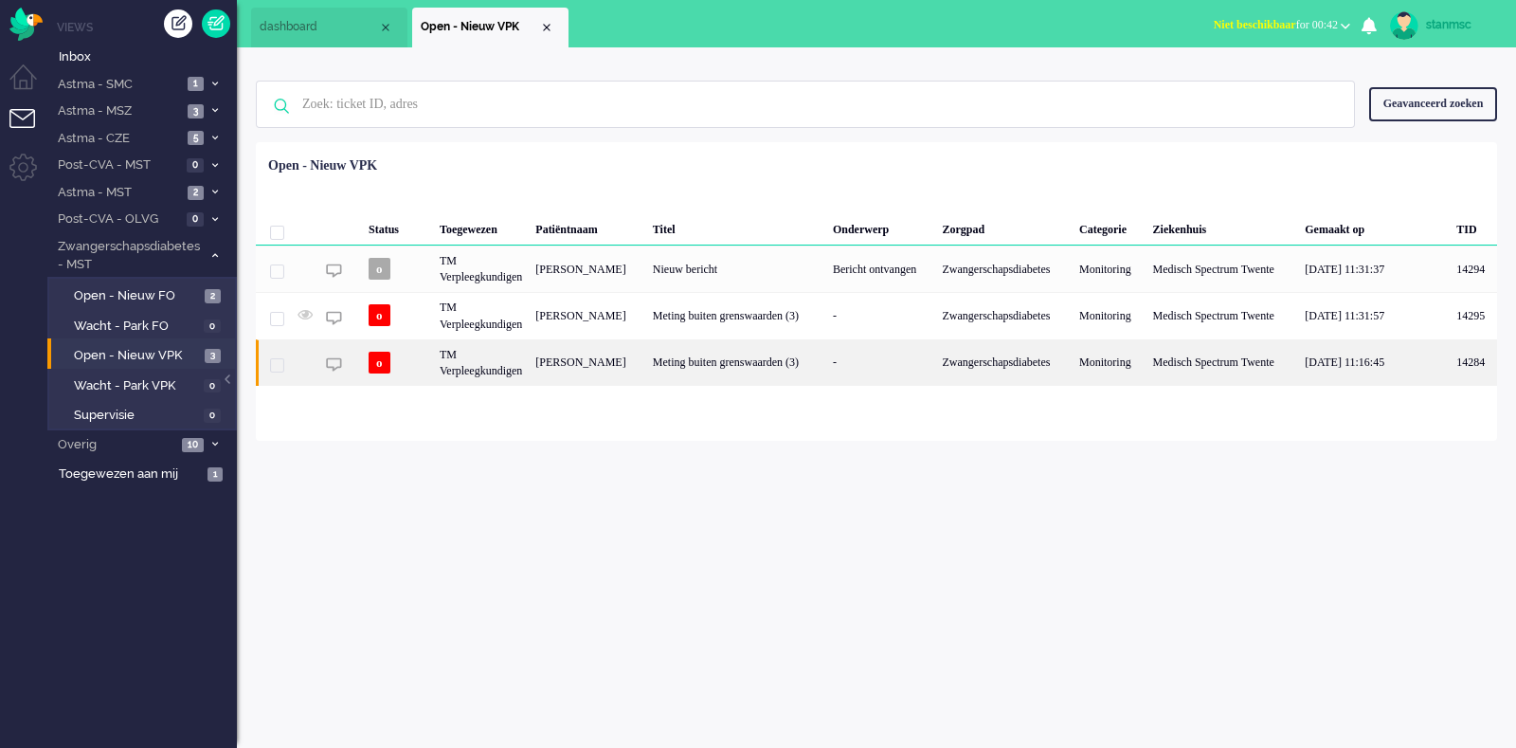
click at [507, 351] on div "TM Verpleegkundigen" at bounding box center [481, 362] width 96 height 46
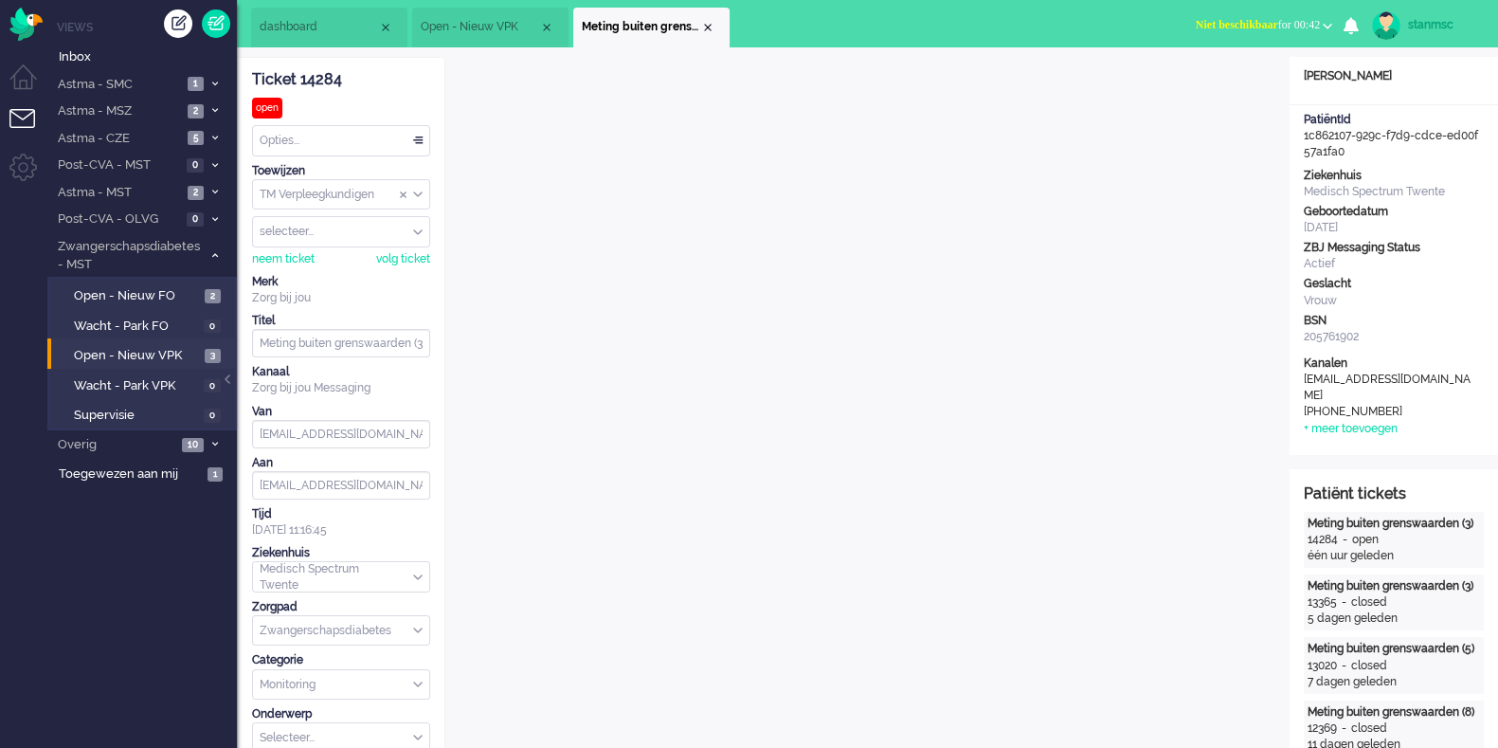
click at [496, 32] on span "Open - Nieuw VPK" at bounding box center [480, 27] width 118 height 16
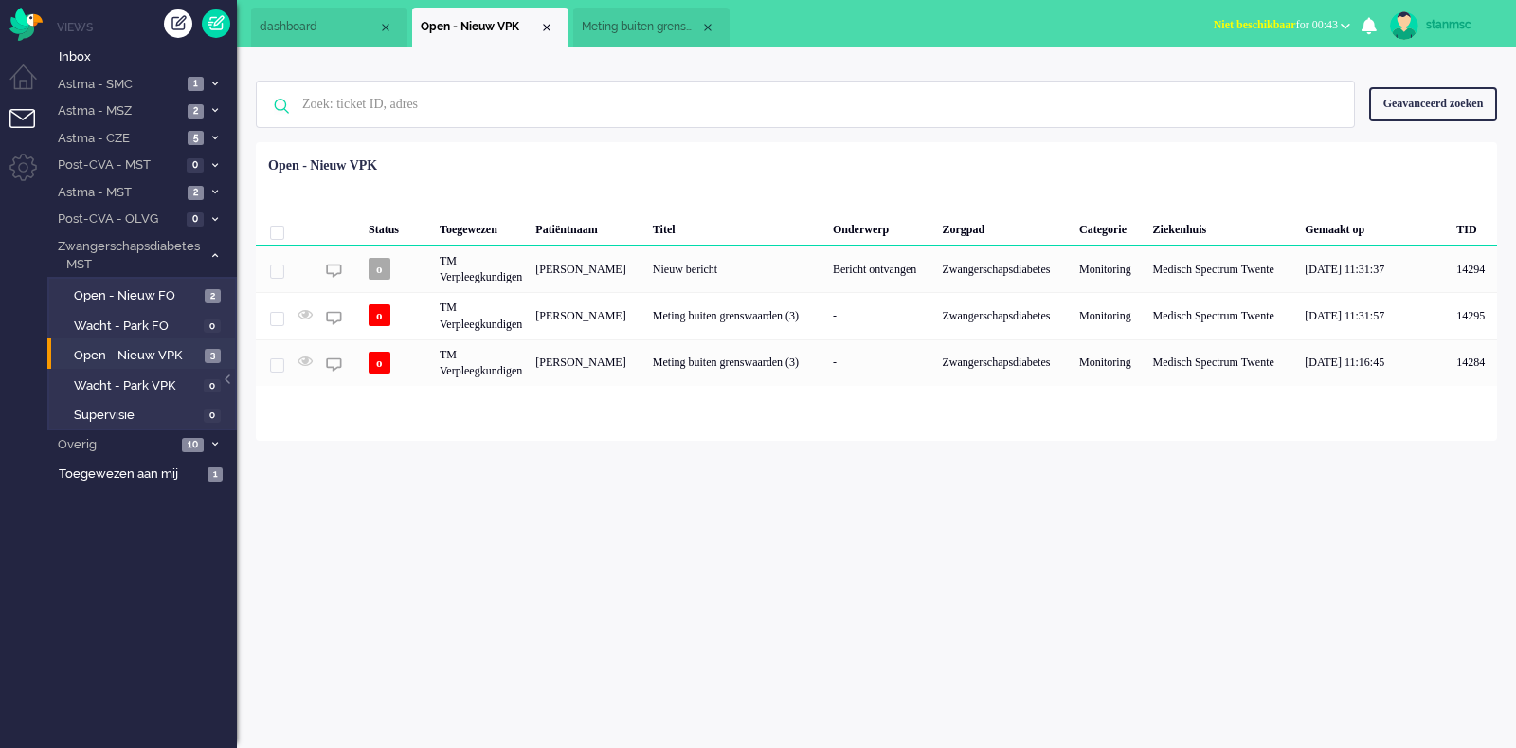
click at [641, 28] on span "Meting buiten grenswaarden (3)" at bounding box center [641, 27] width 118 height 16
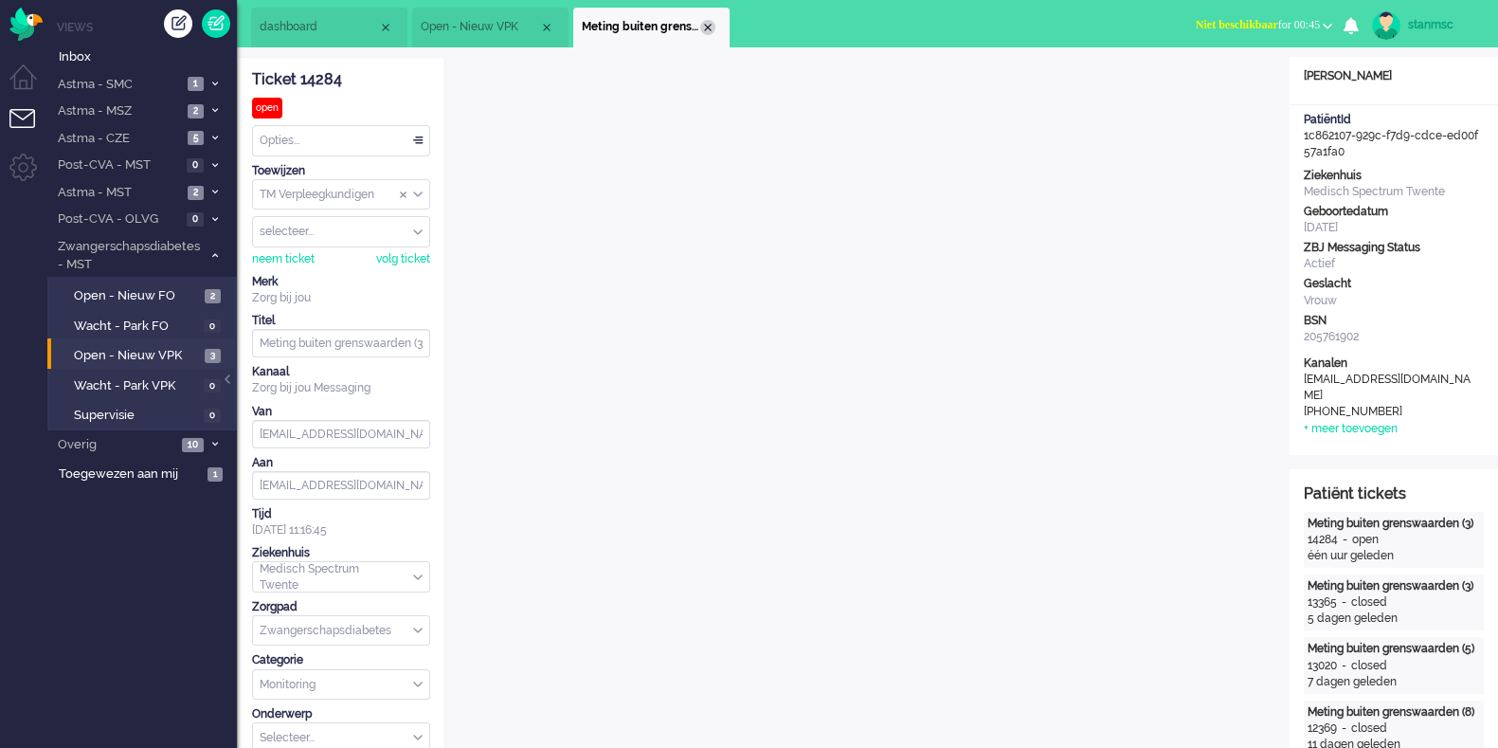
click at [709, 25] on div "Close tab" at bounding box center [707, 27] width 15 height 15
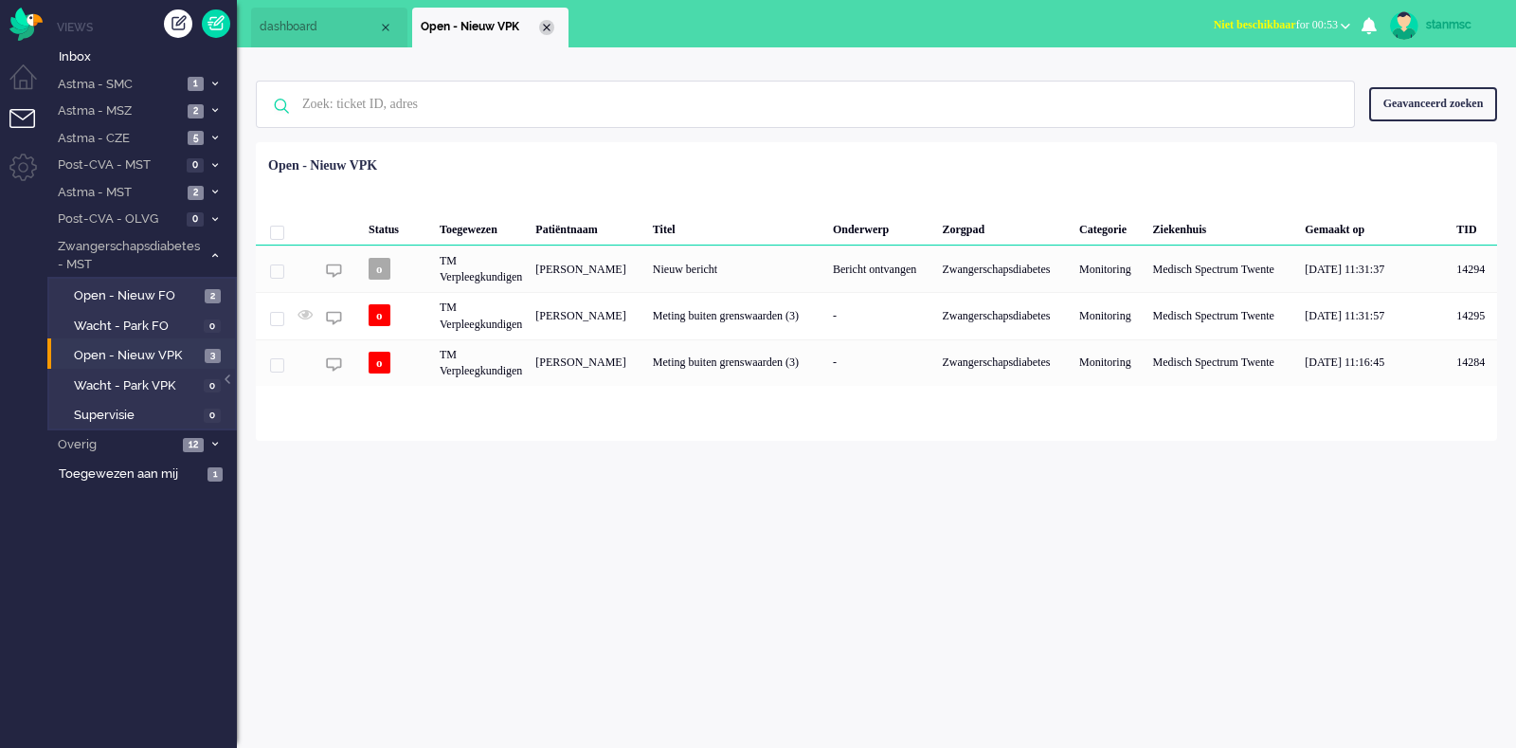
click at [545, 26] on div "Close tab" at bounding box center [546, 27] width 15 height 15
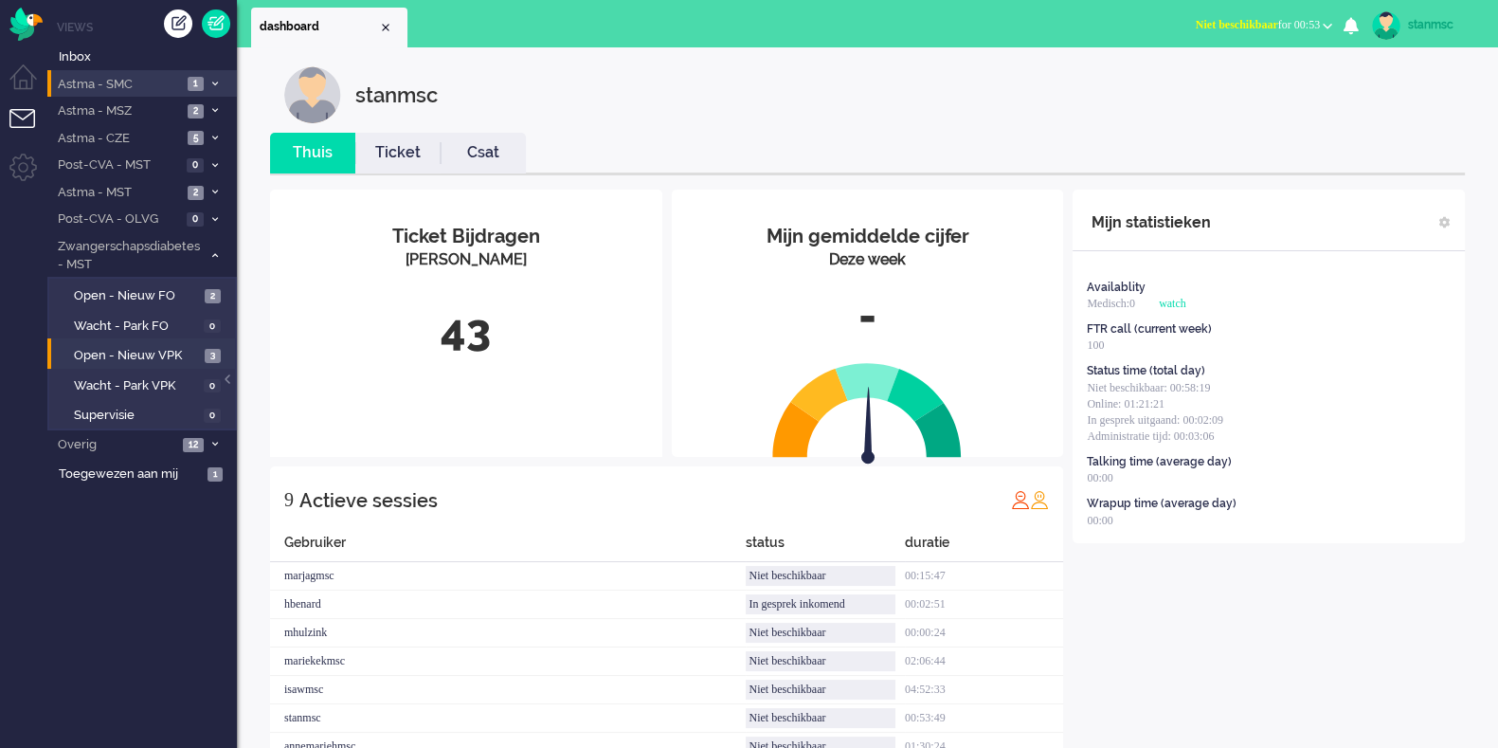
click at [144, 81] on span "Astma - SMC" at bounding box center [118, 85] width 127 height 18
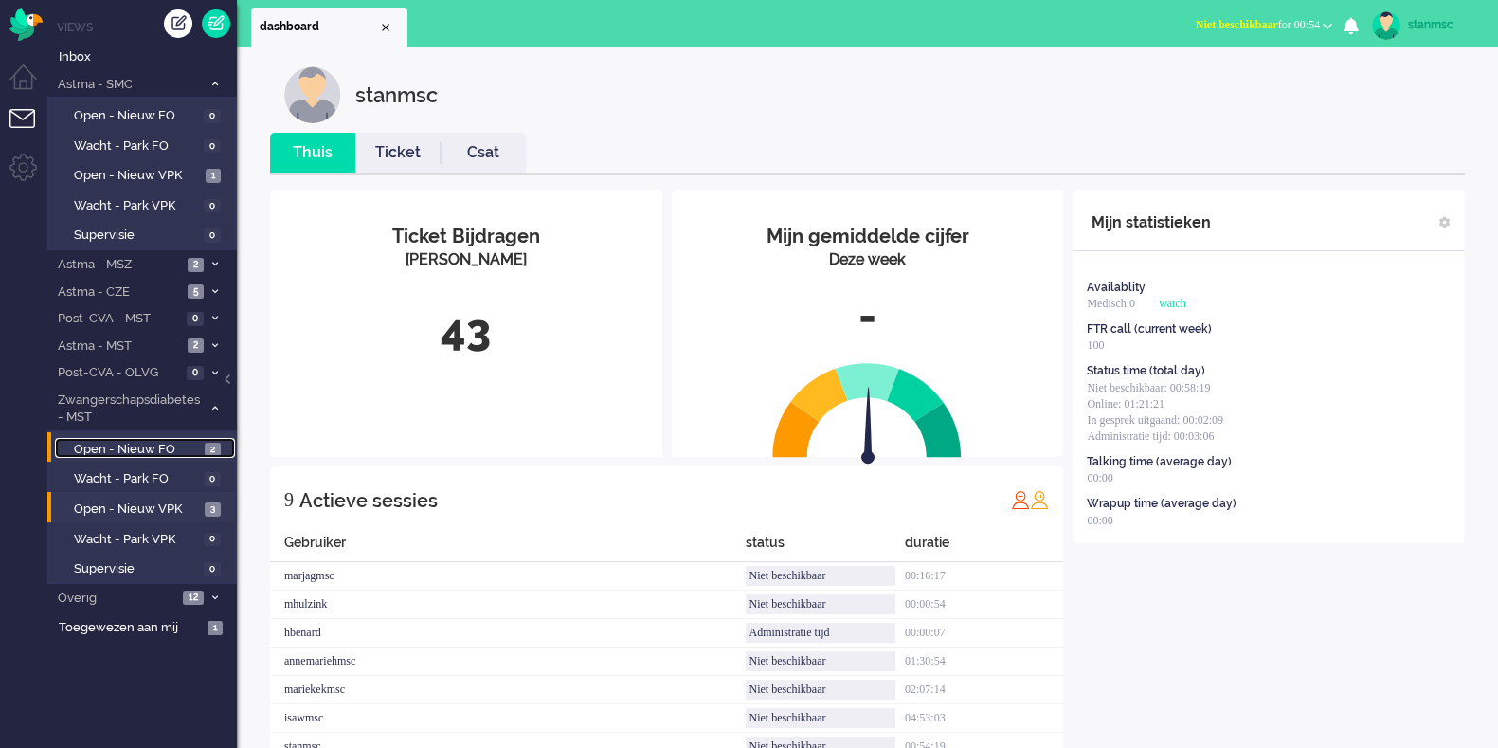
click at [114, 446] on span "Open - Nieuw FO" at bounding box center [137, 450] width 126 height 18
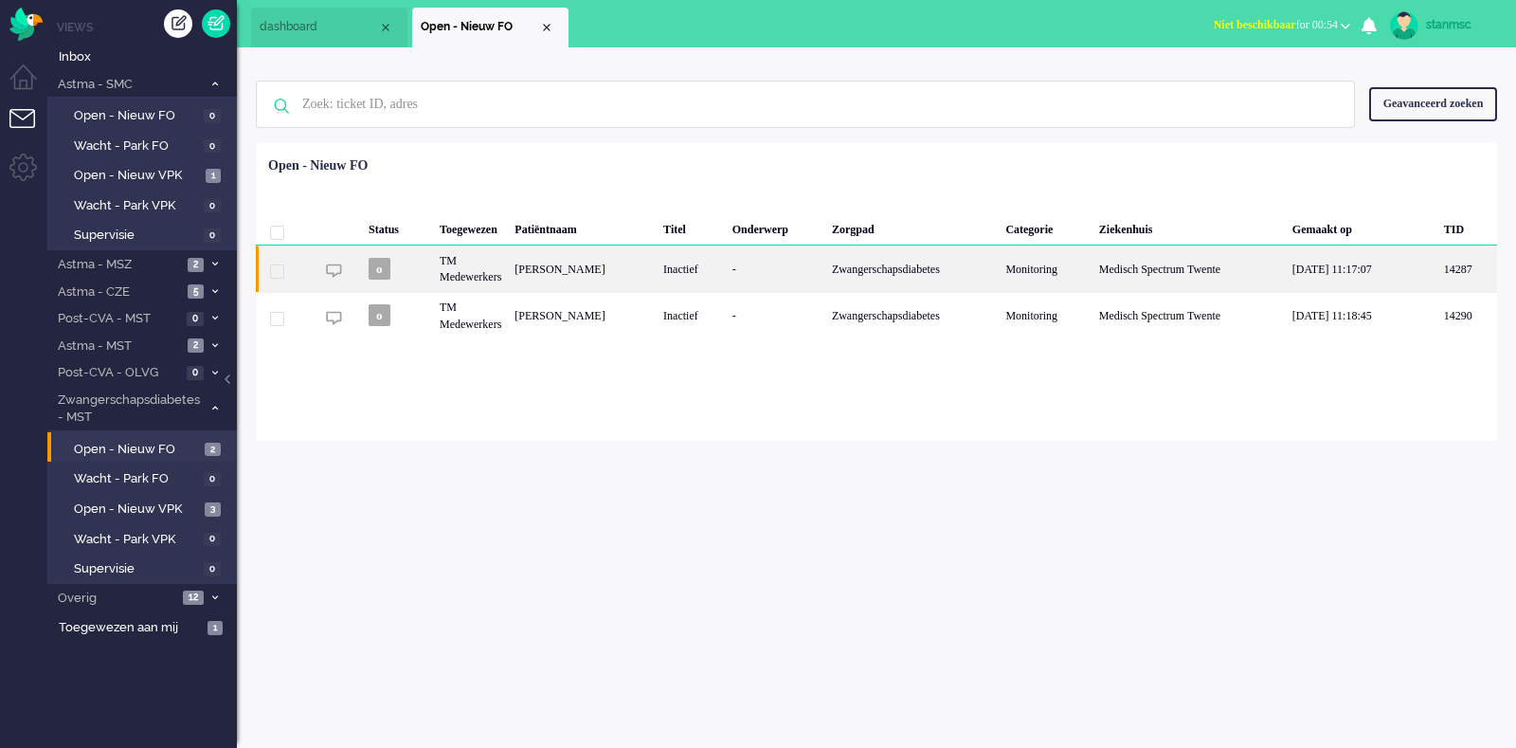
click at [497, 267] on div "TM Medewerkers" at bounding box center [470, 268] width 75 height 46
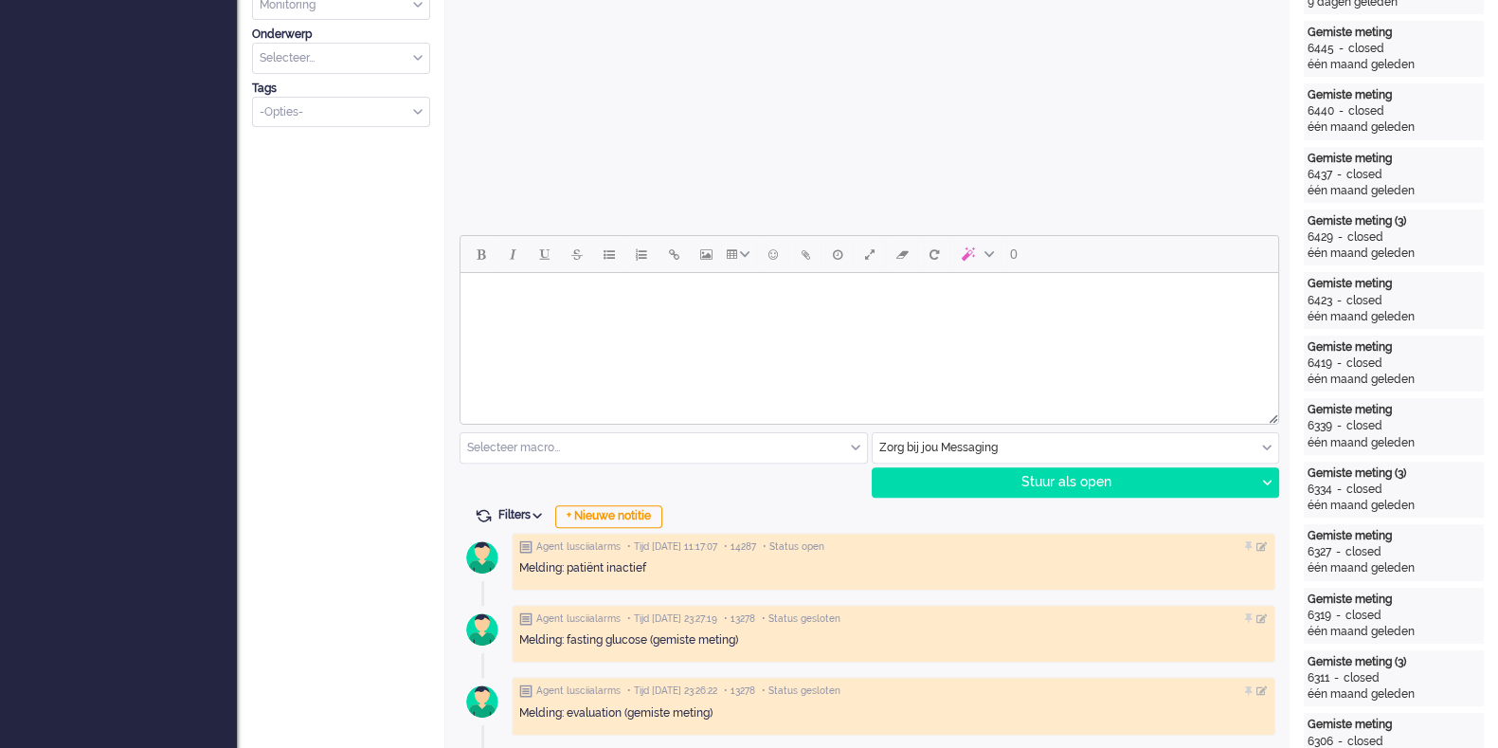
scroll to position [678, 0]
click at [596, 322] on html at bounding box center [870, 298] width 818 height 48
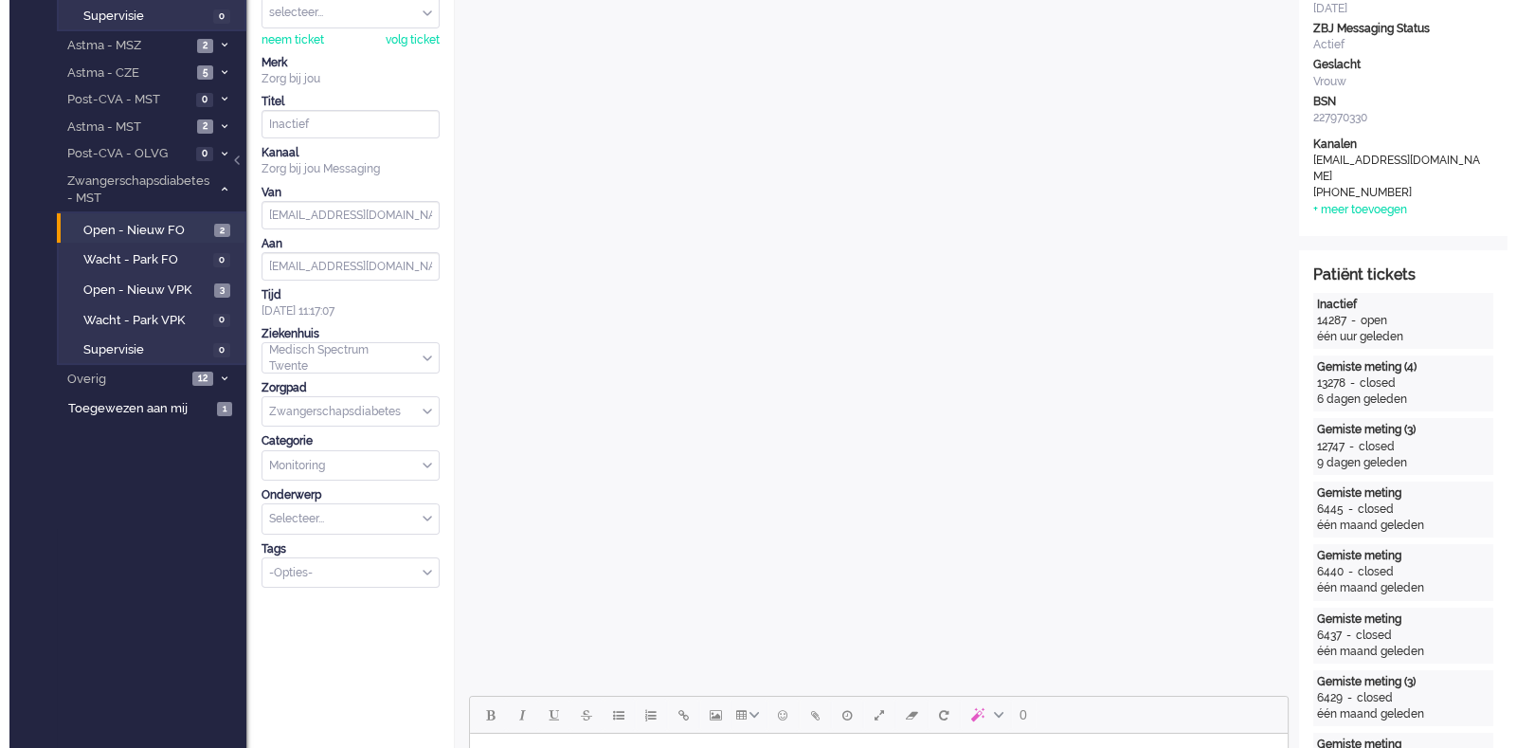
scroll to position [0, 0]
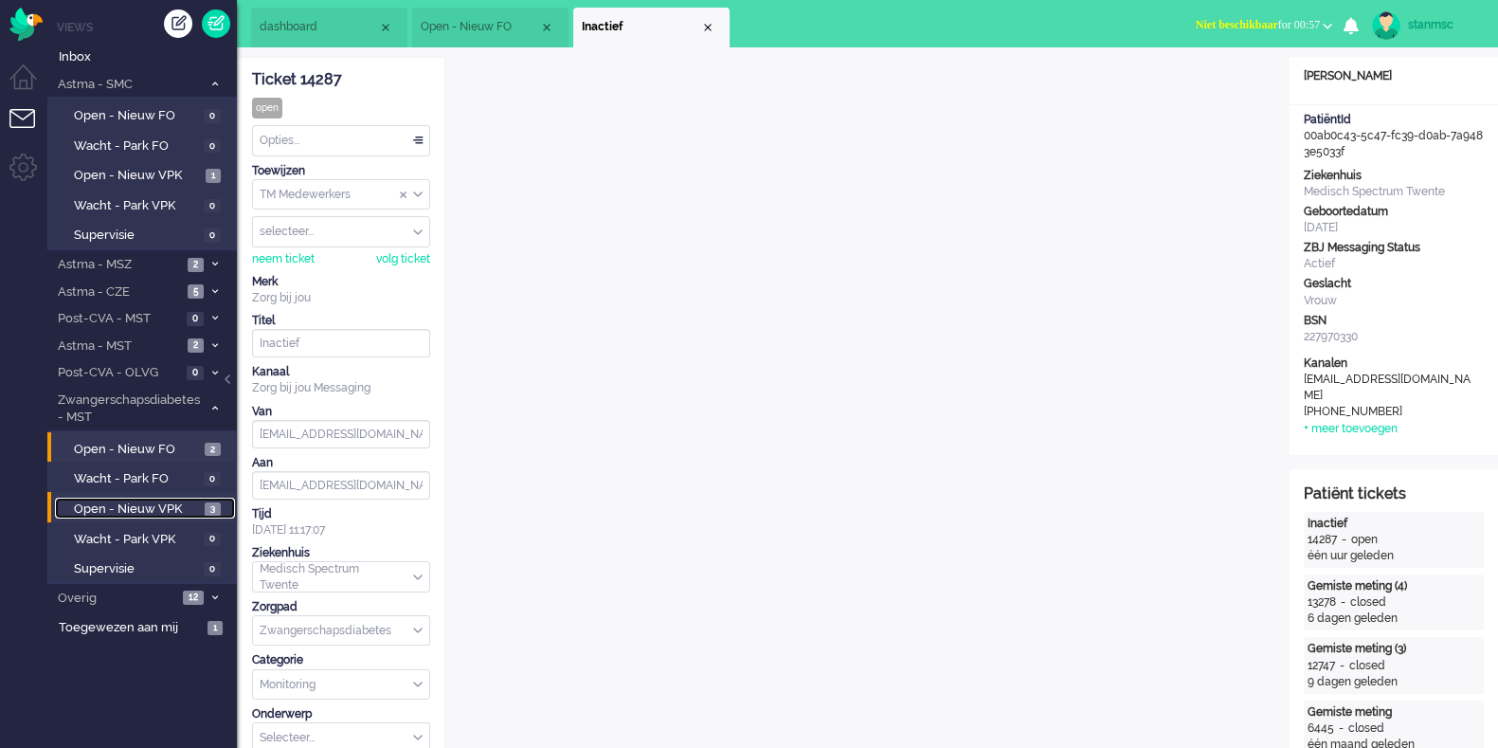
click at [118, 504] on span "Open - Nieuw VPK" at bounding box center [137, 509] width 126 height 18
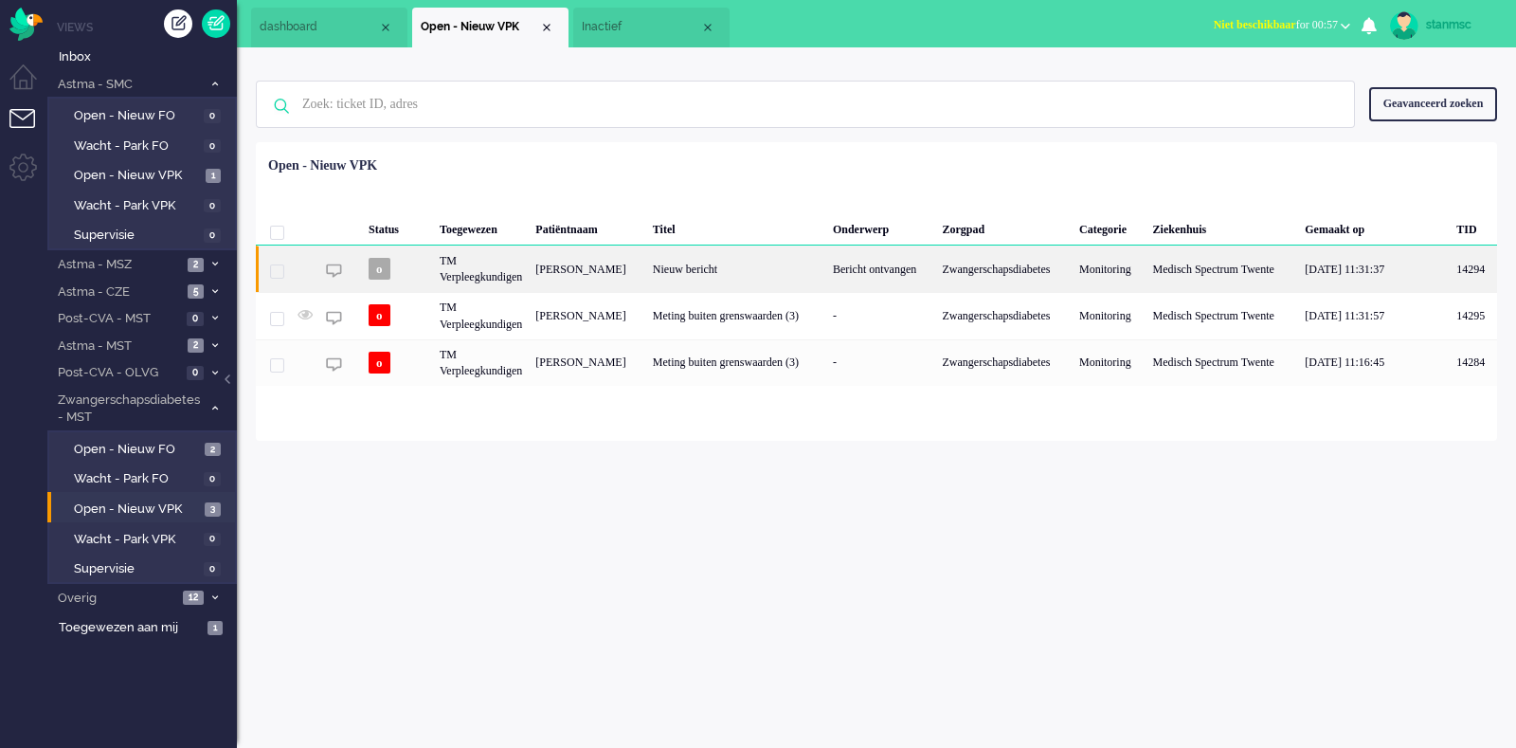
click at [507, 268] on div "TM Verpleegkundigen" at bounding box center [481, 268] width 96 height 46
